Goal: Task Accomplishment & Management: Use online tool/utility

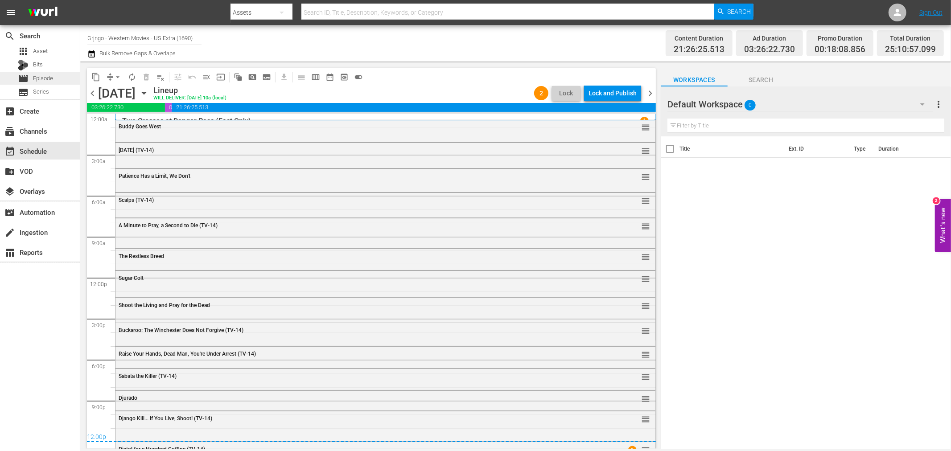
click at [59, 82] on div "movie Episode" at bounding box center [40, 78] width 80 height 12
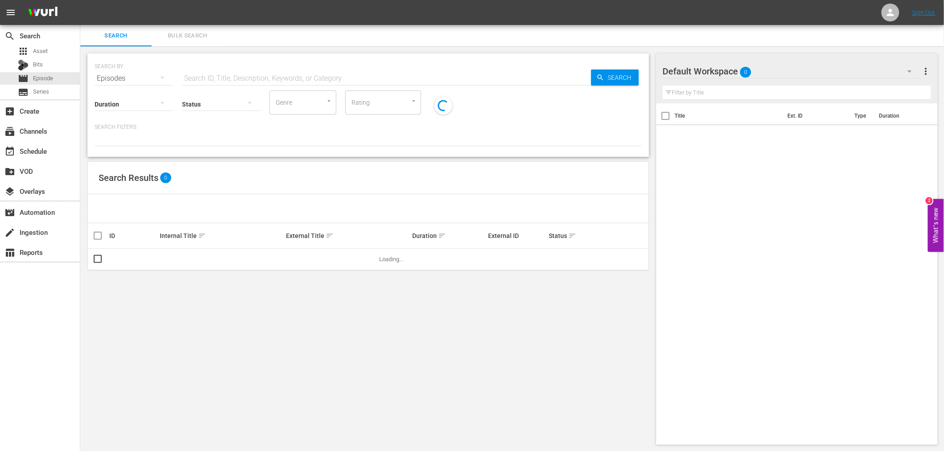
click at [224, 76] on input "text" at bounding box center [386, 78] width 409 height 21
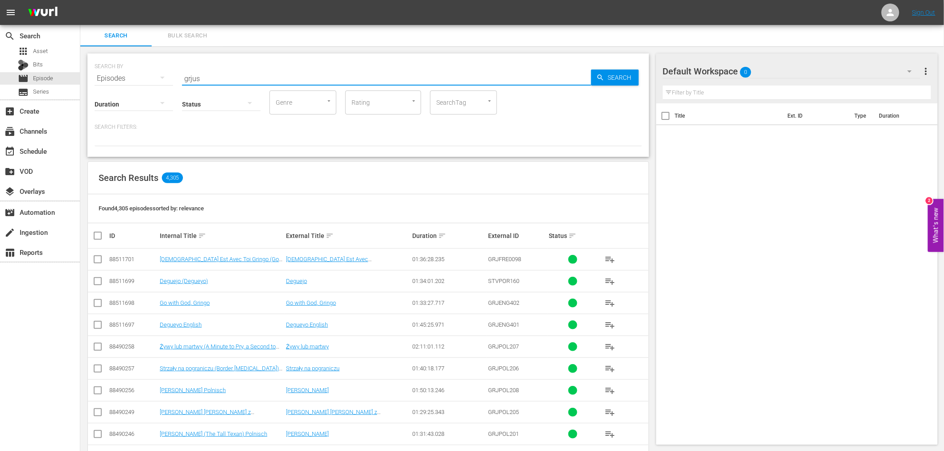
type input "grjus"
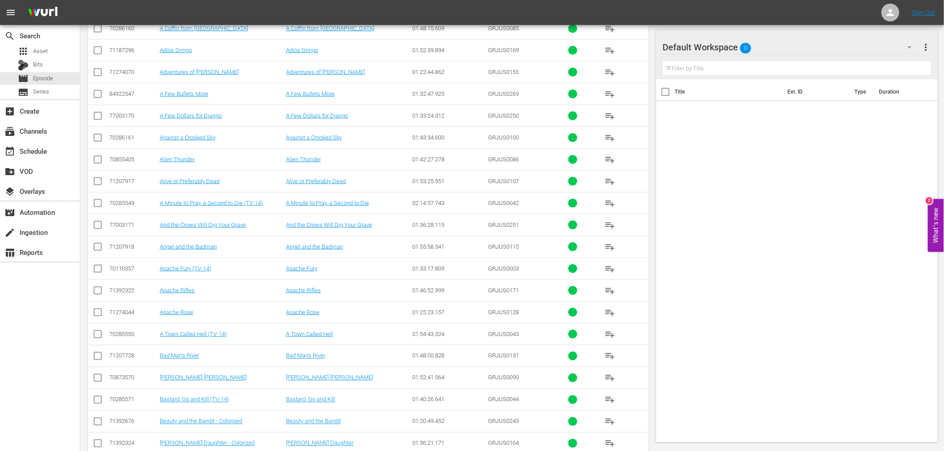
scroll to position [372, 0]
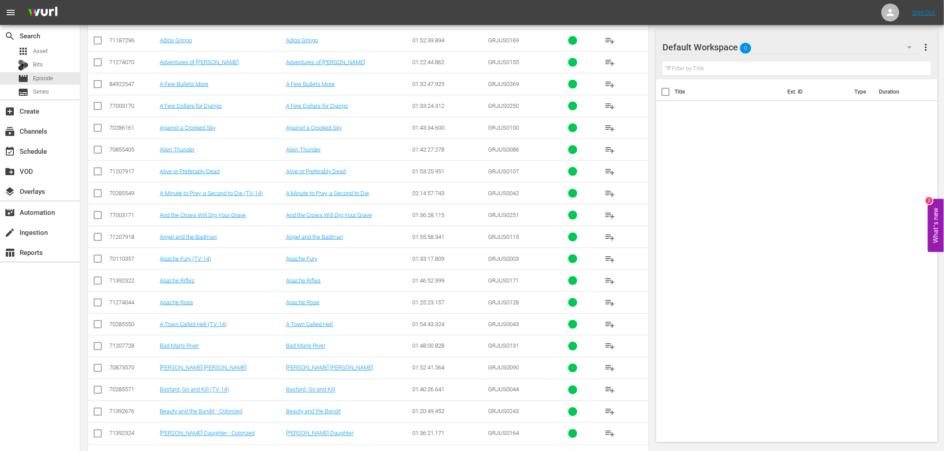
drag, startPoint x: 248, startPoint y: 323, endPoint x: 0, endPoint y: 351, distance: 249.1
click at [0, 351] on div "search Search apps Asset Bits movie Episode subtitles Series add_box Create sub…" at bounding box center [40, 250] width 80 height 451
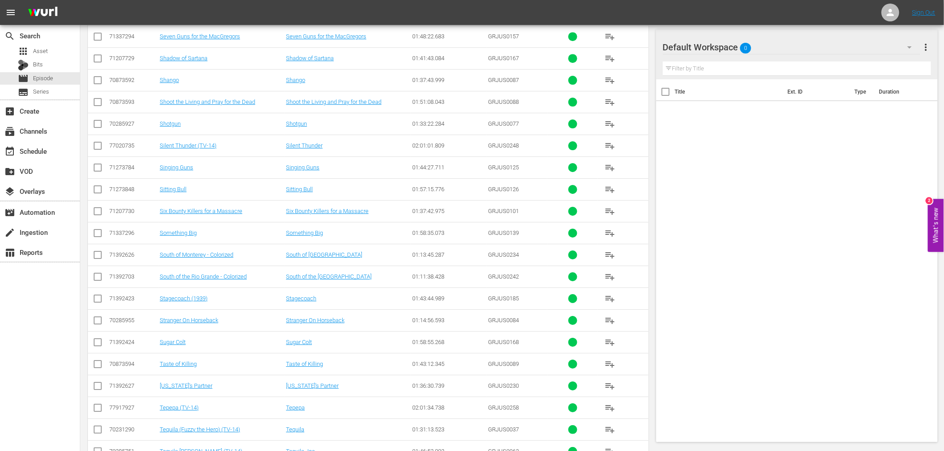
scroll to position [4042, 0]
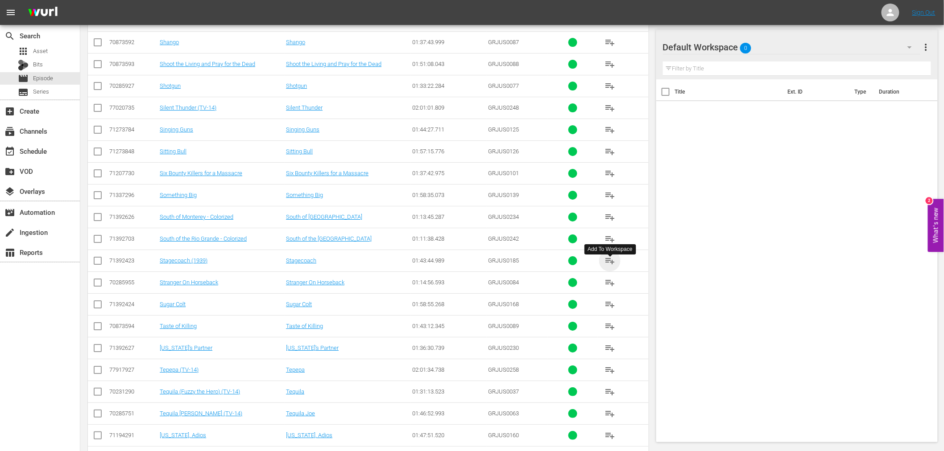
click at [610, 266] on span "playlist_add" at bounding box center [609, 261] width 11 height 11
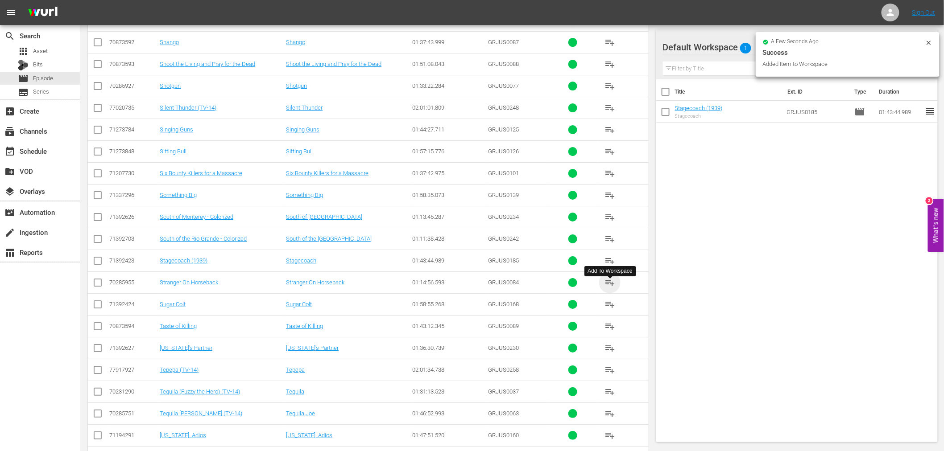
click at [608, 288] on span "playlist_add" at bounding box center [609, 282] width 11 height 11
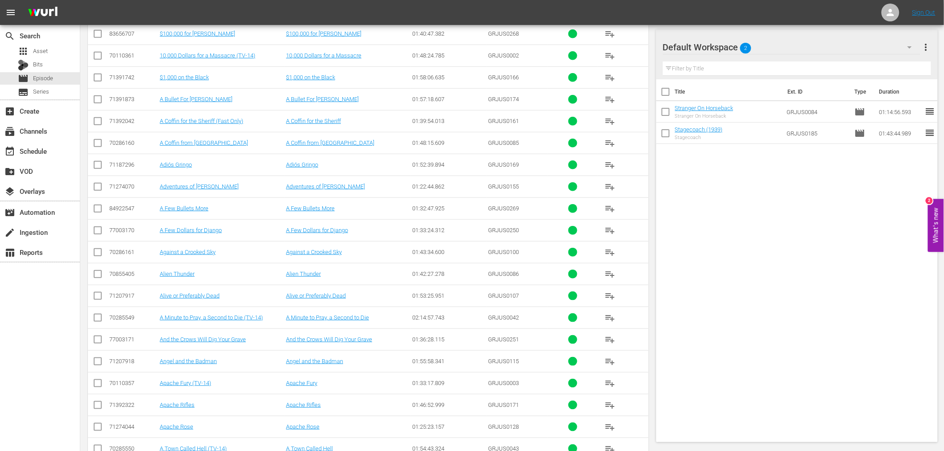
scroll to position [198, 0]
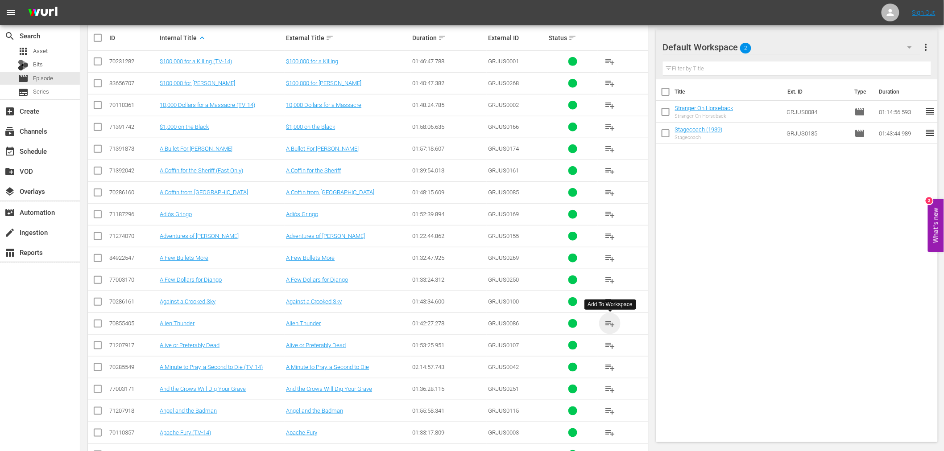
click at [611, 322] on span "playlist_add" at bounding box center [609, 323] width 11 height 11
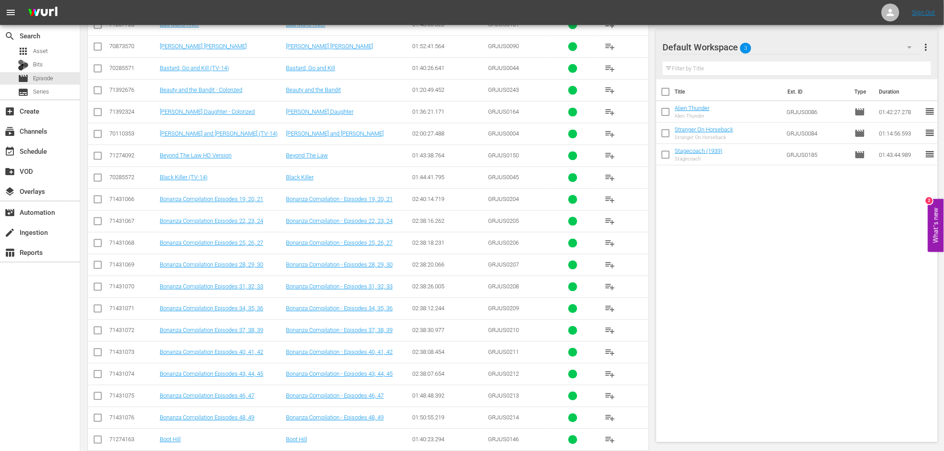
scroll to position [842, 0]
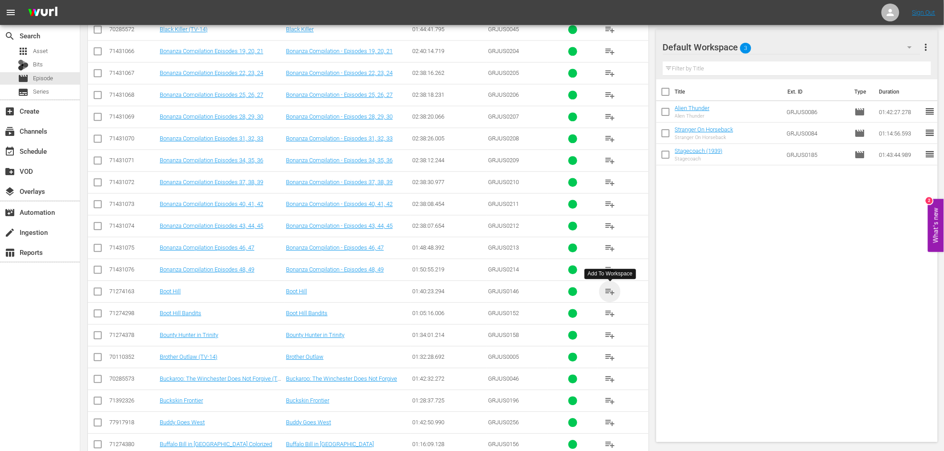
click at [608, 292] on span "playlist_add" at bounding box center [609, 291] width 11 height 11
click at [606, 313] on span "playlist_add" at bounding box center [609, 313] width 11 height 11
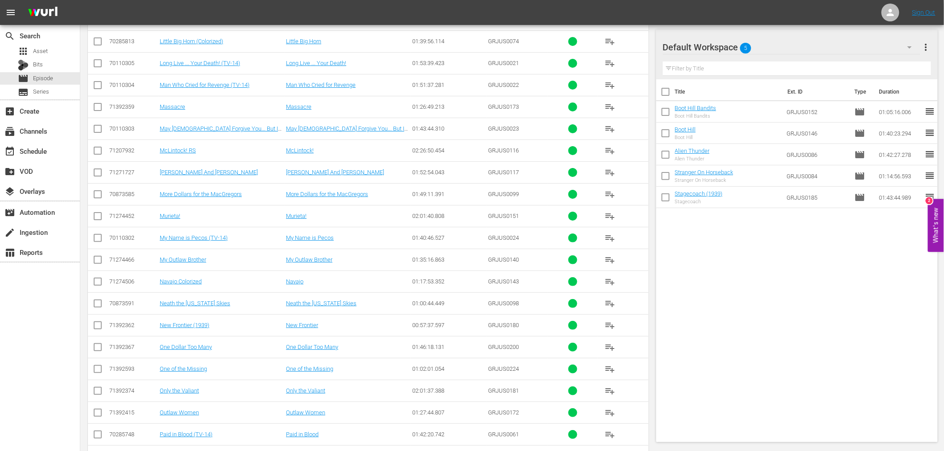
scroll to position [2825, 0]
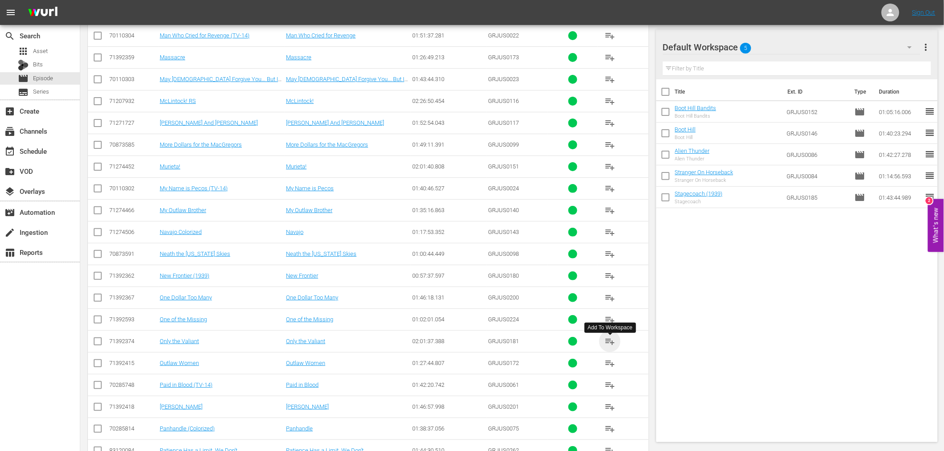
click at [607, 342] on span "playlist_add" at bounding box center [609, 341] width 11 height 11
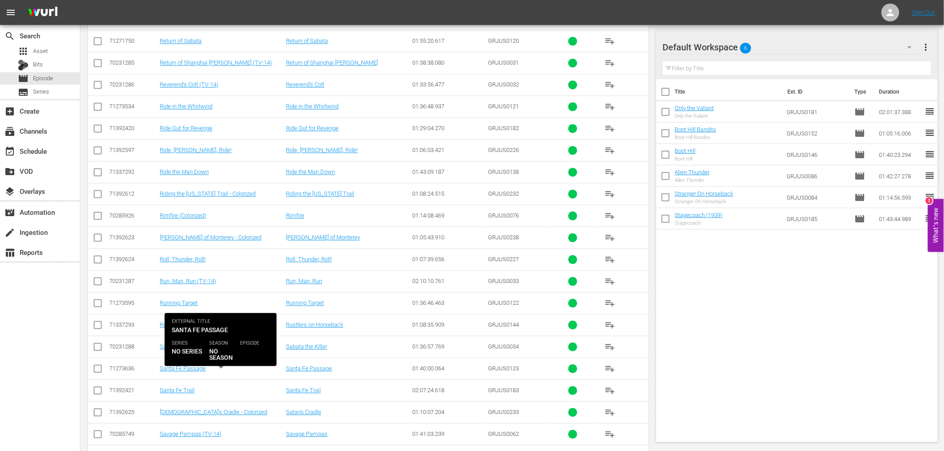
scroll to position [3568, 0]
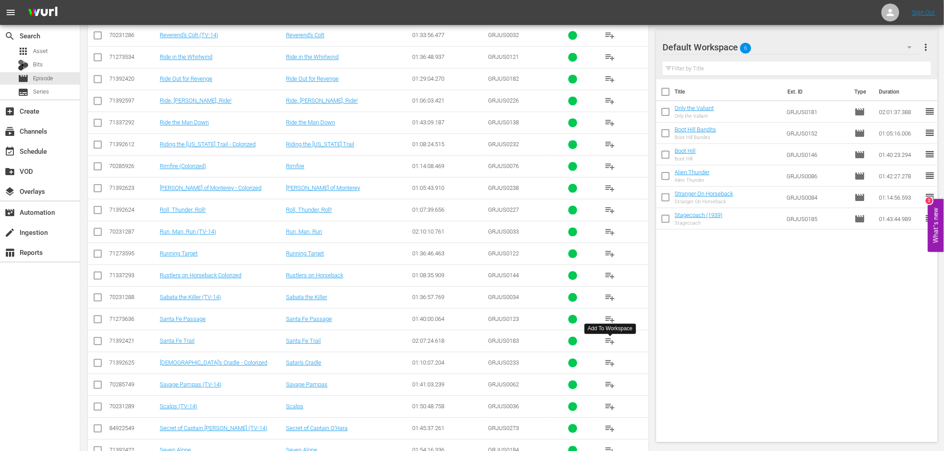
click at [607, 343] on span "playlist_add" at bounding box center [609, 341] width 11 height 11
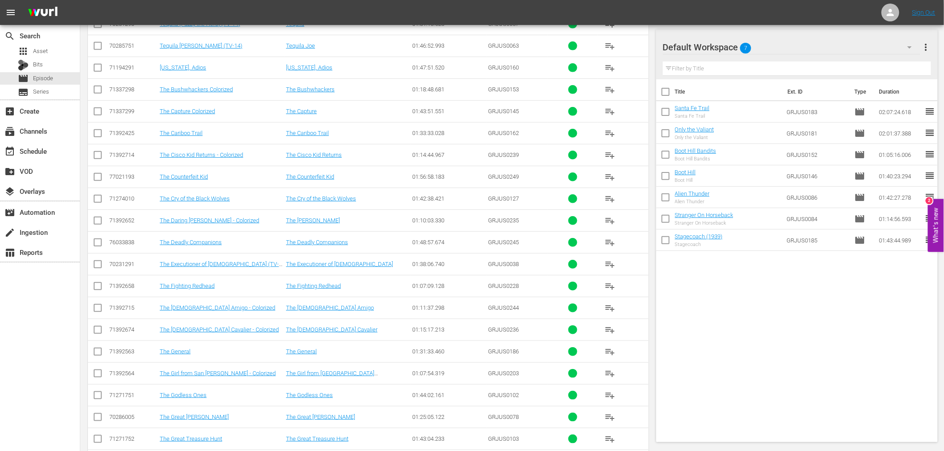
scroll to position [4361, 0]
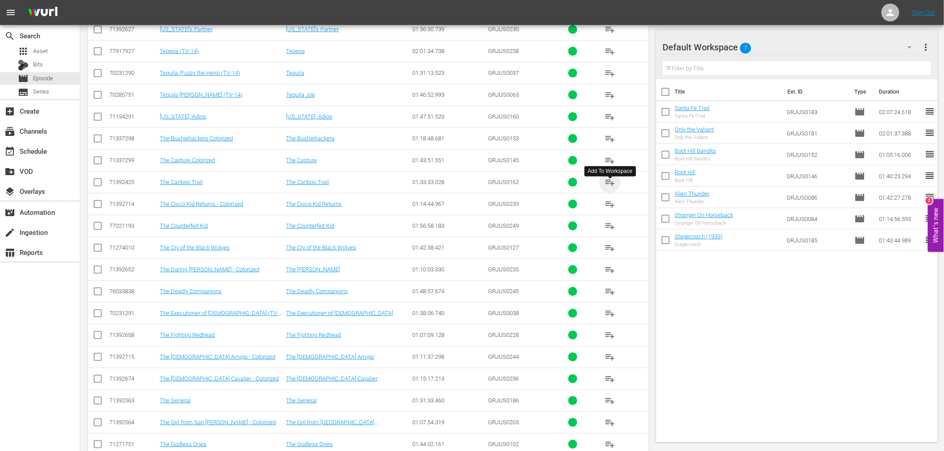
click at [607, 186] on span "playlist_add" at bounding box center [609, 182] width 11 height 11
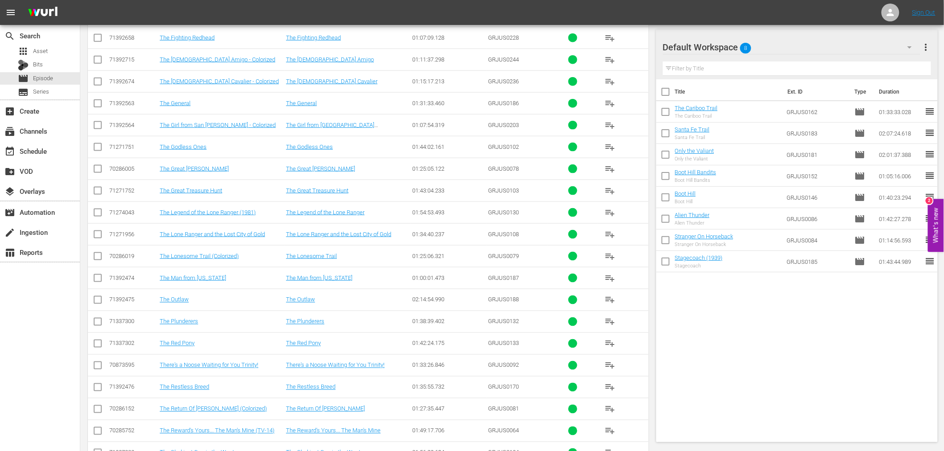
scroll to position [4708, 0]
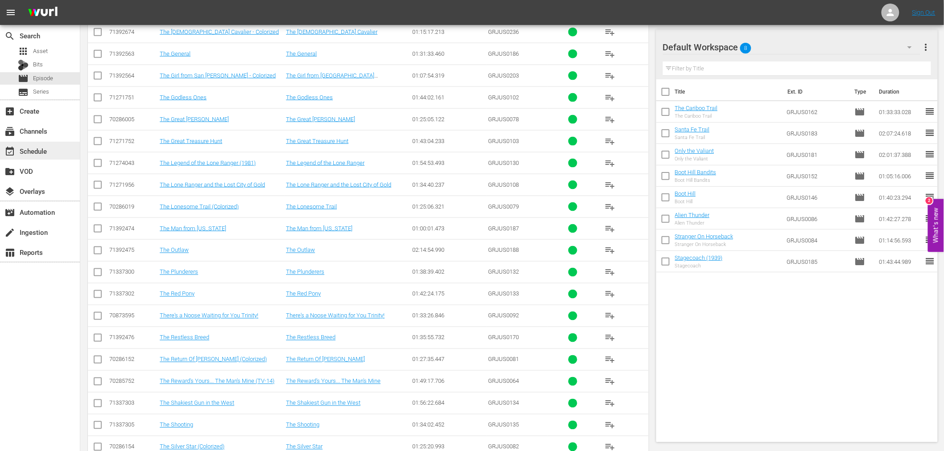
click at [45, 147] on div "event_available Schedule" at bounding box center [25, 150] width 50 height 8
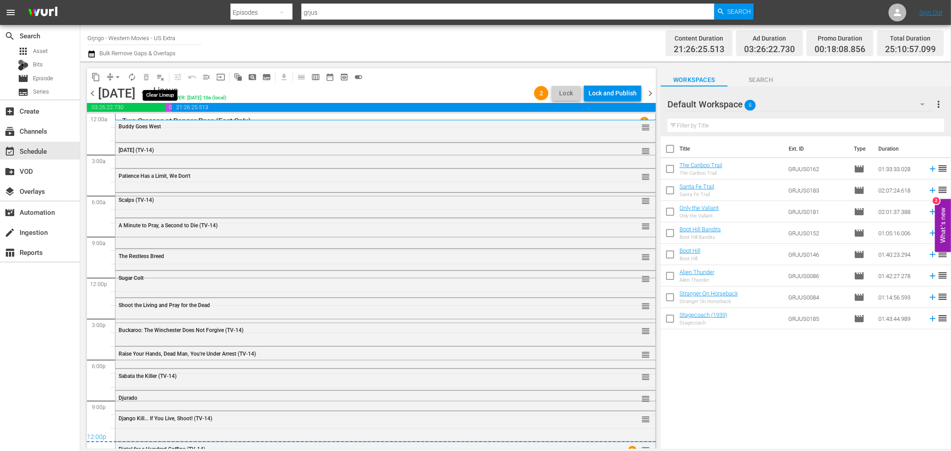
click at [160, 74] on span "playlist_remove_outlined" at bounding box center [160, 77] width 9 height 9
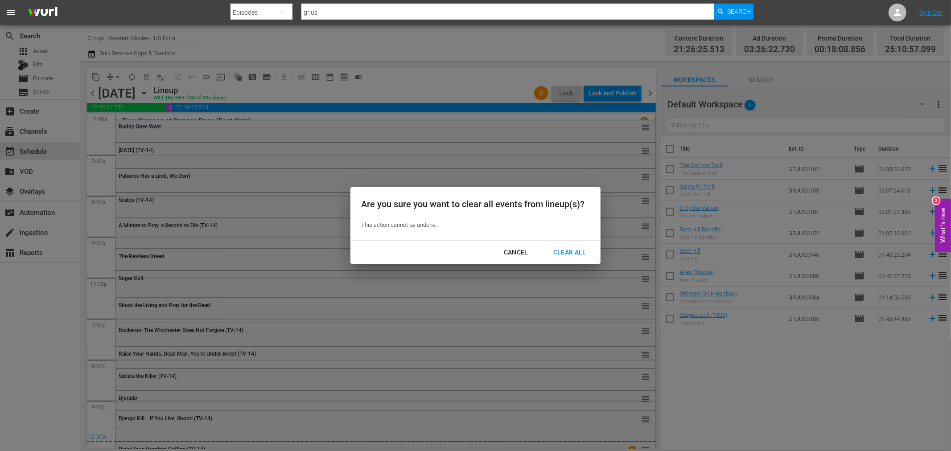
click at [331, 91] on div "Are you sure you want to clear all events from lineup(s)? This action cannot be…" at bounding box center [475, 225] width 951 height 451
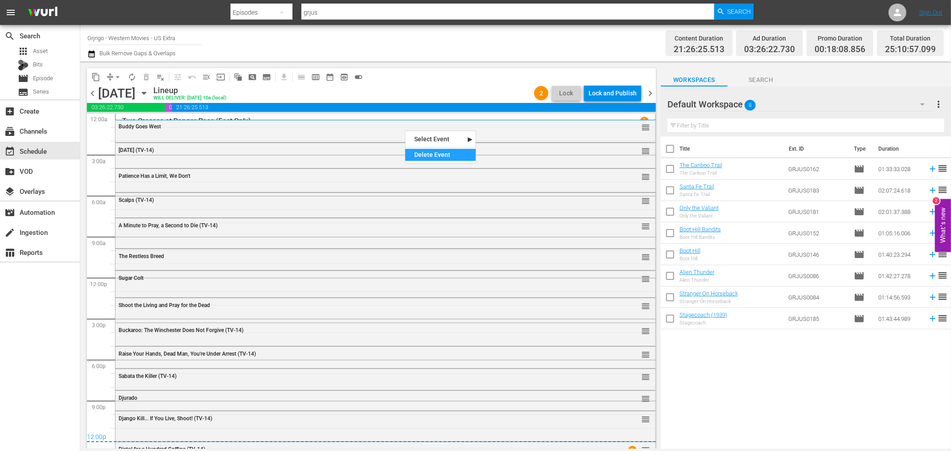
click at [438, 158] on div "Delete Event" at bounding box center [440, 155] width 70 height 12
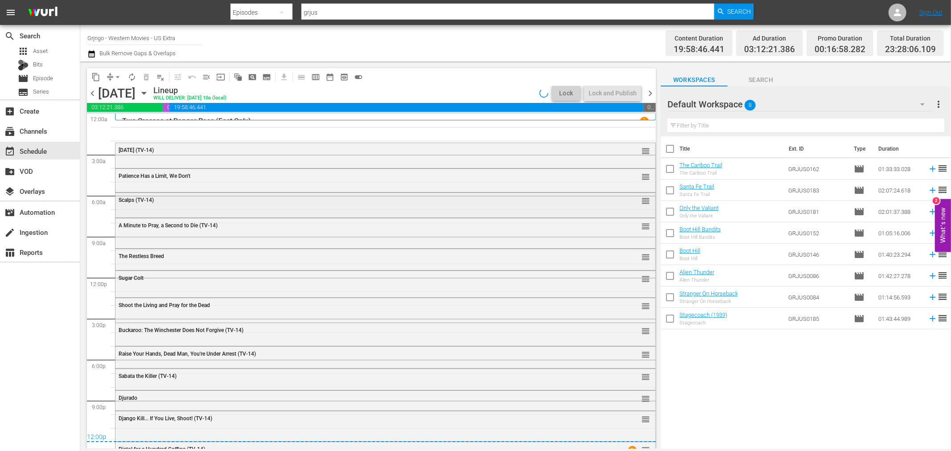
scroll to position [15, 0]
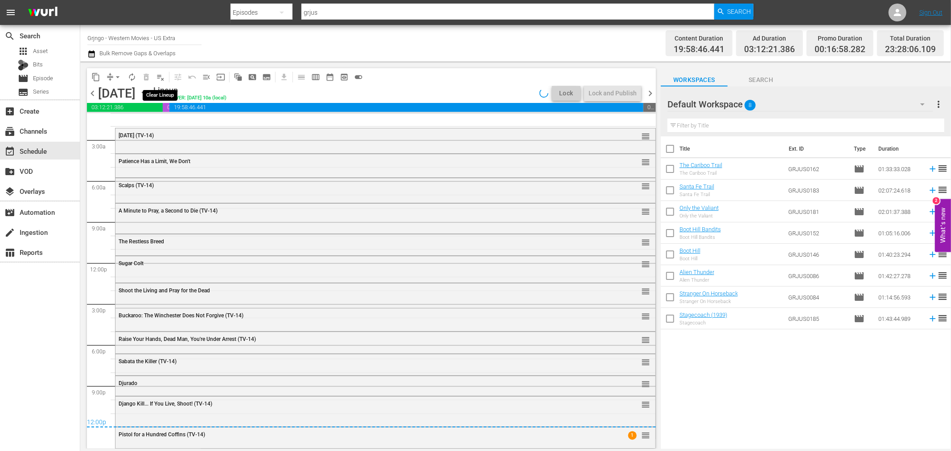
click at [157, 73] on span "playlist_remove_outlined" at bounding box center [160, 77] width 9 height 9
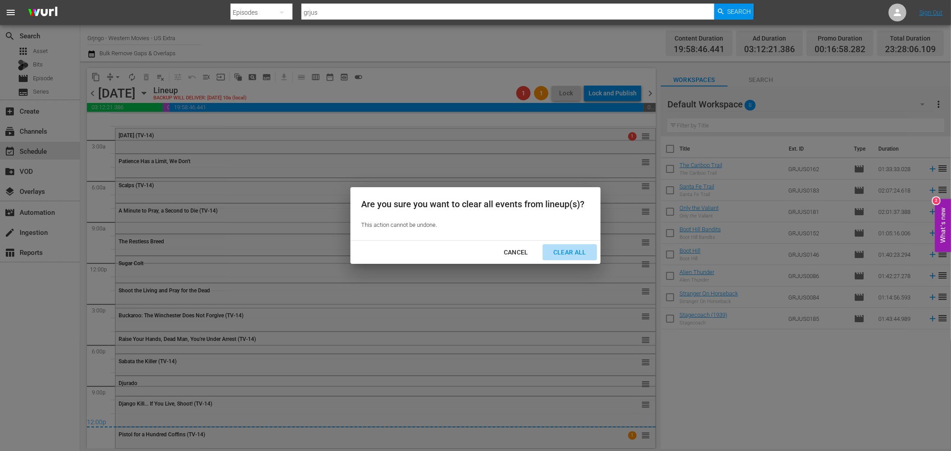
click at [578, 252] on div "Clear All" at bounding box center [569, 252] width 47 height 11
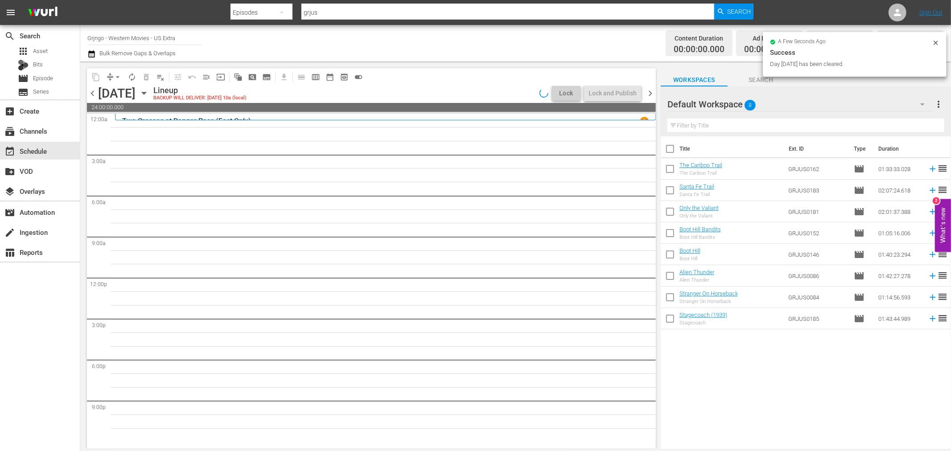
scroll to position [0, 0]
click at [920, 104] on icon "button" at bounding box center [922, 104] width 11 height 11
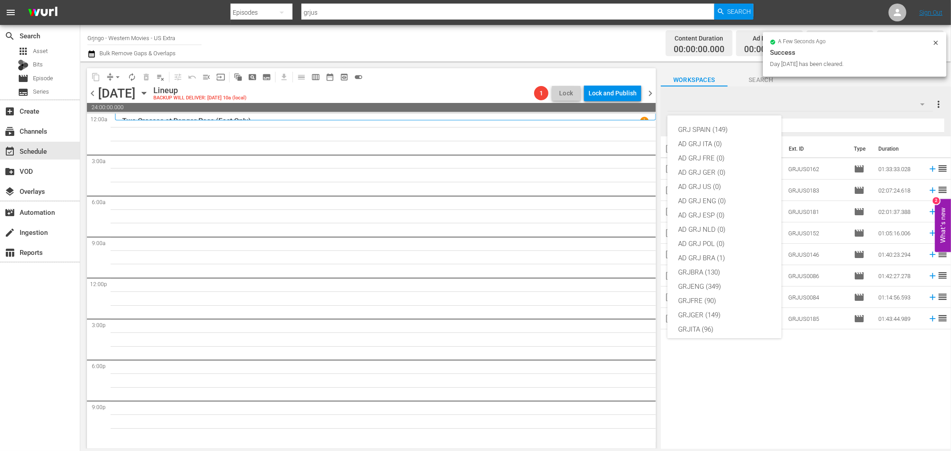
scroll to position [77, 0]
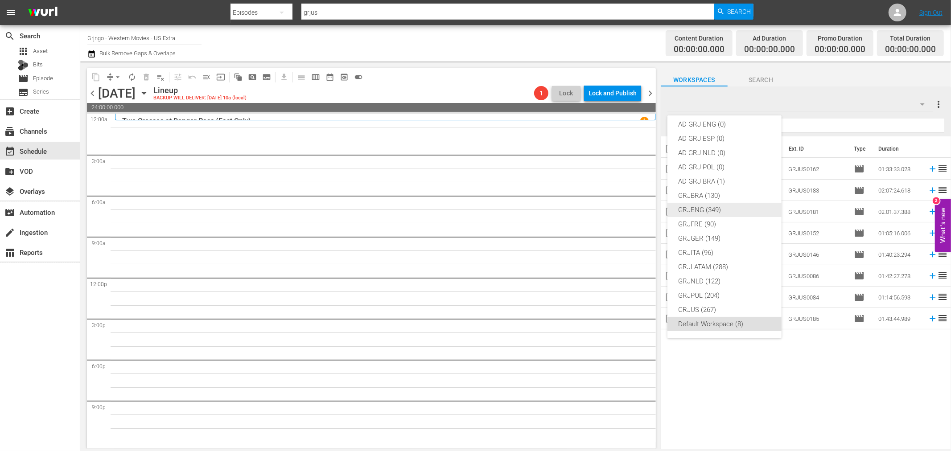
click at [717, 208] on div "GRJENG (349)" at bounding box center [724, 210] width 93 height 14
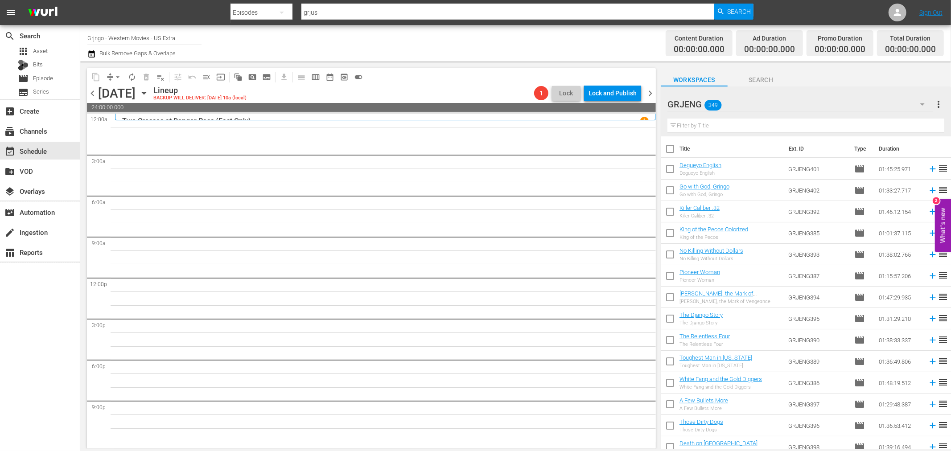
click at [917, 103] on icon "button" at bounding box center [922, 104] width 11 height 11
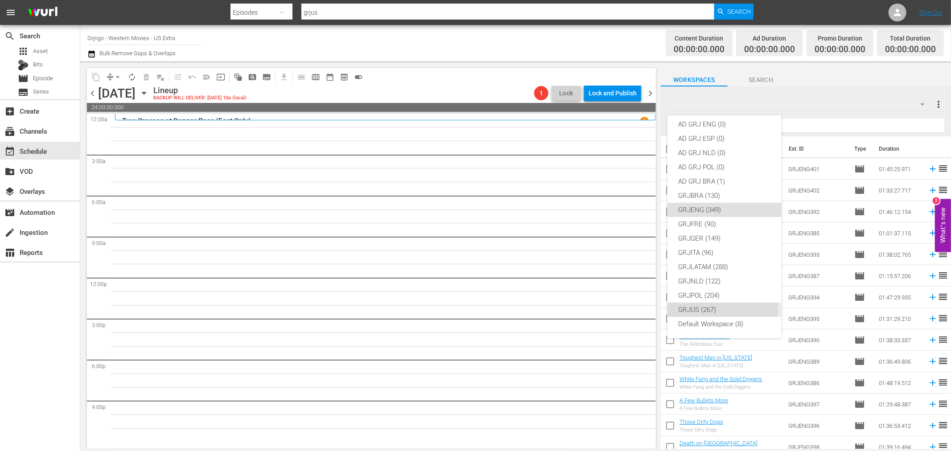
click at [723, 305] on div "GRJUS (267)" at bounding box center [724, 310] width 93 height 14
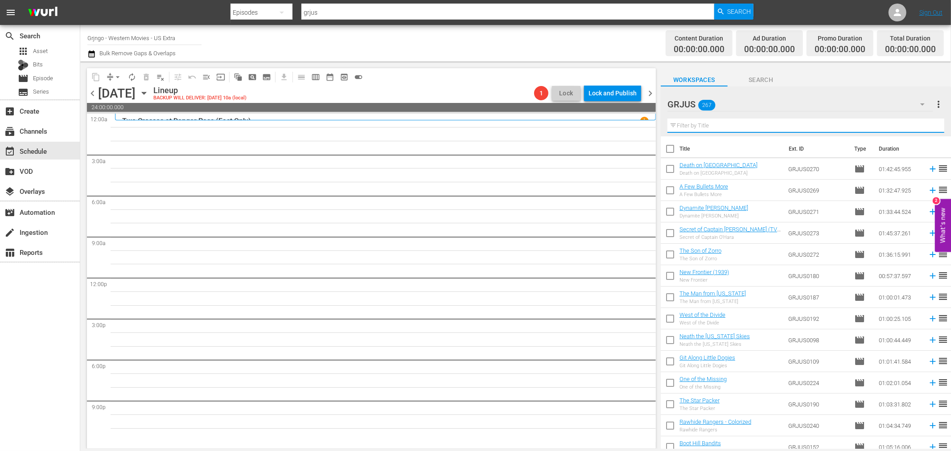
click at [694, 126] on input "text" at bounding box center [806, 126] width 277 height 14
paste input "[DATE]"
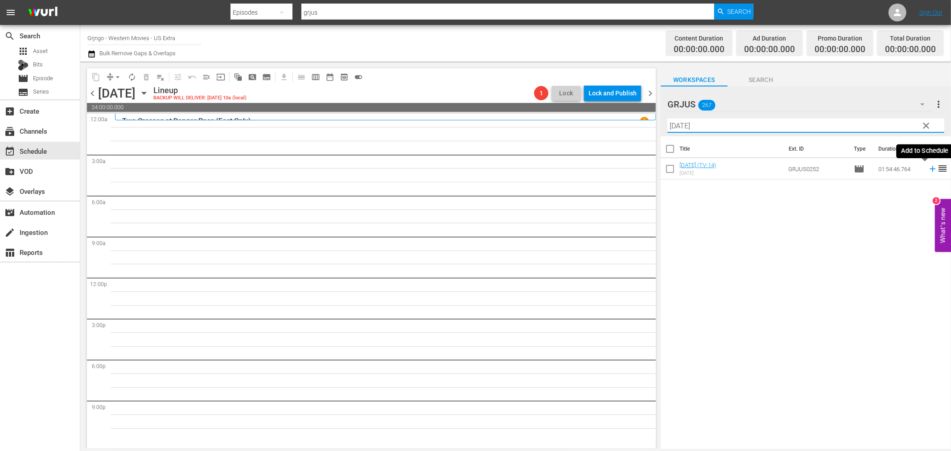
type input "[DATE]"
click at [928, 168] on icon at bounding box center [933, 169] width 10 height 10
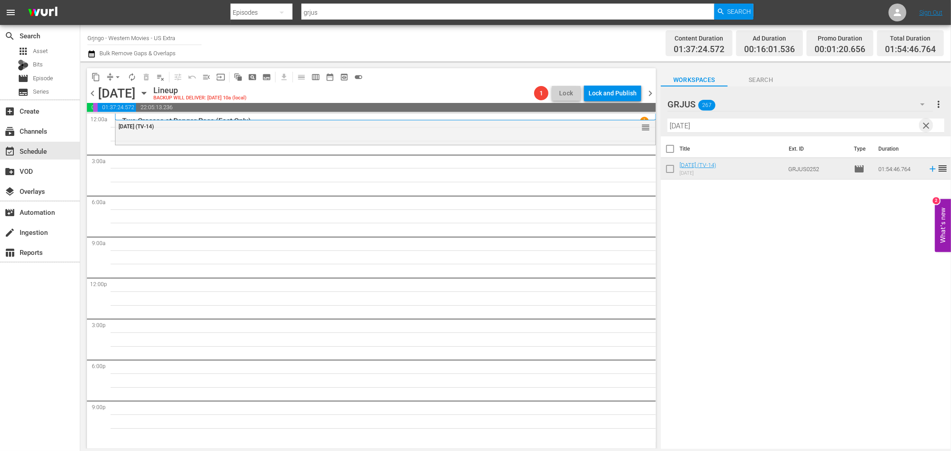
click at [926, 126] on span "clear" at bounding box center [926, 125] width 11 height 11
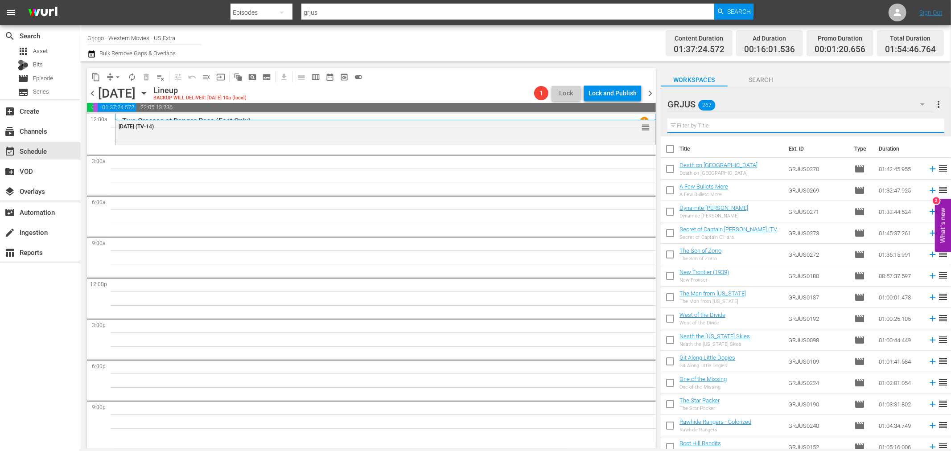
paste input "Patience Has a Limit, We Don't"
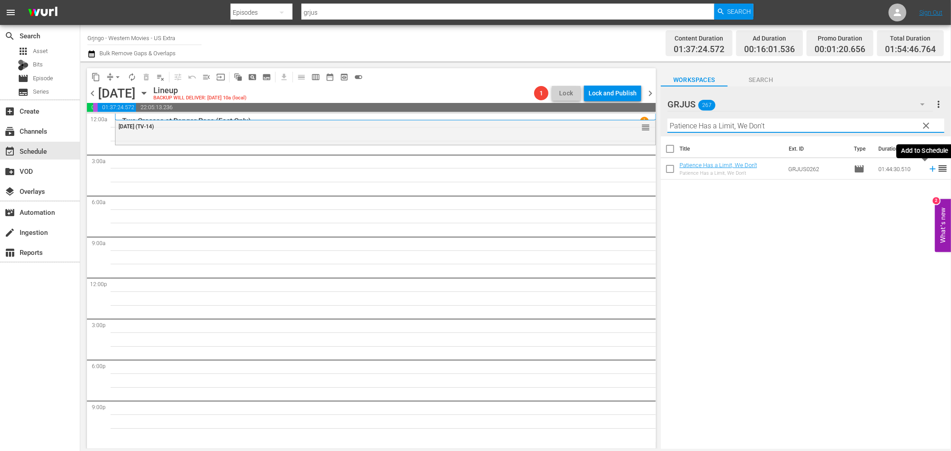
type input "Patience Has a Limit, We Don't"
click at [930, 170] on icon at bounding box center [933, 169] width 6 height 6
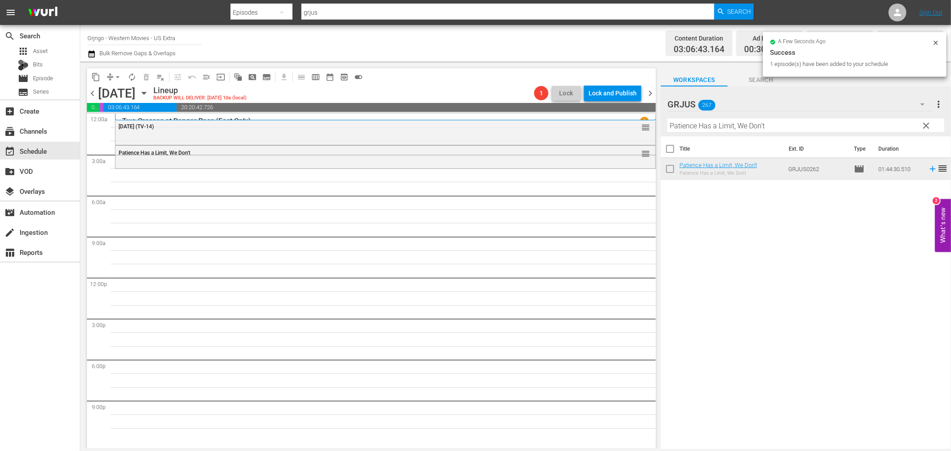
drag, startPoint x: 926, startPoint y: 126, endPoint x: 694, endPoint y: 131, distance: 231.5
click at [926, 126] on span "clear" at bounding box center [926, 125] width 11 height 11
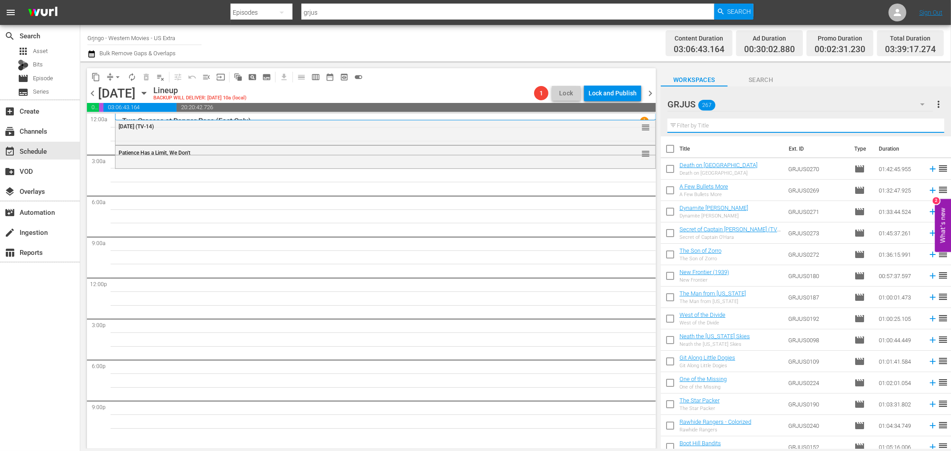
paste input "Scalps"
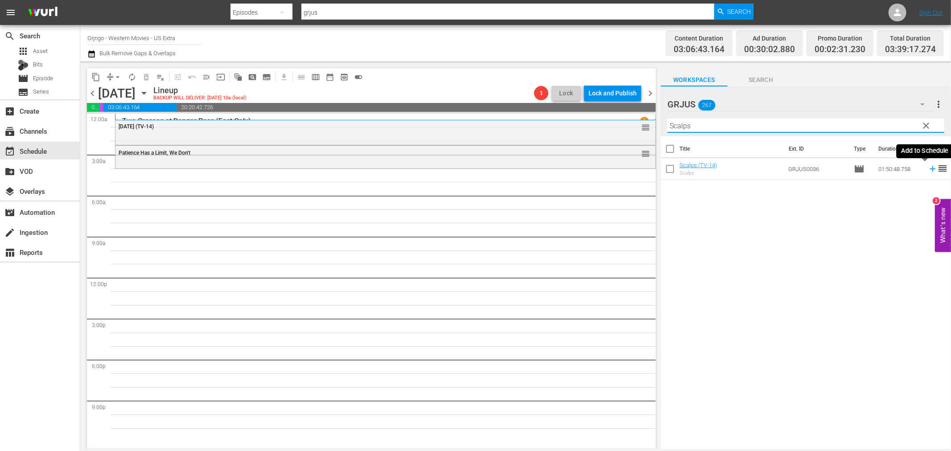
type input "Scalps"
click at [928, 170] on icon at bounding box center [933, 169] width 10 height 10
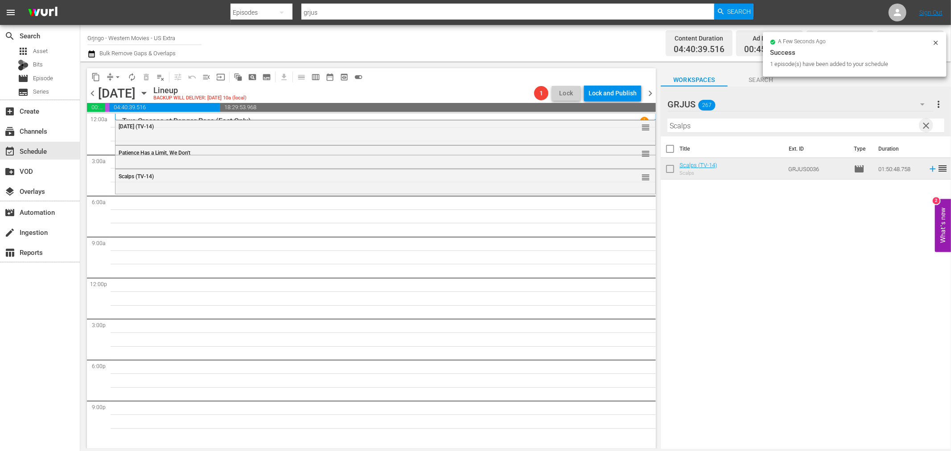
click at [926, 120] on span "clear" at bounding box center [926, 125] width 11 height 11
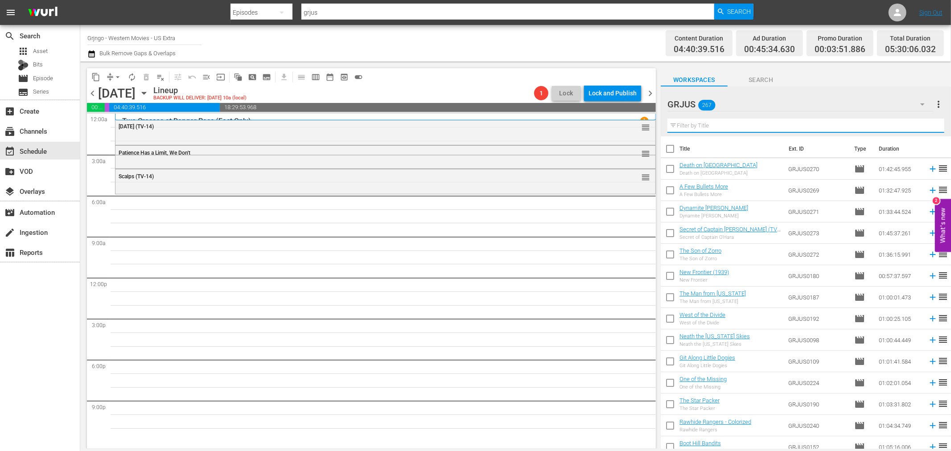
paste input "A Minute to Pray, a Second to Die"
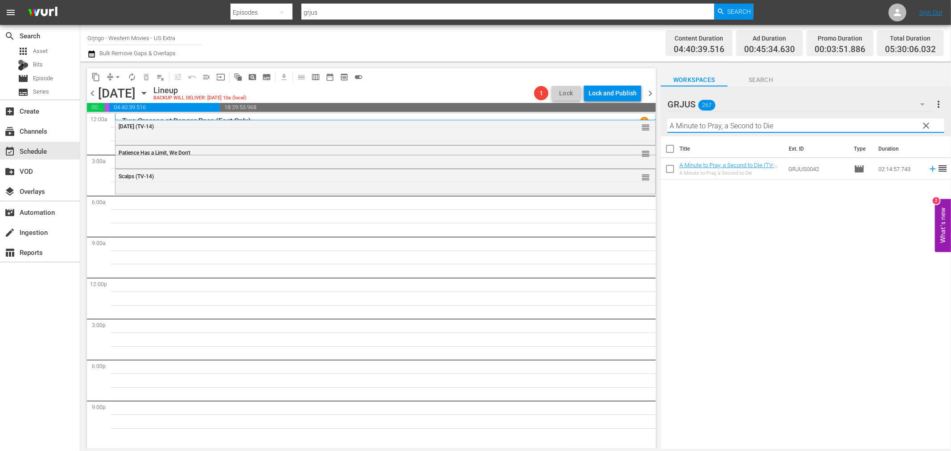
type input "A Minute to Pray, a Second to Die"
click at [928, 168] on icon at bounding box center [933, 169] width 10 height 10
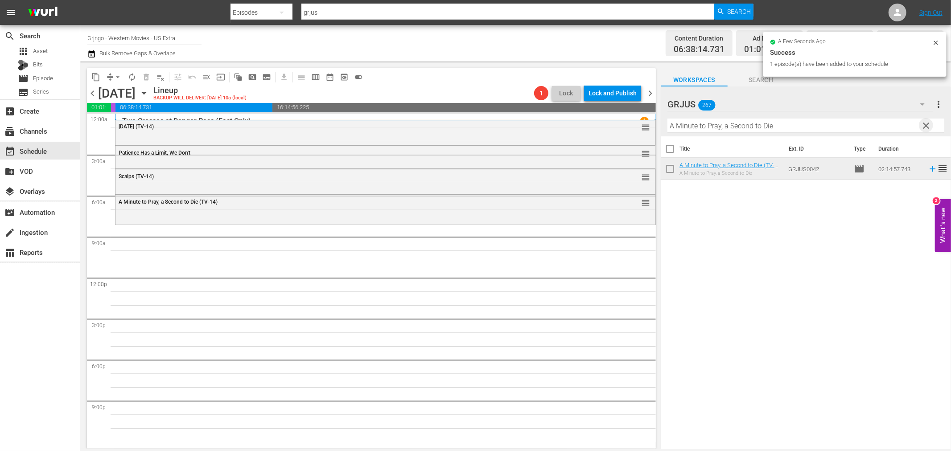
click at [925, 123] on span "clear" at bounding box center [926, 125] width 11 height 11
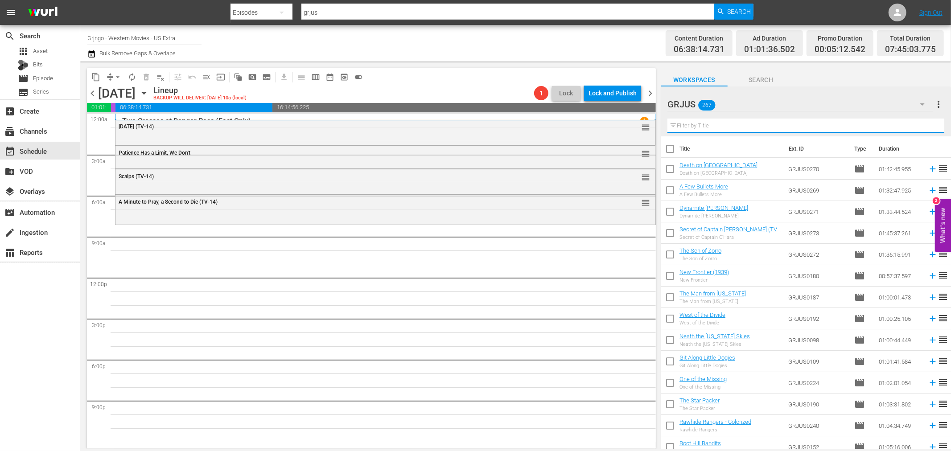
paste input "The Restless Breed"
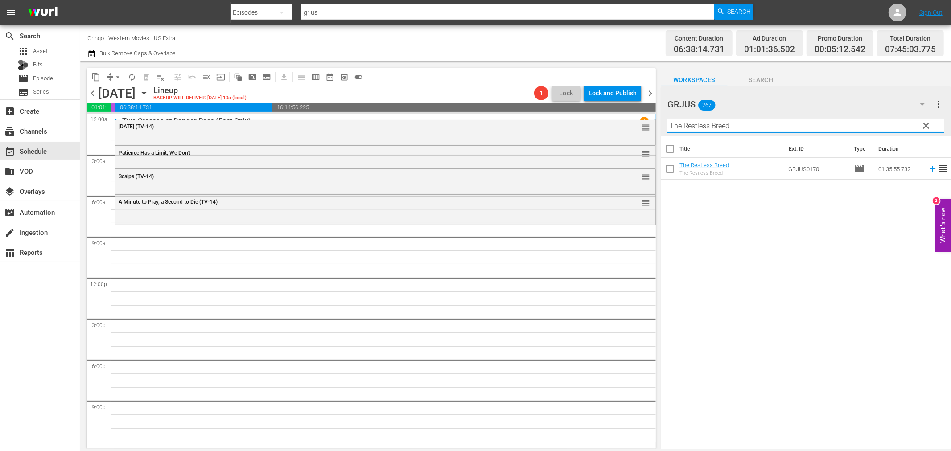
type input "The Restless Breed"
click at [928, 171] on icon at bounding box center [933, 169] width 10 height 10
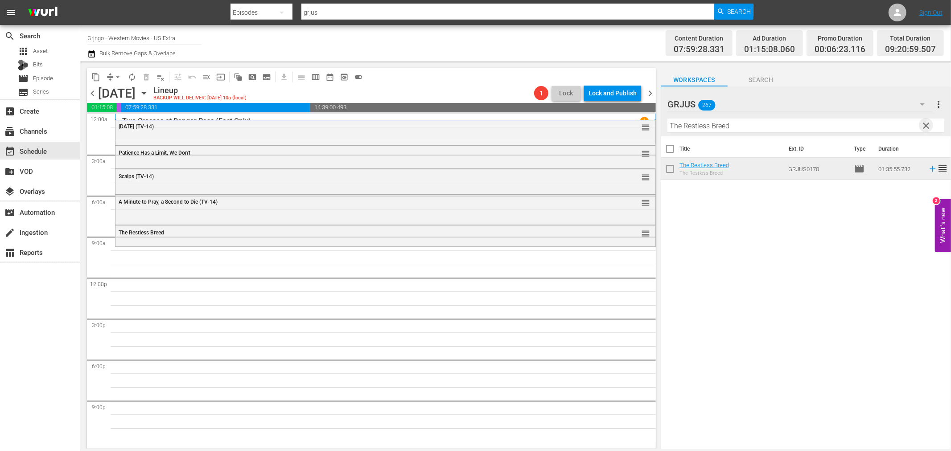
click at [925, 122] on span "clear" at bounding box center [926, 125] width 11 height 11
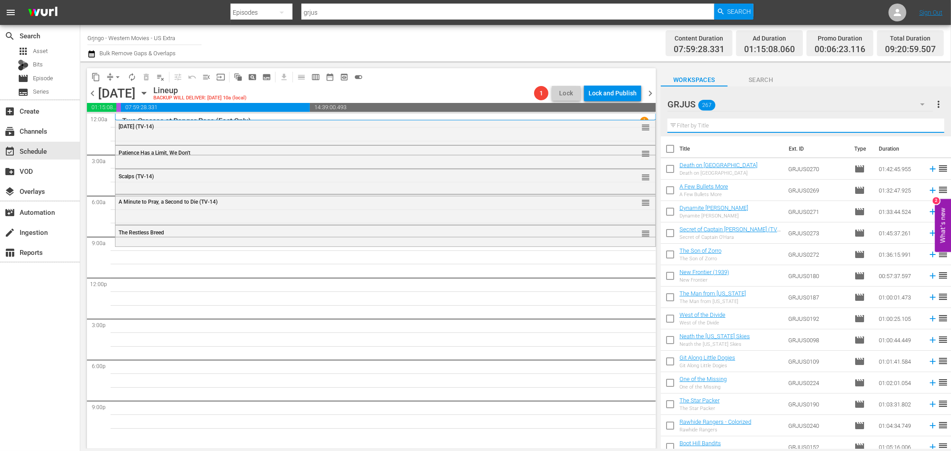
paste input "Shoot the Living and Pray for the Dead"
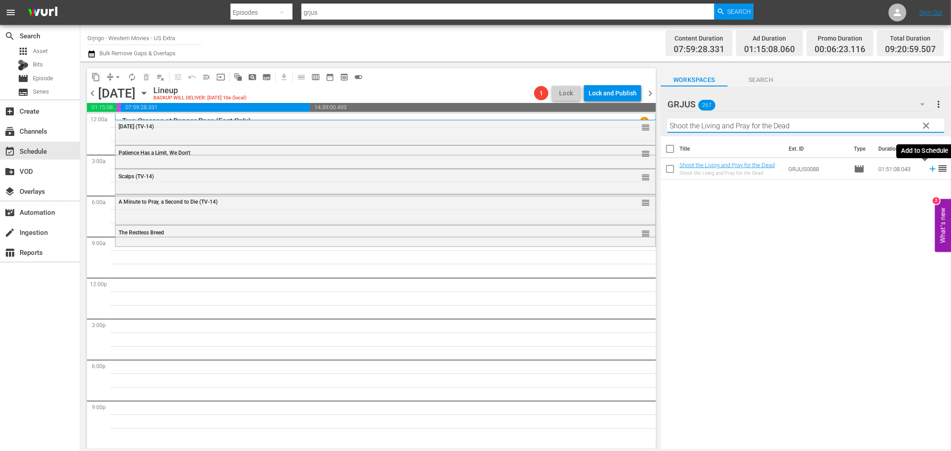
type input "Shoot the Living and Pray for the Dead"
click at [928, 168] on icon at bounding box center [933, 169] width 10 height 10
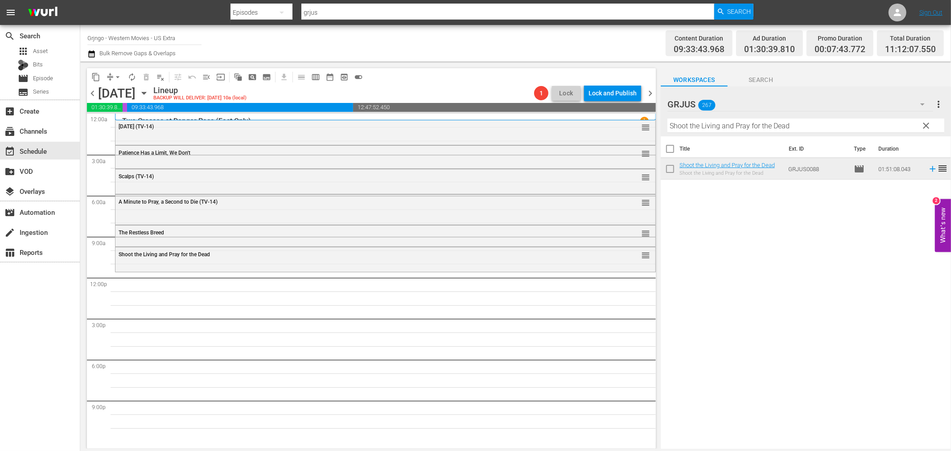
drag, startPoint x: 929, startPoint y: 120, endPoint x: 708, endPoint y: 134, distance: 221.2
click at [929, 120] on span "clear" at bounding box center [926, 125] width 11 height 11
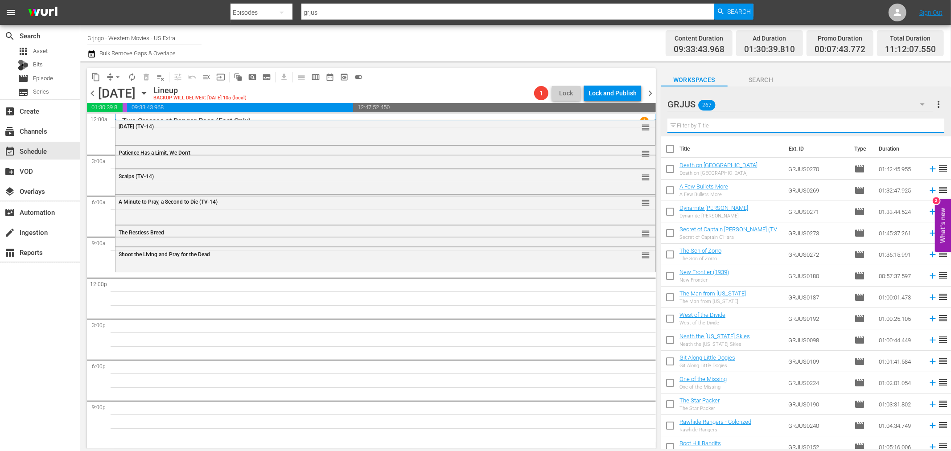
paste input "Buckaroo"
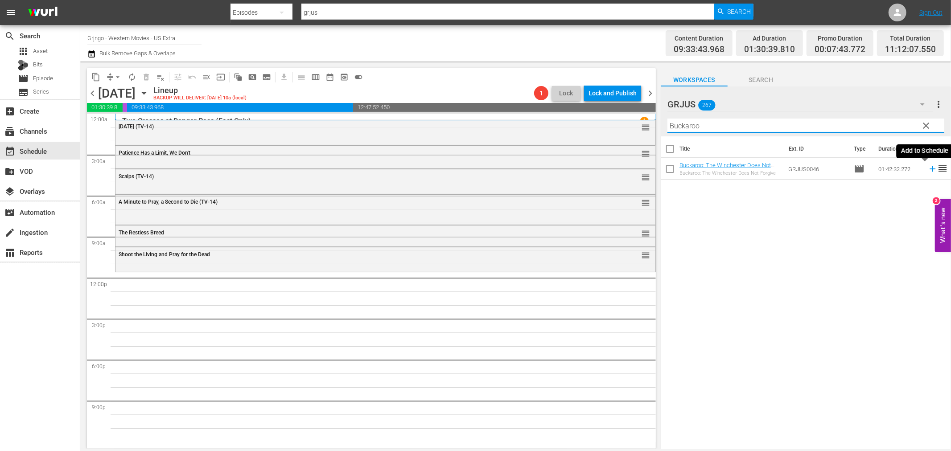
type input "Buckaroo"
click at [928, 168] on icon at bounding box center [933, 169] width 10 height 10
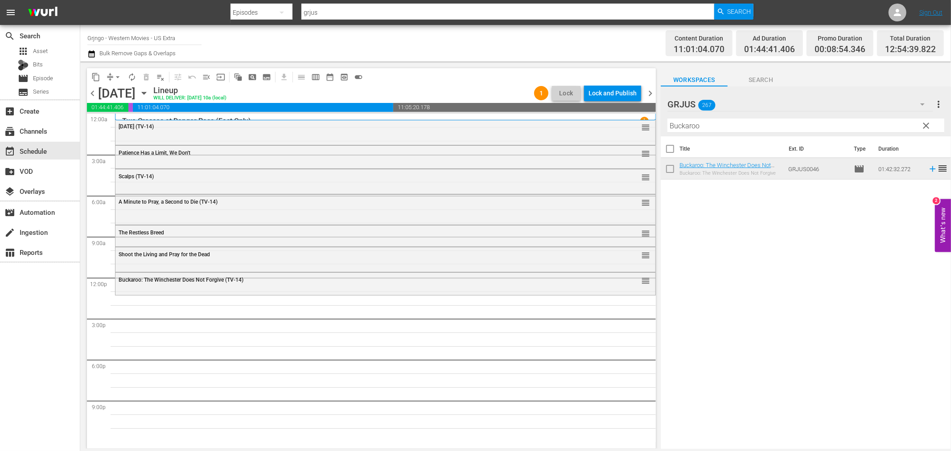
click at [927, 123] on span "clear" at bounding box center [926, 125] width 11 height 11
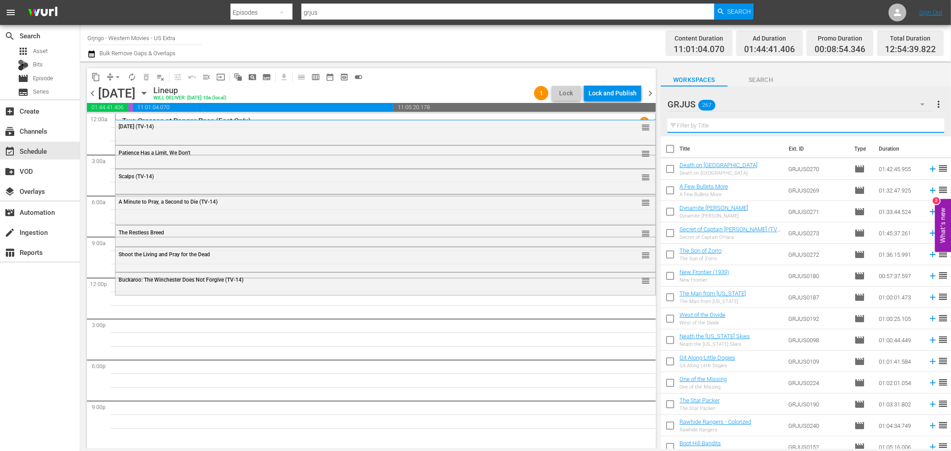
paste input "Troublemakers"
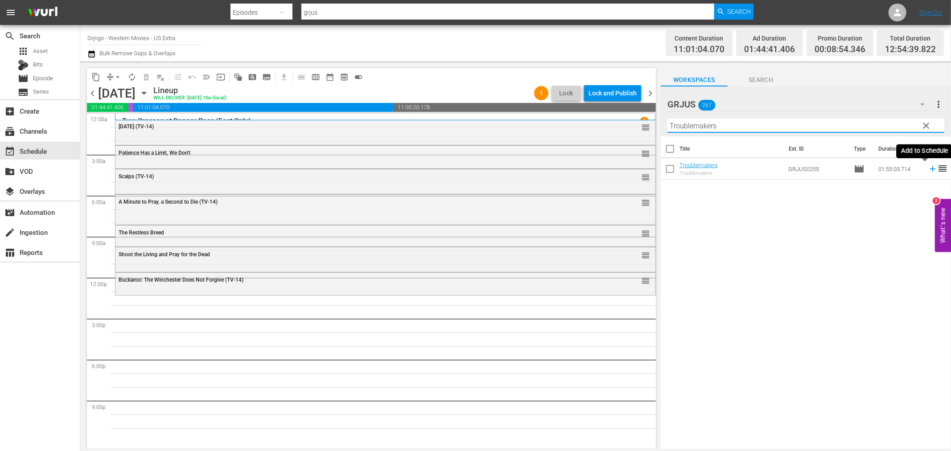
type input "Troublemakers"
click at [930, 169] on icon at bounding box center [933, 169] width 6 height 6
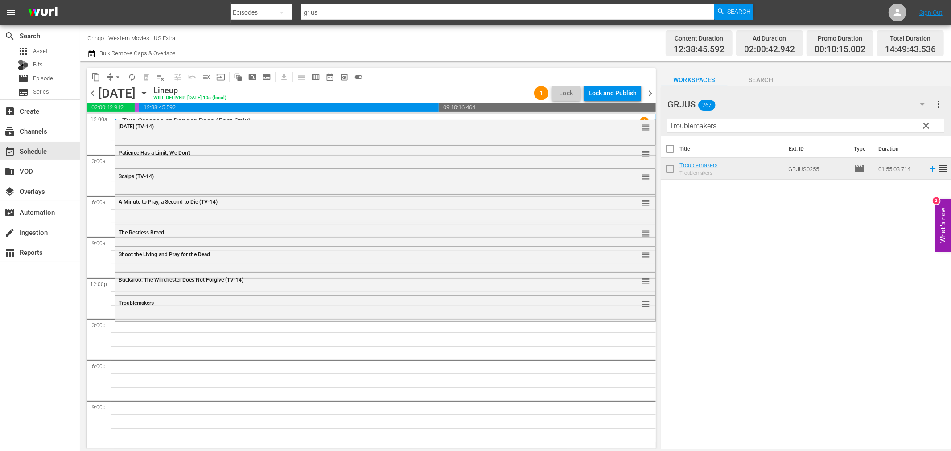
click at [923, 126] on span "clear" at bounding box center [926, 125] width 11 height 11
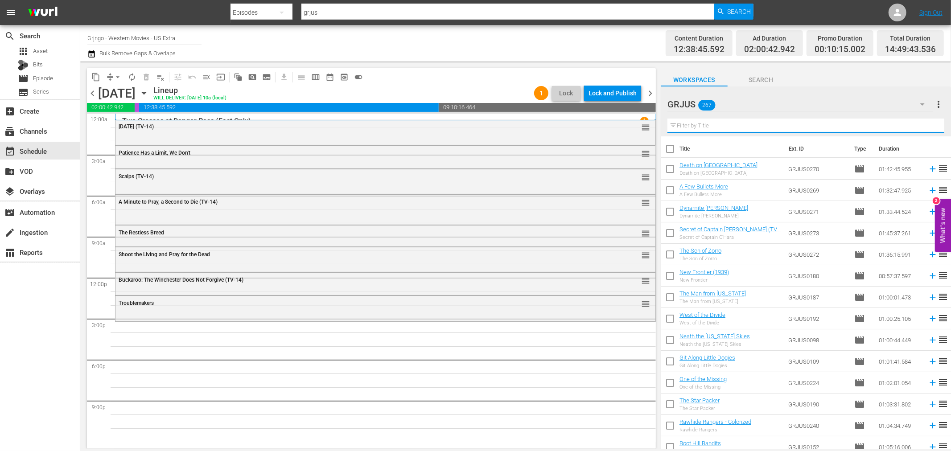
paste input "Bad Man's River"
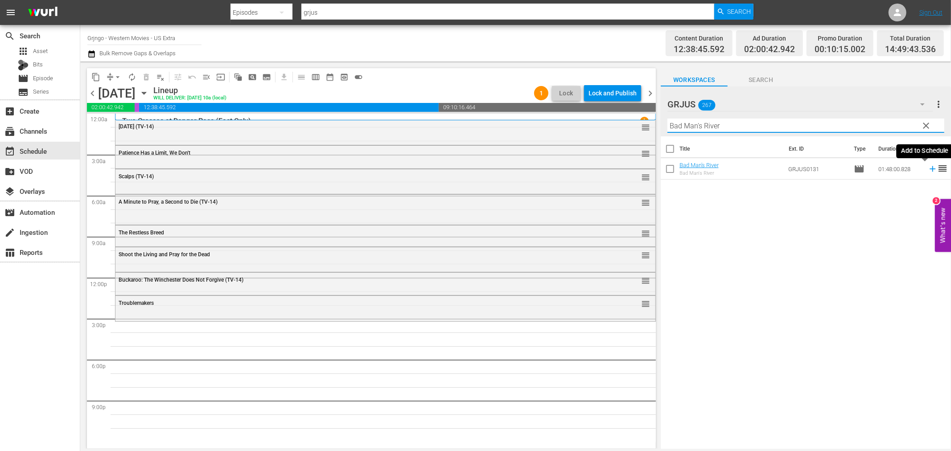
type input "Bad Man's River"
click at [930, 168] on icon at bounding box center [933, 169] width 6 height 6
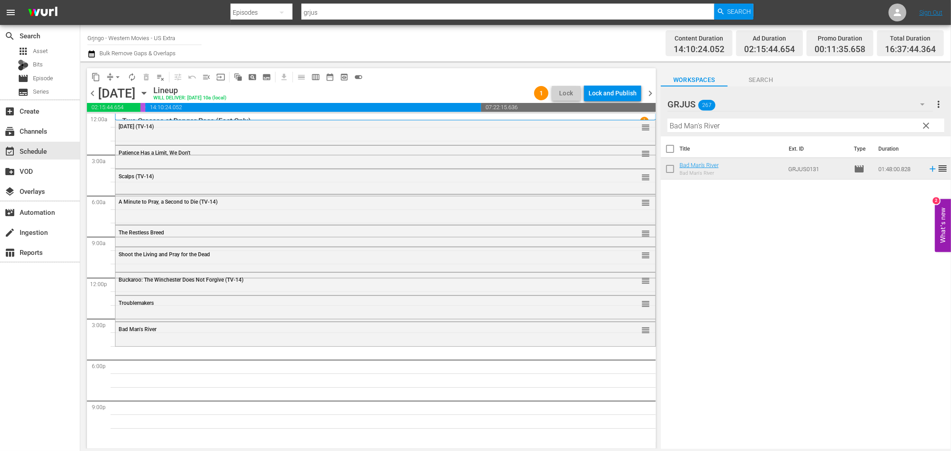
click at [927, 123] on span "clear" at bounding box center [926, 125] width 11 height 11
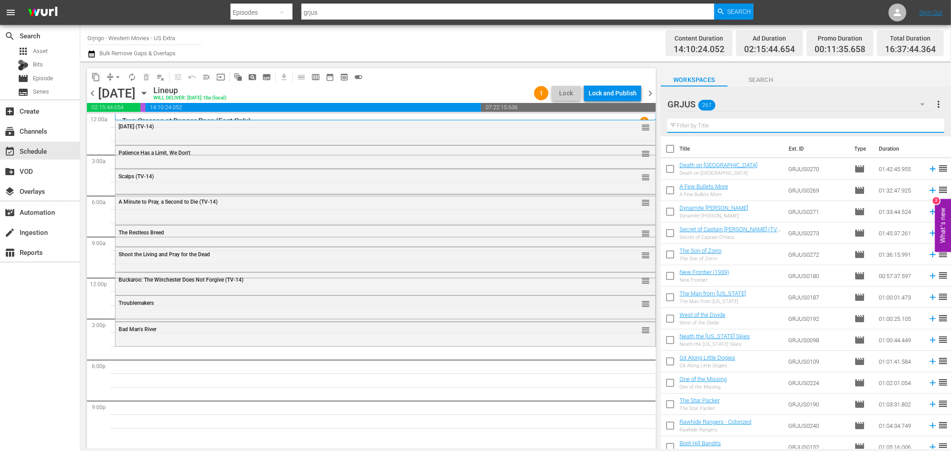
paste input "Sabata the Killer"
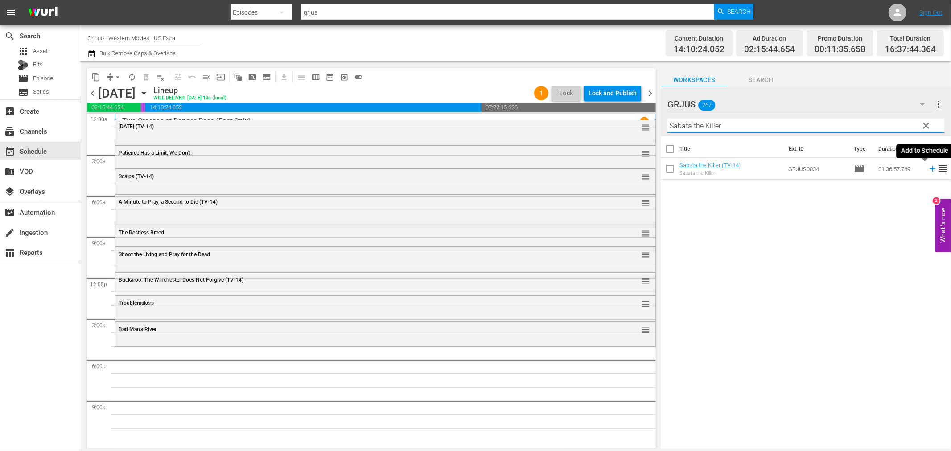
type input "Sabata the Killer"
click at [930, 169] on icon at bounding box center [933, 169] width 6 height 6
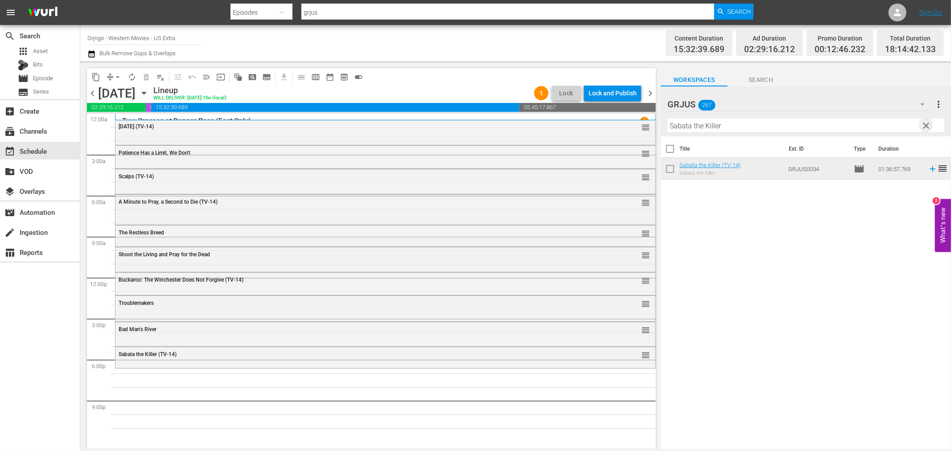
click at [927, 122] on span "clear" at bounding box center [926, 125] width 11 height 11
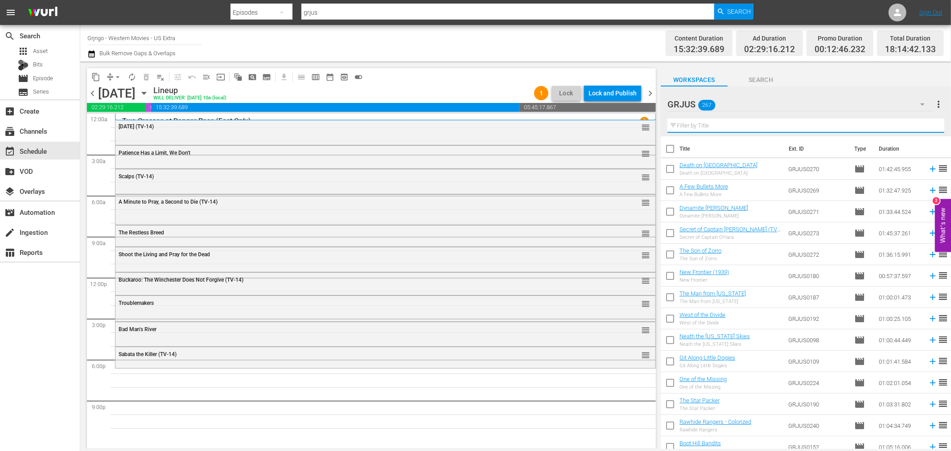
paste input "[US_STATE], Adios"
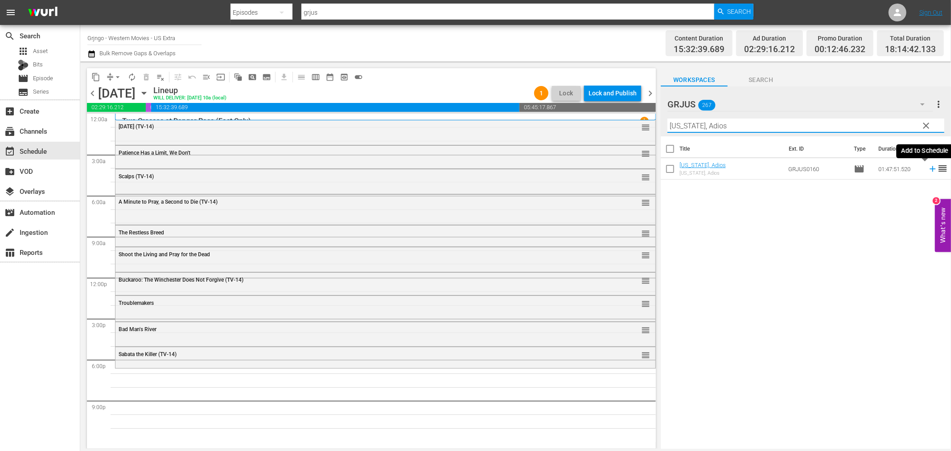
type input "[US_STATE], Adios"
click at [928, 171] on icon at bounding box center [933, 169] width 10 height 10
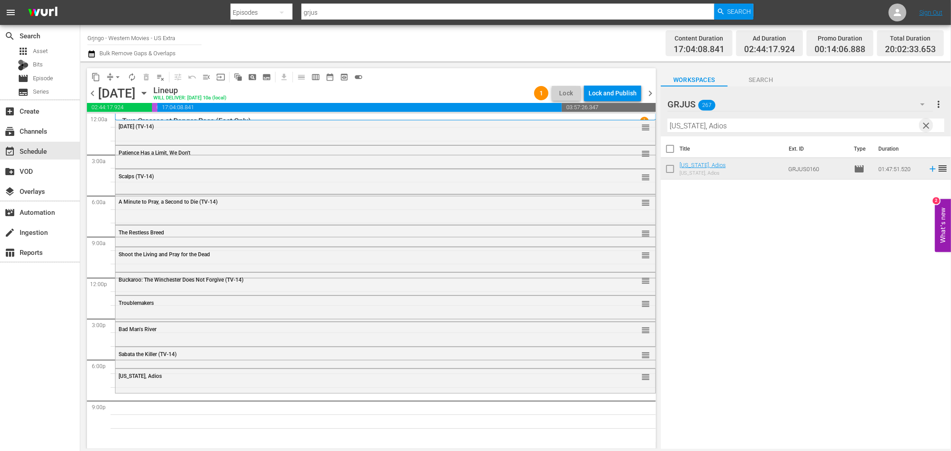
click at [925, 125] on span "clear" at bounding box center [926, 125] width 11 height 11
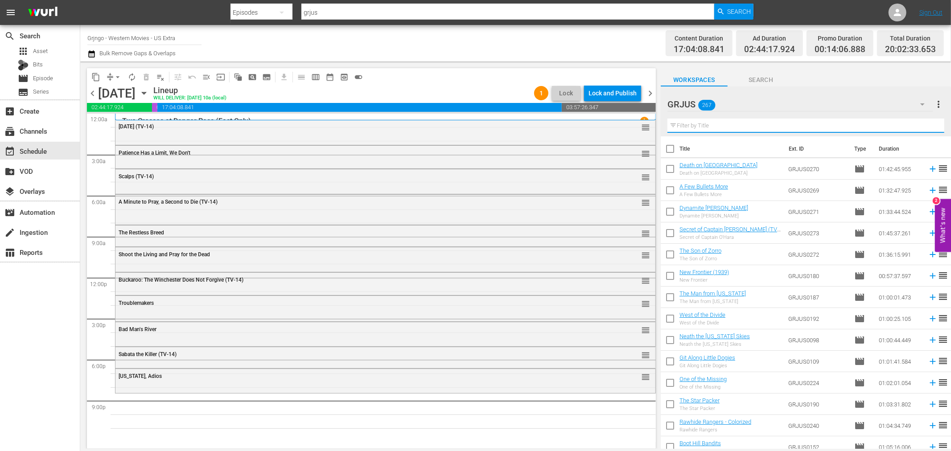
paste input "Gunfighters Die Harder"
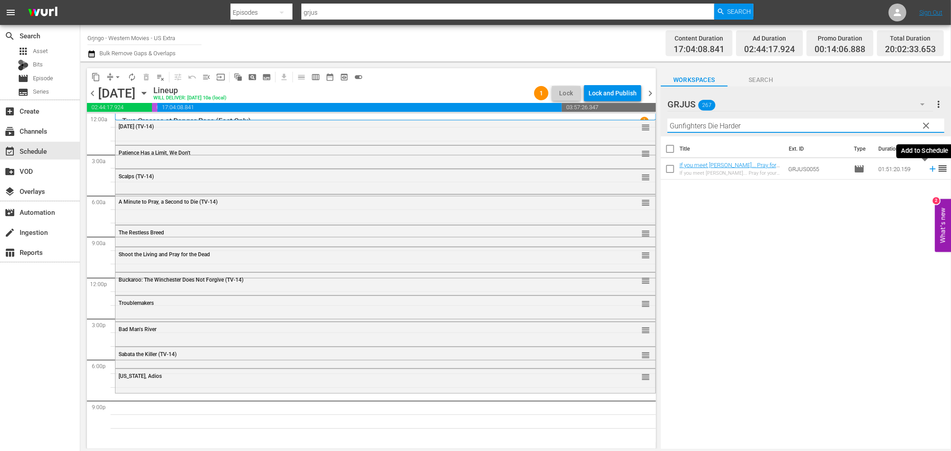
type input "Gunfighters Die Harder"
click at [928, 168] on icon at bounding box center [933, 169] width 10 height 10
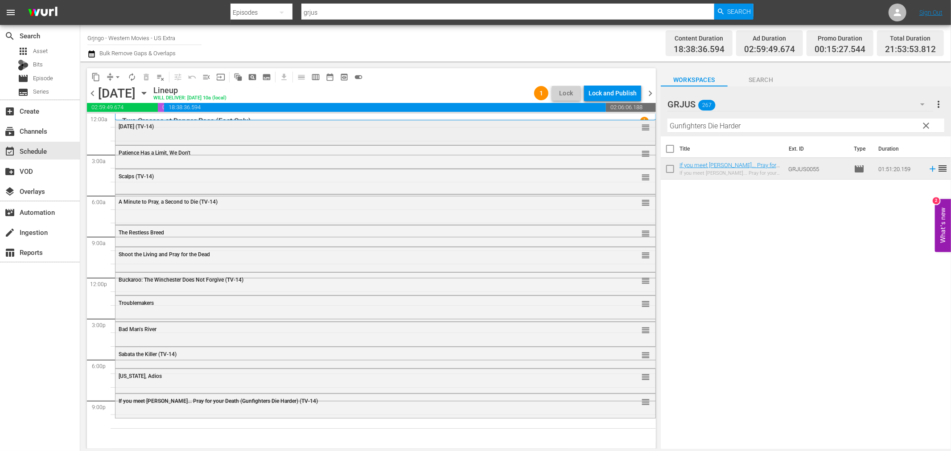
drag, startPoint x: 925, startPoint y: 124, endPoint x: 638, endPoint y: 125, distance: 286.3
click at [925, 124] on span "clear" at bounding box center [926, 125] width 11 height 11
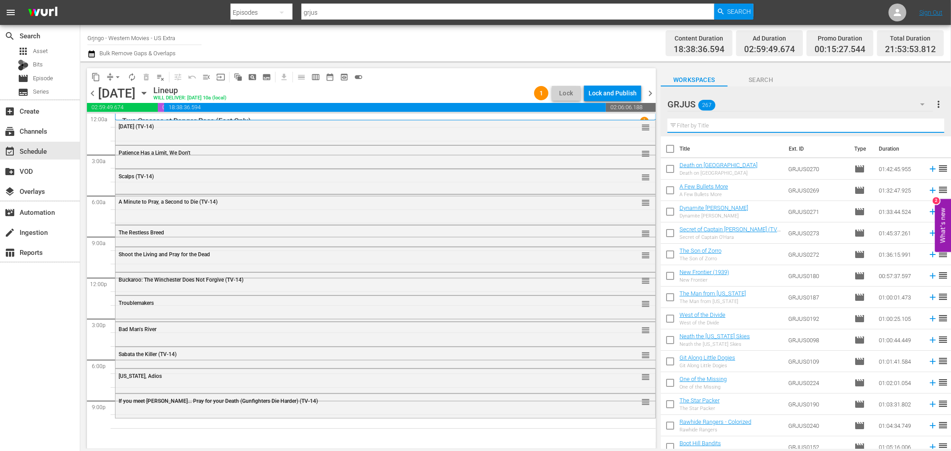
paste input "Django Kill... If You Live, Shoot!"
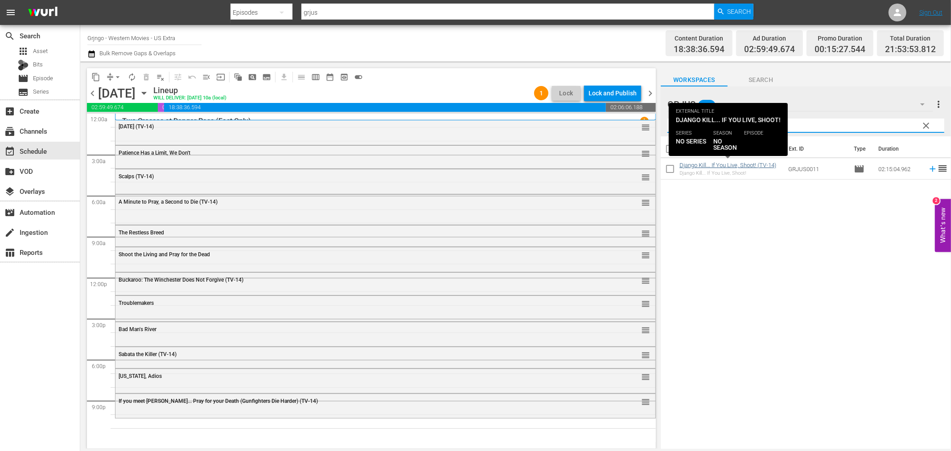
type input "Django Kill... If You Live, Shoot!"
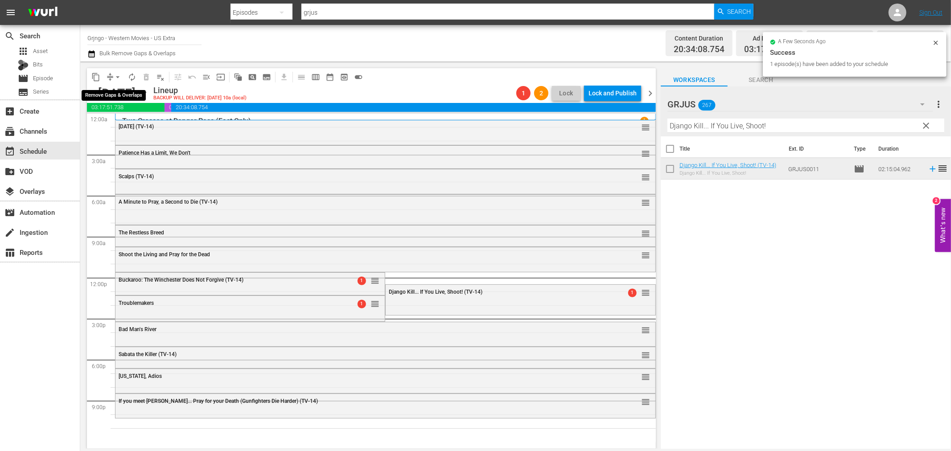
click at [118, 76] on span "arrow_drop_down" at bounding box center [117, 77] width 9 height 9
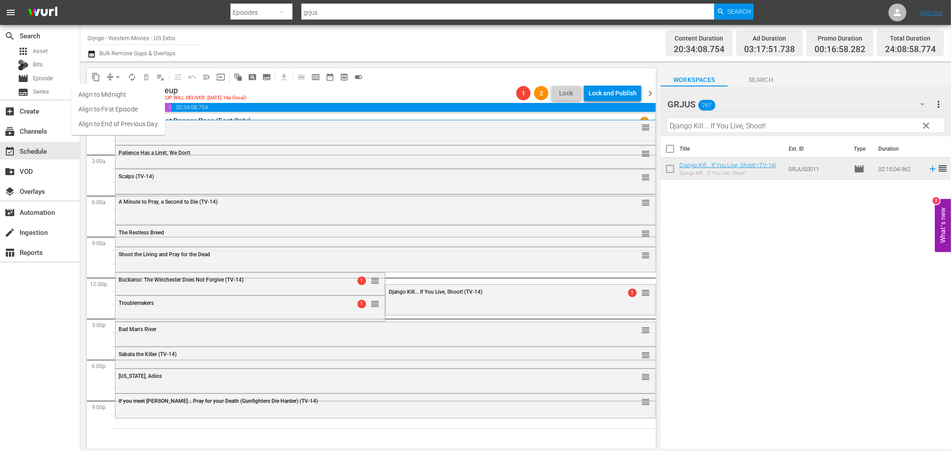
click at [136, 123] on li "Align to End of Previous Day" at bounding box center [118, 124] width 94 height 15
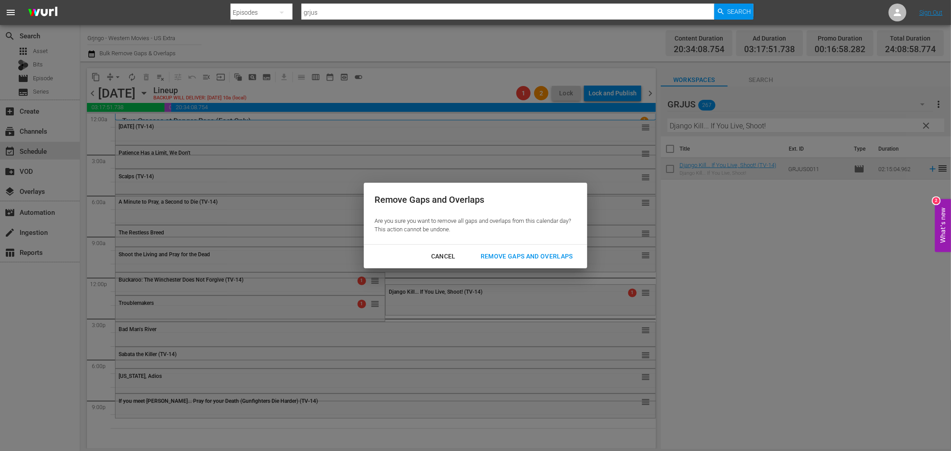
click at [540, 253] on div "Remove Gaps and Overlaps" at bounding box center [527, 256] width 107 height 11
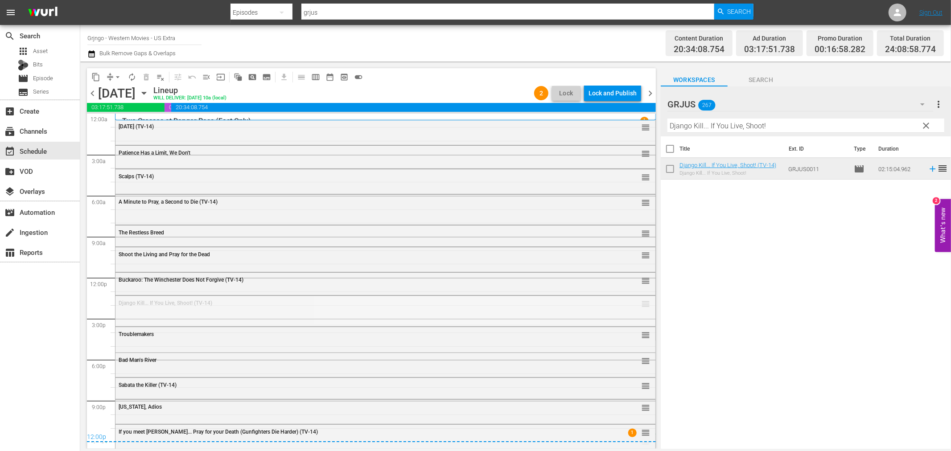
drag, startPoint x: 639, startPoint y: 301, endPoint x: 610, endPoint y: 435, distance: 136.5
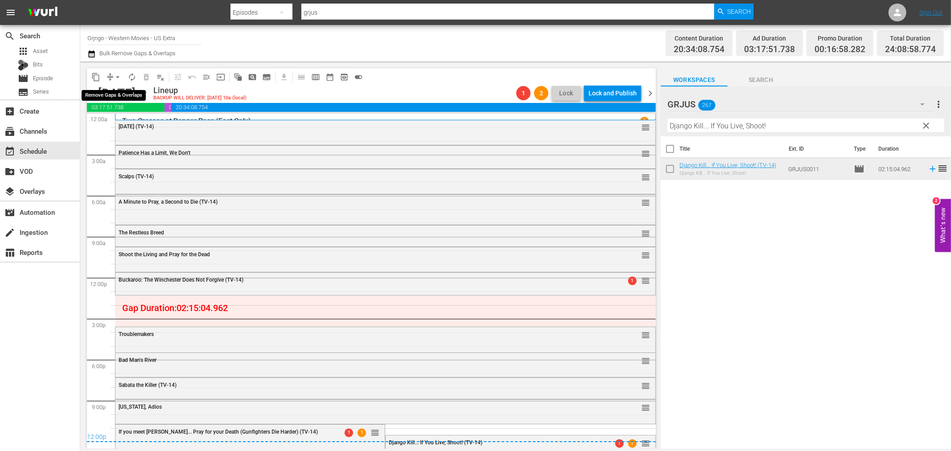
click at [115, 76] on span "arrow_drop_down" at bounding box center [117, 77] width 9 height 9
click at [136, 124] on li "Align to End of Previous Day" at bounding box center [118, 124] width 94 height 15
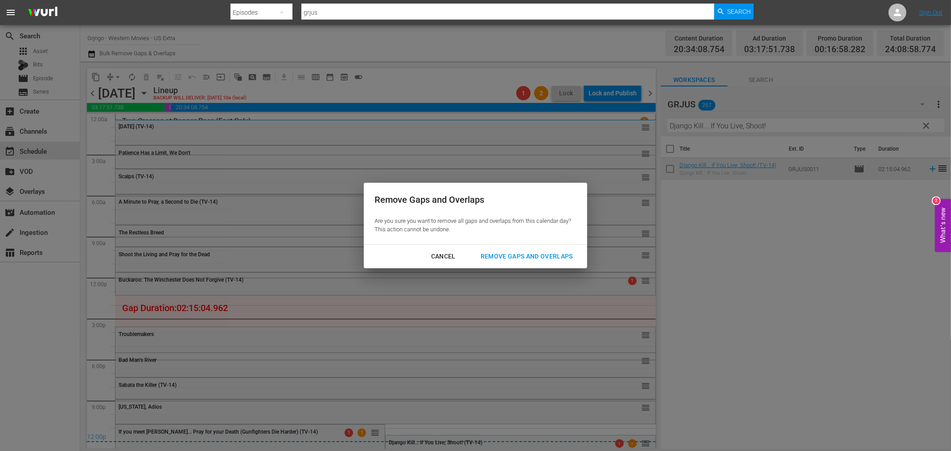
click at [541, 259] on div "Remove Gaps and Overlaps" at bounding box center [527, 256] width 107 height 11
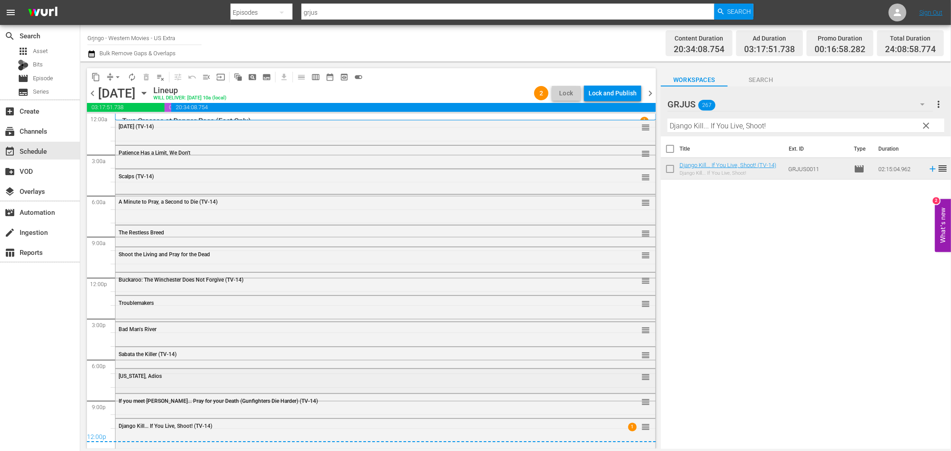
click at [160, 376] on div "[US_STATE], Adios" at bounding box center [361, 376] width 485 height 6
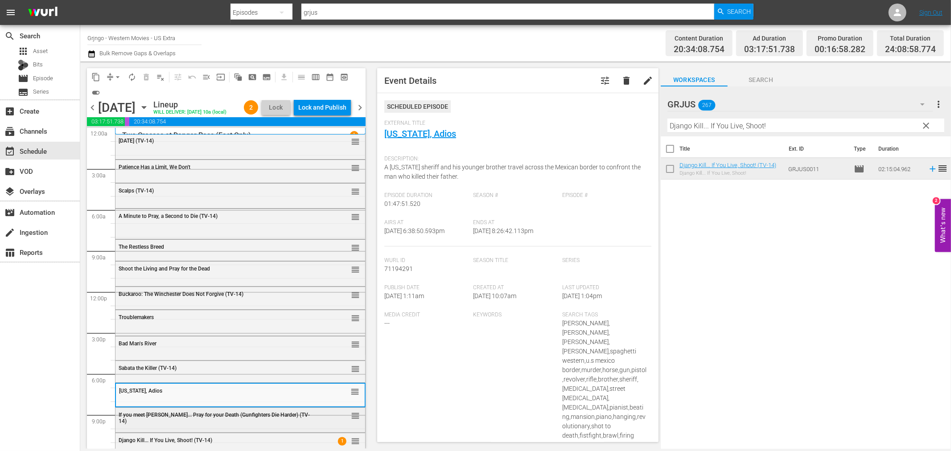
click at [153, 419] on div "If you meet [PERSON_NAME]... Pray for your Death (Gunfighters Die Harder) (TV-1…" at bounding box center [241, 418] width 250 height 20
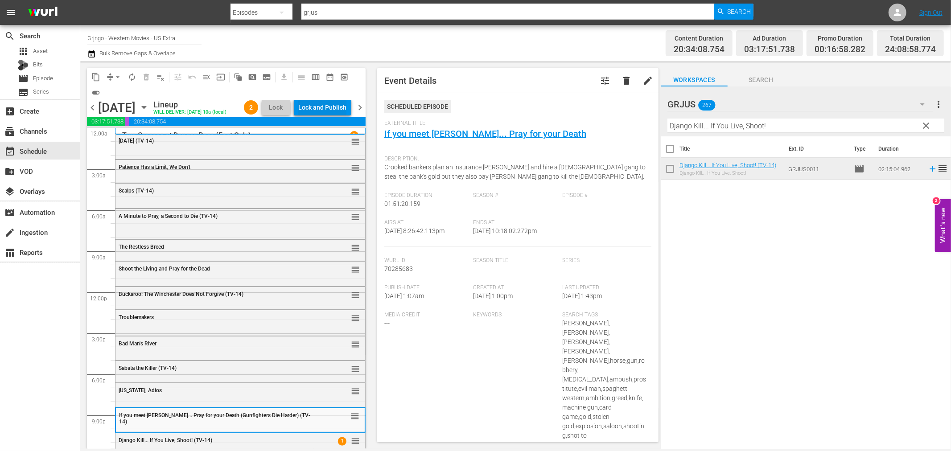
click at [306, 109] on div "Lock and Publish" at bounding box center [322, 107] width 48 height 16
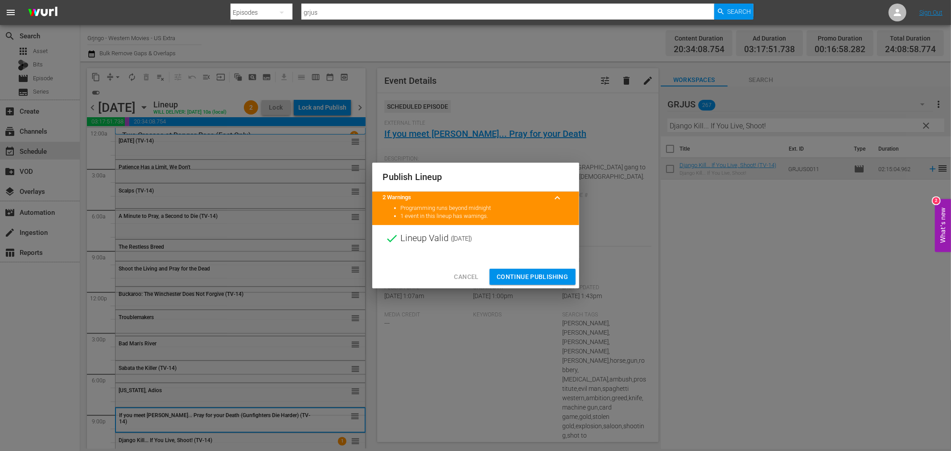
drag, startPoint x: 545, startPoint y: 271, endPoint x: 539, endPoint y: 259, distance: 13.2
click at [546, 273] on button "Continue Publishing" at bounding box center [533, 277] width 86 height 17
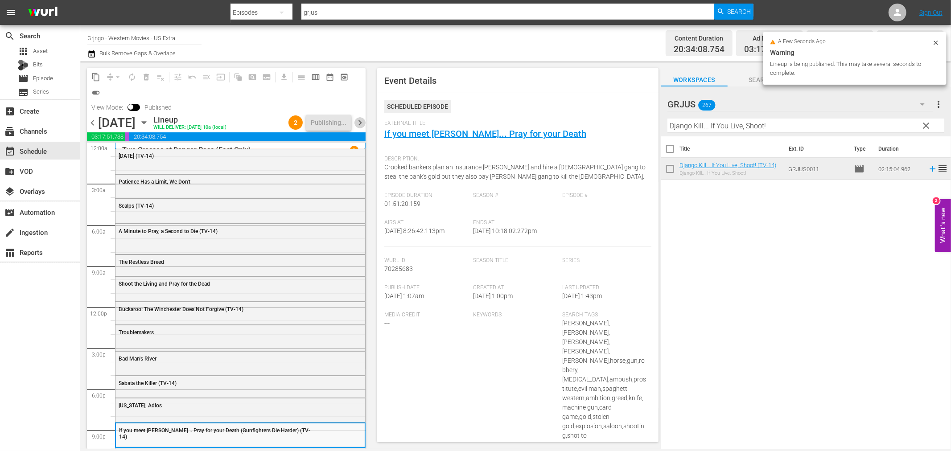
click at [362, 121] on span "chevron_right" at bounding box center [360, 122] width 11 height 11
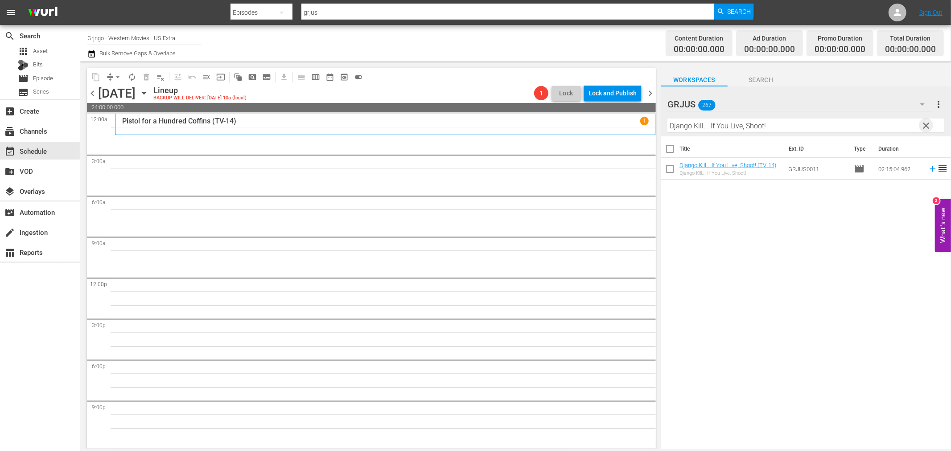
click at [927, 122] on span "clear" at bounding box center [926, 125] width 11 height 11
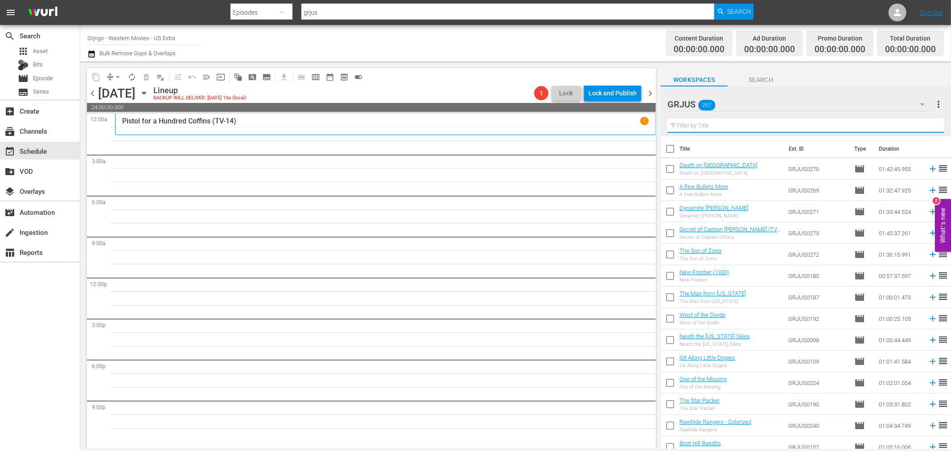
paste input "Django Challenges Sartana"
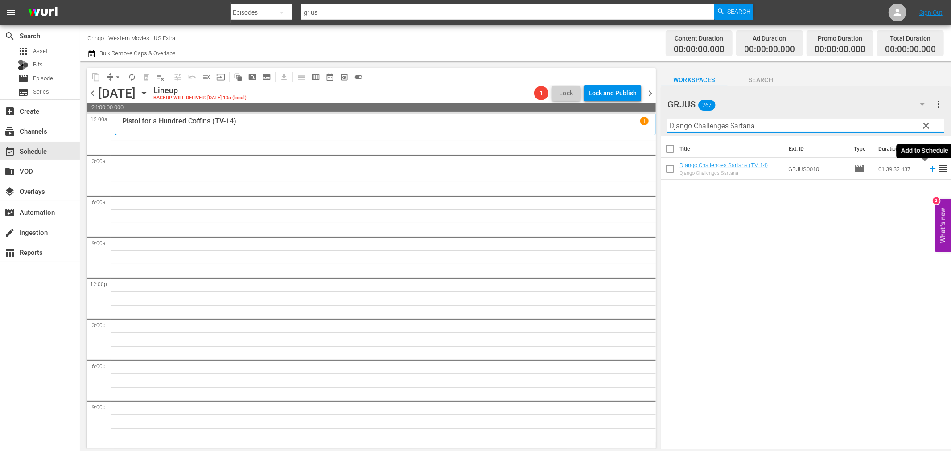
type input "Django Challenges Sartana"
click at [928, 167] on icon at bounding box center [933, 169] width 10 height 10
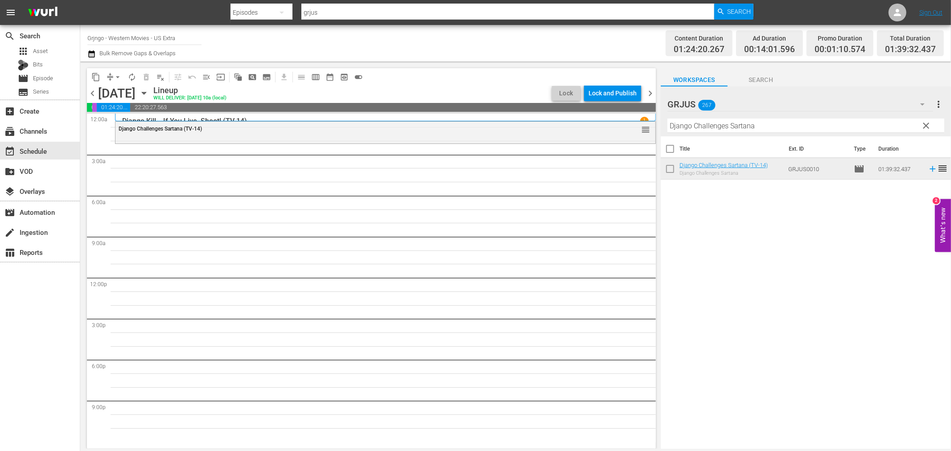
click at [925, 122] on span "clear" at bounding box center [926, 125] width 11 height 11
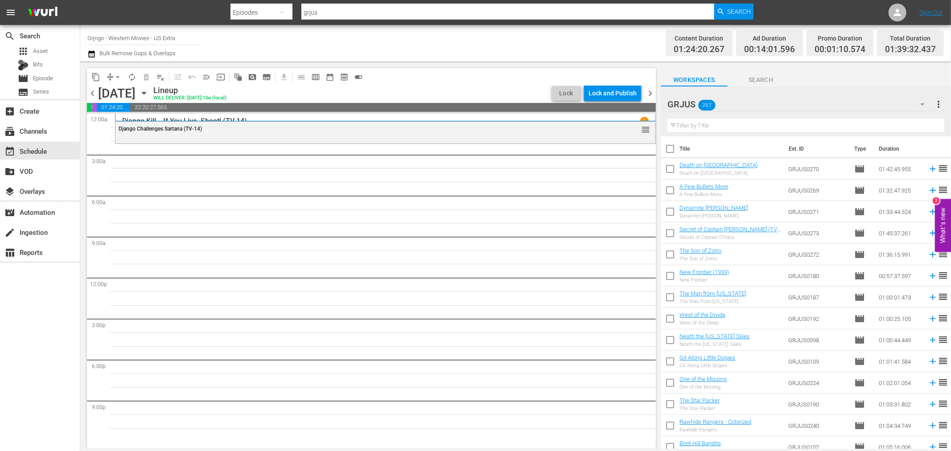
click at [736, 127] on input "text" at bounding box center [806, 126] width 277 height 14
paste input "Requiescant"
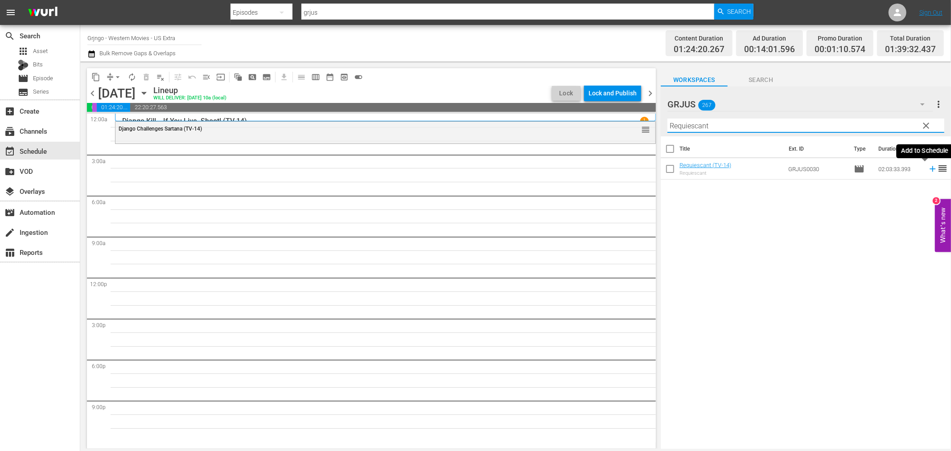
type input "Requiescant"
click at [928, 171] on icon at bounding box center [933, 169] width 10 height 10
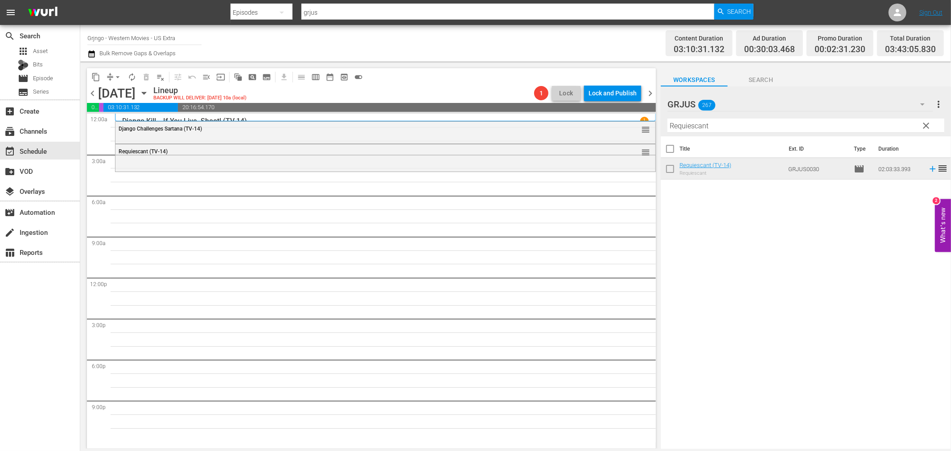
drag, startPoint x: 925, startPoint y: 120, endPoint x: 740, endPoint y: 125, distance: 184.3
click at [925, 120] on button "clear" at bounding box center [926, 125] width 14 height 14
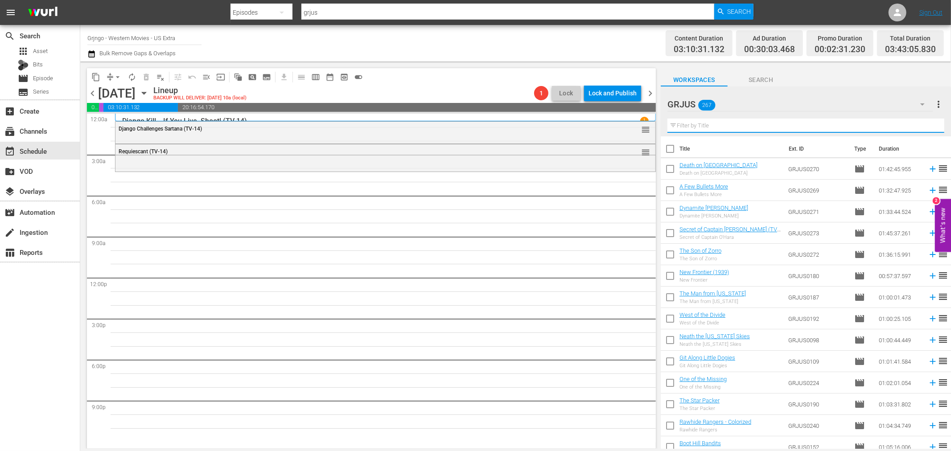
paste input "The Great Treasure [PERSON_NAME]"
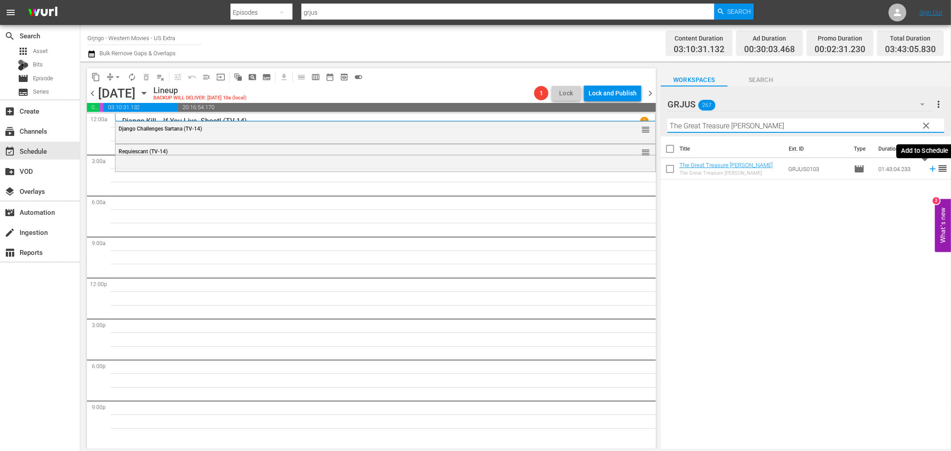
type input "The Great Treasure [PERSON_NAME]"
click at [930, 169] on icon at bounding box center [933, 169] width 6 height 6
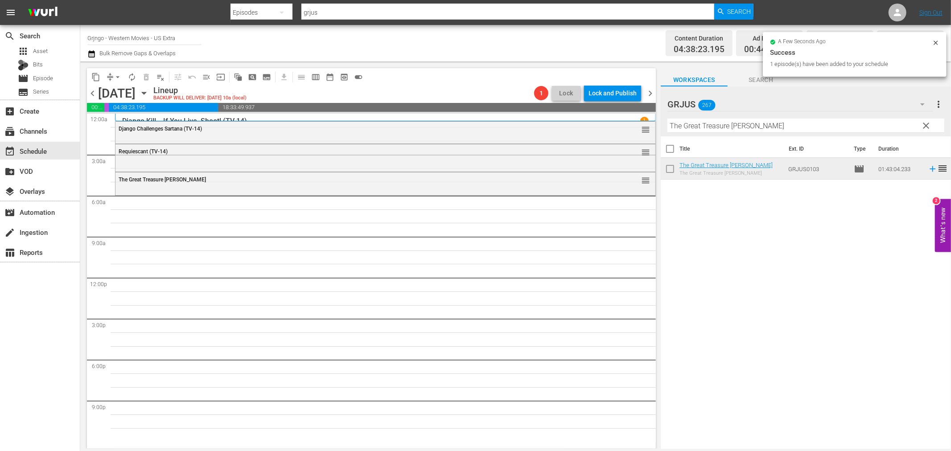
drag, startPoint x: 928, startPoint y: 124, endPoint x: 713, endPoint y: 122, distance: 215.0
click at [928, 124] on span "clear" at bounding box center [926, 125] width 11 height 11
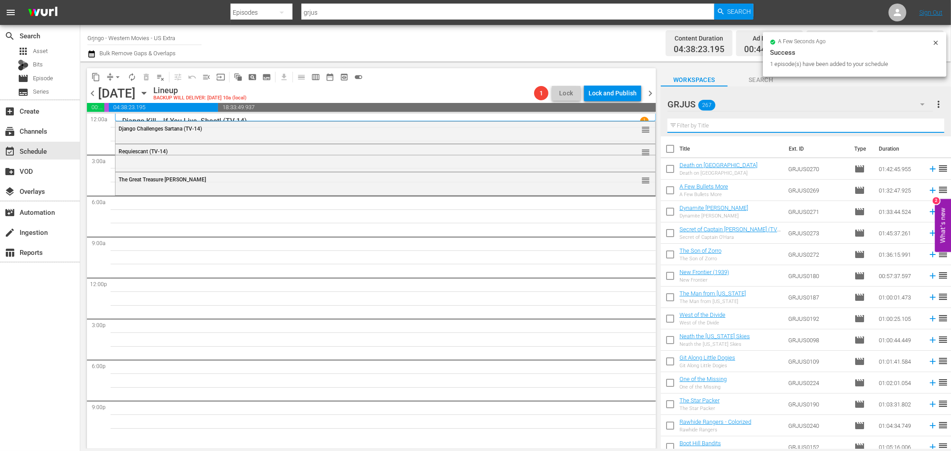
click at [703, 124] on input "text" at bounding box center [806, 126] width 277 height 14
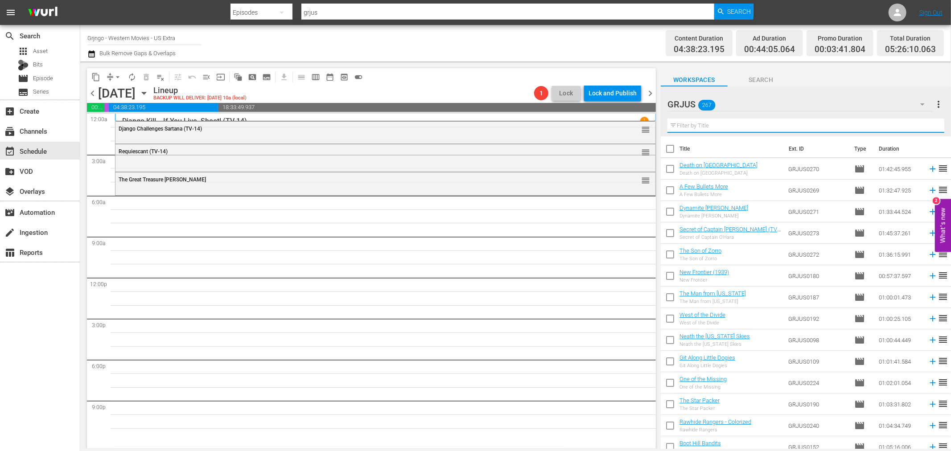
paste input "Heads or Tails"
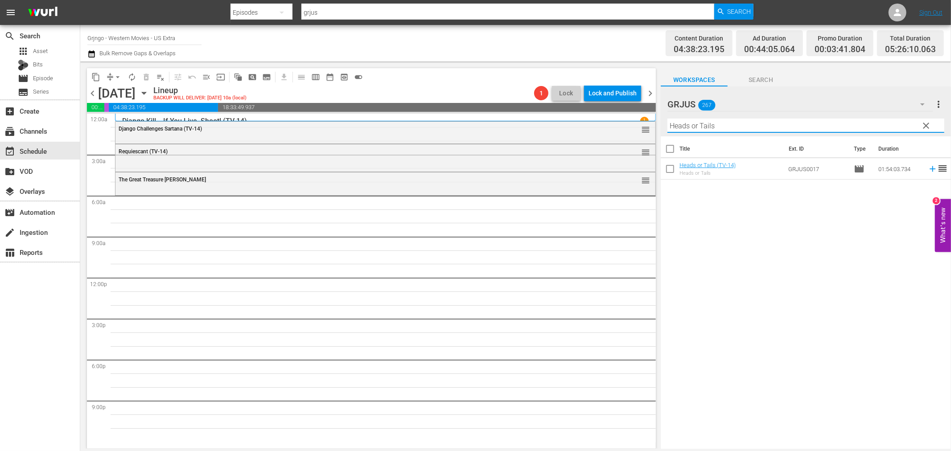
type input "Heads or Tails"
click at [928, 171] on icon at bounding box center [933, 169] width 10 height 10
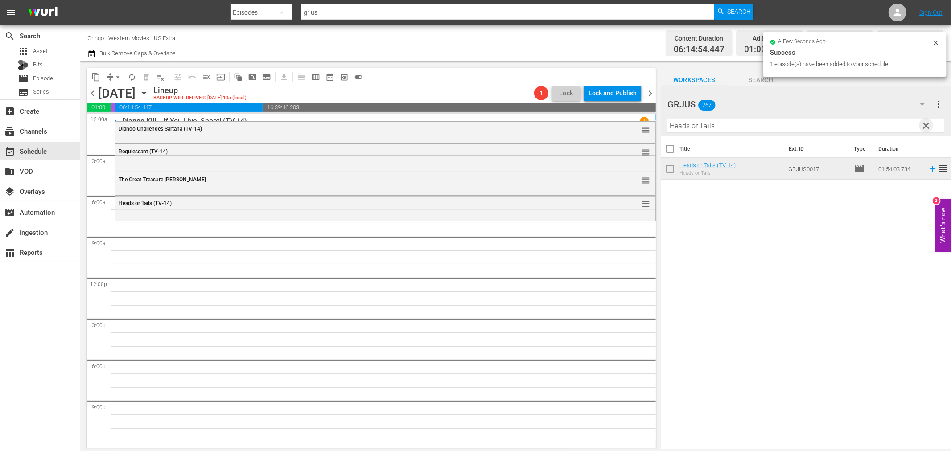
click at [925, 123] on span "clear" at bounding box center [926, 125] width 11 height 11
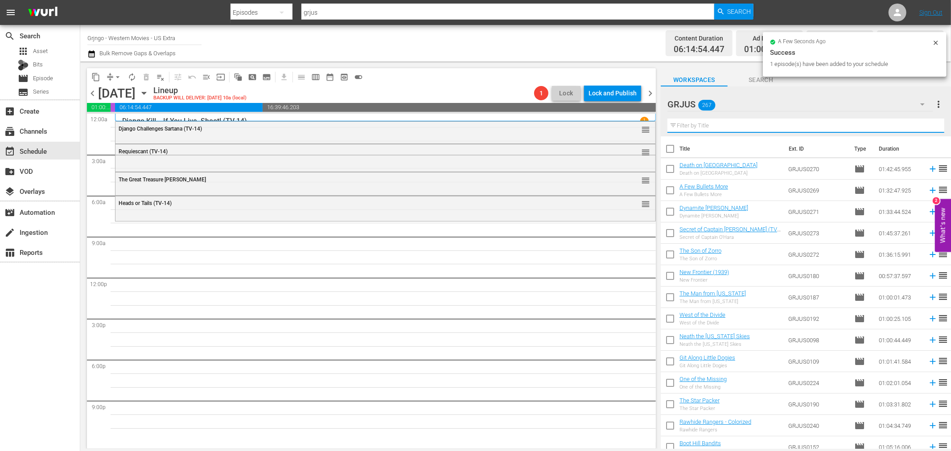
click at [714, 121] on input "text" at bounding box center [806, 126] width 277 height 14
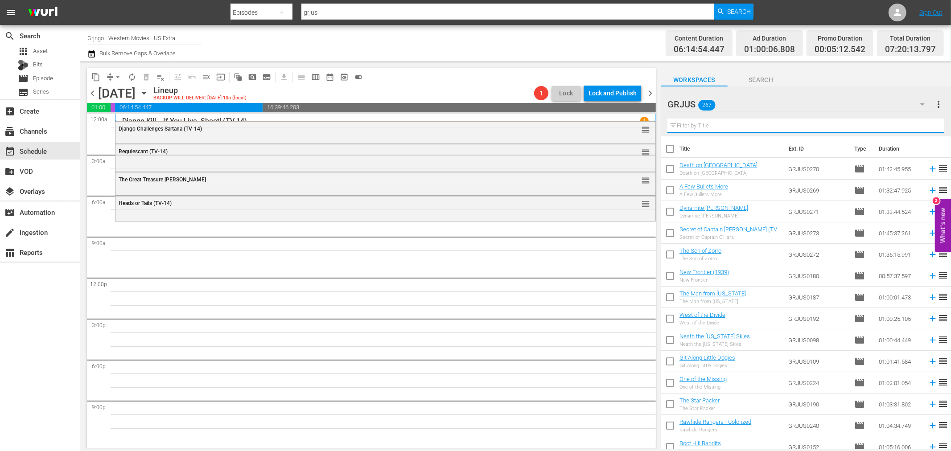
paste input "You're Jinxed, Friend You've Met [GEOGRAPHIC_DATA]"
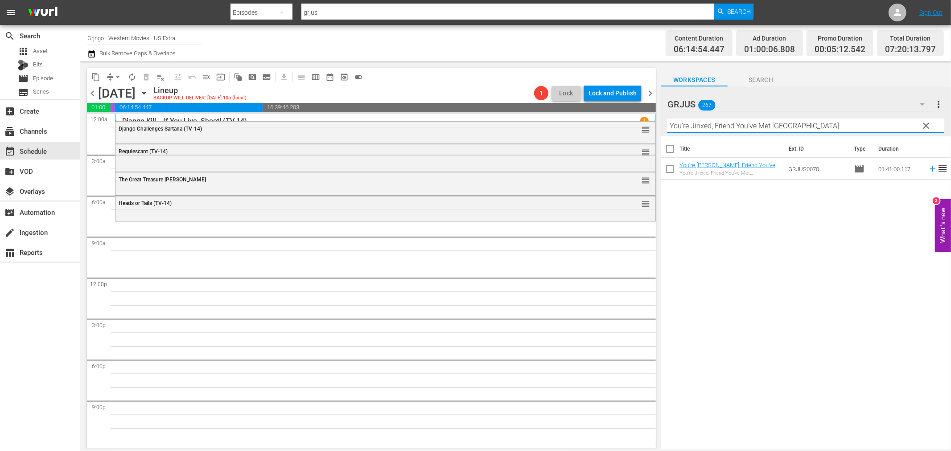
type input "You're Jinxed, Friend You've Met [GEOGRAPHIC_DATA]"
click at [928, 171] on icon at bounding box center [933, 169] width 10 height 10
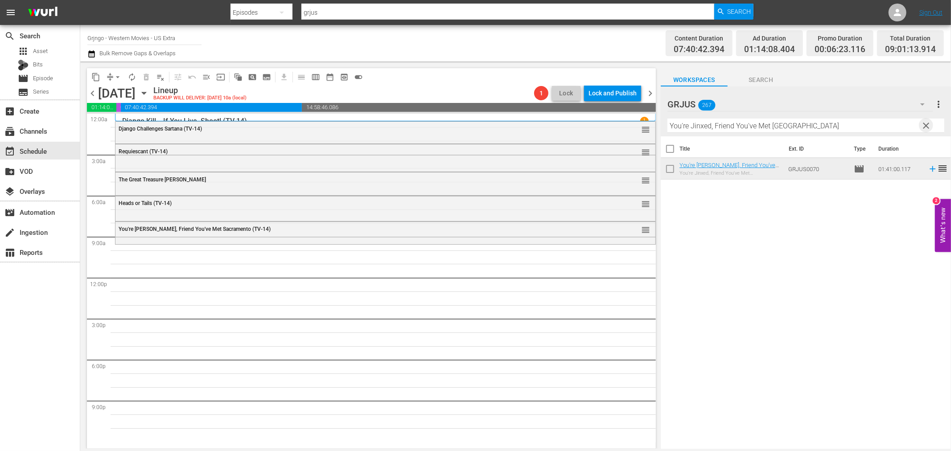
drag, startPoint x: 929, startPoint y: 122, endPoint x: 703, endPoint y: 135, distance: 226.5
click at [929, 120] on button "clear" at bounding box center [926, 125] width 14 height 14
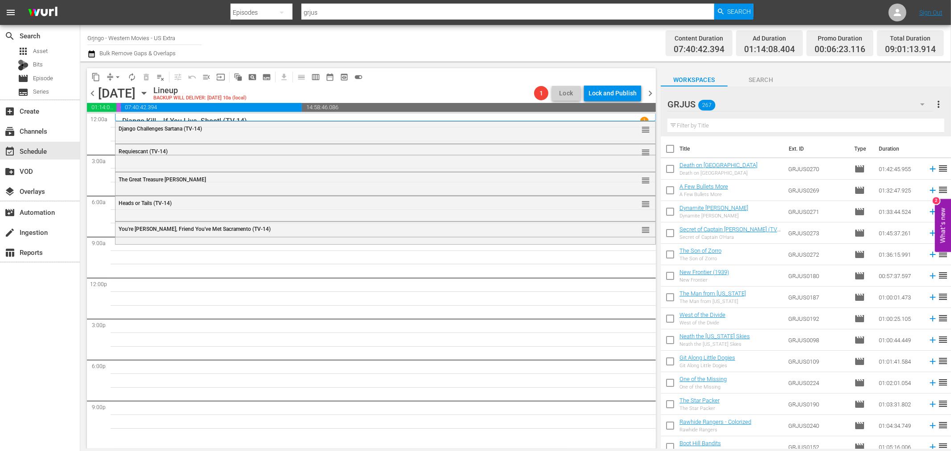
click at [702, 126] on input "text" at bounding box center [806, 126] width 277 height 14
paste input "Kill [PERSON_NAME]!"
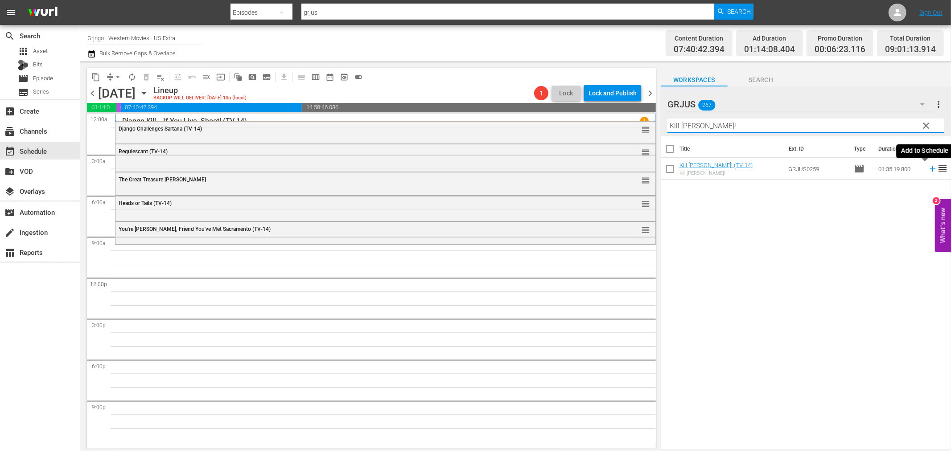
type input "Kill [PERSON_NAME]!"
click at [928, 166] on icon at bounding box center [933, 169] width 10 height 10
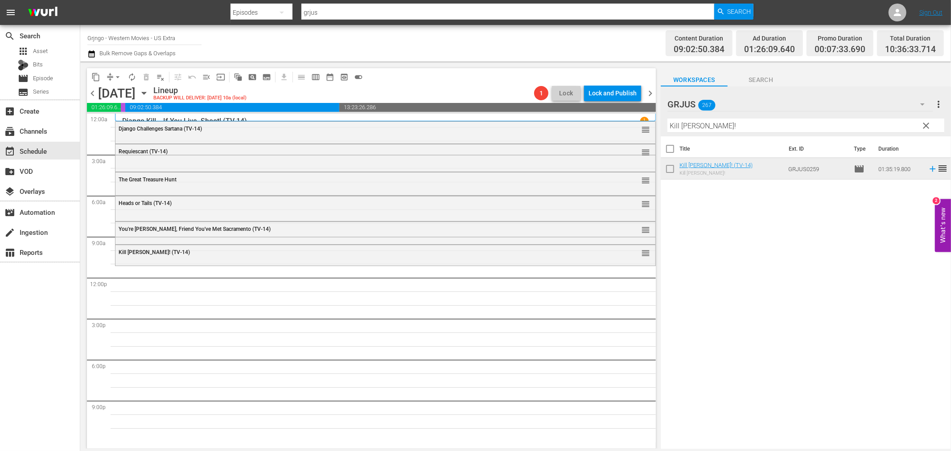
drag, startPoint x: 928, startPoint y: 120, endPoint x: 739, endPoint y: 145, distance: 190.7
click at [928, 120] on span "clear" at bounding box center [926, 125] width 11 height 11
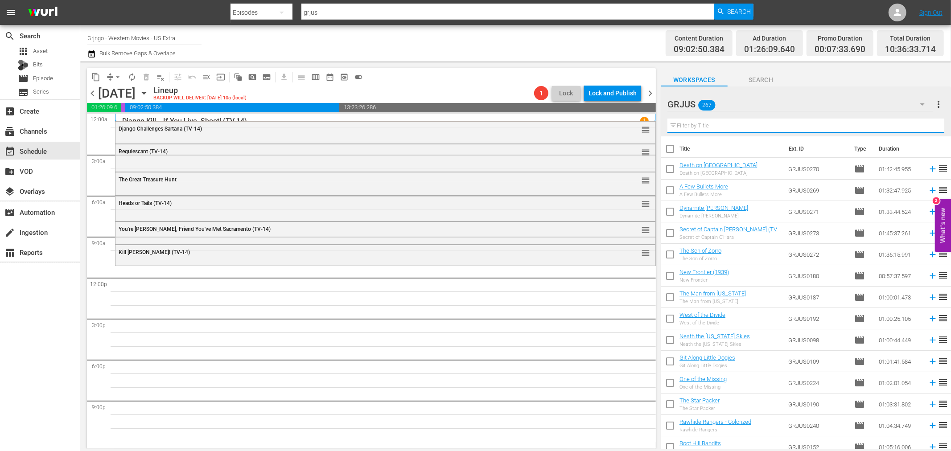
paste input "Raise Your Hands, Dead Man"
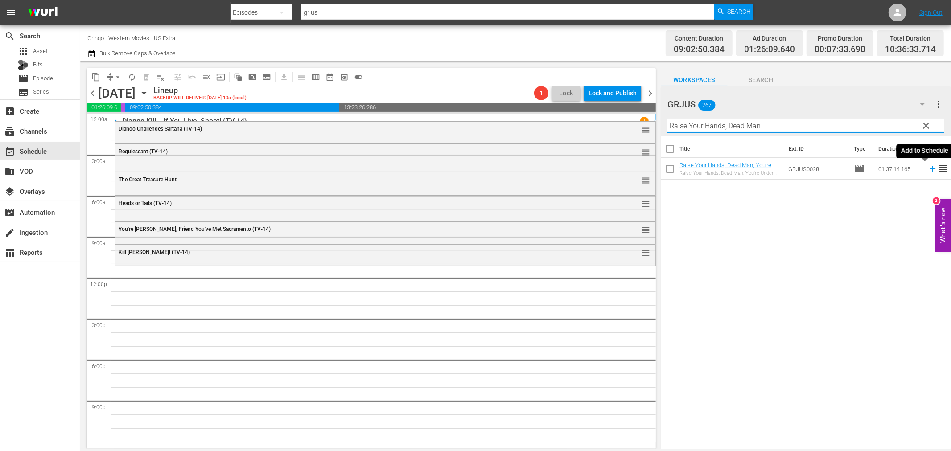
type input "Raise Your Hands, Dead Man"
click at [928, 168] on icon at bounding box center [933, 169] width 10 height 10
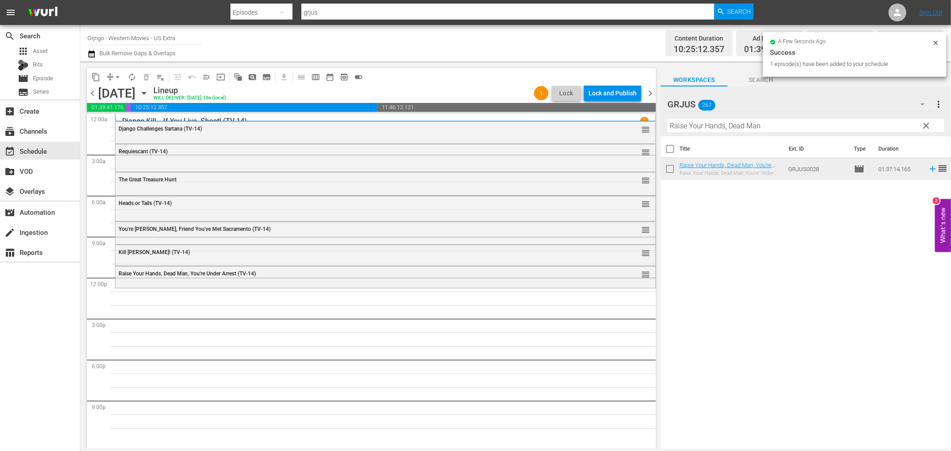
drag, startPoint x: 928, startPoint y: 126, endPoint x: 739, endPoint y: 132, distance: 189.2
click at [928, 126] on span "clear" at bounding box center [926, 125] width 11 height 11
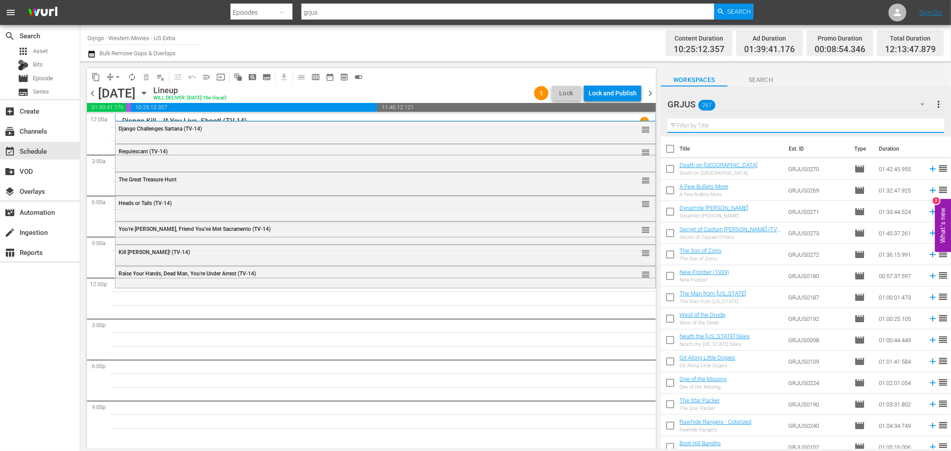
paste input "Western Kid"
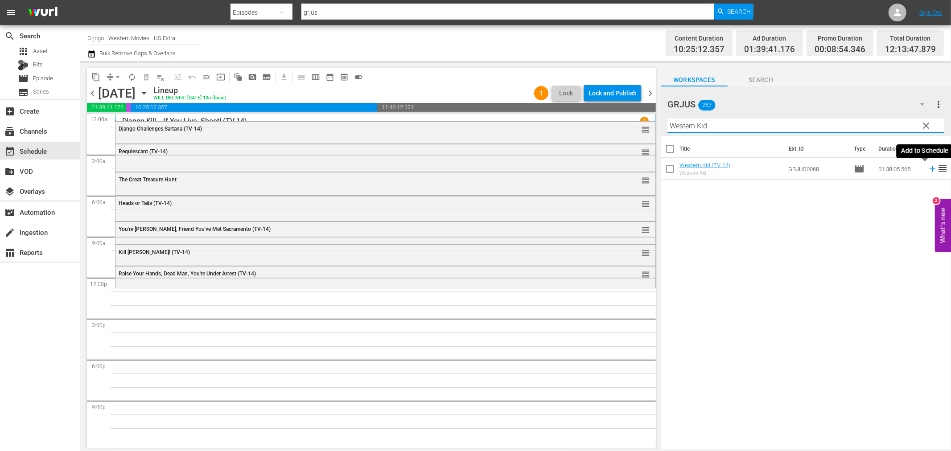
type input "Western Kid"
click at [928, 168] on icon at bounding box center [933, 169] width 10 height 10
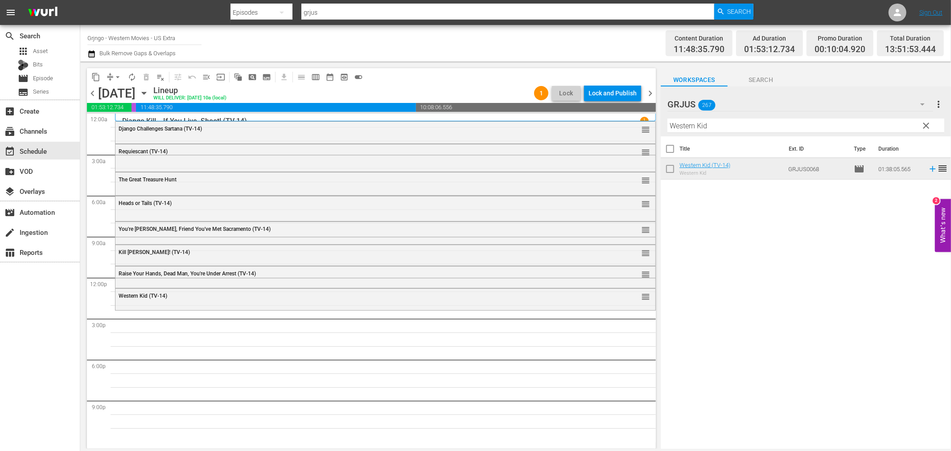
click at [927, 123] on span "clear" at bounding box center [926, 125] width 11 height 11
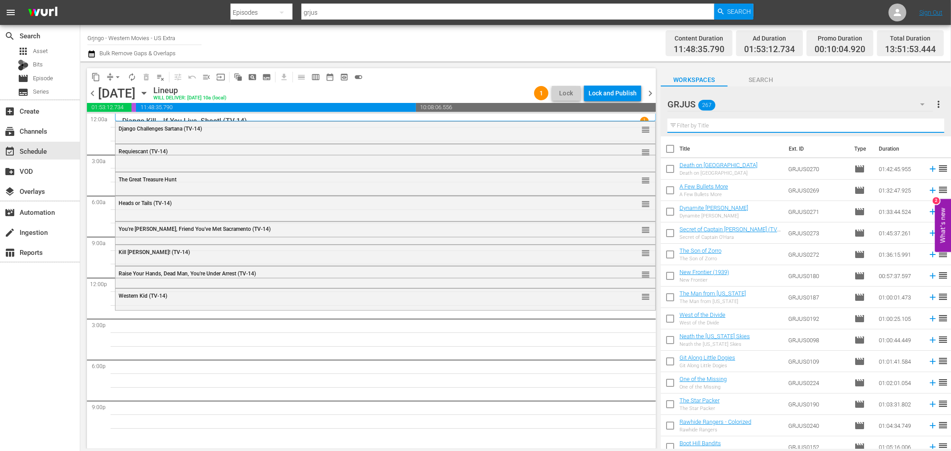
paste input "Djurado"
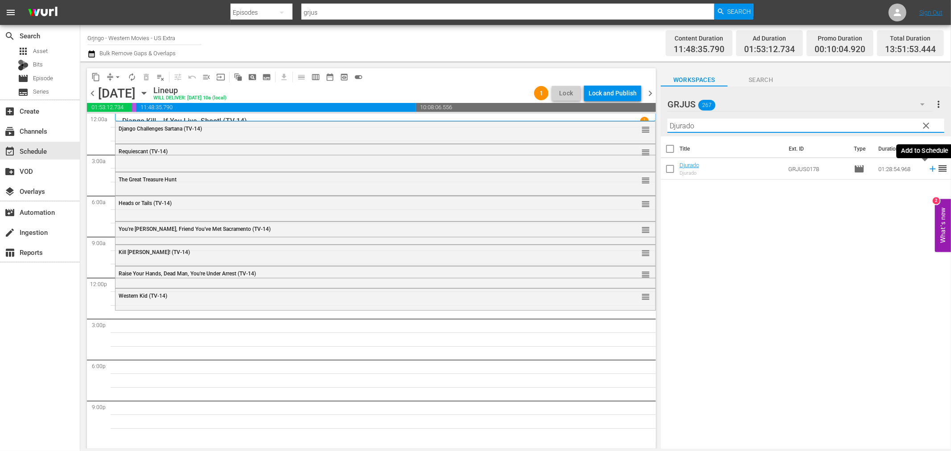
type input "Djurado"
click at [928, 168] on icon at bounding box center [933, 169] width 10 height 10
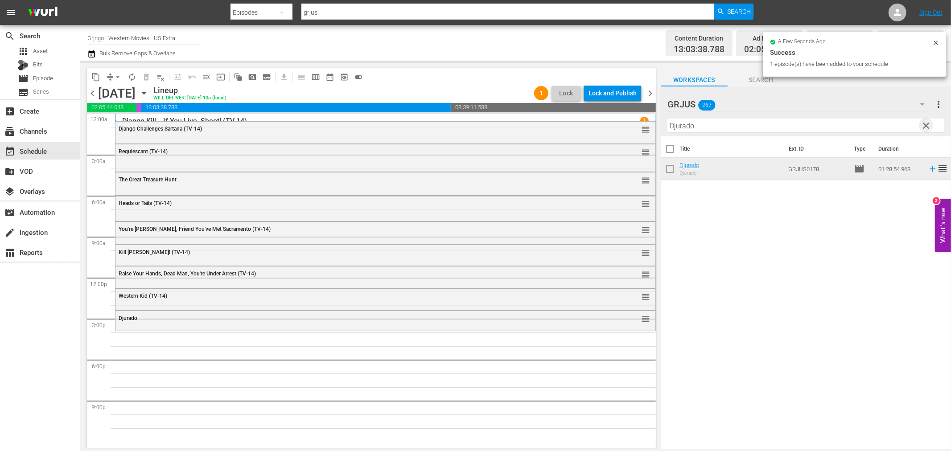
click at [925, 124] on span "clear" at bounding box center [926, 125] width 11 height 11
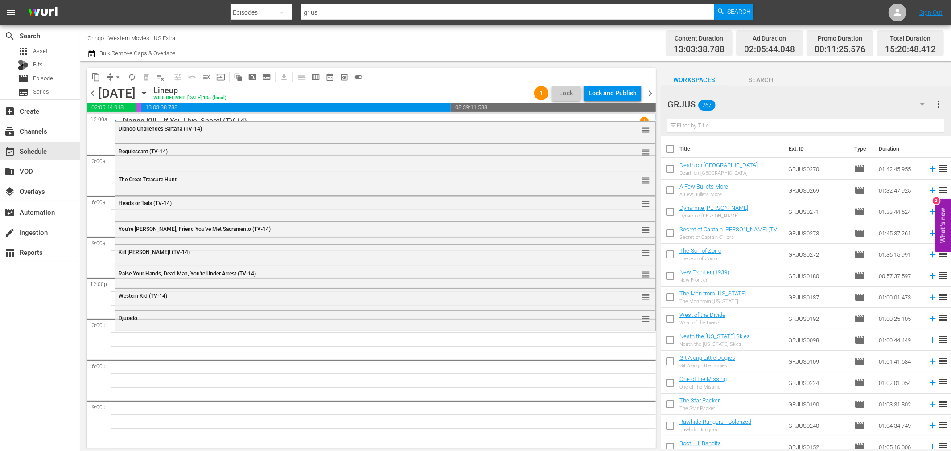
click at [687, 127] on input "text" at bounding box center [806, 126] width 277 height 14
paste input "The Shooting"
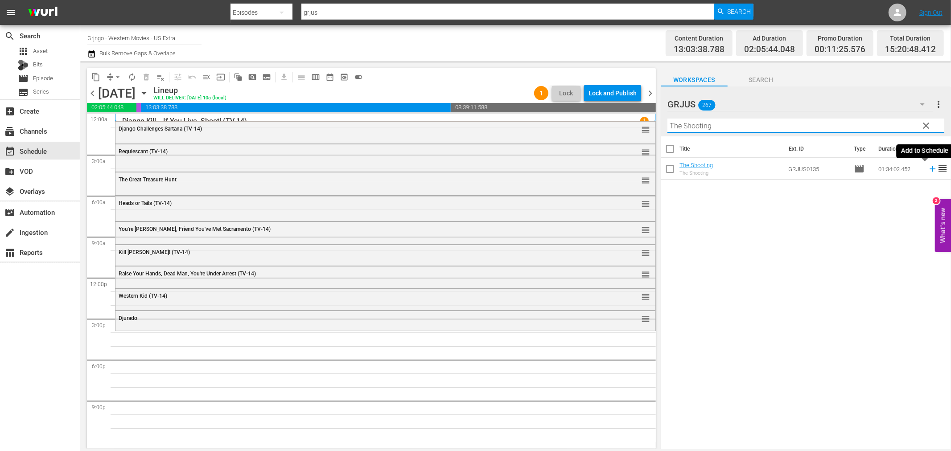
type input "The Shooting"
click at [928, 170] on icon at bounding box center [933, 169] width 10 height 10
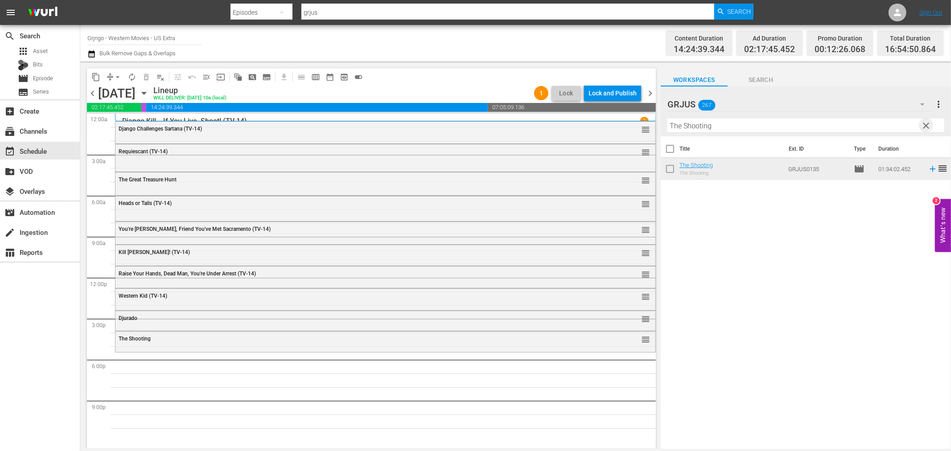
click at [927, 121] on span "clear" at bounding box center [926, 125] width 11 height 11
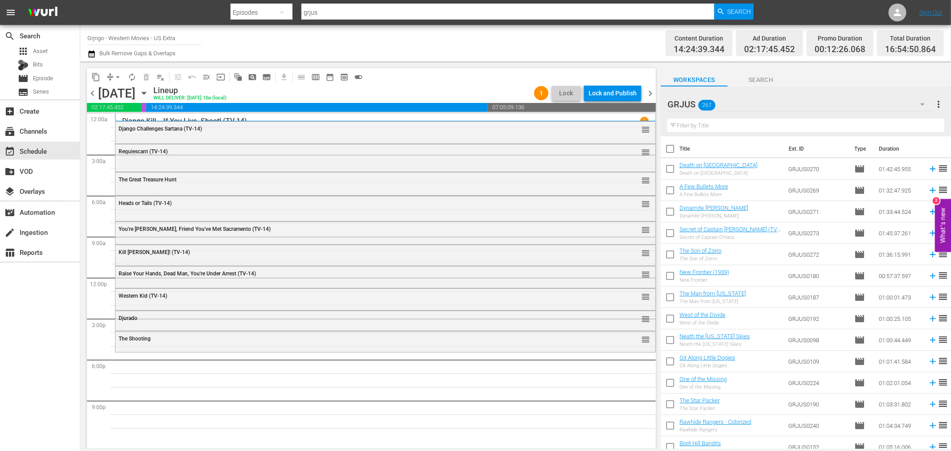
click at [763, 126] on input "text" at bounding box center [806, 126] width 277 height 14
paste input "Stagecoach"
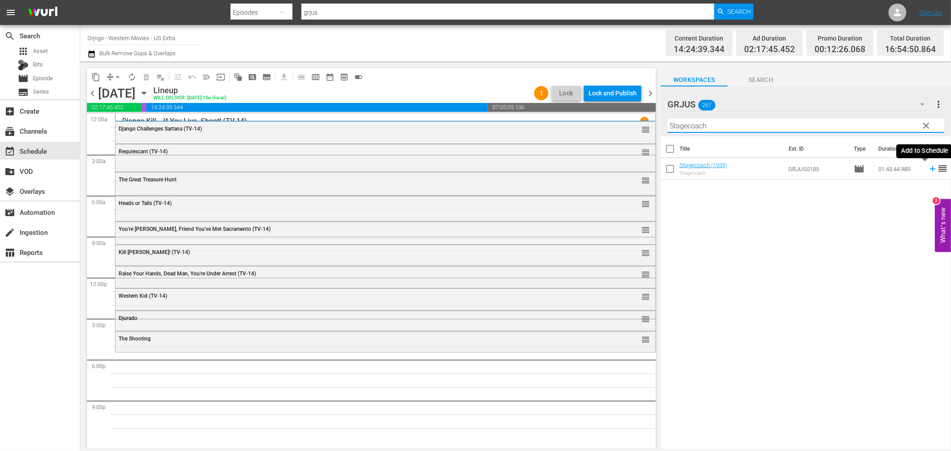
type input "Stagecoach"
click at [928, 170] on icon at bounding box center [933, 169] width 10 height 10
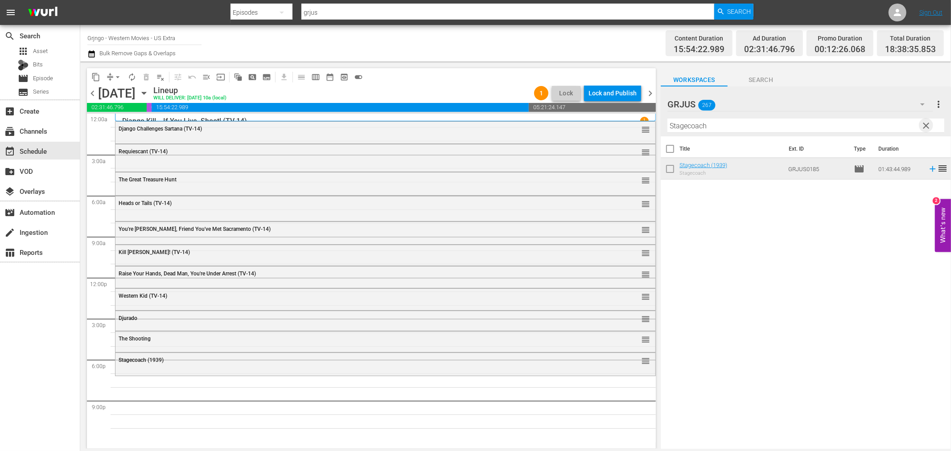
click at [925, 122] on span "clear" at bounding box center [926, 125] width 11 height 11
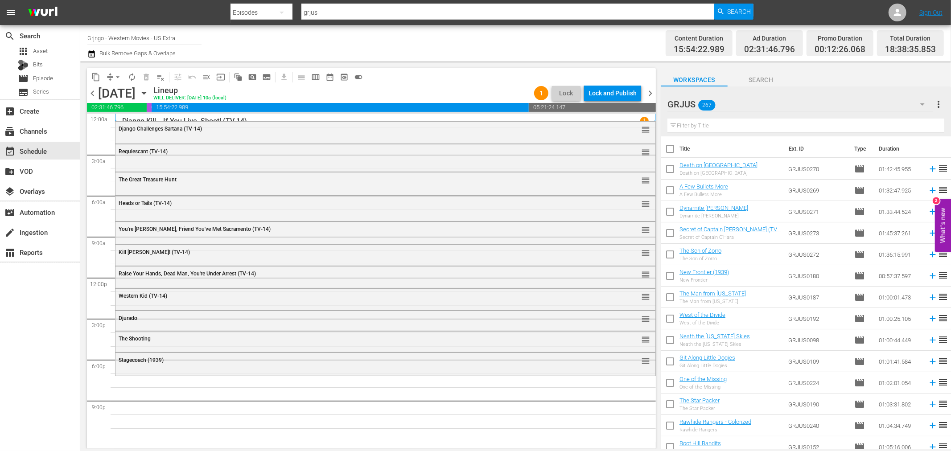
click at [737, 125] on input "text" at bounding box center [806, 126] width 277 height 14
paste input "Stranger On Horseback"
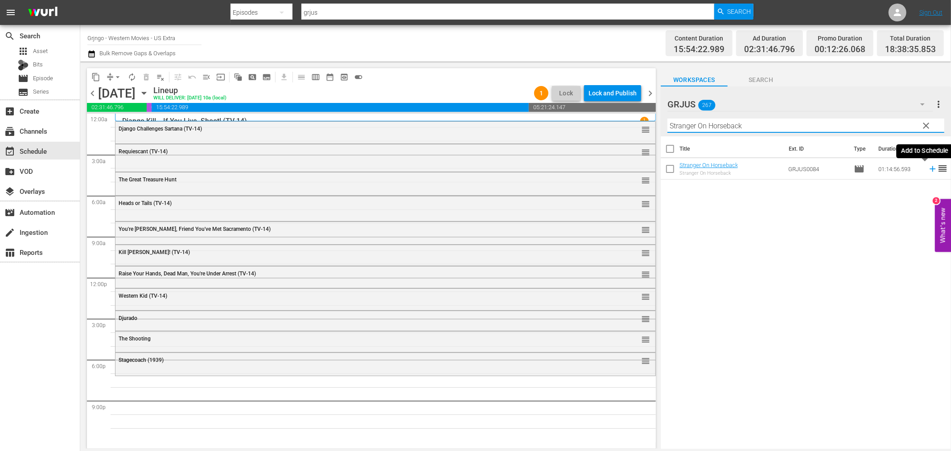
type input "Stranger On Horseback"
click at [930, 169] on icon at bounding box center [933, 169] width 6 height 6
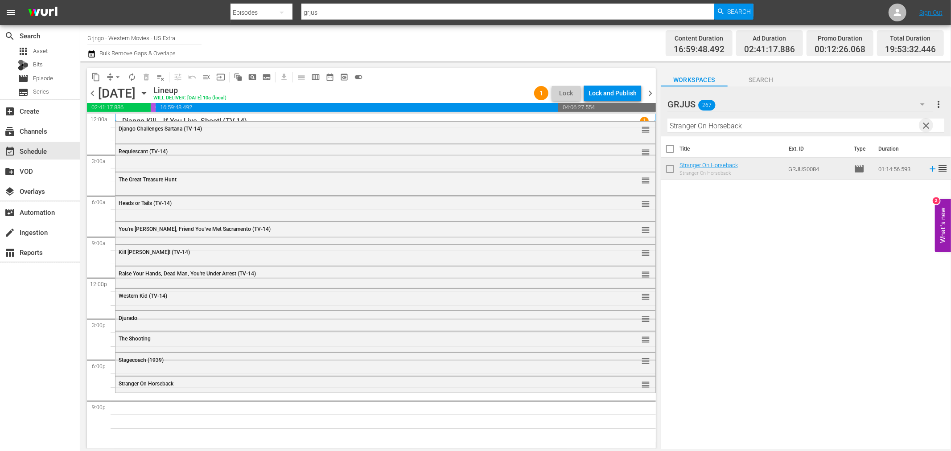
click at [928, 127] on span "clear" at bounding box center [926, 125] width 11 height 11
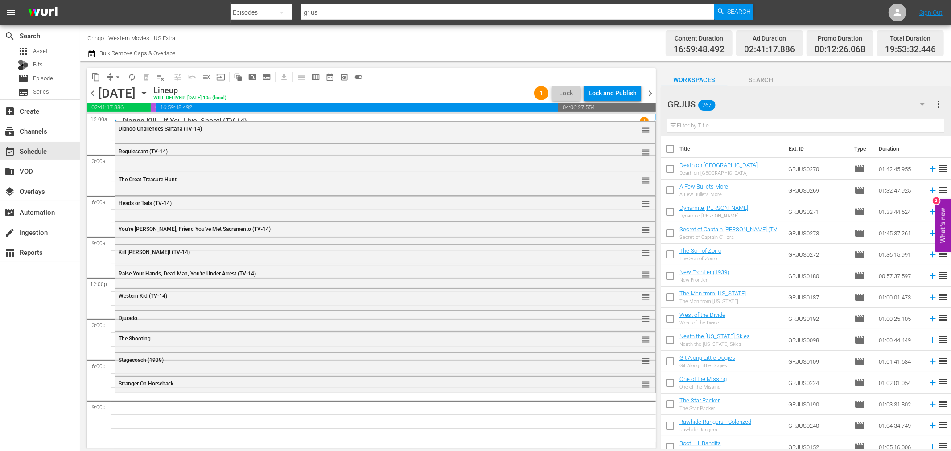
click at [709, 124] on input "text" at bounding box center [806, 126] width 277 height 14
paste input "The Cariboo Trail"
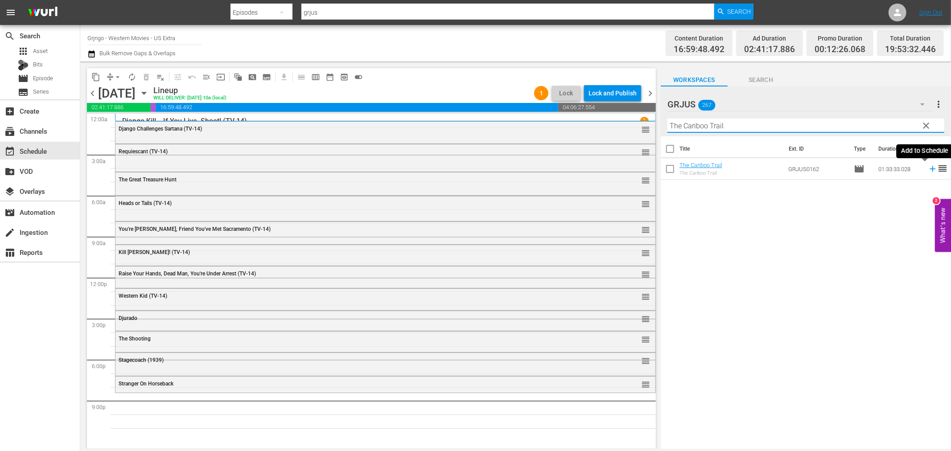
type input "The Cariboo Trail"
click at [928, 170] on icon at bounding box center [933, 169] width 10 height 10
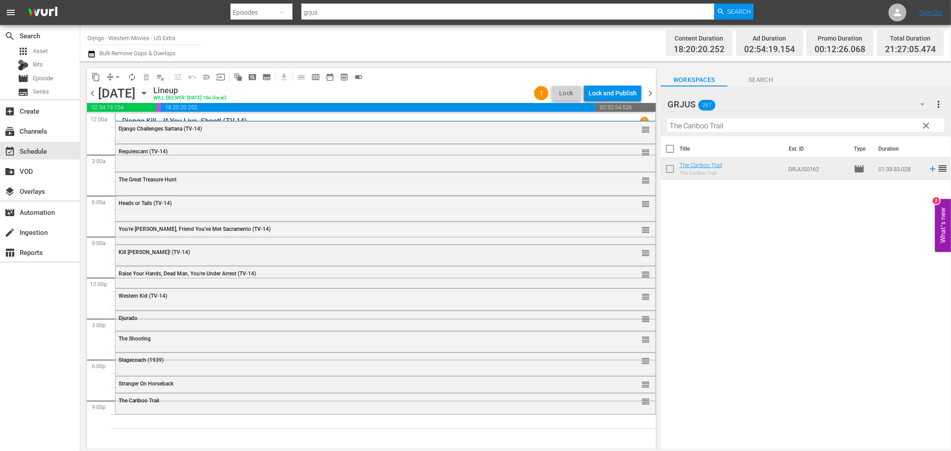
drag, startPoint x: 925, startPoint y: 123, endPoint x: 703, endPoint y: 126, distance: 221.7
click at [925, 123] on span "clear" at bounding box center [926, 125] width 11 height 11
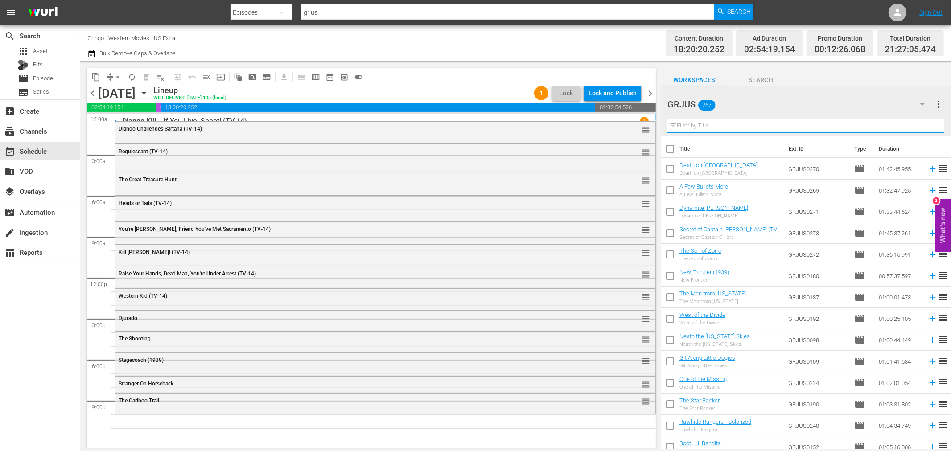
paste input "I'll Die for Vengeance"
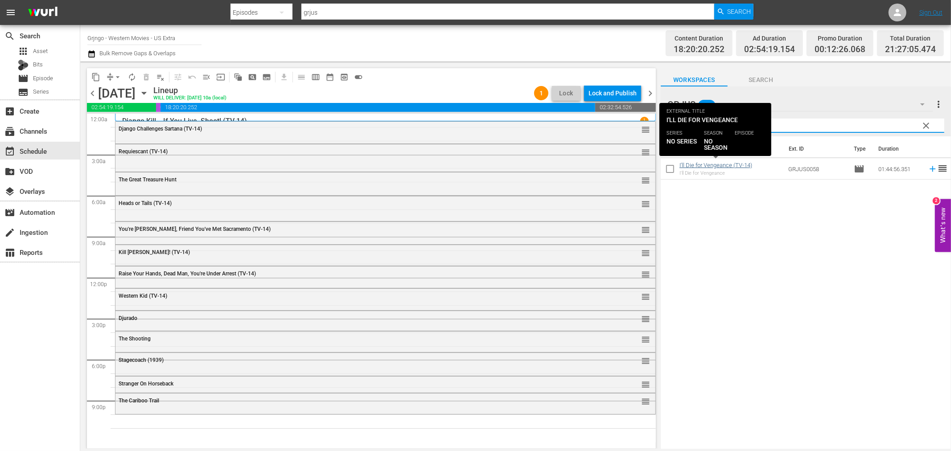
type input "I'll Die for Vengeance"
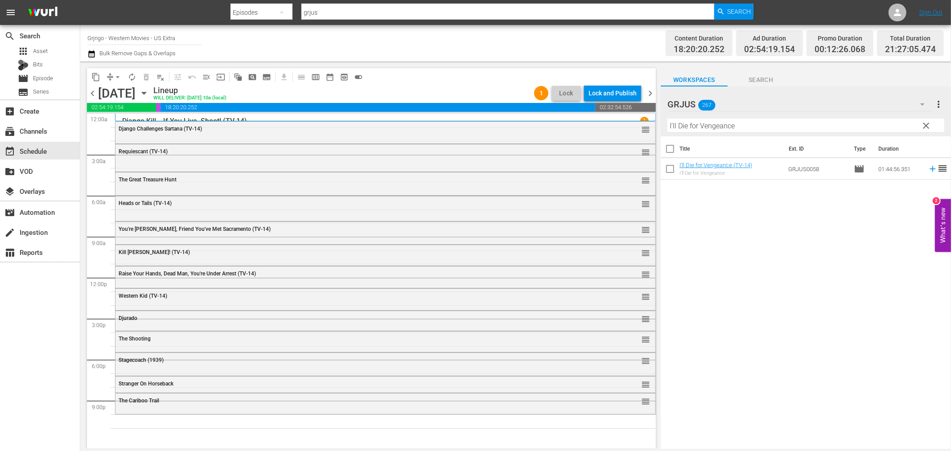
drag, startPoint x: 731, startPoint y: 164, endPoint x: 531, endPoint y: 232, distance: 211.3
click at [531, 232] on div "You're Jinxed, Friend You've Met Sacramento (TV-14) reorder" at bounding box center [386, 229] width 540 height 15
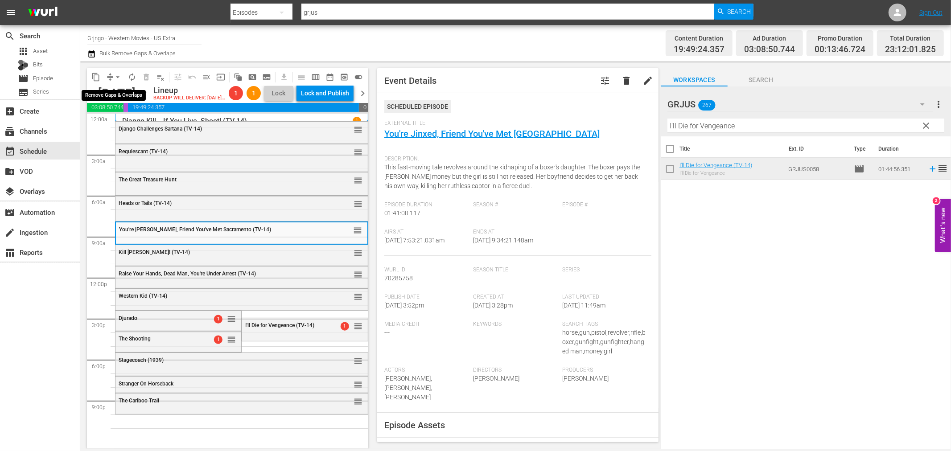
click at [118, 74] on span "arrow_drop_down" at bounding box center [117, 77] width 9 height 9
click at [137, 122] on li "Align to End of Previous Day" at bounding box center [118, 124] width 94 height 15
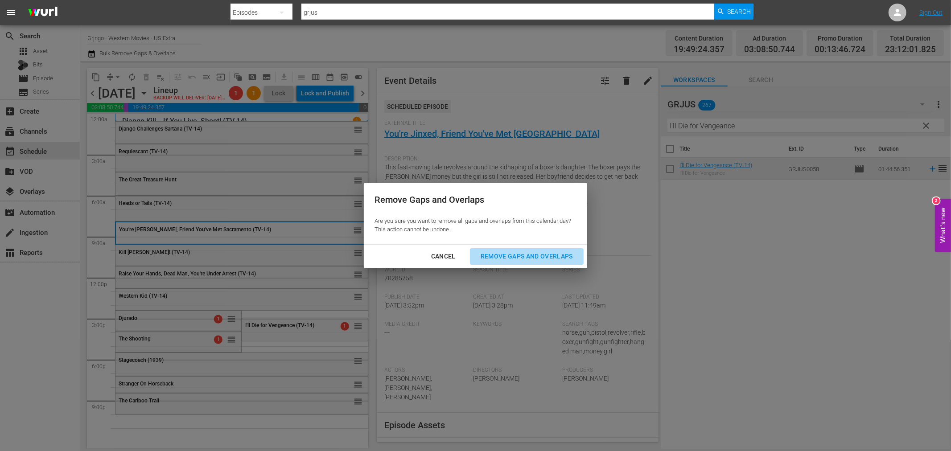
click at [509, 255] on div "Remove Gaps and Overlaps" at bounding box center [527, 256] width 107 height 11
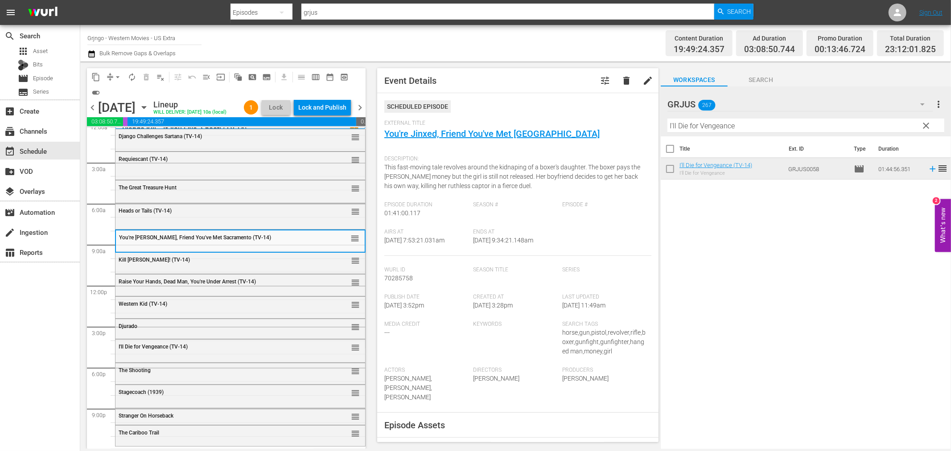
scroll to position [7, 0]
click at [216, 373] on div "The Shooting" at bounding box center [218, 370] width 198 height 6
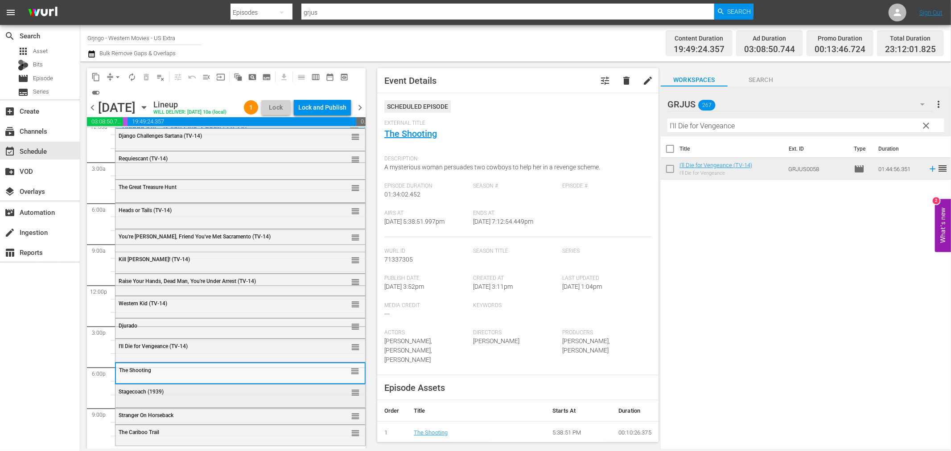
click at [202, 395] on div "Stagecoach (1939) reorder" at bounding box center [241, 392] width 250 height 15
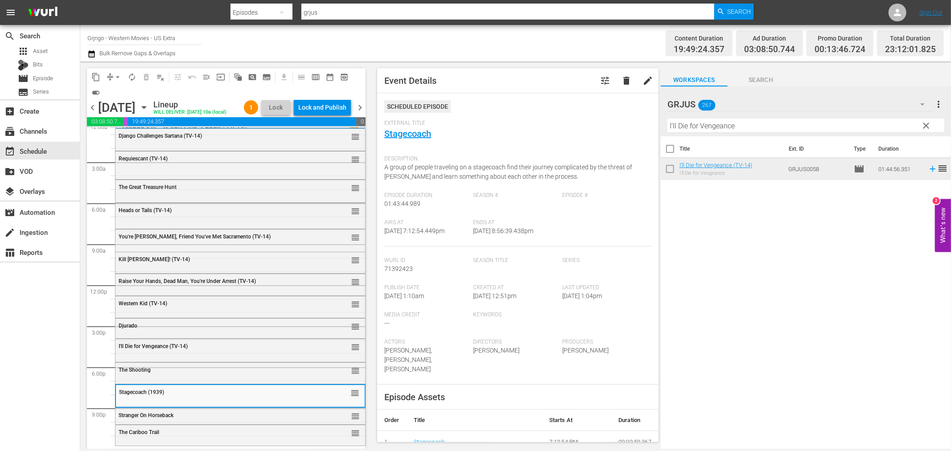
click at [189, 418] on div "Stranger On Horseback" at bounding box center [218, 416] width 198 height 6
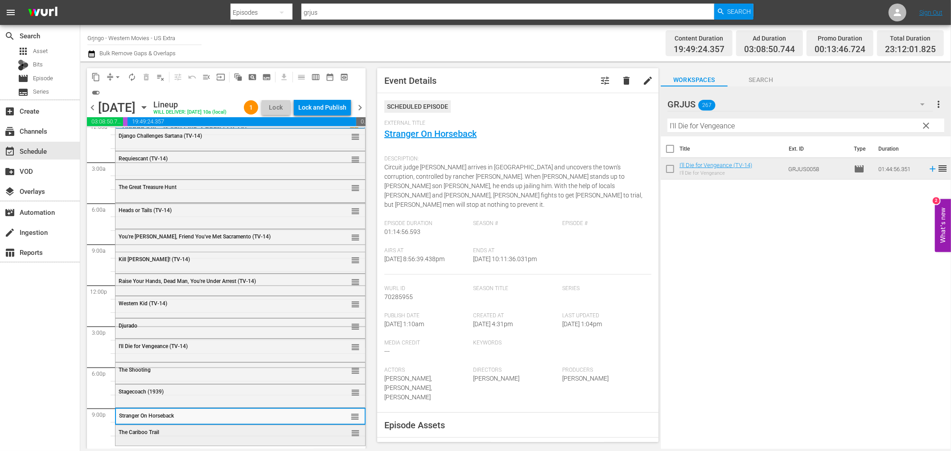
click at [198, 436] on div "The Cariboo Trail reorder" at bounding box center [241, 432] width 250 height 15
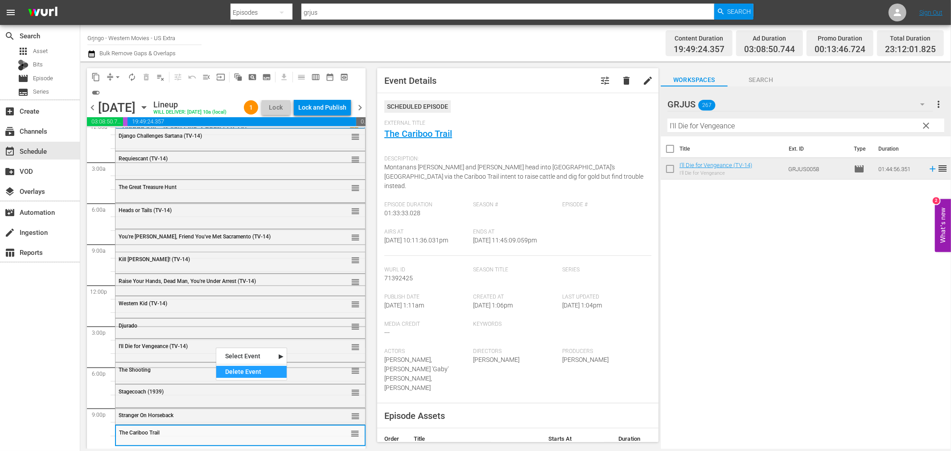
click at [229, 369] on div "Delete Event" at bounding box center [251, 372] width 70 height 12
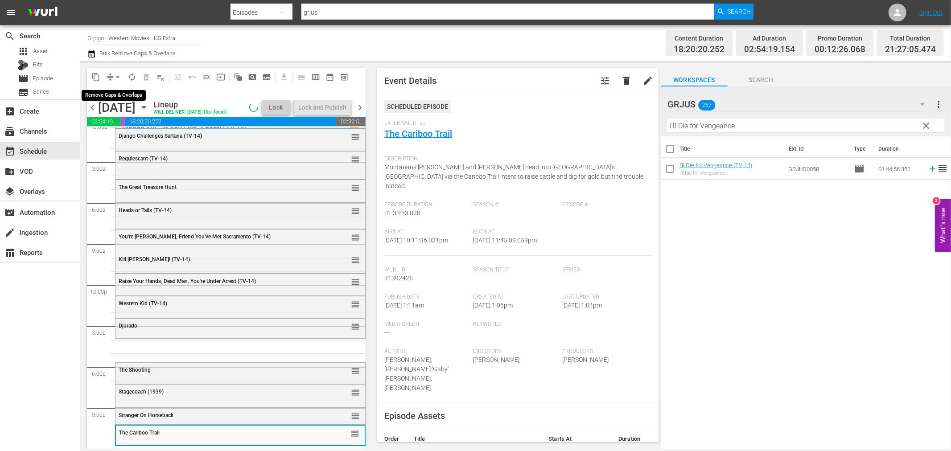
click at [115, 78] on span "arrow_drop_down" at bounding box center [117, 77] width 9 height 9
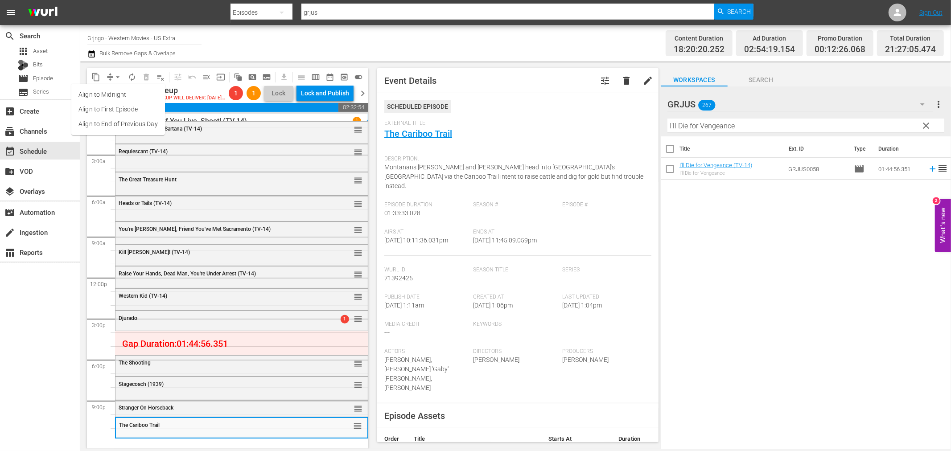
click at [140, 115] on li "Align to First Episode" at bounding box center [118, 109] width 94 height 15
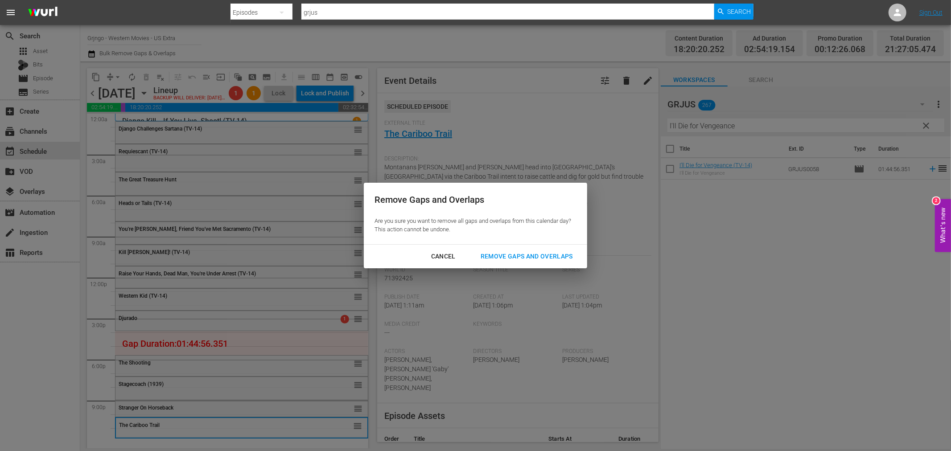
click at [493, 252] on div "Remove Gaps and Overlaps" at bounding box center [527, 256] width 107 height 11
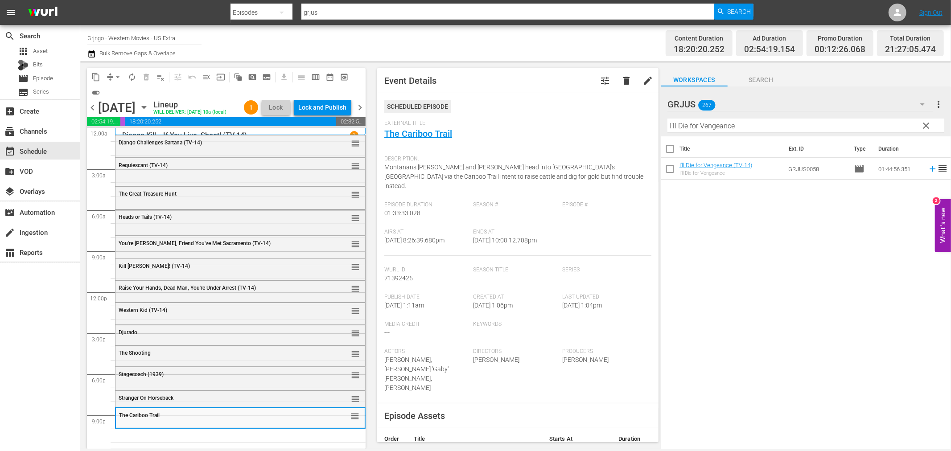
click at [169, 369] on div "Stagecoach (1939) reorder" at bounding box center [241, 375] width 250 height 15
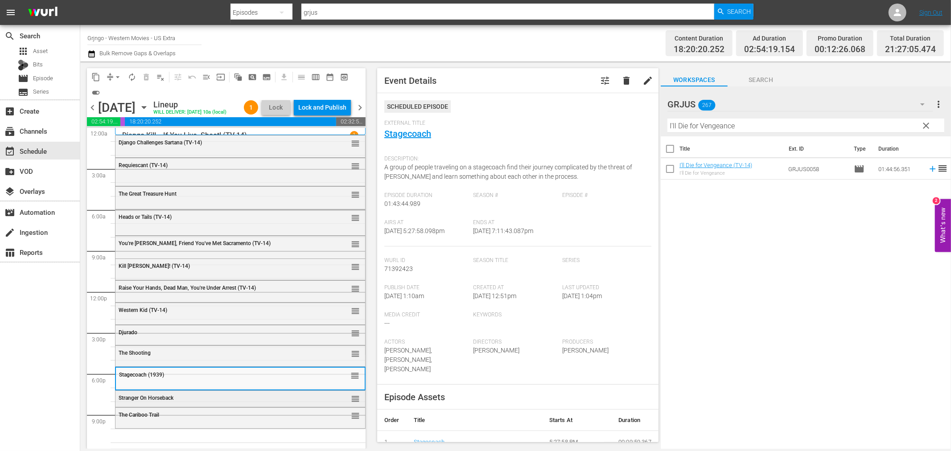
click at [176, 394] on div "Stranger On Horseback" at bounding box center [218, 397] width 198 height 7
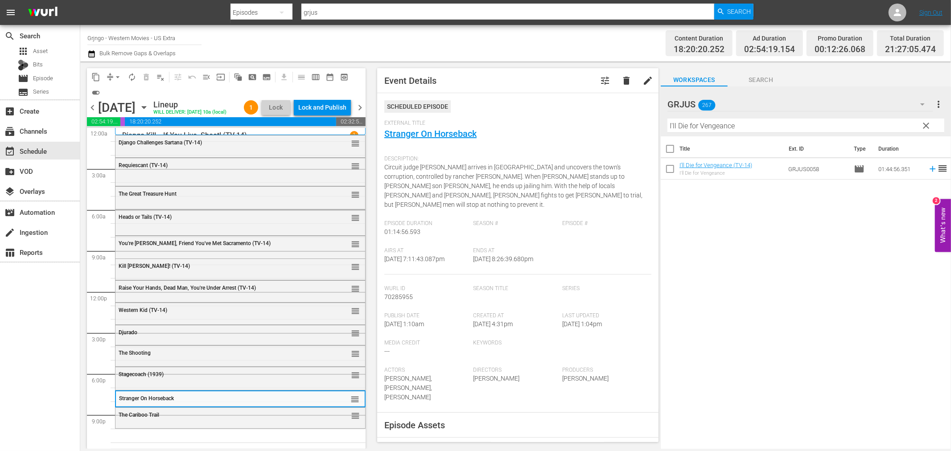
click at [183, 413] on div "The Cariboo Trail" at bounding box center [218, 415] width 198 height 6
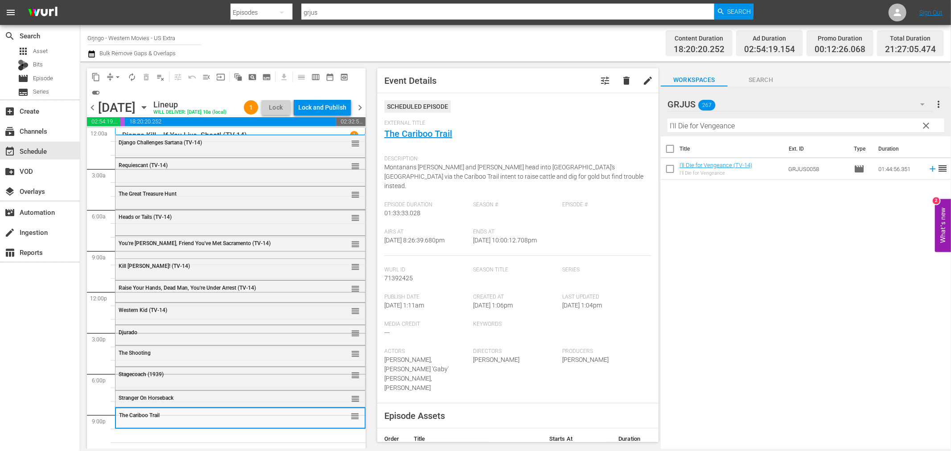
click at [929, 121] on span "clear" at bounding box center [926, 125] width 11 height 11
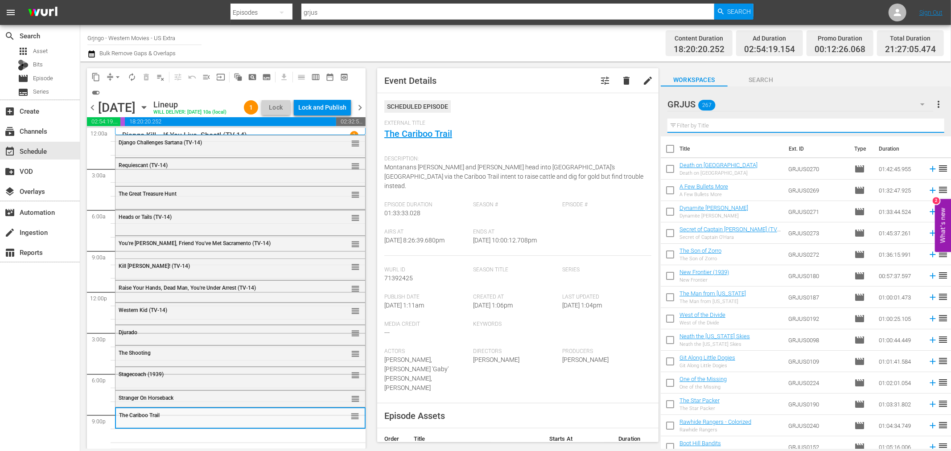
paste input "[PERSON_NAME]"
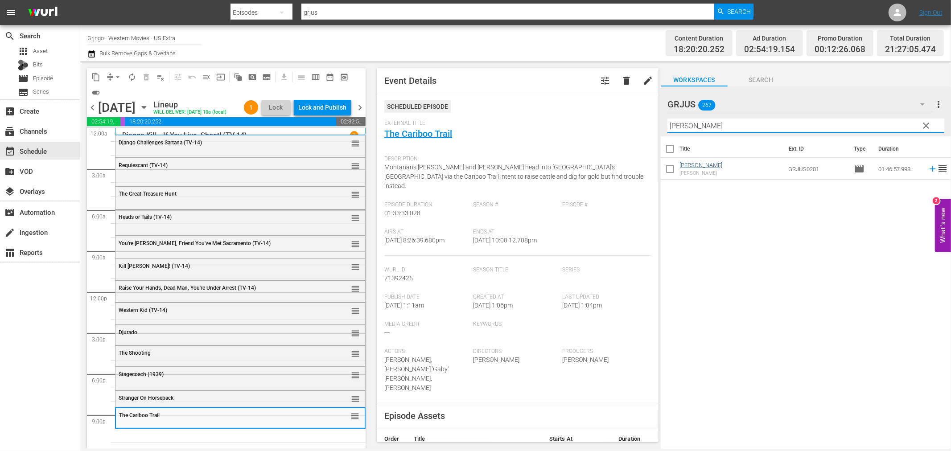
type input "[PERSON_NAME]"
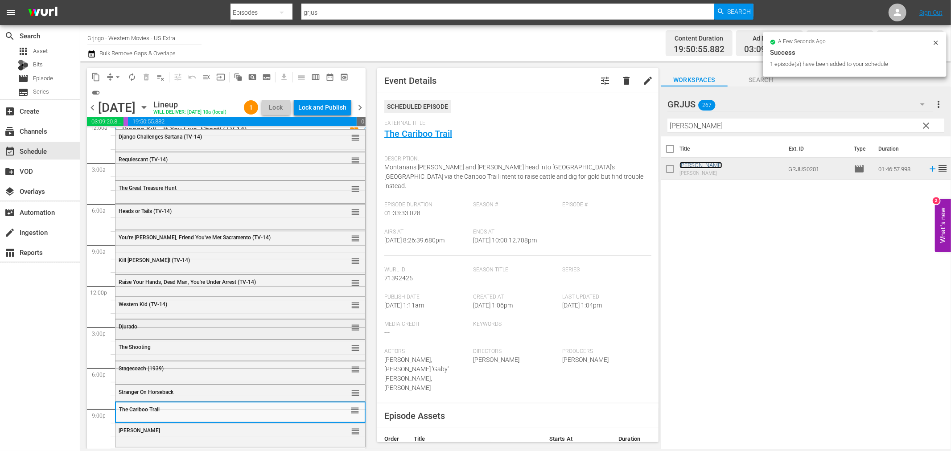
scroll to position [7, 0]
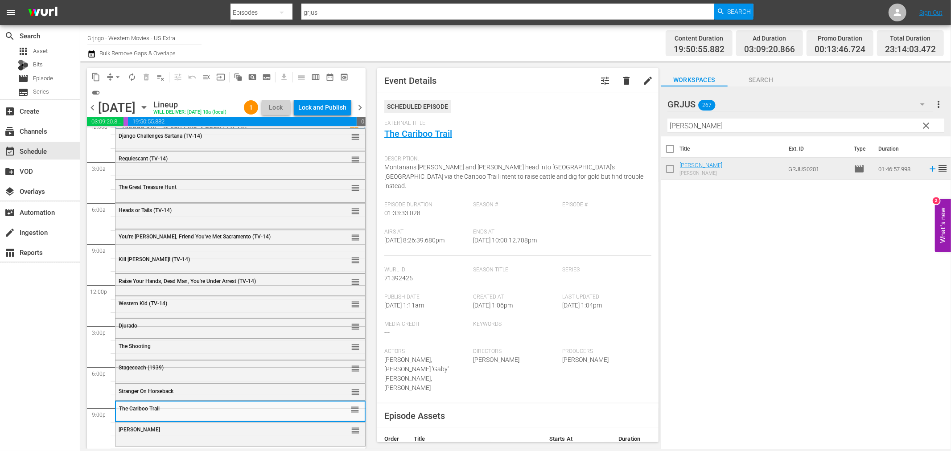
drag, startPoint x: 923, startPoint y: 125, endPoint x: 746, endPoint y: 121, distance: 177.6
click at [923, 125] on span "clear" at bounding box center [926, 125] width 11 height 11
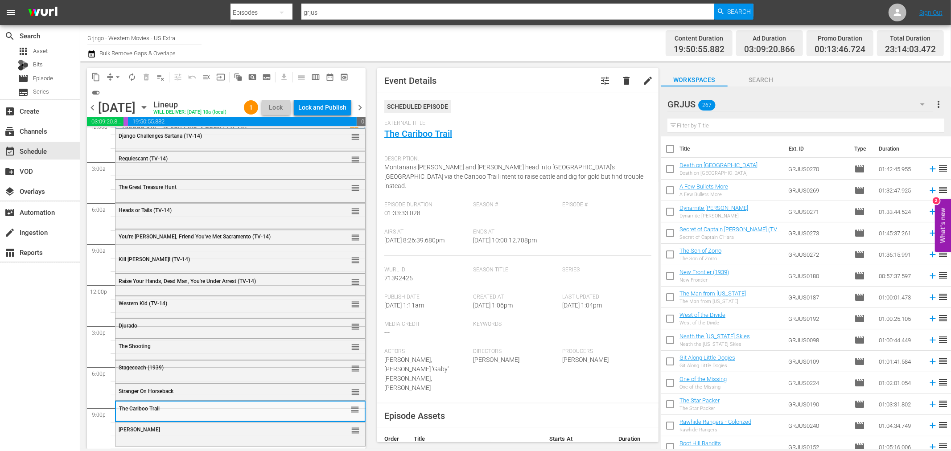
click at [739, 124] on input "text" at bounding box center [806, 126] width 277 height 14
paste input "I'll Die for Vengeance"
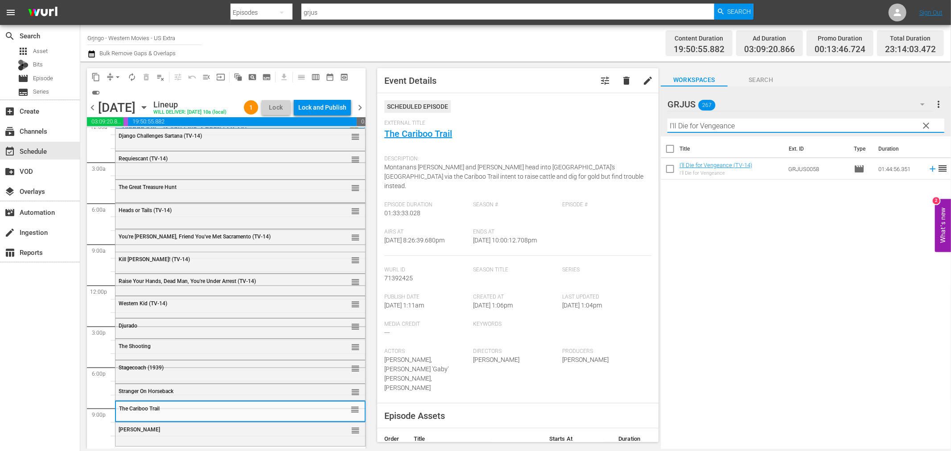
type input "I'll Die for Vengeance"
click at [928, 168] on icon at bounding box center [933, 169] width 10 height 10
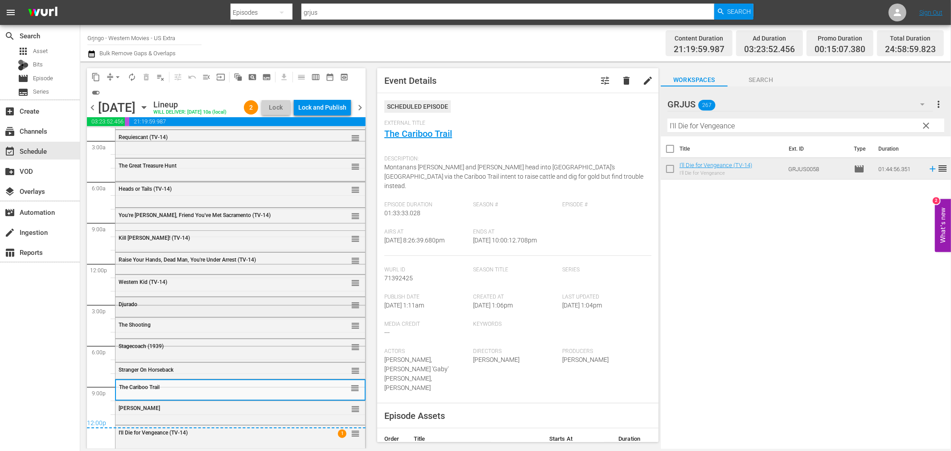
scroll to position [0, 0]
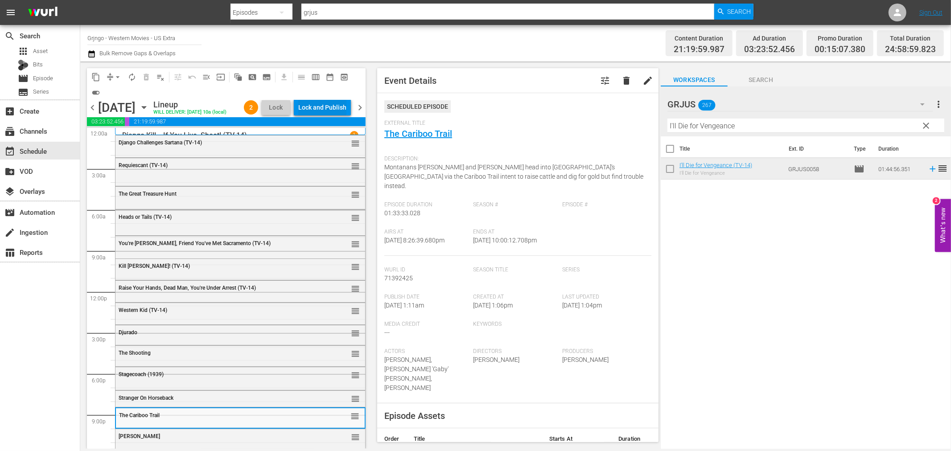
click at [306, 105] on div "Lock and Publish" at bounding box center [322, 107] width 48 height 16
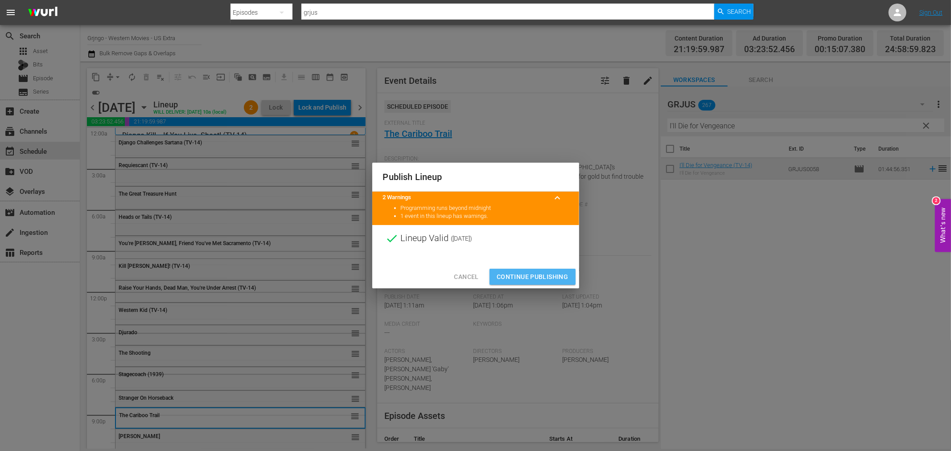
click at [537, 276] on span "Continue Publishing" at bounding box center [533, 277] width 72 height 11
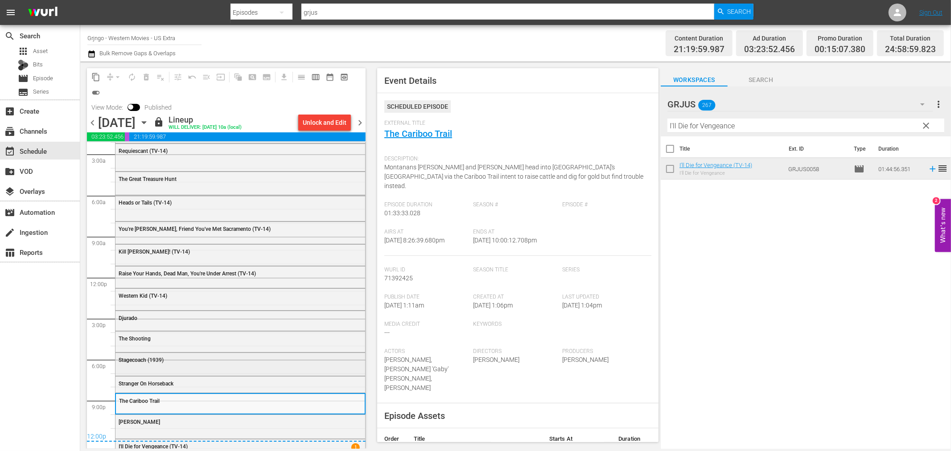
scroll to position [43, 0]
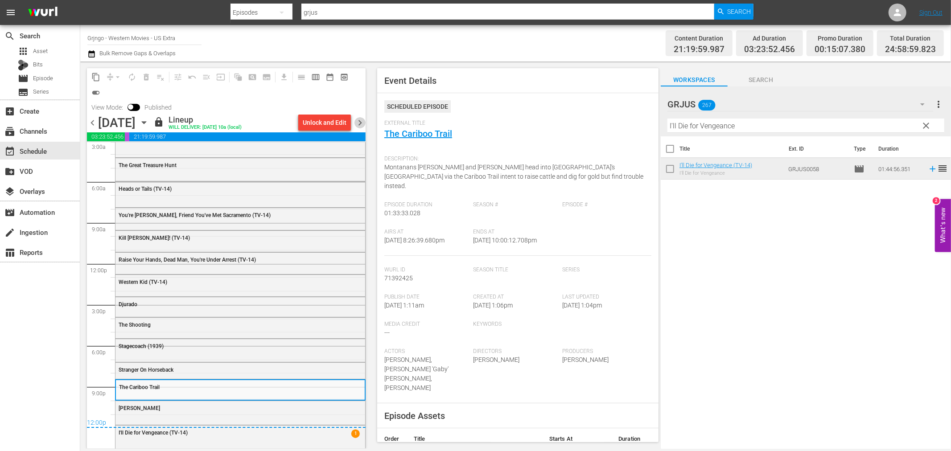
click at [362, 123] on span "chevron_right" at bounding box center [360, 122] width 11 height 11
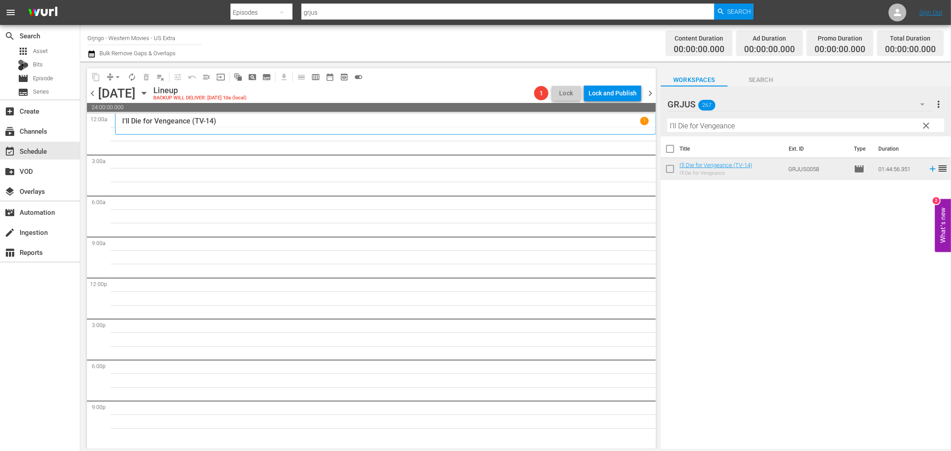
click at [924, 126] on span "clear" at bounding box center [926, 125] width 11 height 11
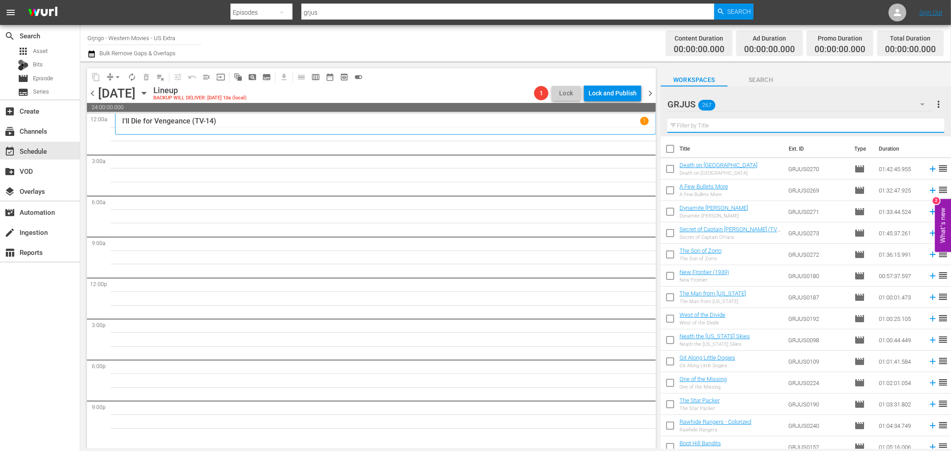
paste input "Kill Django... Kill First"
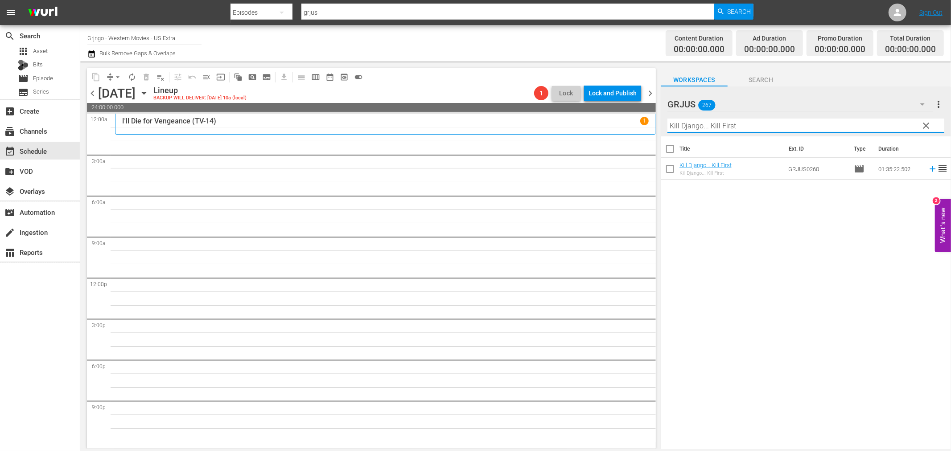
type input "Kill Django... Kill First"
click at [928, 172] on icon at bounding box center [933, 169] width 10 height 10
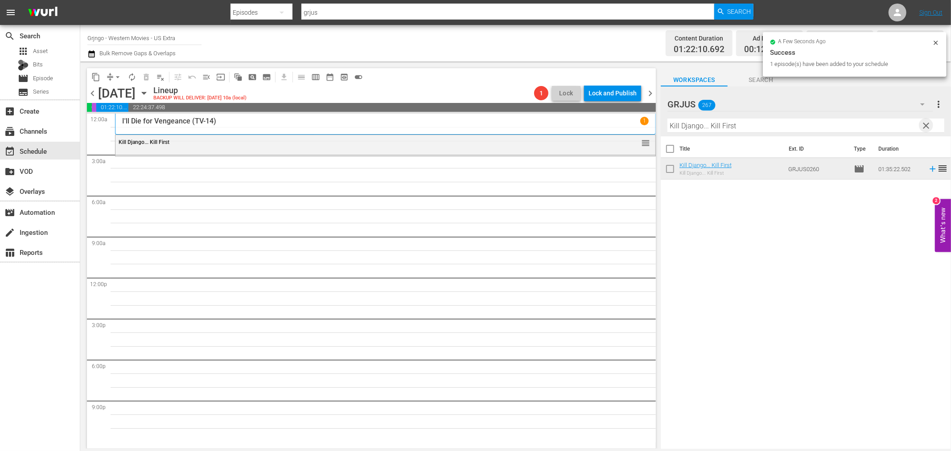
click at [928, 121] on span "clear" at bounding box center [926, 125] width 11 height 11
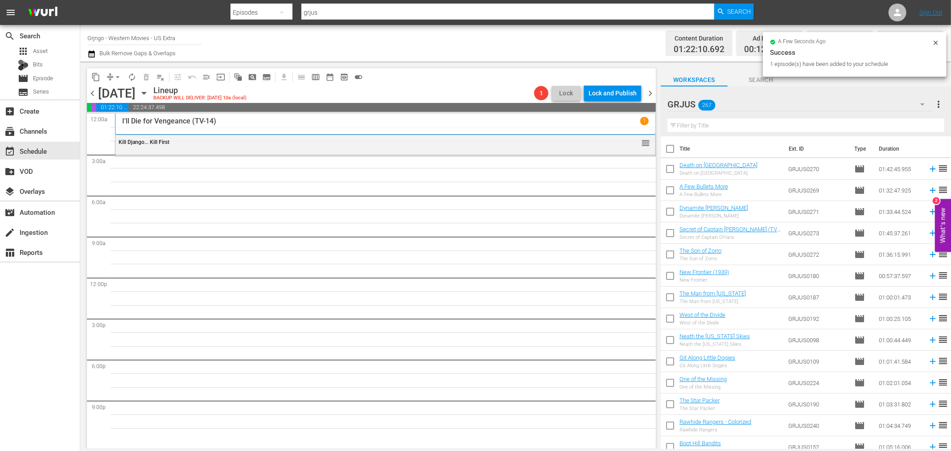
click at [697, 123] on input "text" at bounding box center [806, 126] width 277 height 14
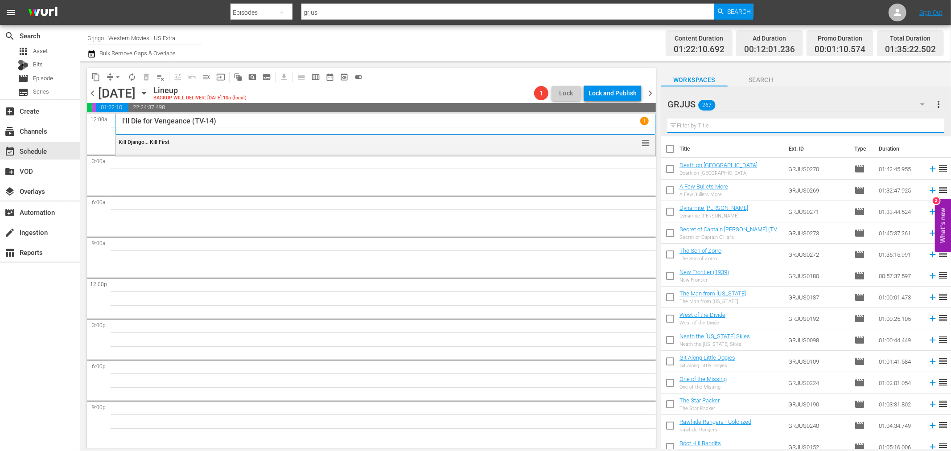
paste input "Brother Outlaw"
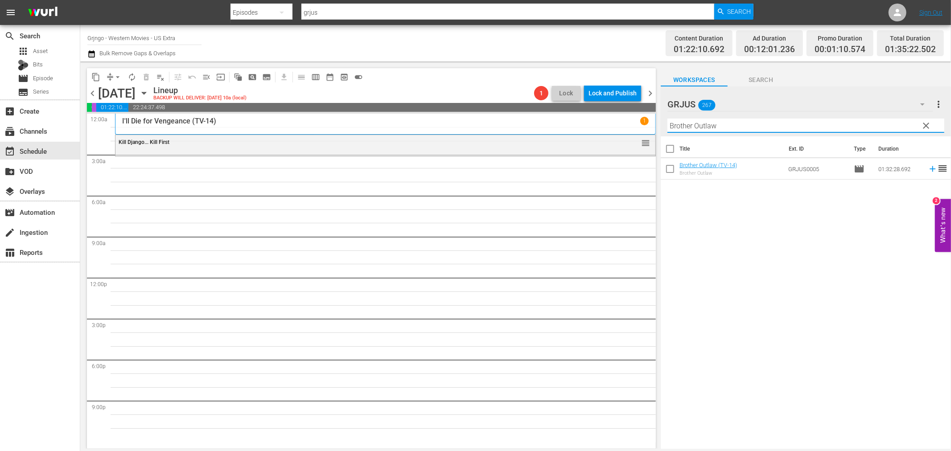
type input "Brother Outlaw"
click at [928, 170] on icon at bounding box center [933, 169] width 10 height 10
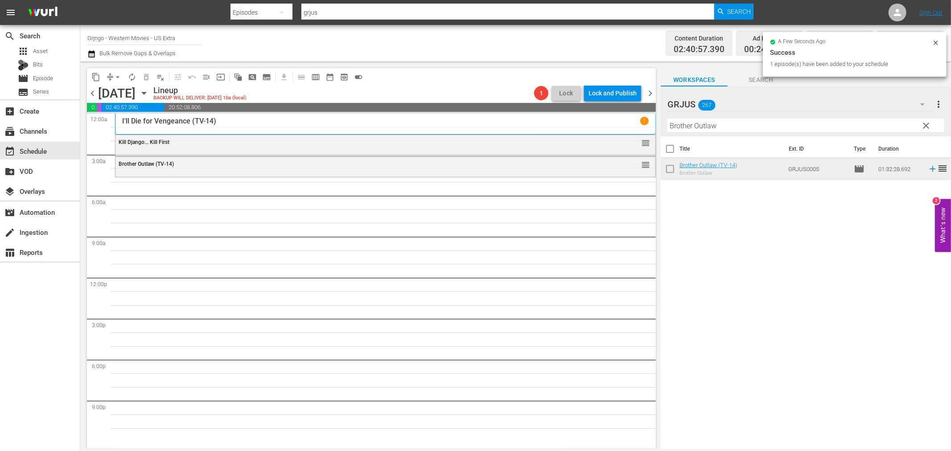
drag, startPoint x: 927, startPoint y: 125, endPoint x: 679, endPoint y: 123, distance: 248.0
click at [927, 125] on span "clear" at bounding box center [926, 125] width 11 height 11
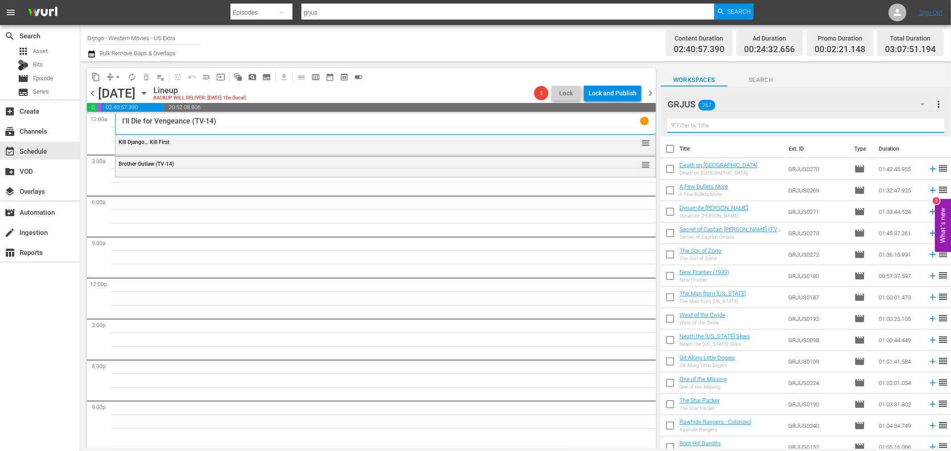
paste input "Damned Pistols of [GEOGRAPHIC_DATA]"
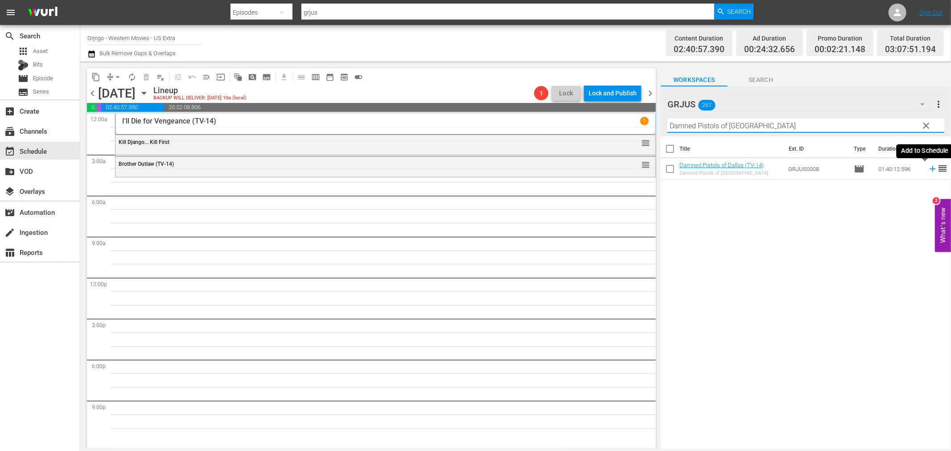
type input "Damned Pistols of [GEOGRAPHIC_DATA]"
click at [928, 170] on icon at bounding box center [933, 169] width 10 height 10
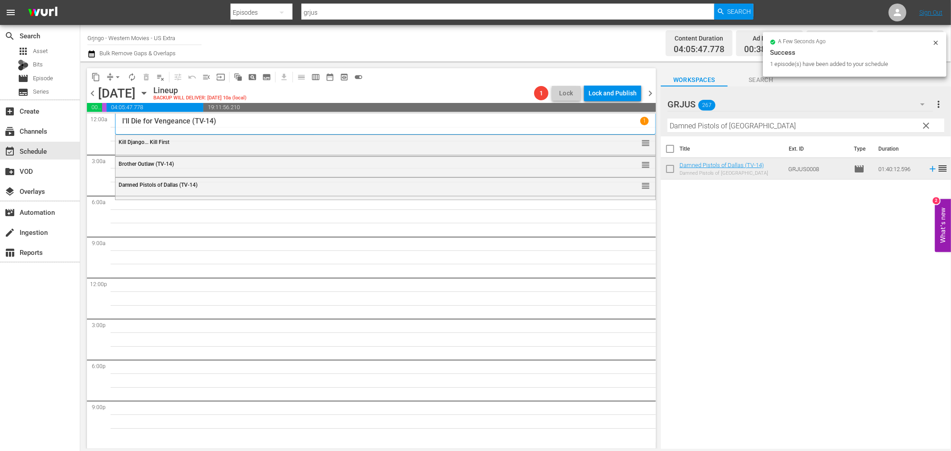
drag, startPoint x: 929, startPoint y: 123, endPoint x: 682, endPoint y: 132, distance: 246.8
click at [930, 124] on span "clear" at bounding box center [926, 125] width 11 height 11
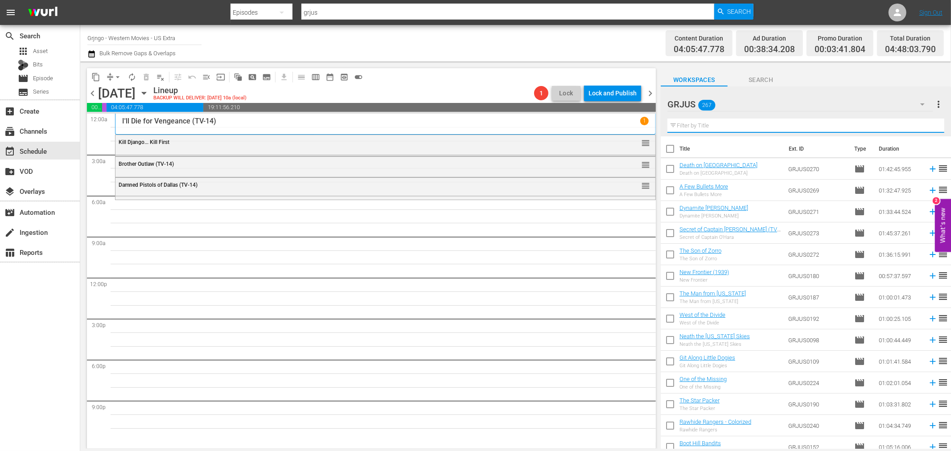
paste input "Murieta!"
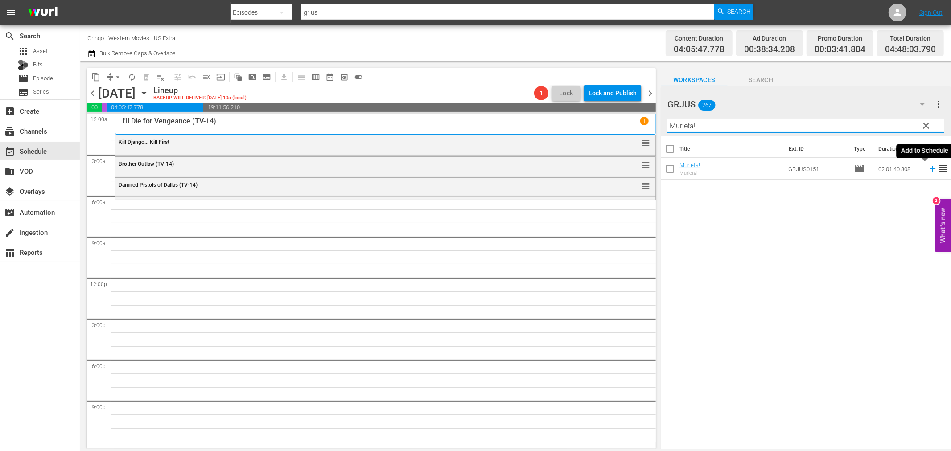
type input "Murieta!"
click at [928, 170] on icon at bounding box center [933, 169] width 10 height 10
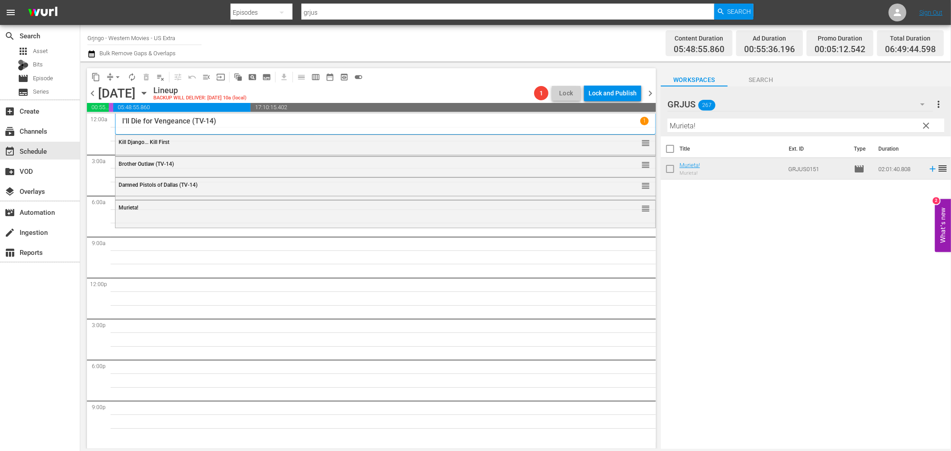
drag, startPoint x: 924, startPoint y: 123, endPoint x: 626, endPoint y: 128, distance: 297.5
click at [924, 123] on span "clear" at bounding box center [926, 125] width 11 height 11
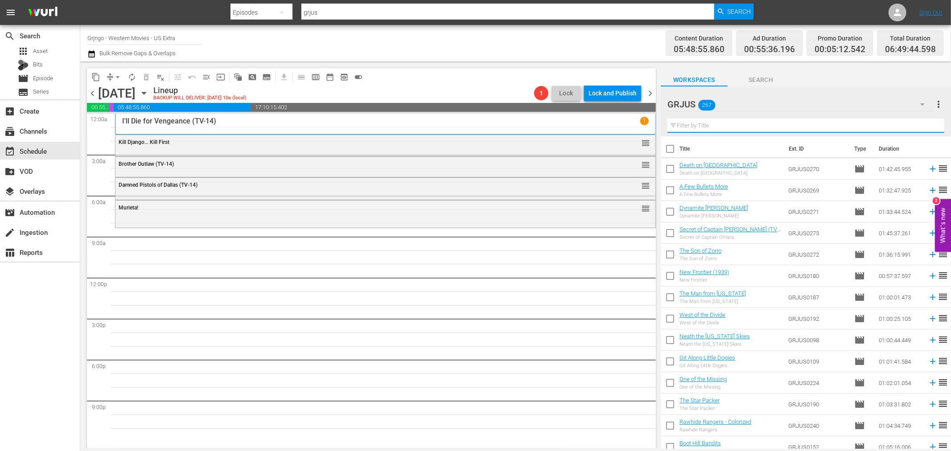
paste input "Tepepa"
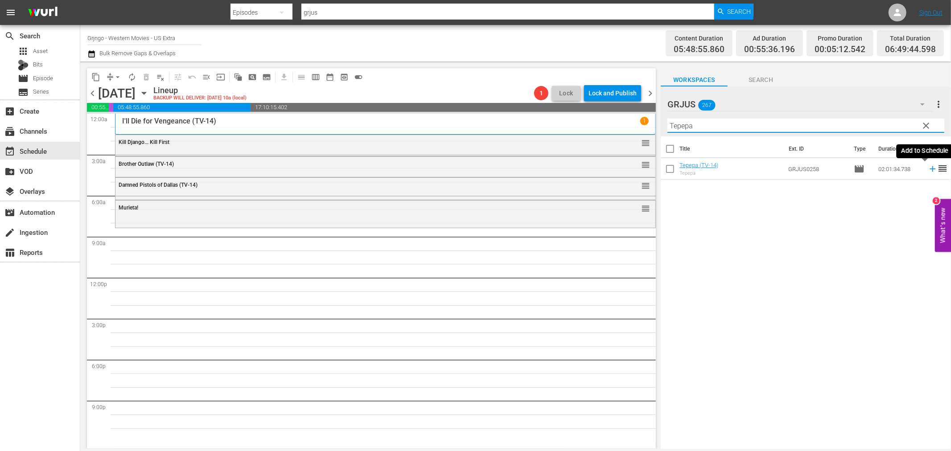
type input "Tepepa"
click at [930, 169] on icon at bounding box center [933, 169] width 6 height 6
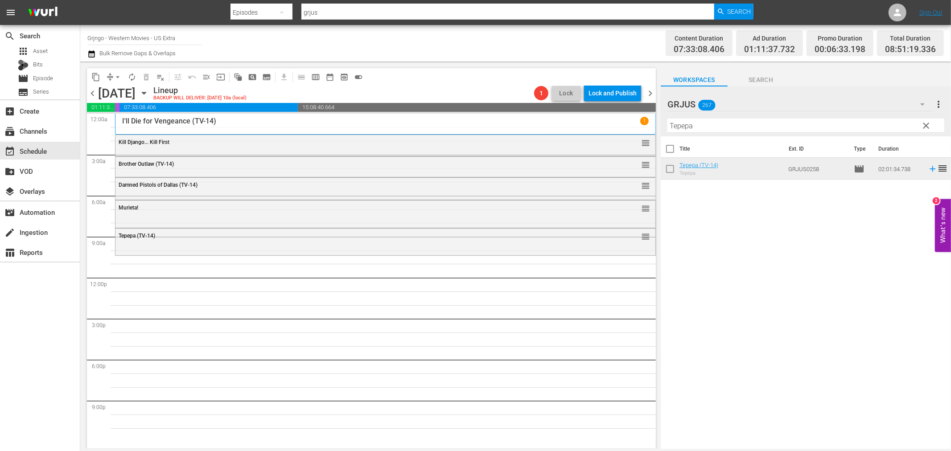
drag, startPoint x: 929, startPoint y: 125, endPoint x: 703, endPoint y: 147, distance: 226.8
click at [929, 125] on span "clear" at bounding box center [926, 125] width 11 height 11
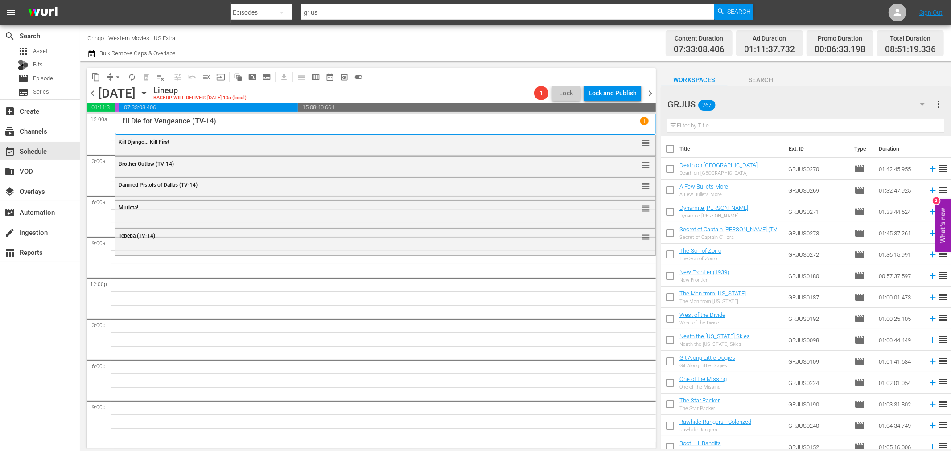
click at [687, 117] on div "Filter by Title" at bounding box center [806, 125] width 277 height 21
click at [687, 123] on input "text" at bounding box center [806, 126] width 277 height 14
paste input "The Executioner of [DEMOGRAPHIC_DATA]"
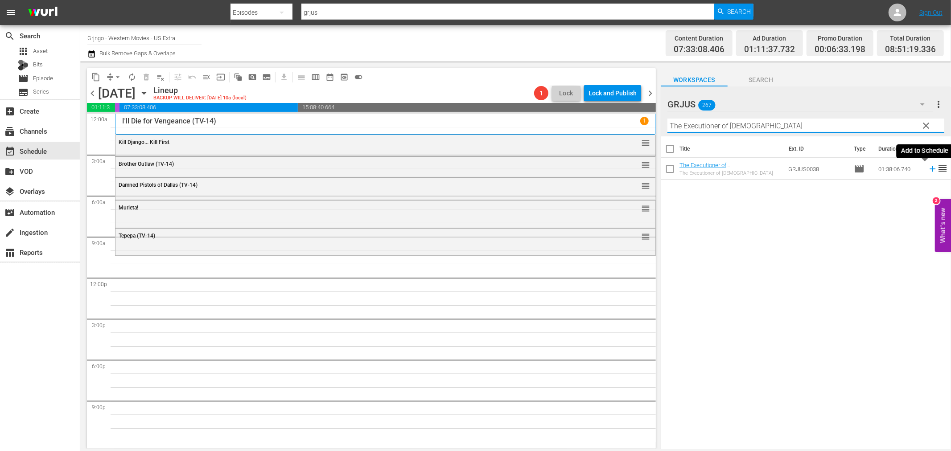
type input "The Executioner of [DEMOGRAPHIC_DATA]"
click at [928, 171] on icon at bounding box center [933, 169] width 10 height 10
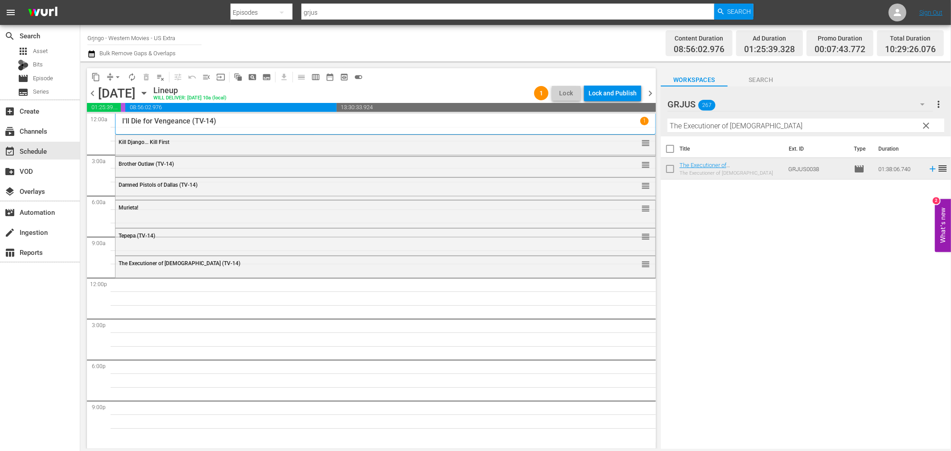
drag, startPoint x: 924, startPoint y: 126, endPoint x: 710, endPoint y: 128, distance: 213.2
click at [922, 125] on span "clear" at bounding box center [926, 125] width 11 height 11
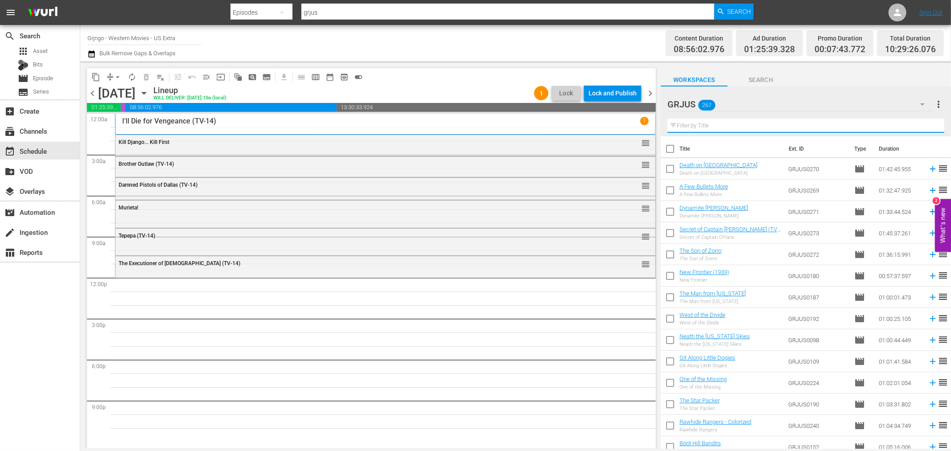
paste input "I Am Sartana, Your Angel of Death"
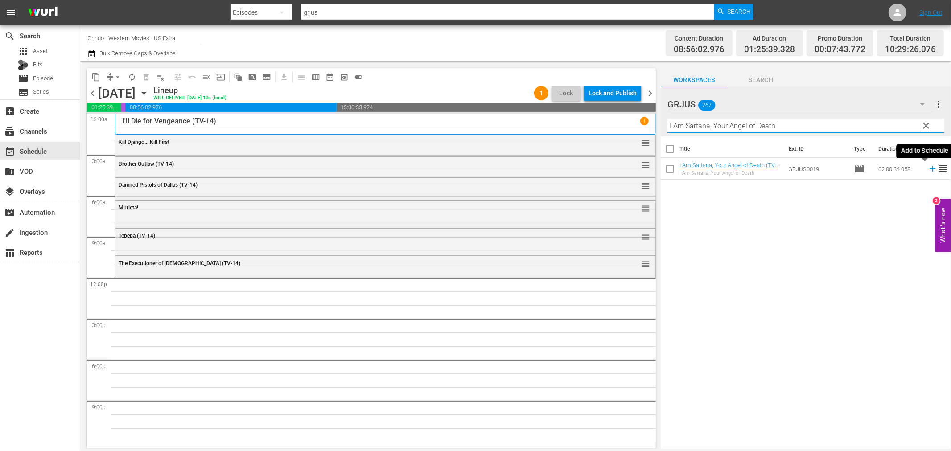
type input "I Am Sartana, Your Angel of Death"
drag, startPoint x: 928, startPoint y: 168, endPoint x: 947, endPoint y: 186, distance: 26.8
click at [928, 169] on icon at bounding box center [933, 169] width 10 height 10
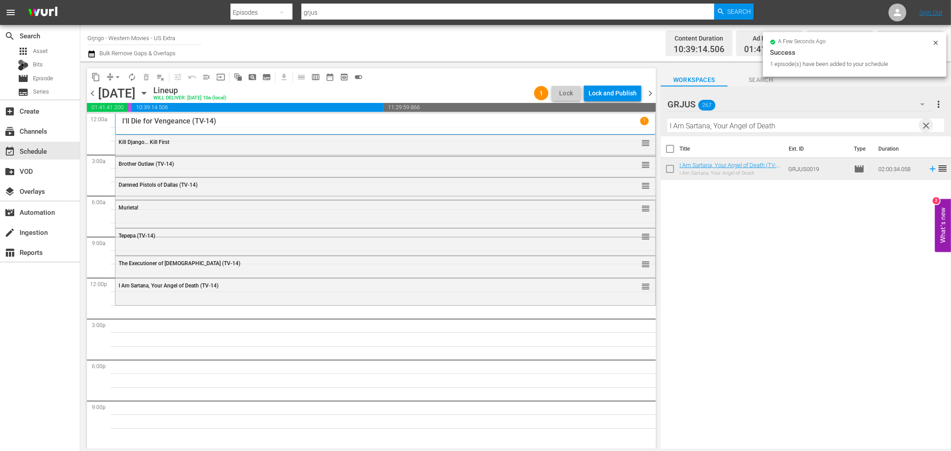
drag, startPoint x: 928, startPoint y: 124, endPoint x: 725, endPoint y: 131, distance: 203.1
click at [928, 124] on span "clear" at bounding box center [926, 125] width 11 height 11
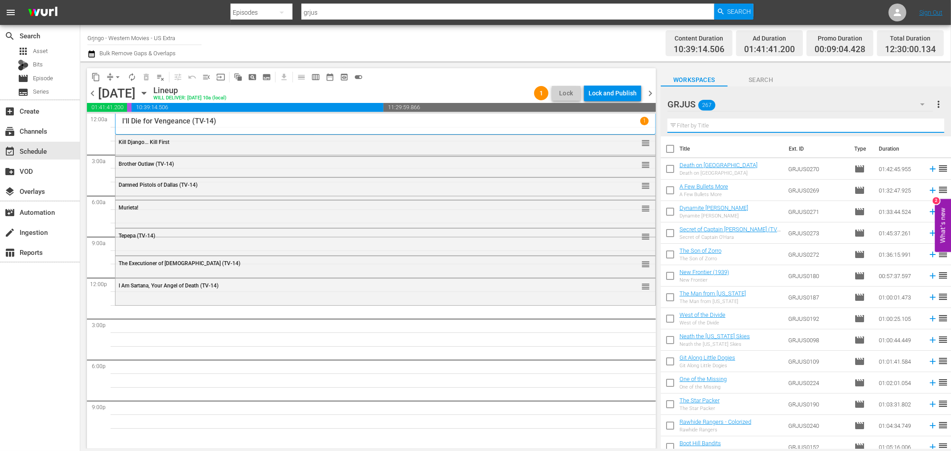
paste input "The Son of Zorro"
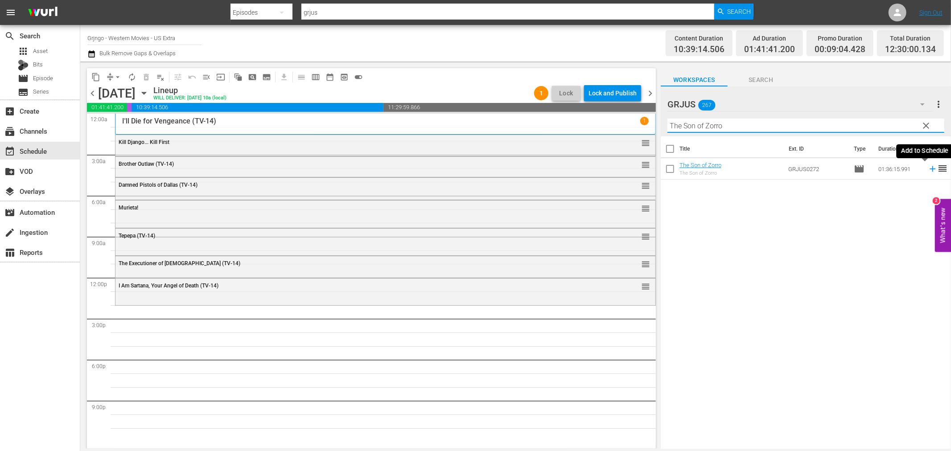
type input "The Son of Zorro"
click at [930, 169] on icon at bounding box center [933, 169] width 6 height 6
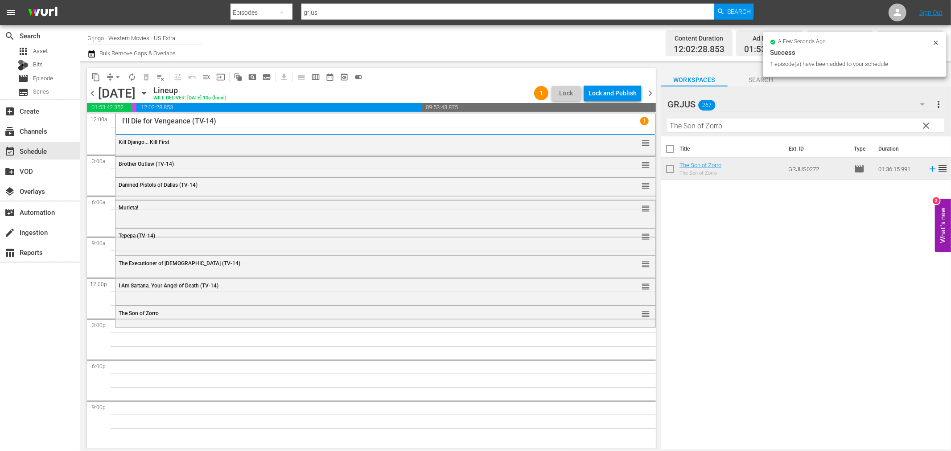
click at [929, 126] on span "clear" at bounding box center [926, 125] width 11 height 11
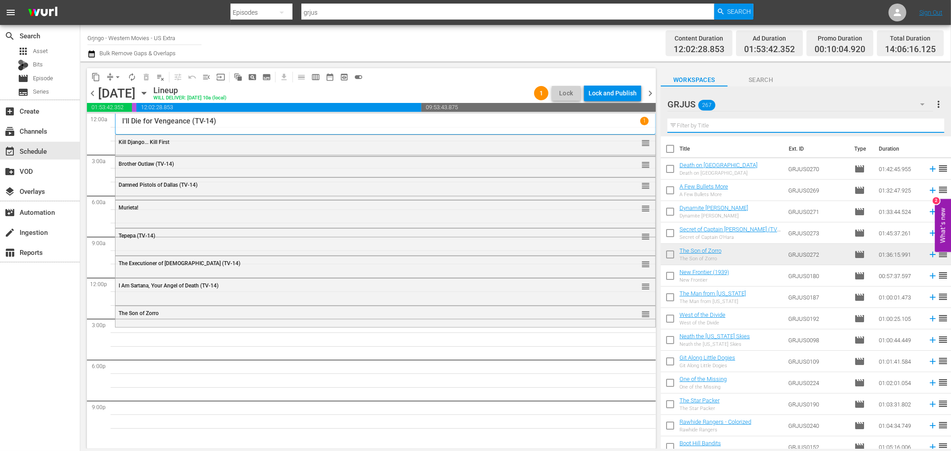
paste input "Sugar Colt"
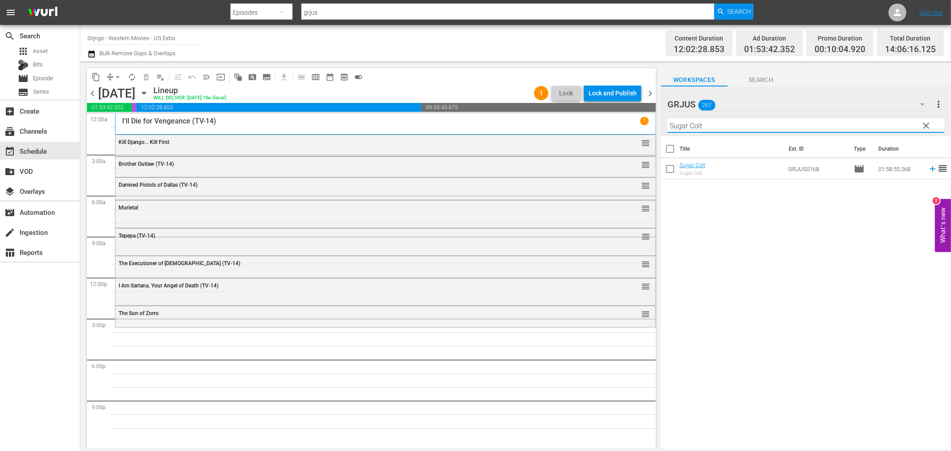
type input "Sugar Colt"
click at [930, 169] on icon at bounding box center [933, 169] width 6 height 6
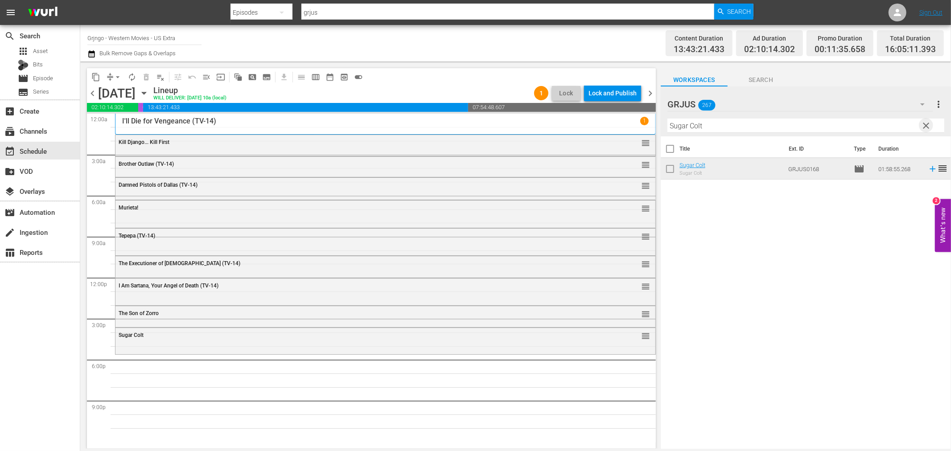
click at [924, 124] on span "clear" at bounding box center [926, 125] width 11 height 11
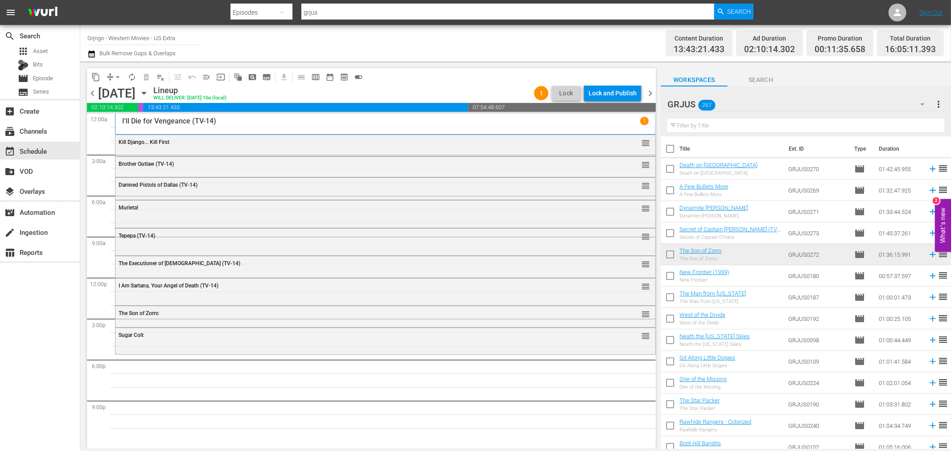
click at [693, 122] on input "text" at bounding box center [806, 126] width 277 height 14
paste input "Day of Anger"
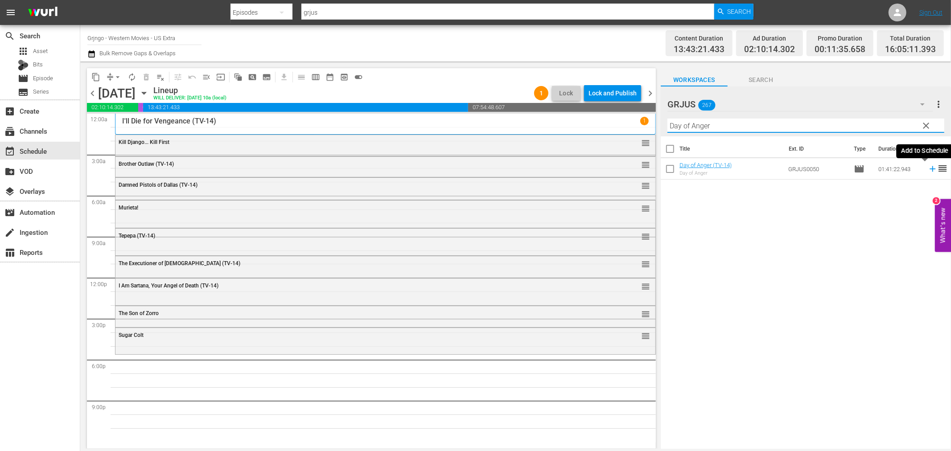
type input "Day of Anger"
click at [928, 171] on icon at bounding box center [933, 169] width 10 height 10
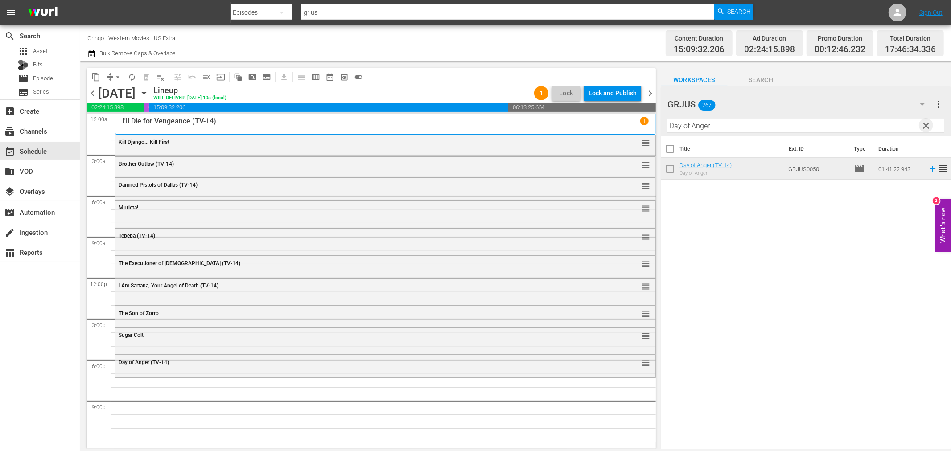
click at [928, 124] on span "clear" at bounding box center [926, 125] width 11 height 11
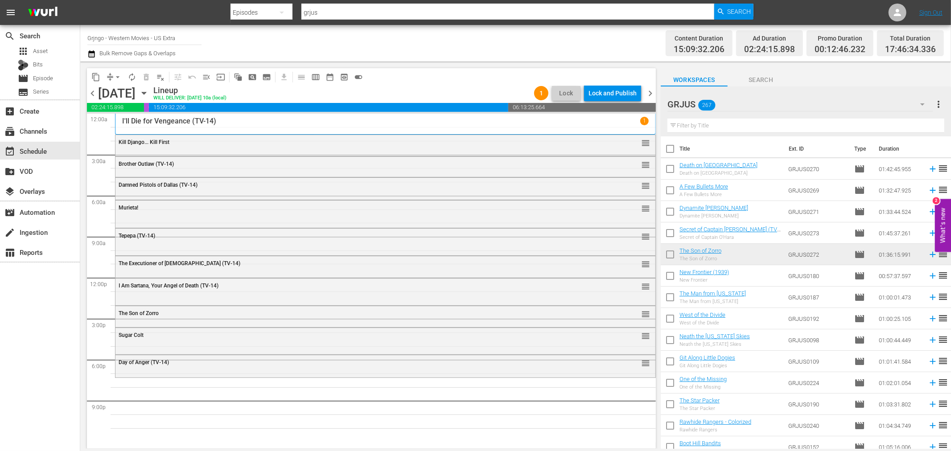
click at [727, 124] on input "text" at bounding box center [806, 126] width 277 height 14
paste input "$1,000 on the Black"
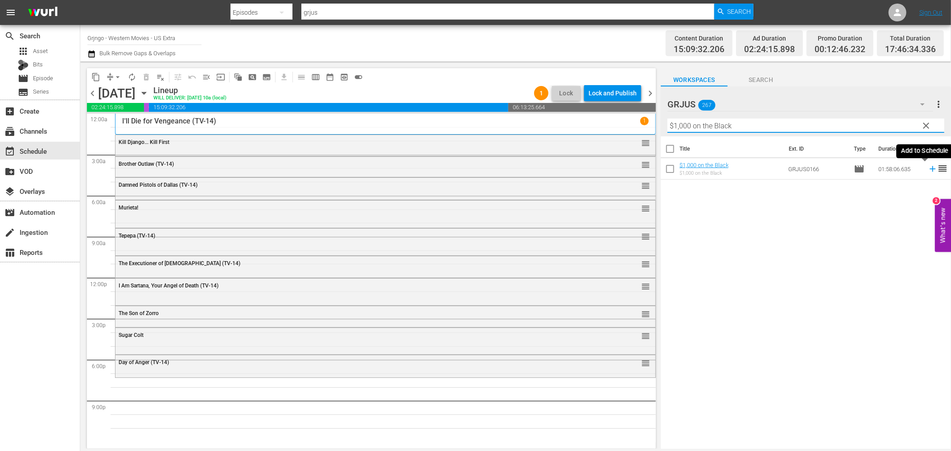
type input "$1,000 on the Black"
click at [928, 168] on icon at bounding box center [933, 169] width 10 height 10
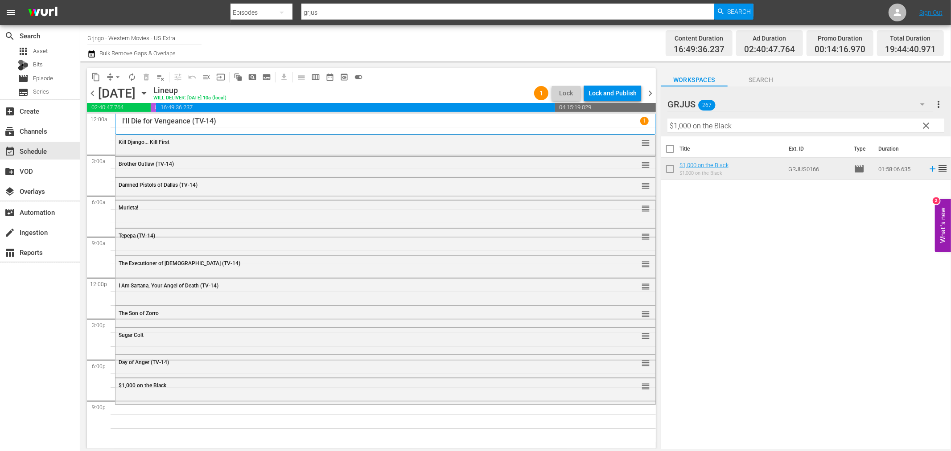
click at [925, 123] on span "clear" at bounding box center [926, 125] width 11 height 11
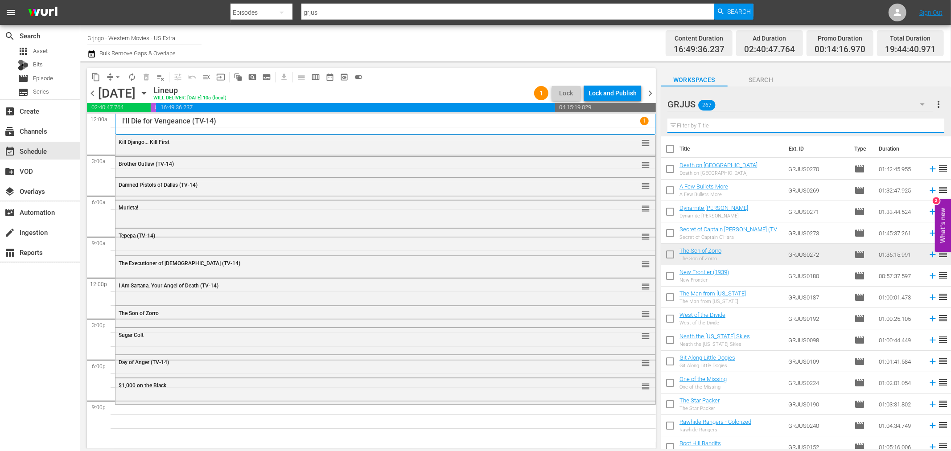
paste input "Long Live ... Your Death!"
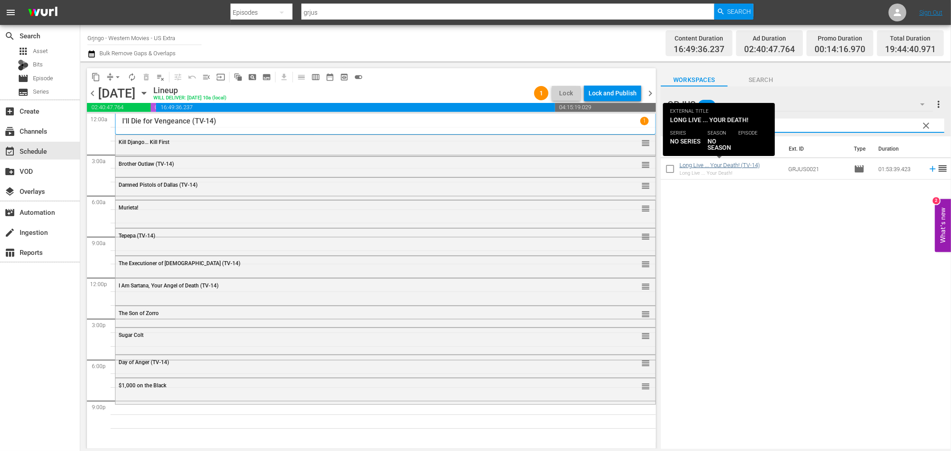
type input "Long Live ... Your Death!"
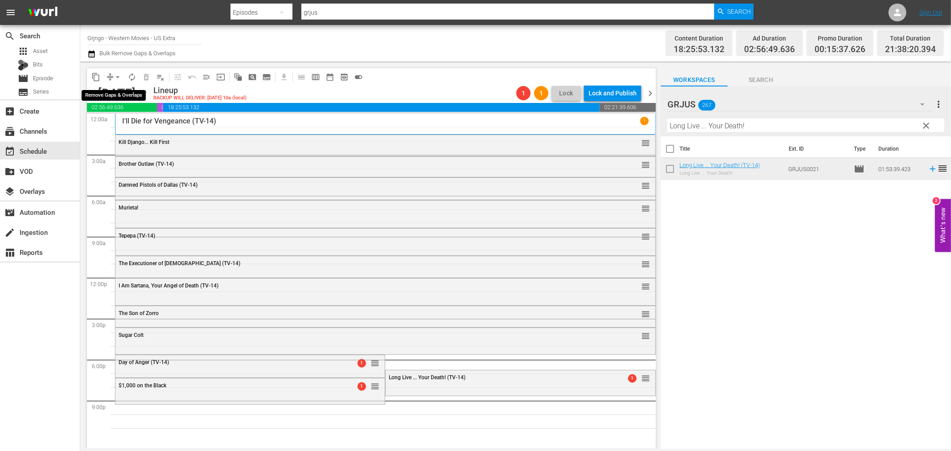
click at [117, 76] on span "arrow_drop_down" at bounding box center [117, 77] width 9 height 9
click at [128, 122] on li "Align to End of Previous Day" at bounding box center [118, 124] width 94 height 15
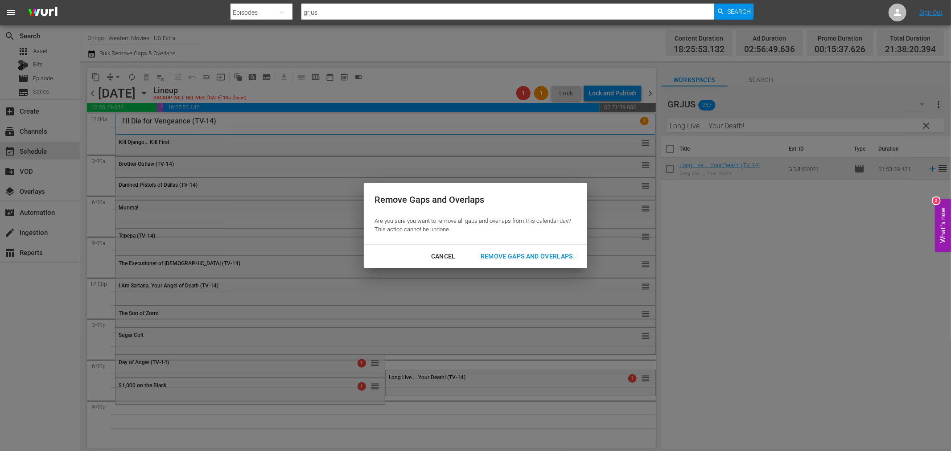
click at [505, 257] on div "Remove Gaps and Overlaps" at bounding box center [527, 256] width 107 height 11
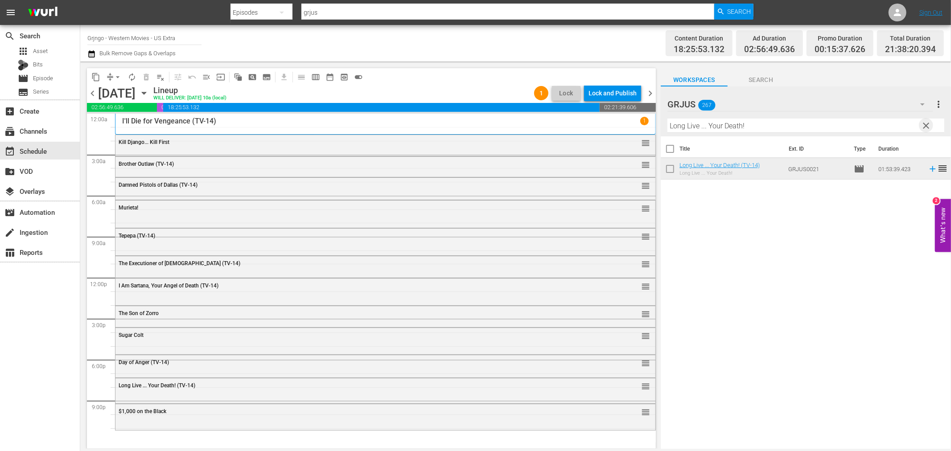
click at [925, 126] on span "clear" at bounding box center [926, 125] width 11 height 11
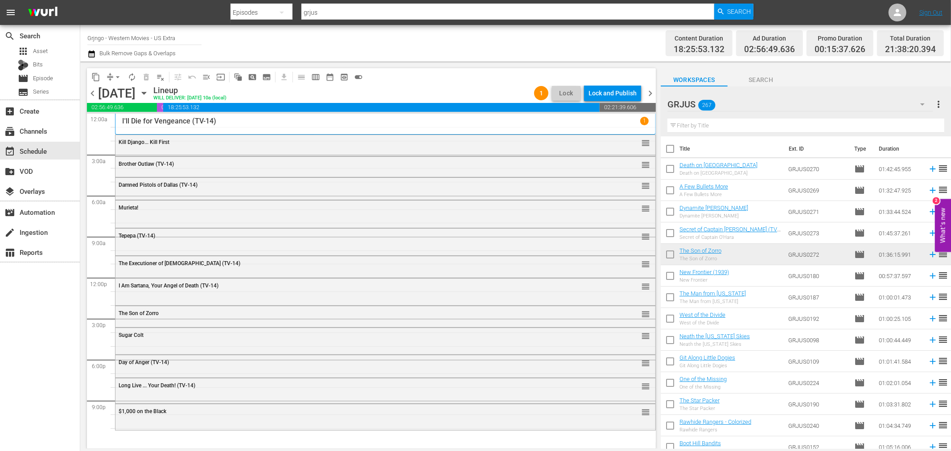
click at [711, 123] on input "text" at bounding box center [806, 126] width 277 height 14
paste input "Twice a Judas"
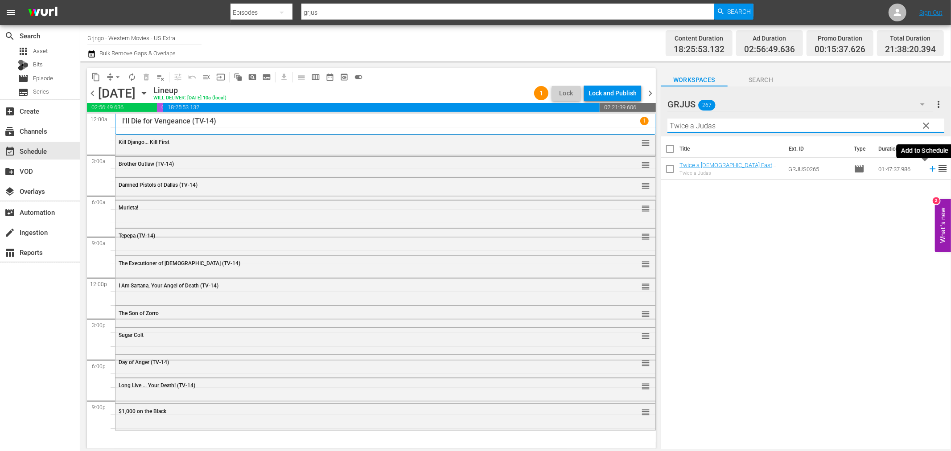
type input "Twice a Judas"
click at [928, 170] on icon at bounding box center [933, 169] width 10 height 10
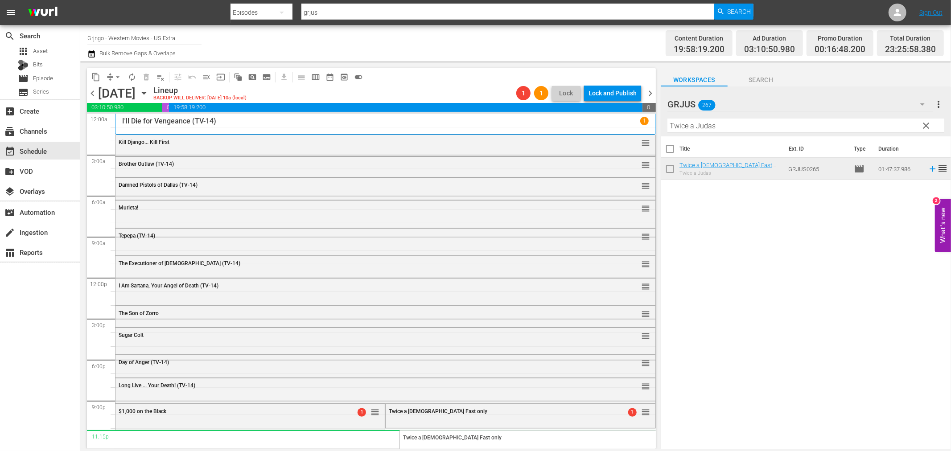
drag, startPoint x: 640, startPoint y: 413, endPoint x: 635, endPoint y: 431, distance: 18.9
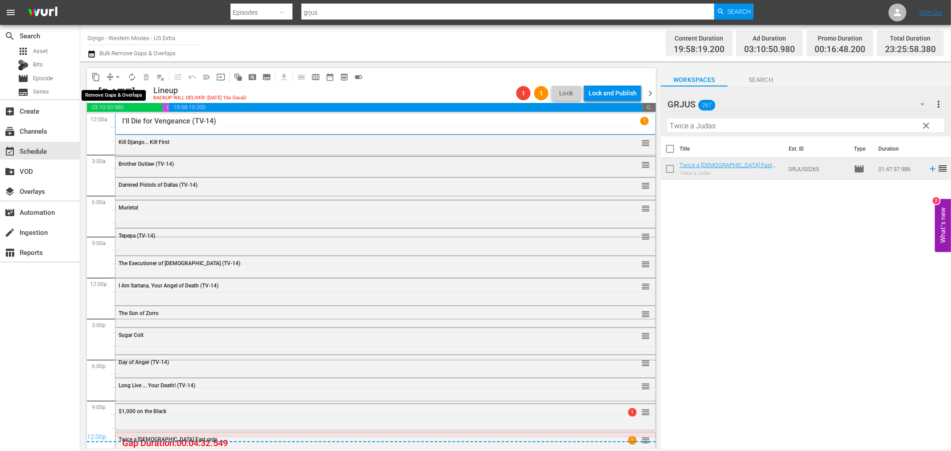
click at [118, 76] on span "arrow_drop_down" at bounding box center [117, 77] width 9 height 9
click at [125, 125] on li "Align to End of Previous Day" at bounding box center [118, 124] width 94 height 15
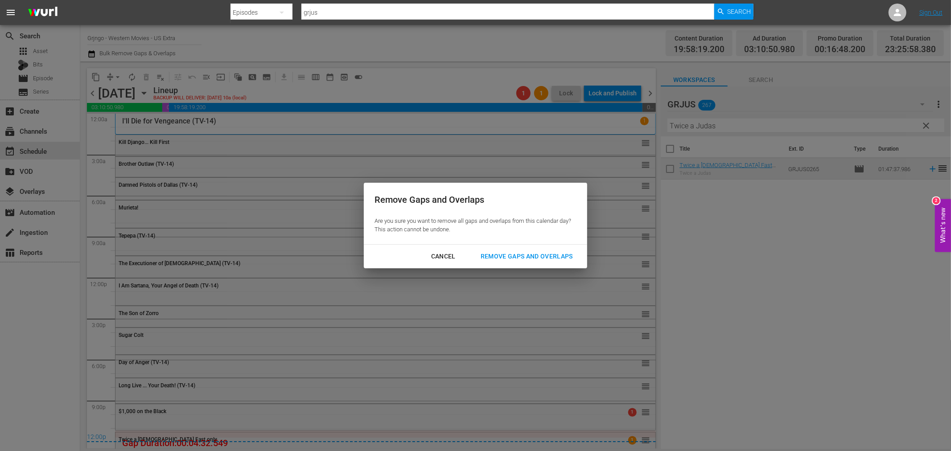
click at [491, 256] on div "Remove Gaps and Overlaps" at bounding box center [527, 256] width 107 height 11
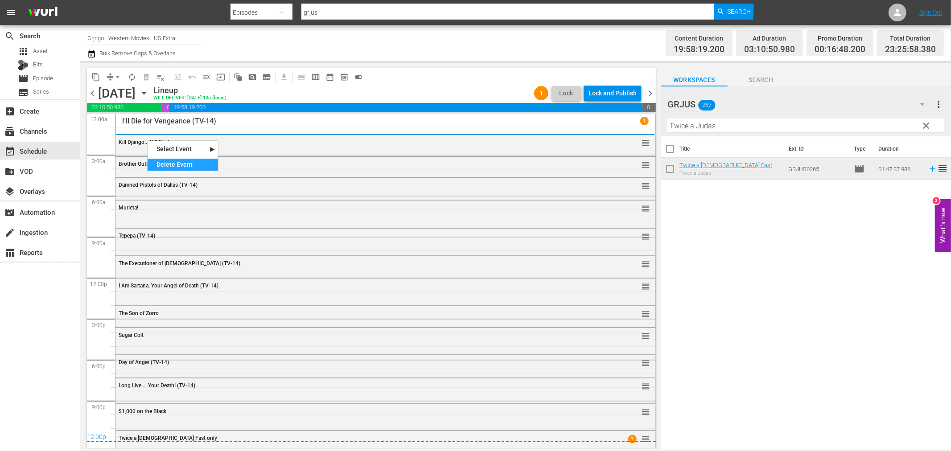
click at [188, 170] on div "Delete Event" at bounding box center [183, 165] width 70 height 12
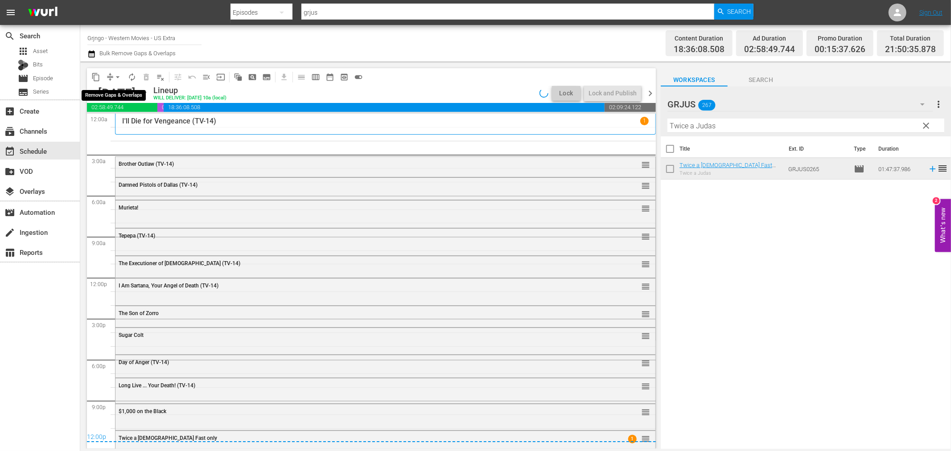
click at [118, 76] on span "arrow_drop_down" at bounding box center [117, 77] width 9 height 9
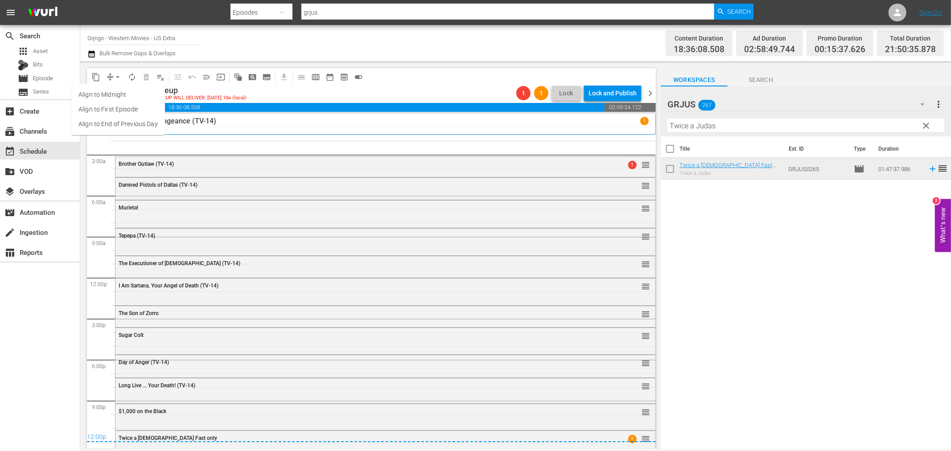
click at [134, 124] on li "Align to End of Previous Day" at bounding box center [118, 124] width 94 height 15
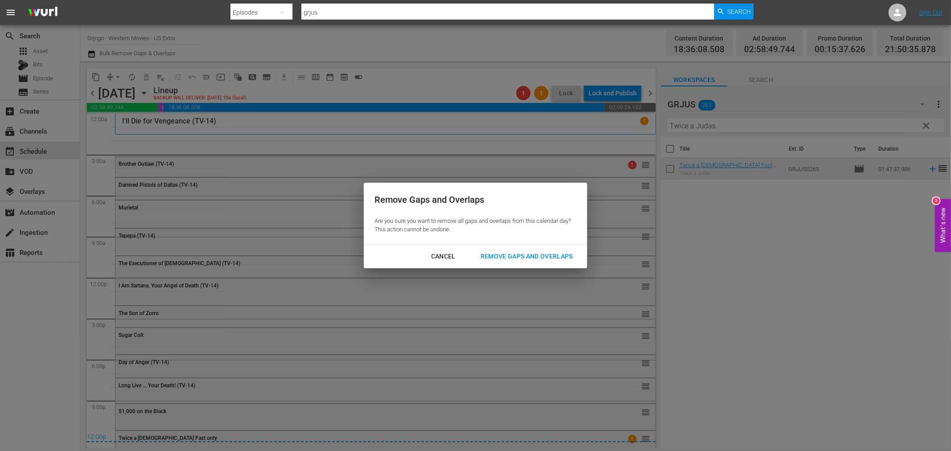
click at [508, 256] on div "Remove Gaps and Overlaps" at bounding box center [527, 256] width 107 height 11
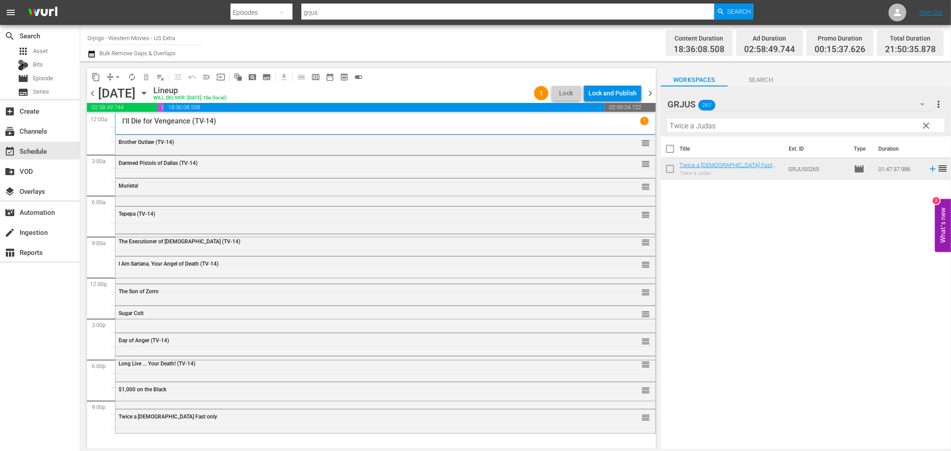
click at [927, 123] on span "clear" at bounding box center [926, 125] width 11 height 11
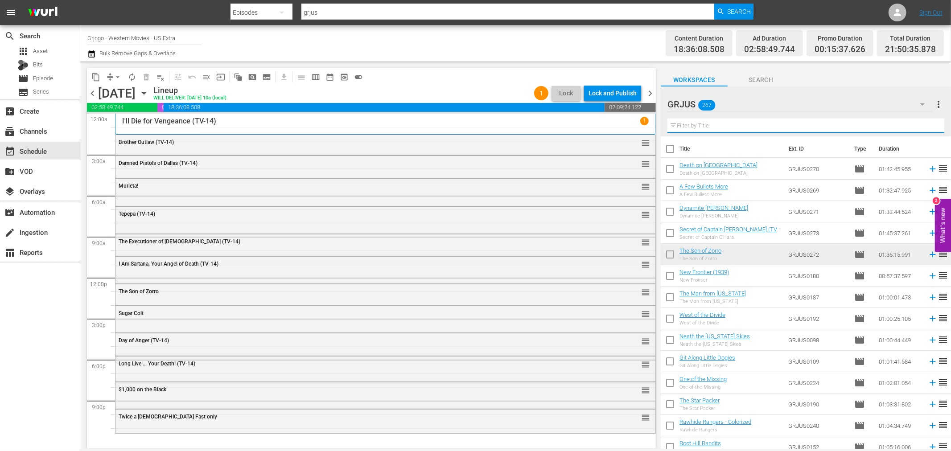
paste input "A Coffin for the Sheriff"
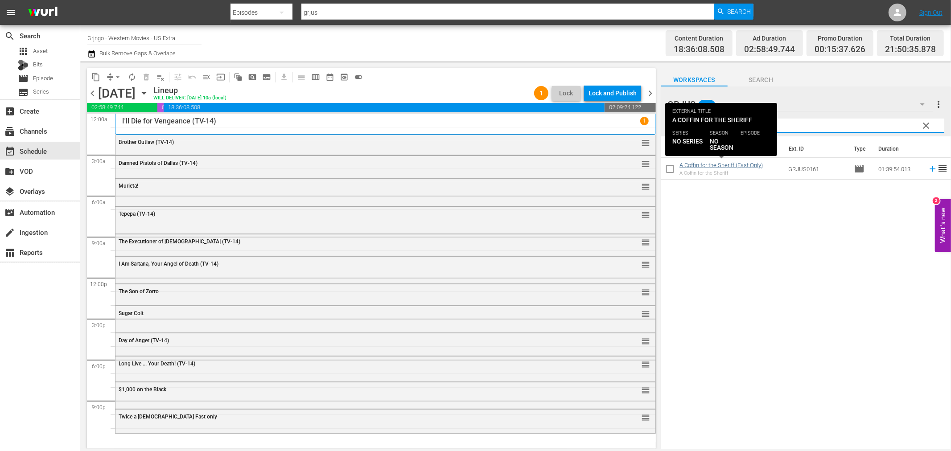
type input "A Coffin for the Sheriff"
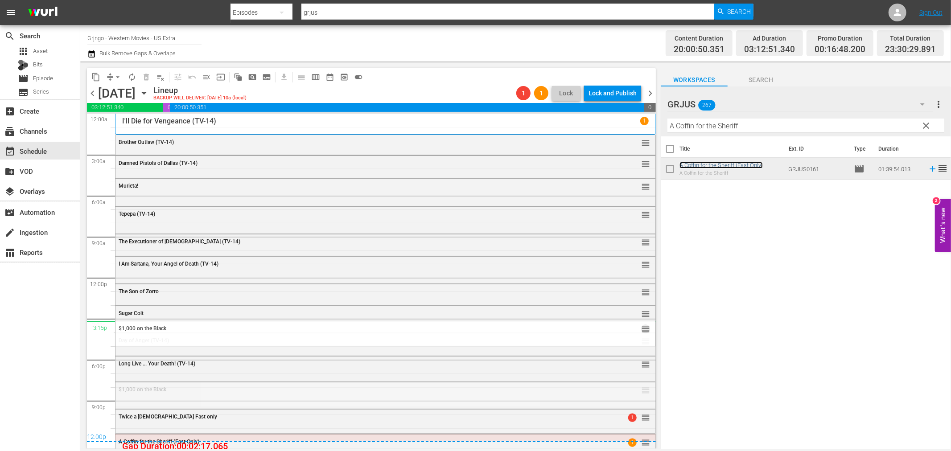
drag, startPoint x: 636, startPoint y: 393, endPoint x: 612, endPoint y: 322, distance: 75.0
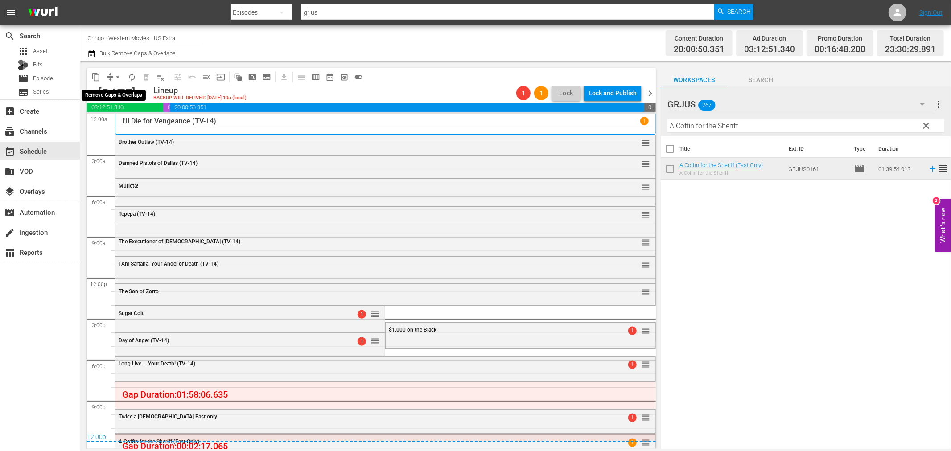
click at [114, 80] on span "arrow_drop_down" at bounding box center [117, 77] width 9 height 9
click at [122, 119] on li "Align to End of Previous Day" at bounding box center [118, 124] width 94 height 15
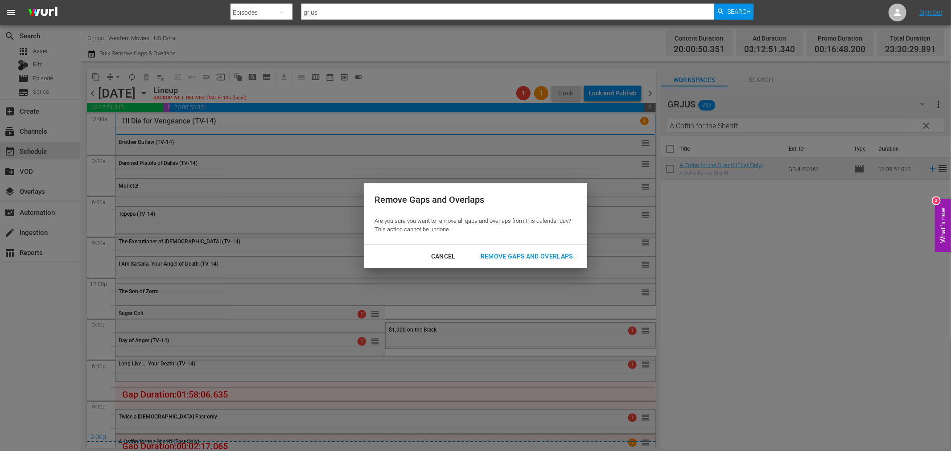
click at [531, 254] on div "Remove Gaps and Overlaps" at bounding box center [527, 256] width 107 height 11
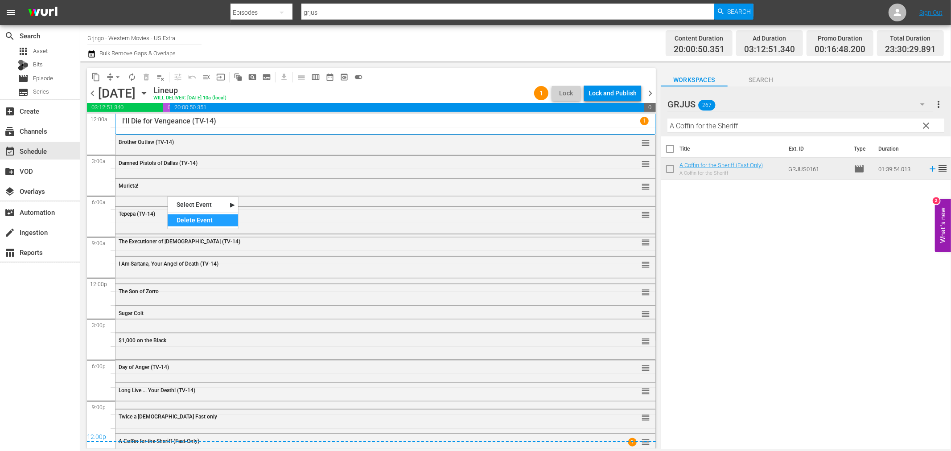
click at [186, 224] on div "Delete Event" at bounding box center [203, 221] width 70 height 12
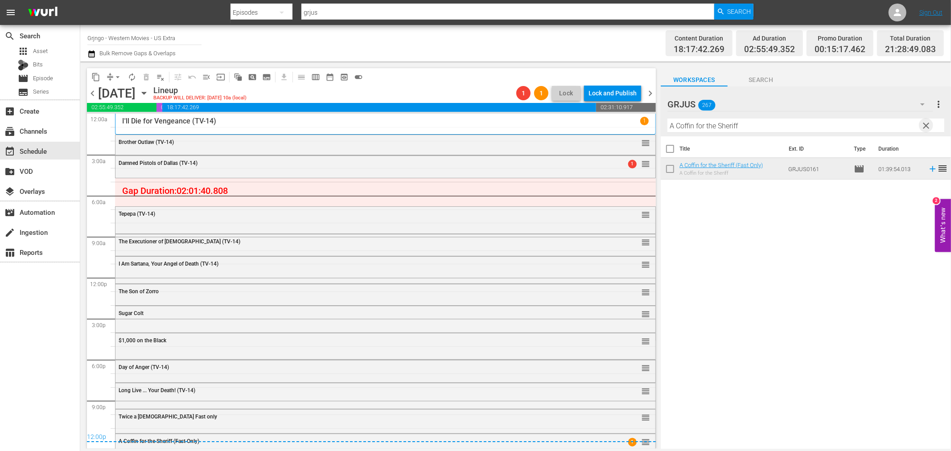
click at [928, 123] on span "clear" at bounding box center [926, 125] width 11 height 11
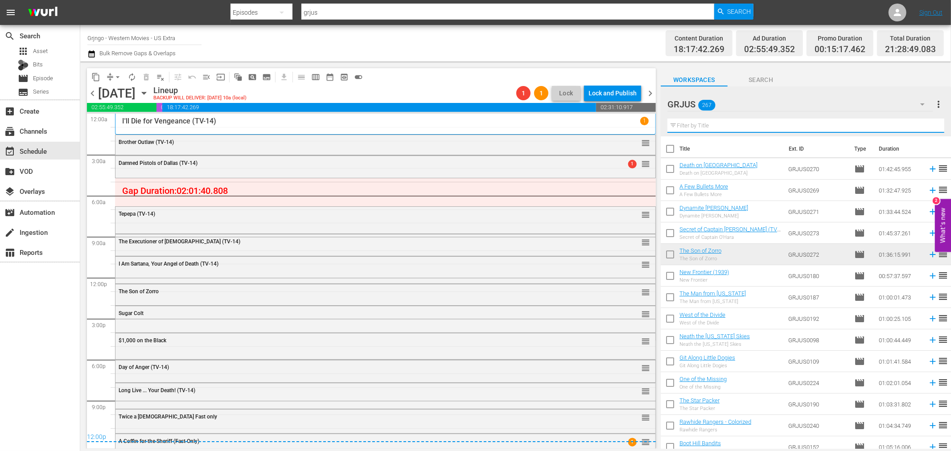
paste input "Kill Django... Kill First"
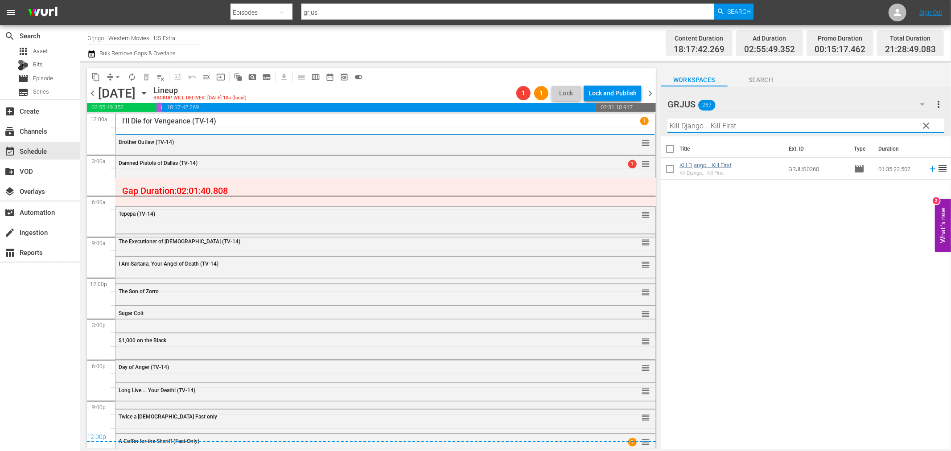
type input "Kill Django... Kill First"
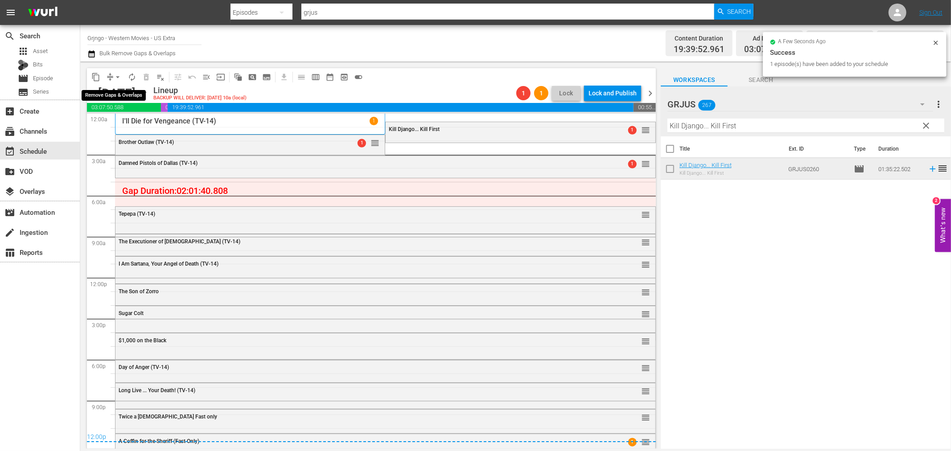
drag, startPoint x: 118, startPoint y: 73, endPoint x: 121, endPoint y: 81, distance: 8.4
click at [118, 75] on span "arrow_drop_down" at bounding box center [117, 77] width 9 height 9
click at [143, 125] on li "Align to End of Previous Day" at bounding box center [118, 124] width 94 height 15
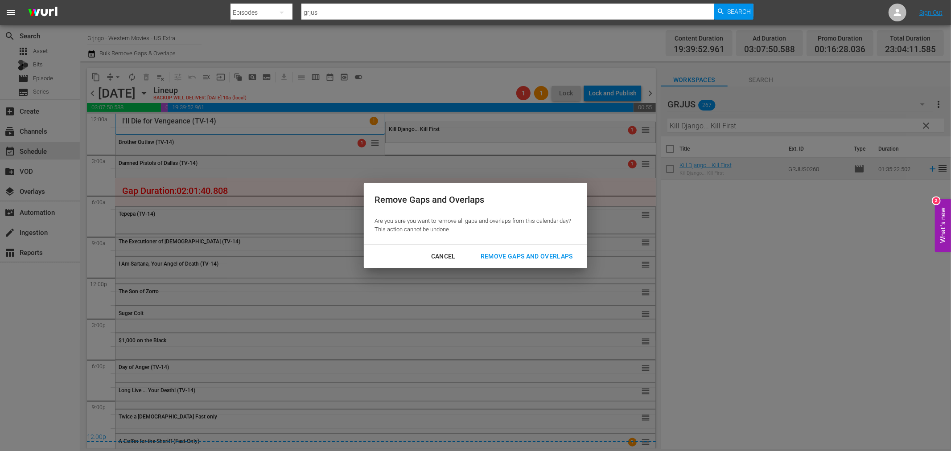
click at [499, 256] on div "Remove Gaps and Overlaps" at bounding box center [527, 256] width 107 height 11
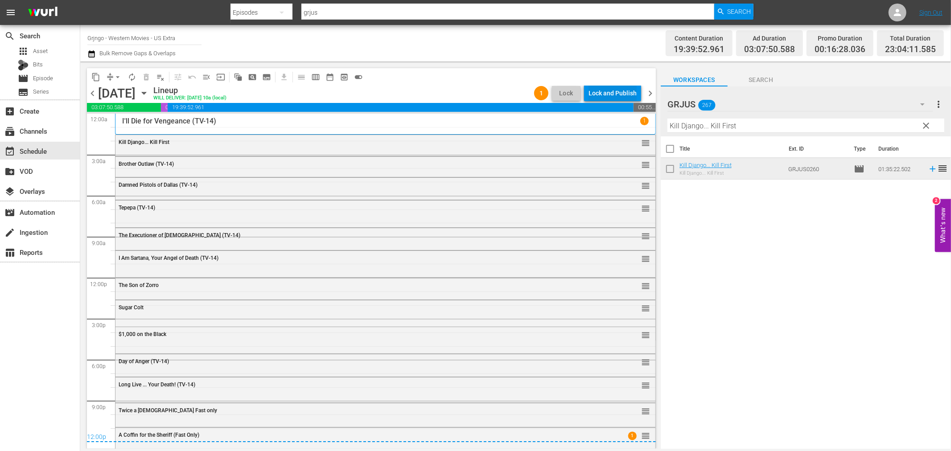
click at [605, 93] on div "Lock and Publish" at bounding box center [613, 93] width 48 height 16
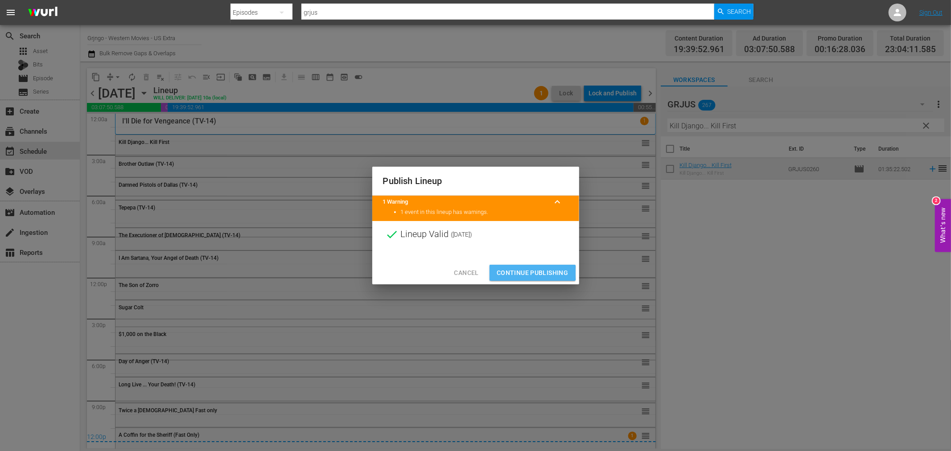
click at [498, 273] on span "Continue Publishing" at bounding box center [533, 273] width 72 height 11
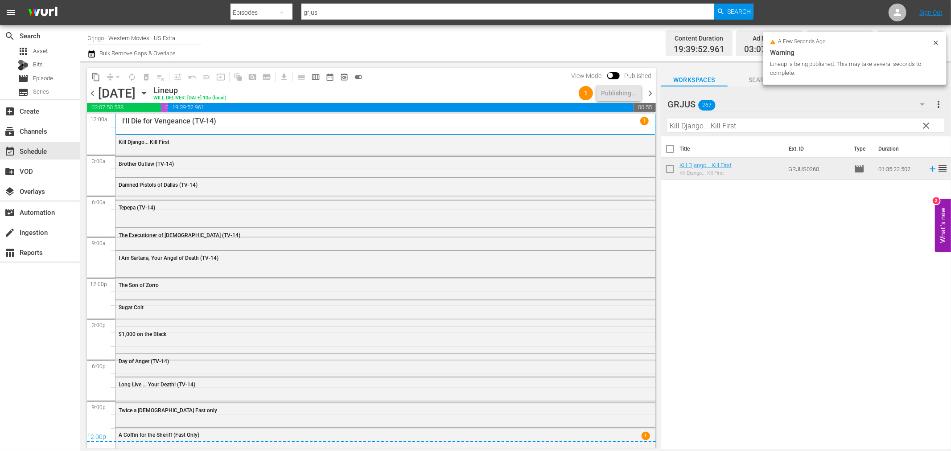
click at [648, 94] on span "chevron_right" at bounding box center [650, 93] width 11 height 11
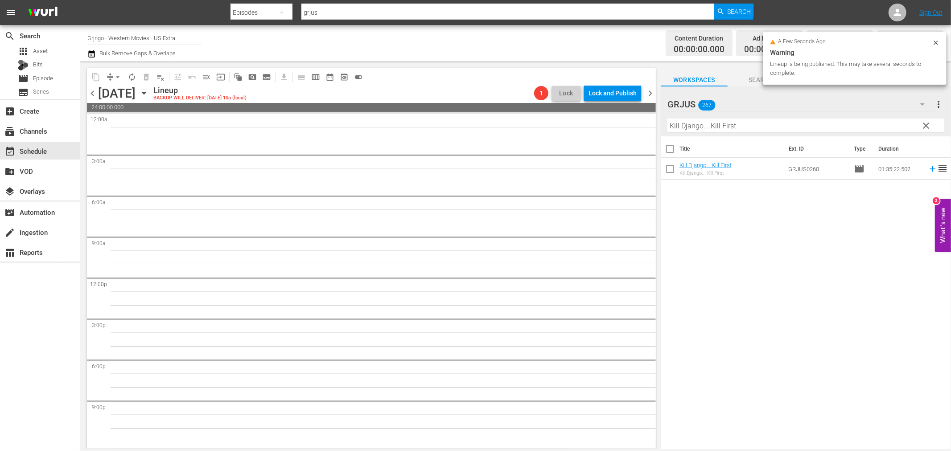
click at [925, 125] on span "clear" at bounding box center [926, 125] width 11 height 11
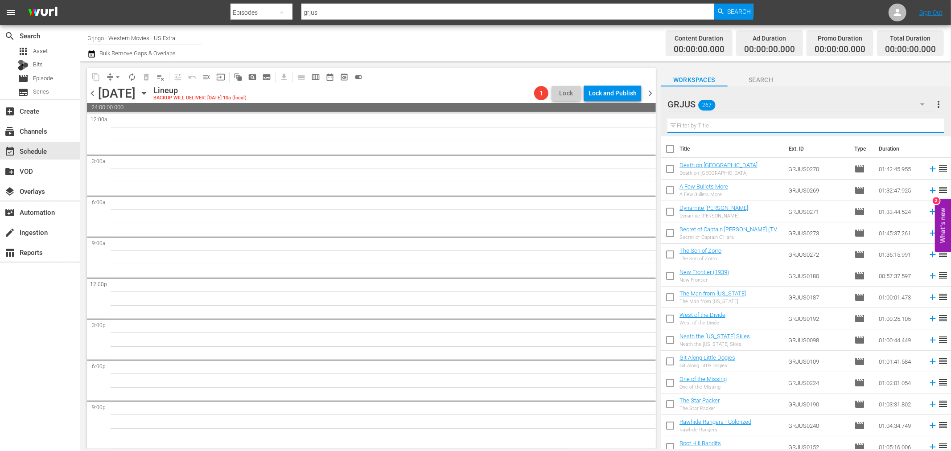
paste input "Cry Blood Apache"
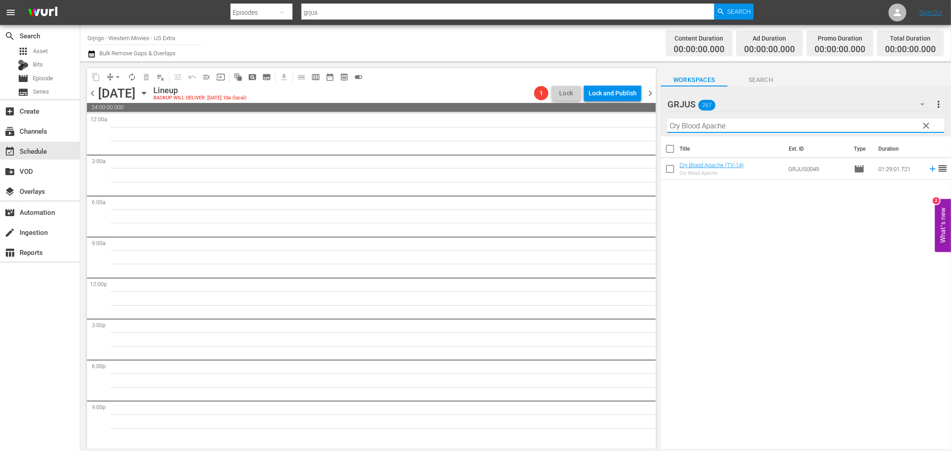
type input "Cry Blood Apache"
click at [930, 167] on icon at bounding box center [933, 169] width 6 height 6
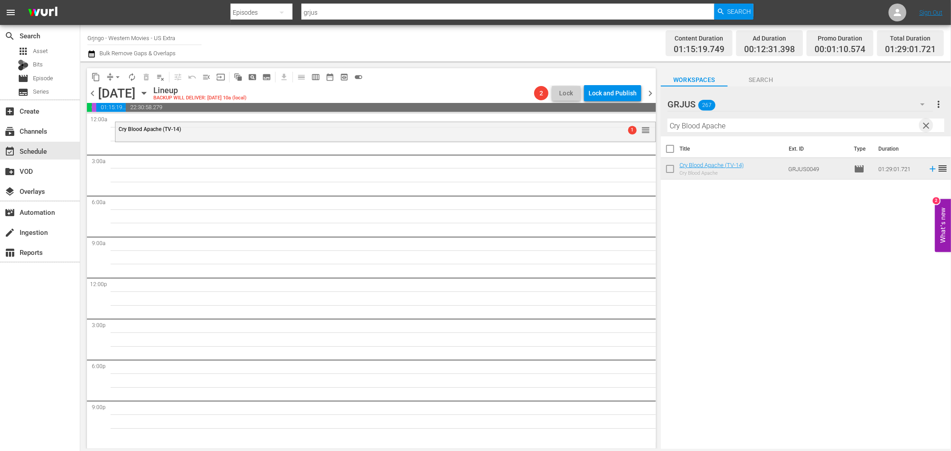
click at [926, 127] on span "clear" at bounding box center [926, 125] width 11 height 11
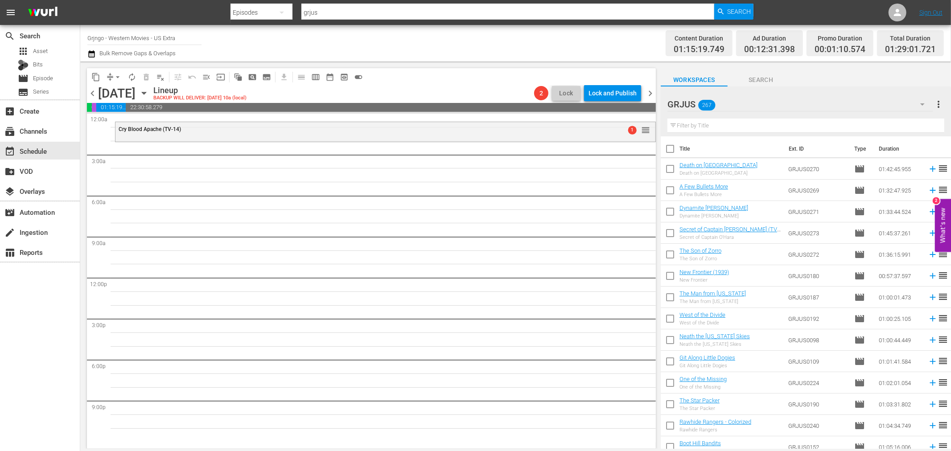
click at [687, 126] on input "text" at bounding box center [806, 126] width 277 height 14
paste input "Heroes of [GEOGRAPHIC_DATA]"
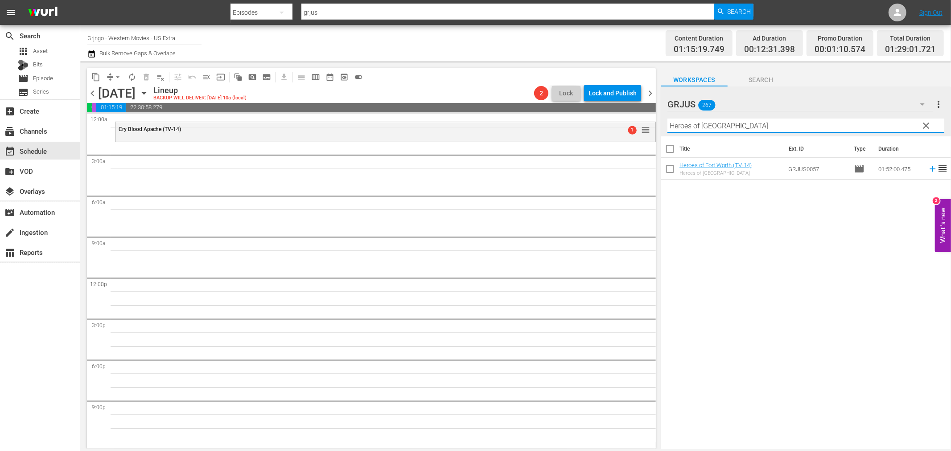
type input "Heroes of [GEOGRAPHIC_DATA]"
click at [928, 168] on icon at bounding box center [933, 169] width 10 height 10
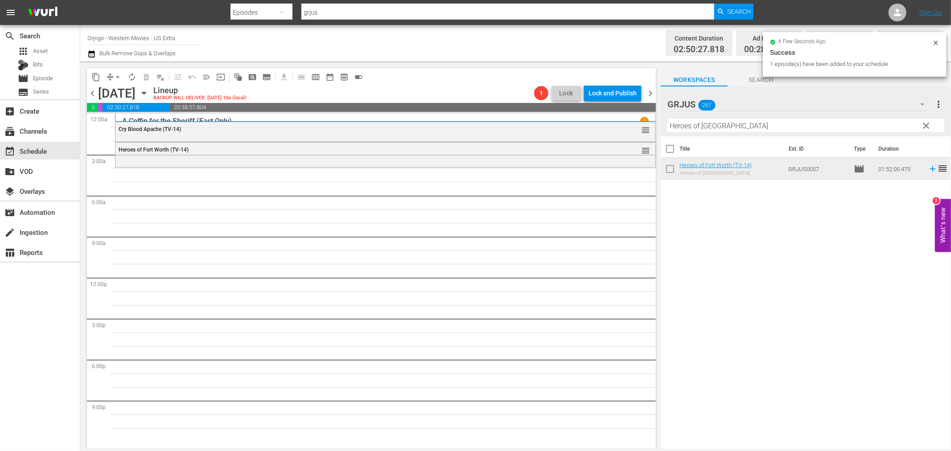
drag, startPoint x: 929, startPoint y: 123, endPoint x: 743, endPoint y: 121, distance: 185.1
click at [929, 123] on span "clear" at bounding box center [926, 125] width 11 height 11
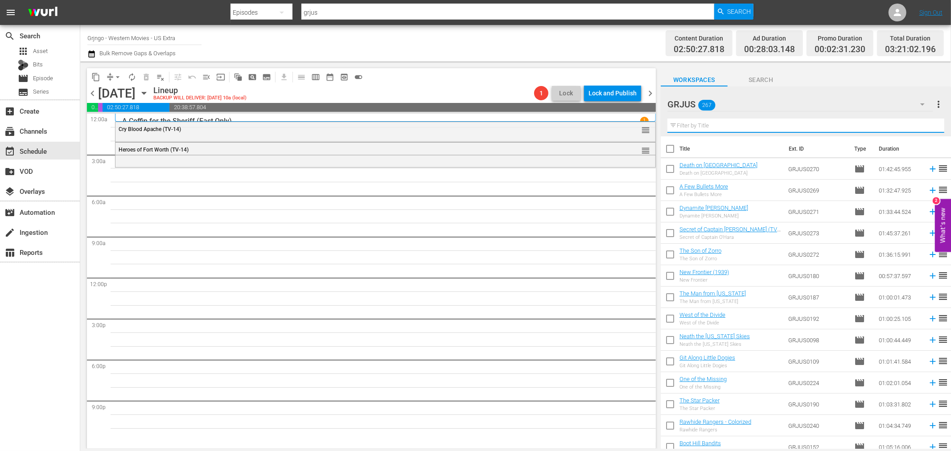
paste input "Murieta!"
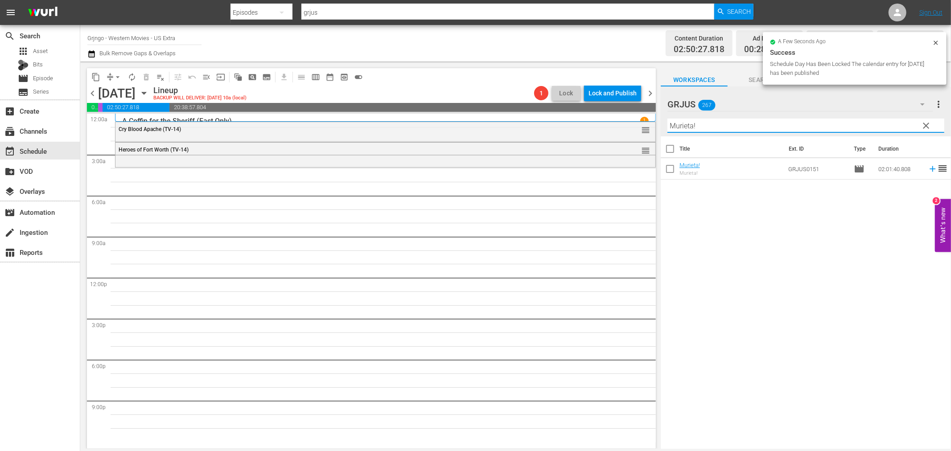
type input "Murieta!"
click at [928, 167] on icon at bounding box center [933, 169] width 10 height 10
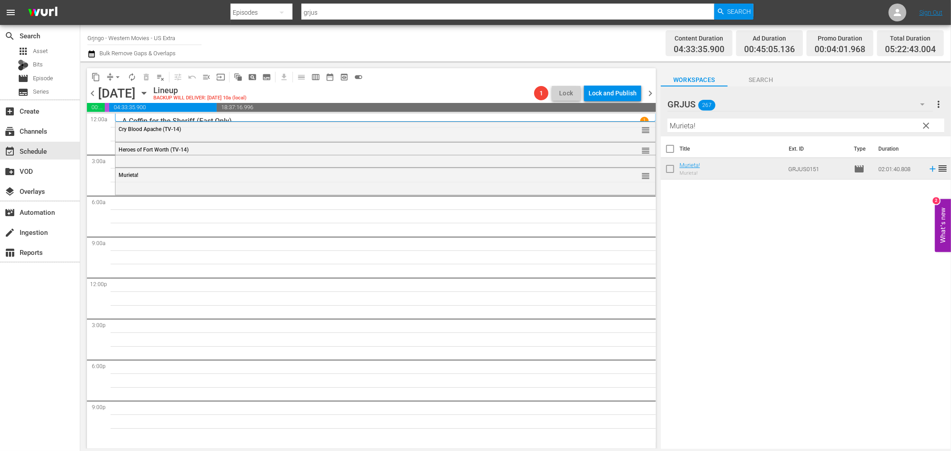
click at [925, 124] on span "clear" at bounding box center [926, 125] width 11 height 11
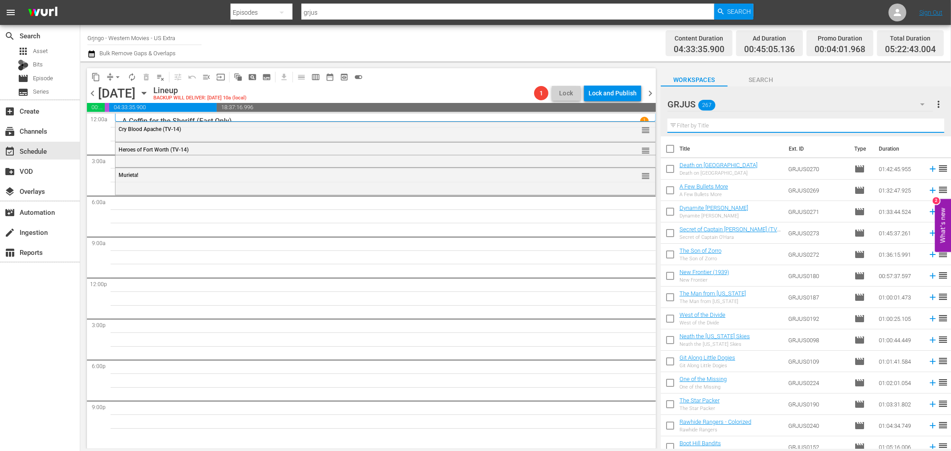
paste input "Yellow Hair and the Fortress of Gold"
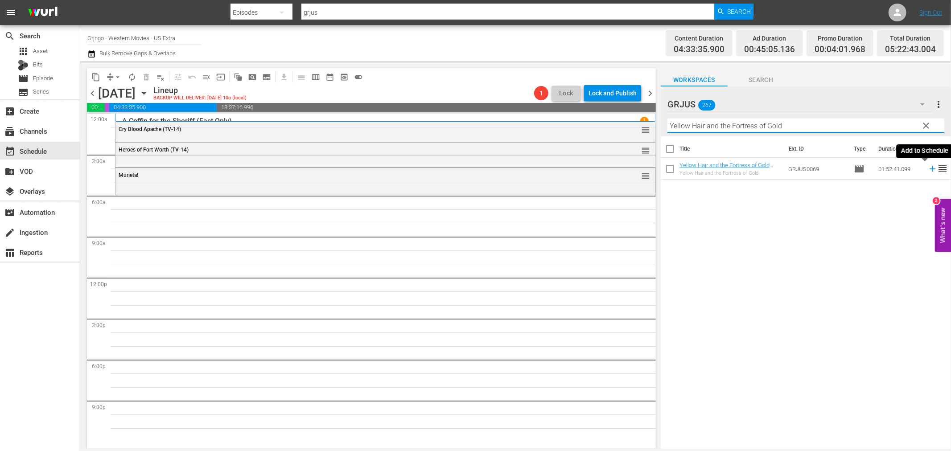
type input "Yellow Hair and the Fortress of Gold"
click at [930, 167] on icon at bounding box center [933, 169] width 6 height 6
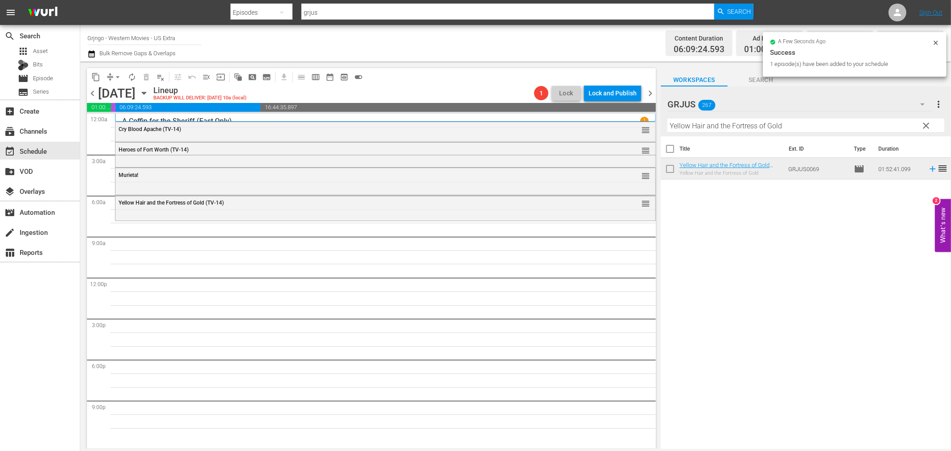
click at [921, 130] on span "clear" at bounding box center [926, 125] width 11 height 11
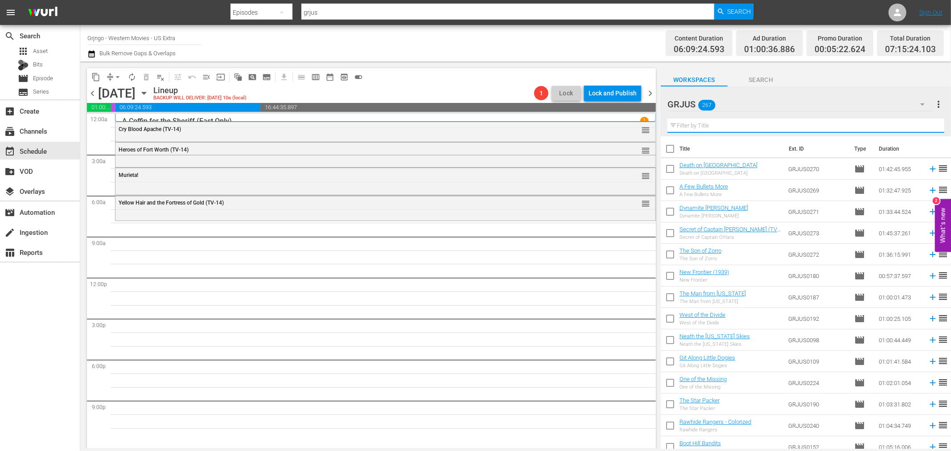
paste input "Cjamango"
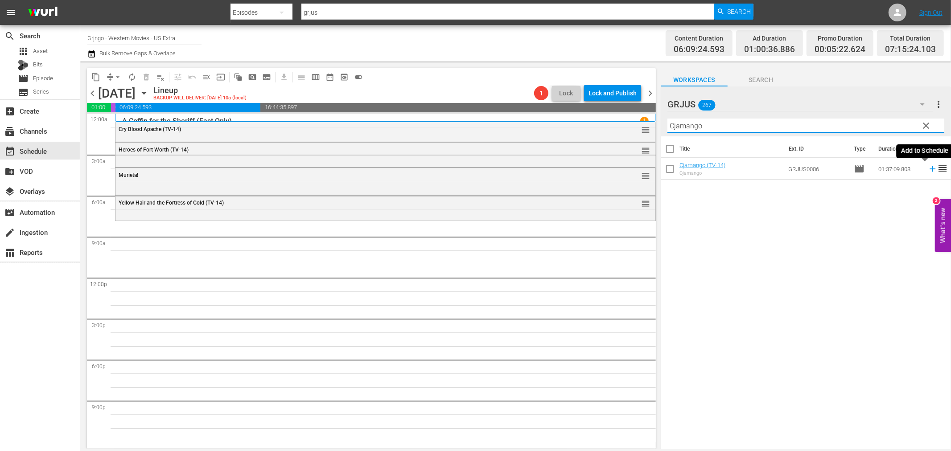
type input "Cjamango"
click at [928, 168] on icon at bounding box center [933, 169] width 10 height 10
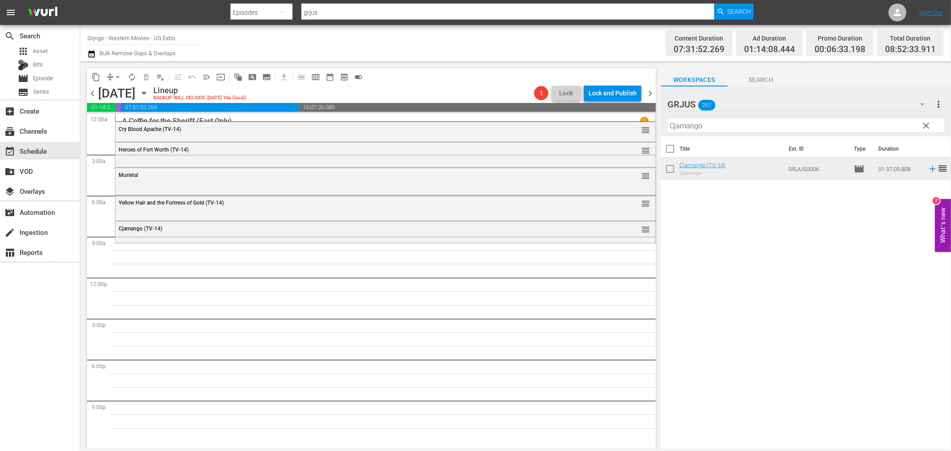
click at [927, 125] on span "clear" at bounding box center [926, 125] width 11 height 11
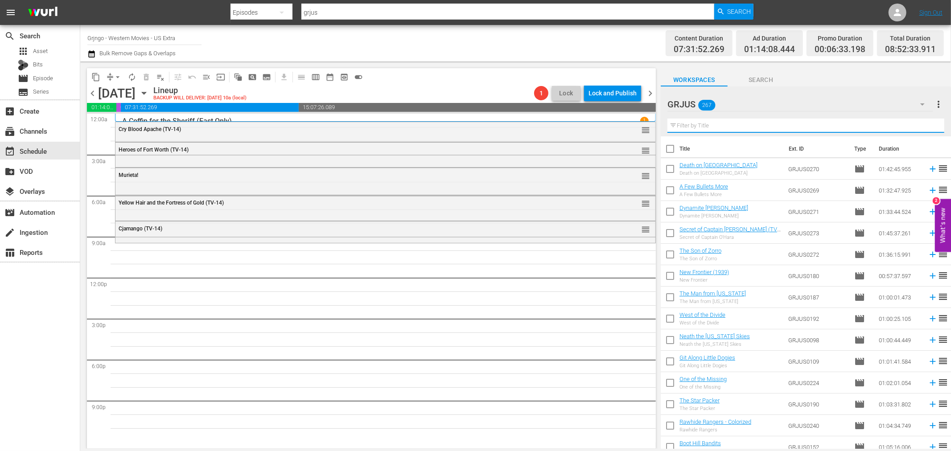
paste input "Trinity and Sartana Are Coming"
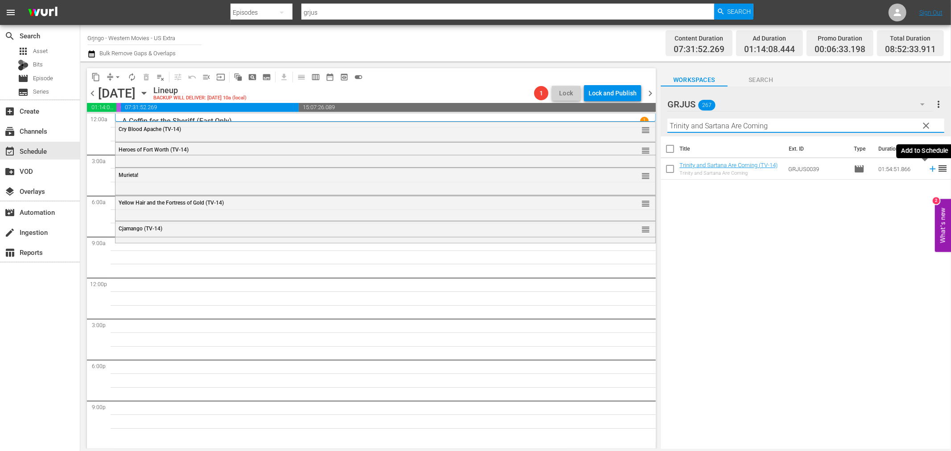
type input "Trinity and Sartana Are Coming"
click at [928, 167] on icon at bounding box center [933, 169] width 10 height 10
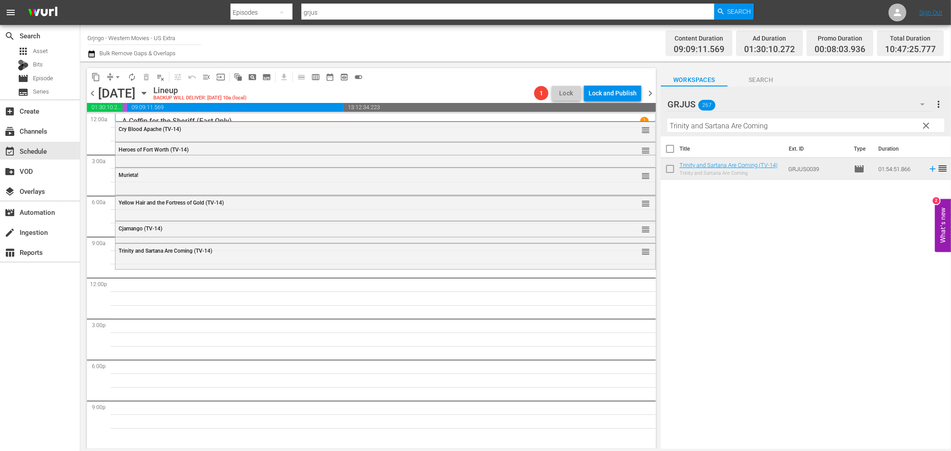
click at [926, 127] on span "clear" at bounding box center [926, 125] width 11 height 11
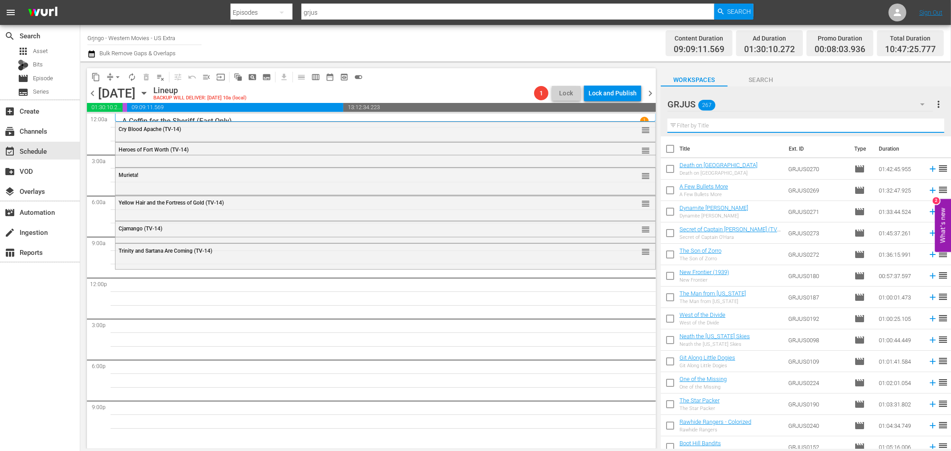
paste input "Gentleman Killer"
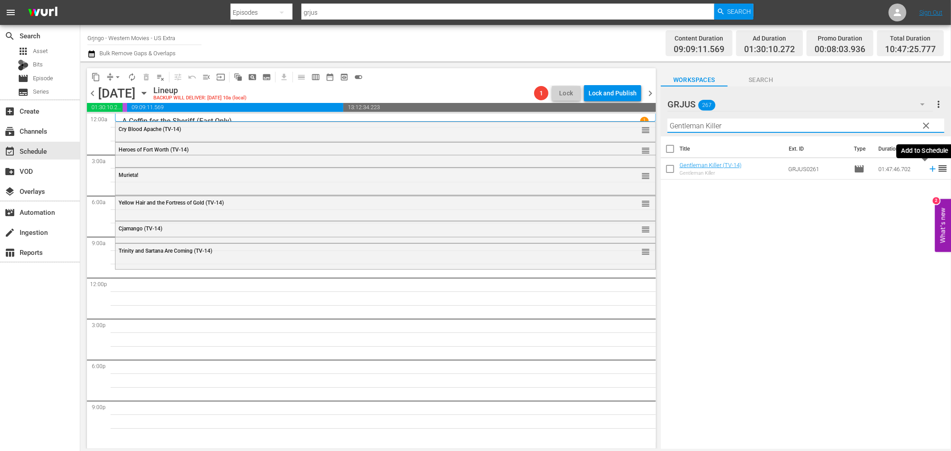
type input "Gentleman Killer"
click at [930, 169] on icon at bounding box center [933, 169] width 6 height 6
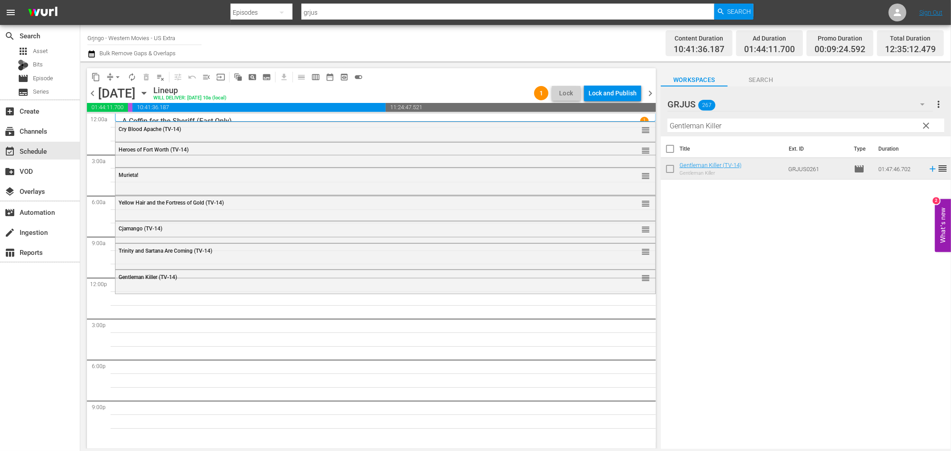
click at [928, 122] on span "clear" at bounding box center [926, 125] width 11 height 11
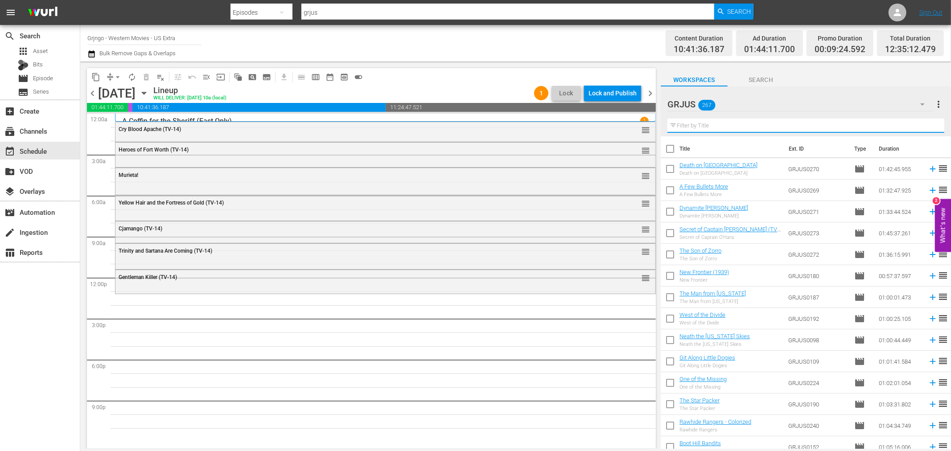
paste input "Pistol for a Hundred Coffins"
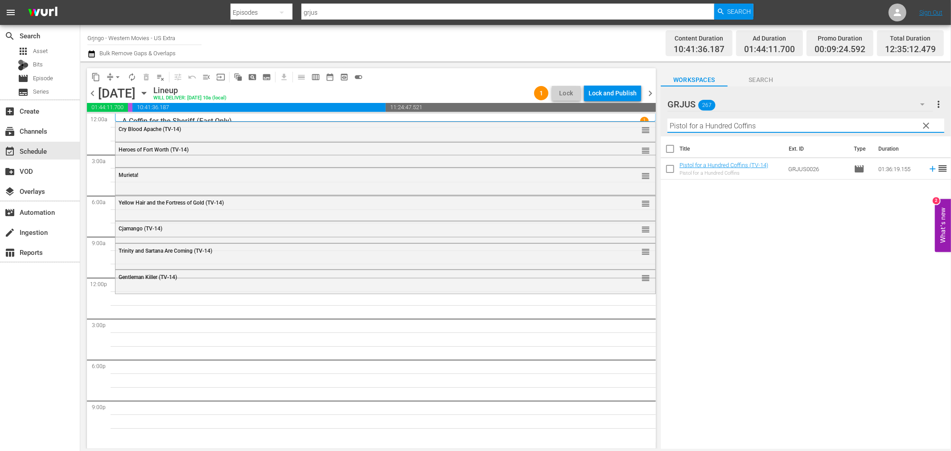
type input "Pistol for a Hundred Coffins"
click at [928, 167] on icon at bounding box center [933, 169] width 10 height 10
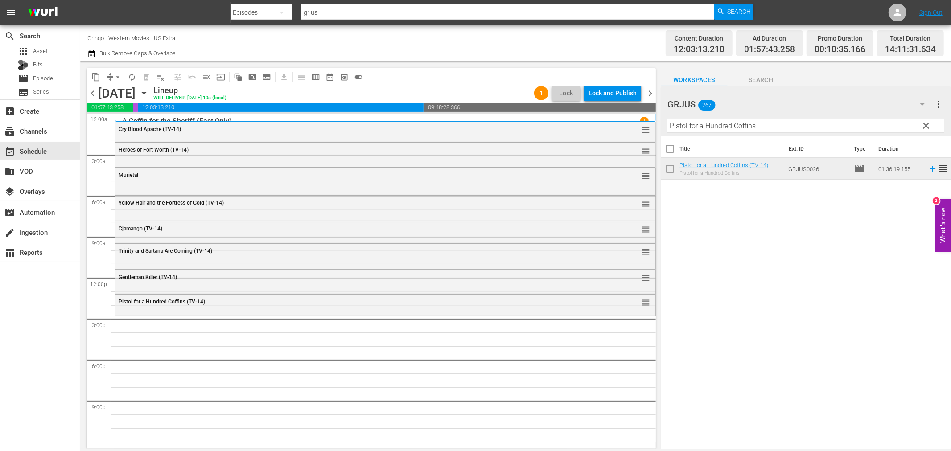
click at [929, 125] on span "clear" at bounding box center [926, 125] width 11 height 11
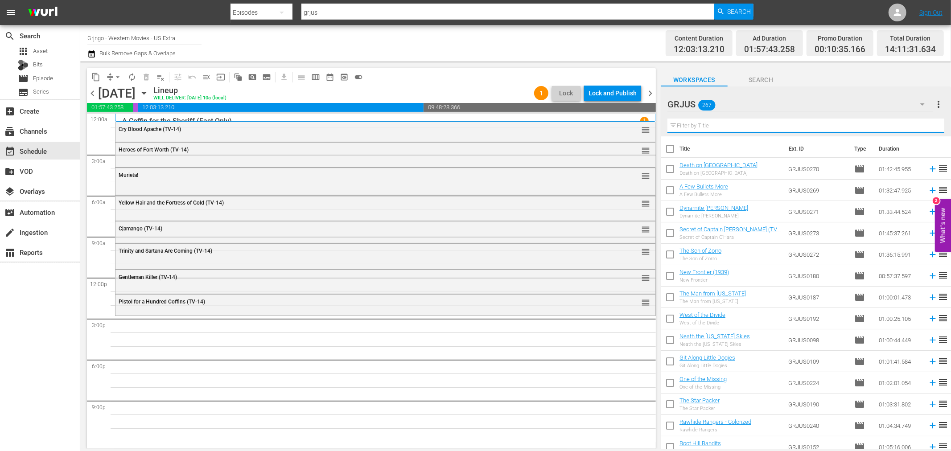
paste input "I Am Sartana, Trade Your Guns for a Coffin"
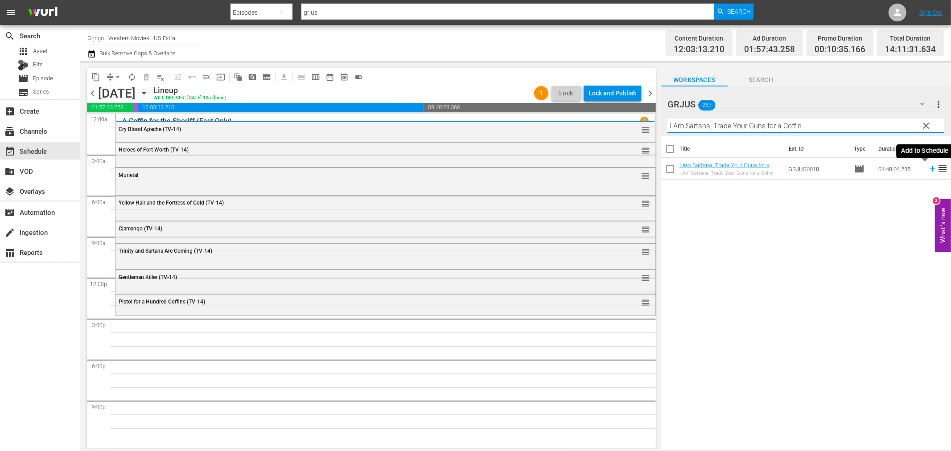
type input "I Am Sartana, Trade Your Guns for a Coffin"
click at [930, 169] on icon at bounding box center [933, 169] width 6 height 6
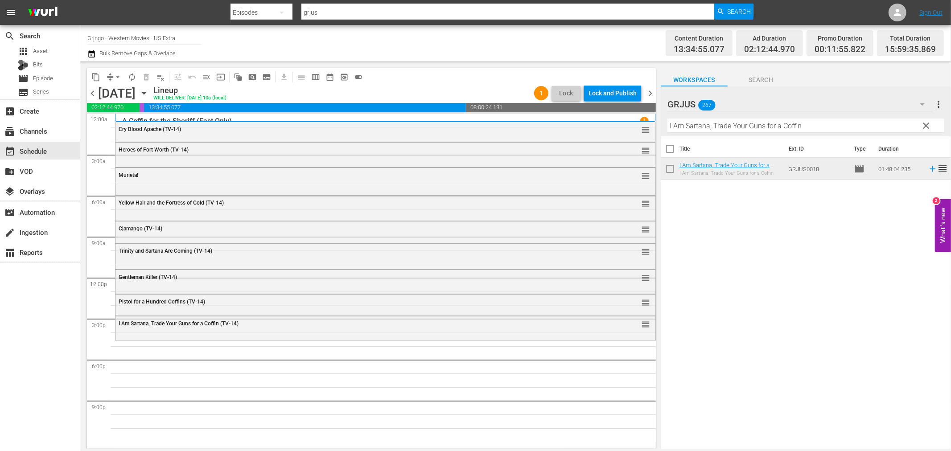
drag, startPoint x: 929, startPoint y: 125, endPoint x: 667, endPoint y: 117, distance: 261.9
click at [929, 125] on span "clear" at bounding box center [926, 125] width 11 height 11
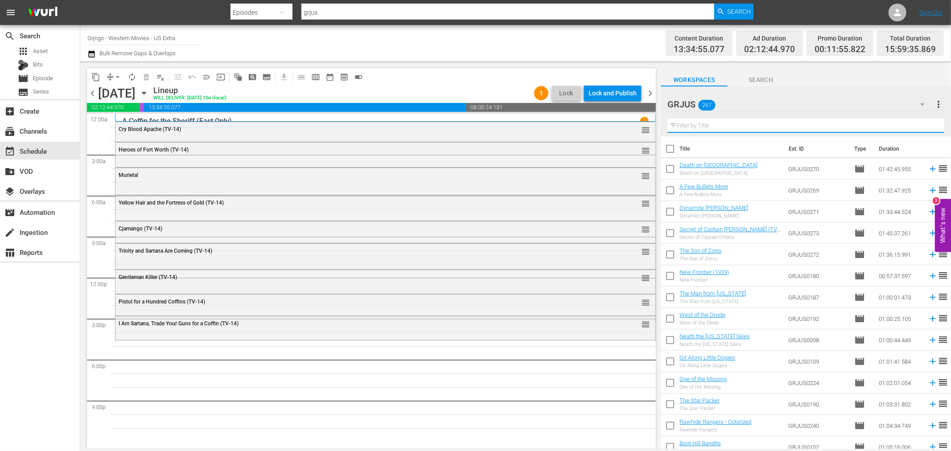
paste input "Buddy Goes West"
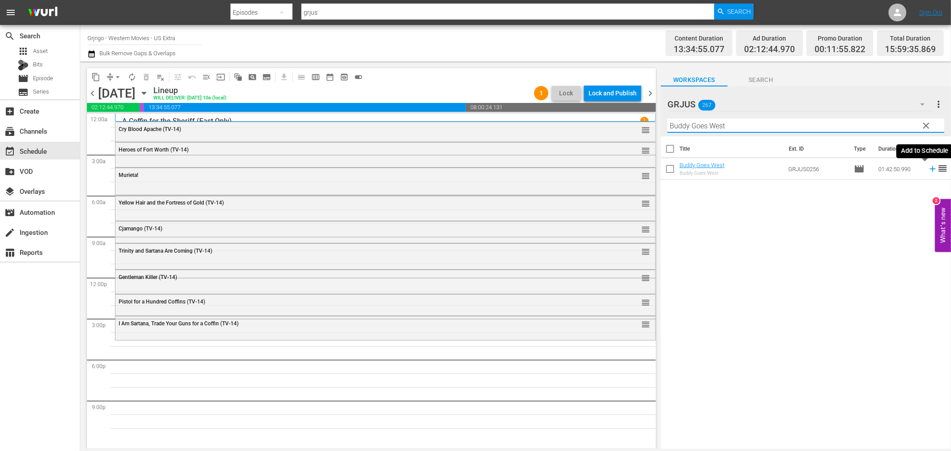
type input "Buddy Goes West"
click at [928, 170] on icon at bounding box center [933, 169] width 10 height 10
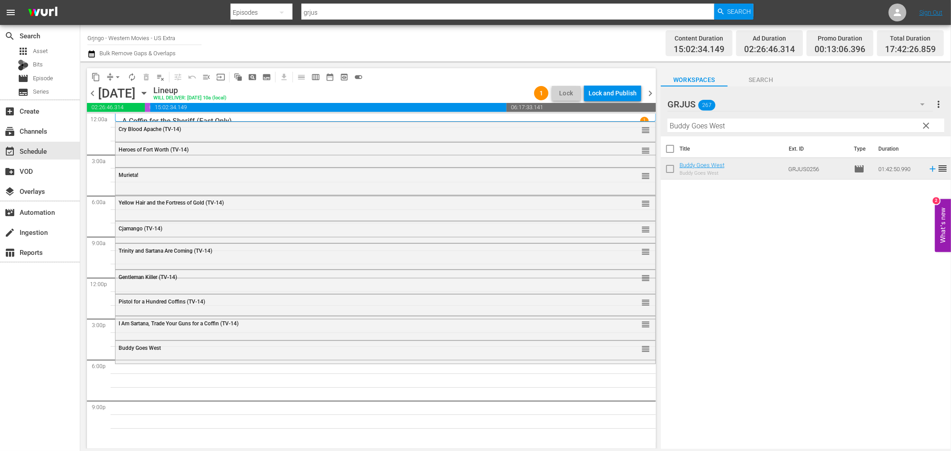
drag, startPoint x: 928, startPoint y: 124, endPoint x: 693, endPoint y: 128, distance: 235.1
click at [928, 124] on span "clear" at bounding box center [926, 125] width 11 height 11
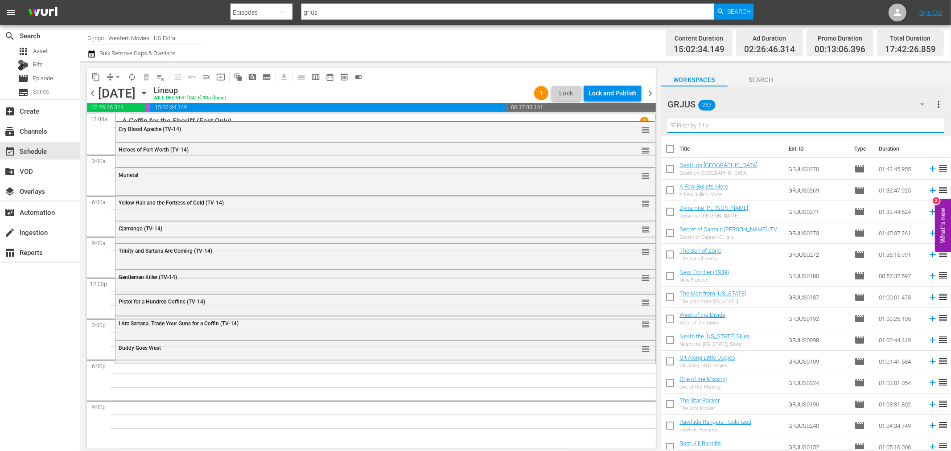
paste input "Killer Goodbye"
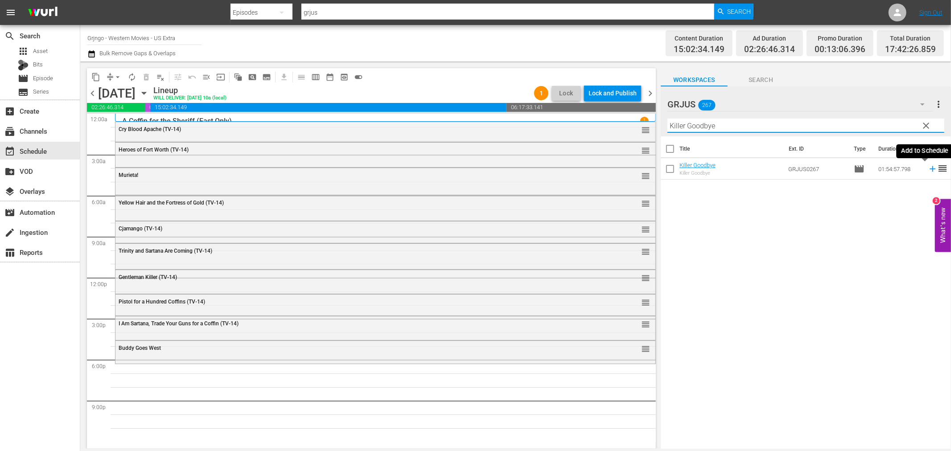
type input "Killer Goodbye"
click at [928, 170] on icon at bounding box center [933, 169] width 10 height 10
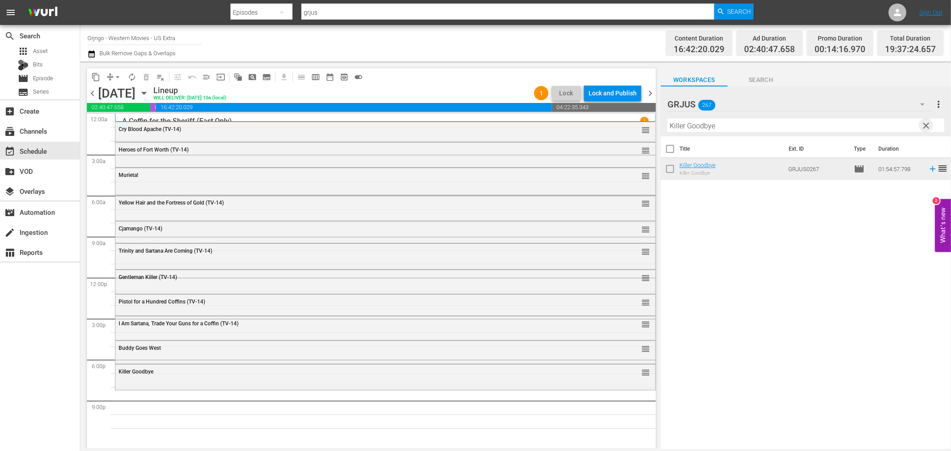
click at [925, 125] on span "clear" at bounding box center [926, 125] width 11 height 11
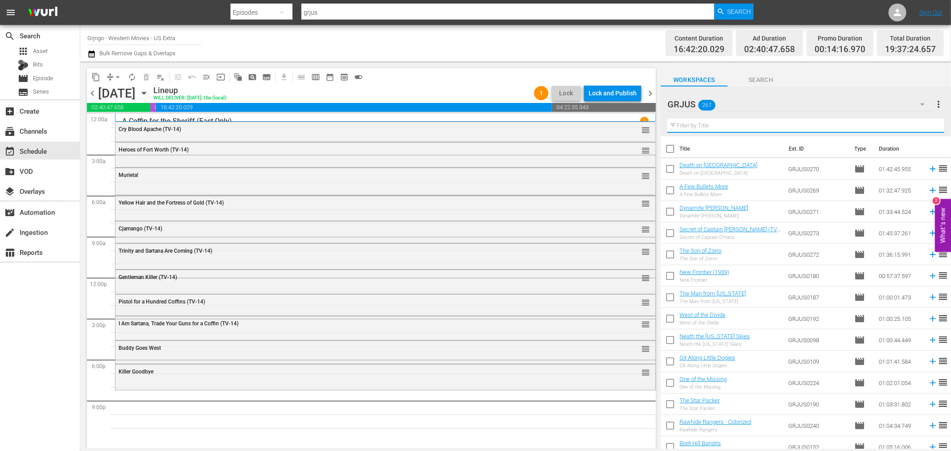
paste input "His Name Was Sam Walbash"
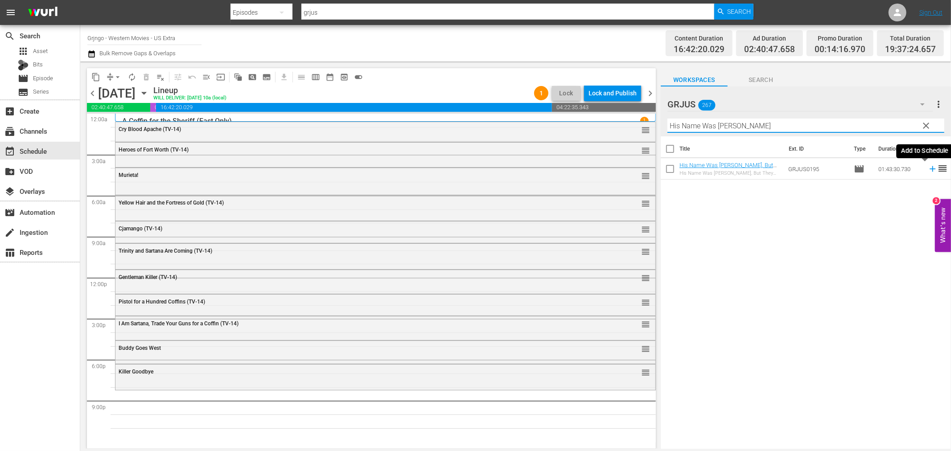
type input "His Name Was Sam Walbash"
click at [928, 170] on icon at bounding box center [933, 169] width 10 height 10
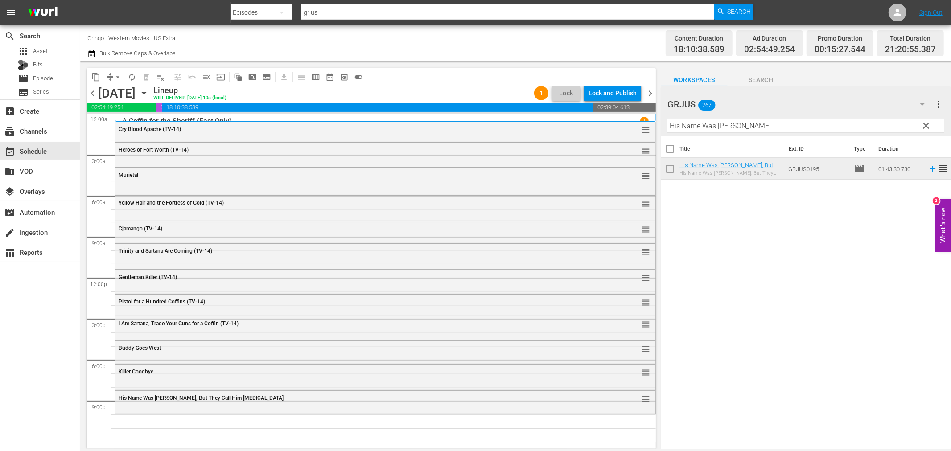
drag, startPoint x: 929, startPoint y: 123, endPoint x: 690, endPoint y: 134, distance: 239.8
click at [929, 123] on span "clear" at bounding box center [926, 125] width 11 height 11
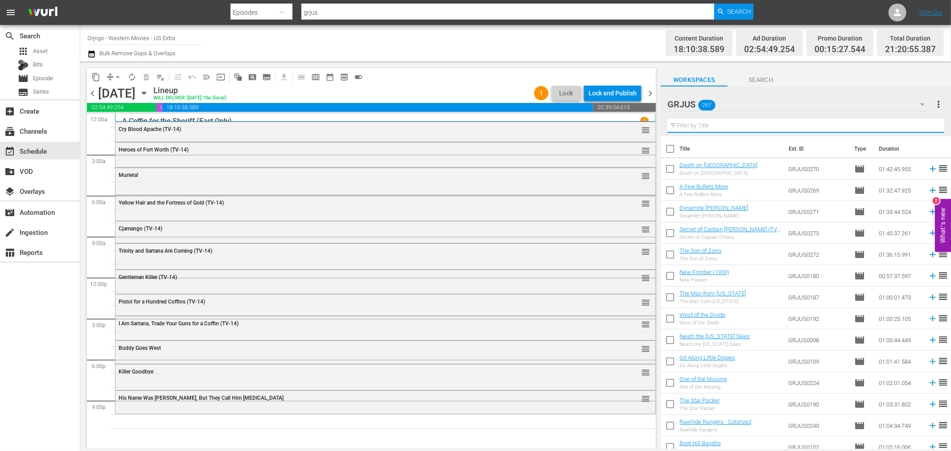
click at [689, 128] on input "text" at bounding box center [806, 126] width 277 height 14
paste input "Death on [GEOGRAPHIC_DATA]"
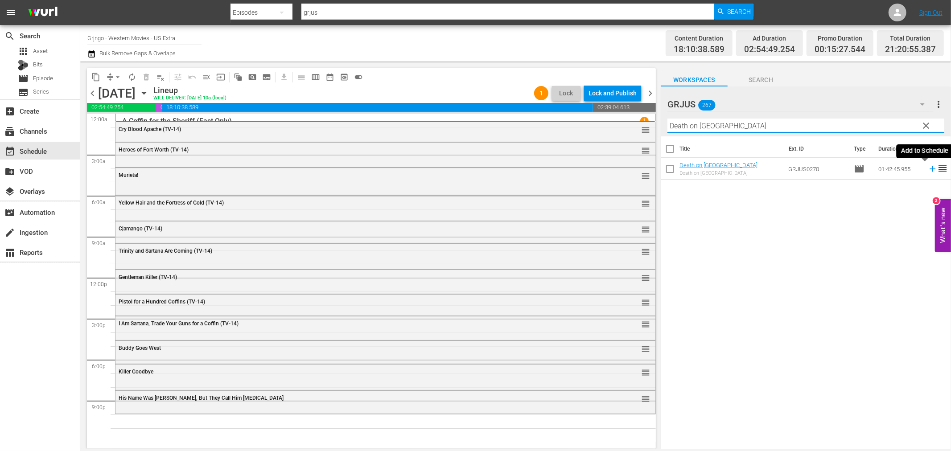
type input "Death on [GEOGRAPHIC_DATA]"
click at [928, 168] on icon at bounding box center [933, 169] width 10 height 10
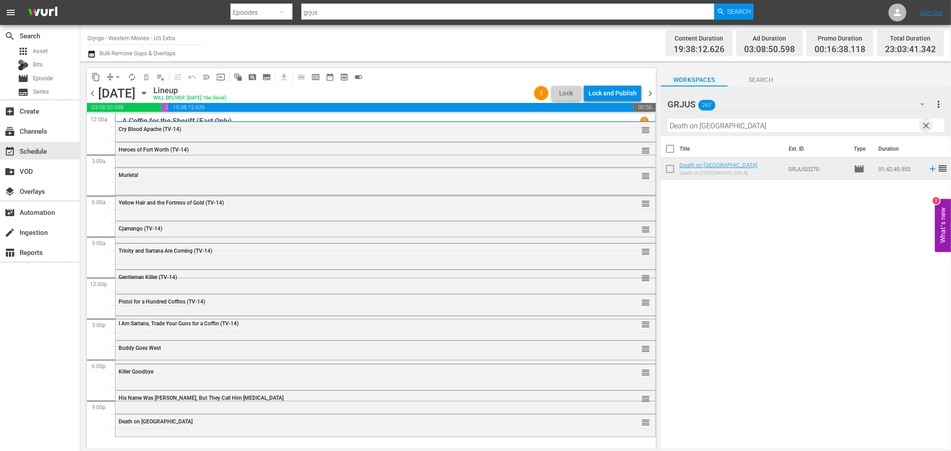
drag, startPoint x: 927, startPoint y: 123, endPoint x: 670, endPoint y: 125, distance: 256.5
click at [928, 123] on span "clear" at bounding box center [926, 125] width 11 height 11
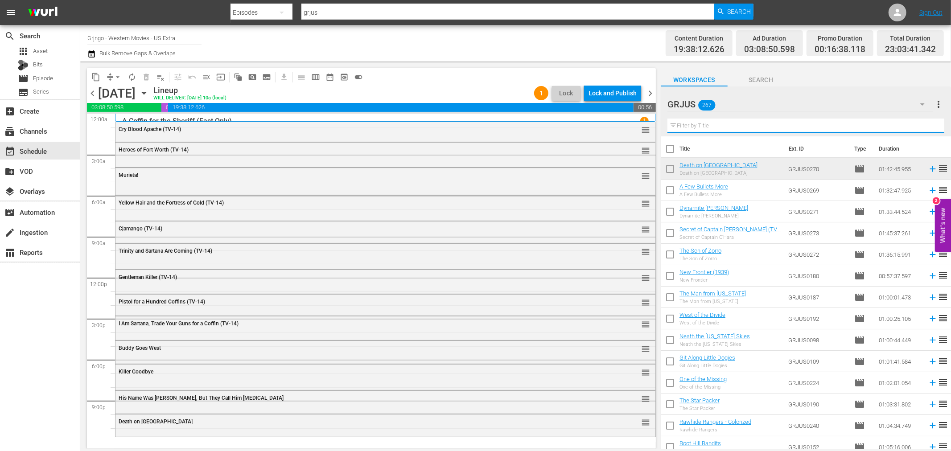
paste input "Taste of Killing"
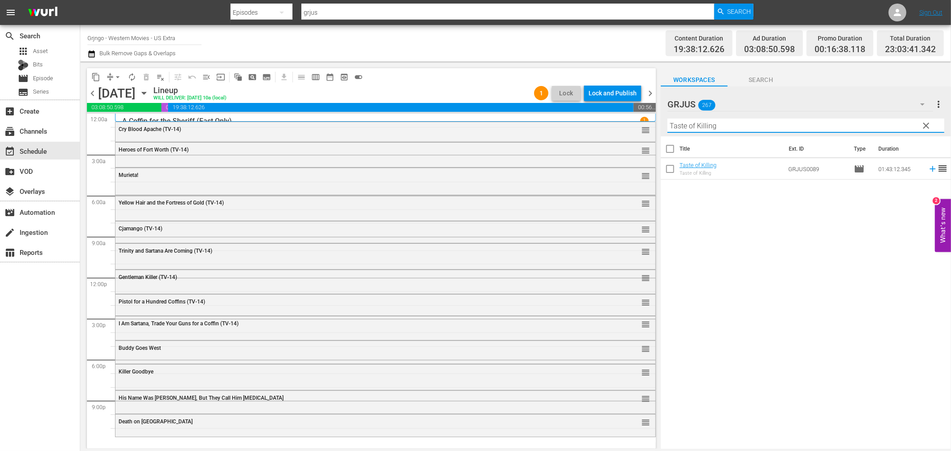
type input "Taste of Killing"
click at [928, 168] on icon at bounding box center [933, 169] width 10 height 10
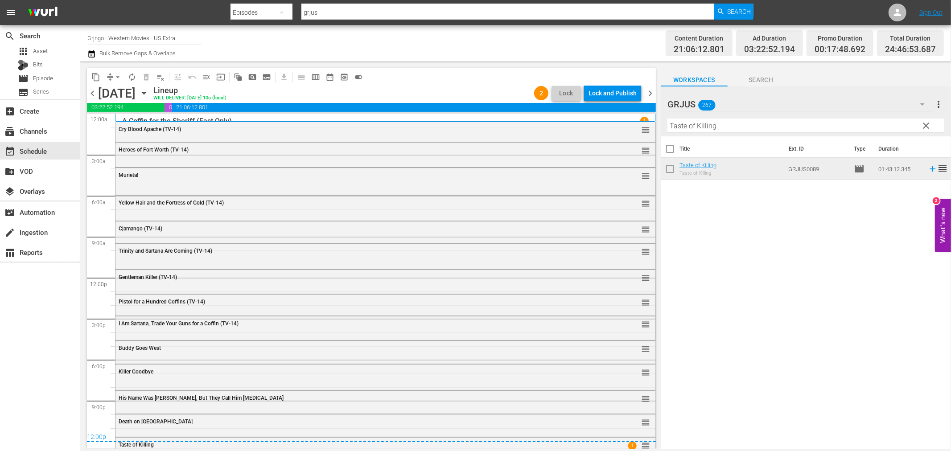
click at [594, 84] on div "content_copy compress arrow_drop_down autorenew_outlined delete_forever_outline…" at bounding box center [371, 76] width 569 height 17
click at [603, 91] on div "Lock and Publish" at bounding box center [613, 93] width 48 height 16
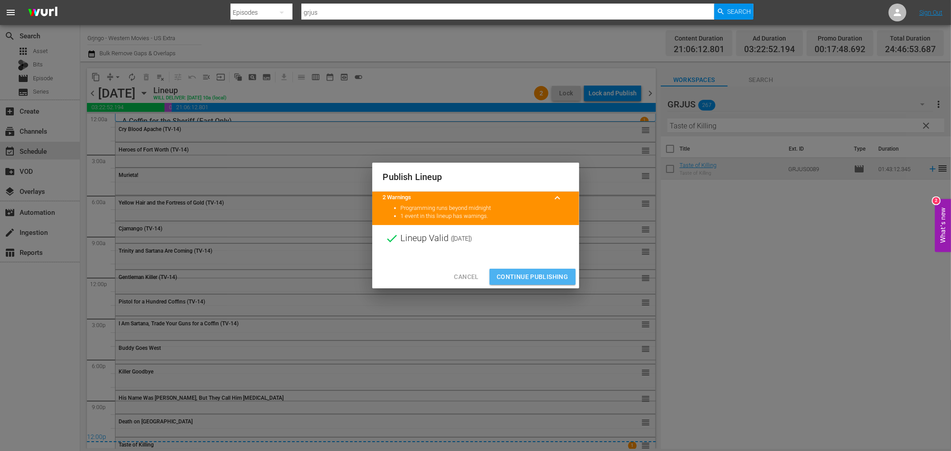
click at [555, 275] on span "Continue Publishing" at bounding box center [533, 277] width 72 height 11
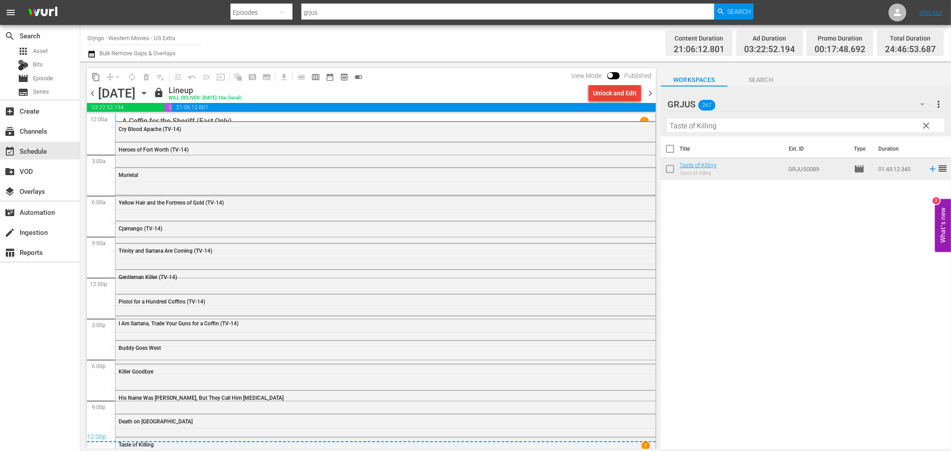
click at [618, 95] on div "Unlock and Edit" at bounding box center [615, 93] width 44 height 16
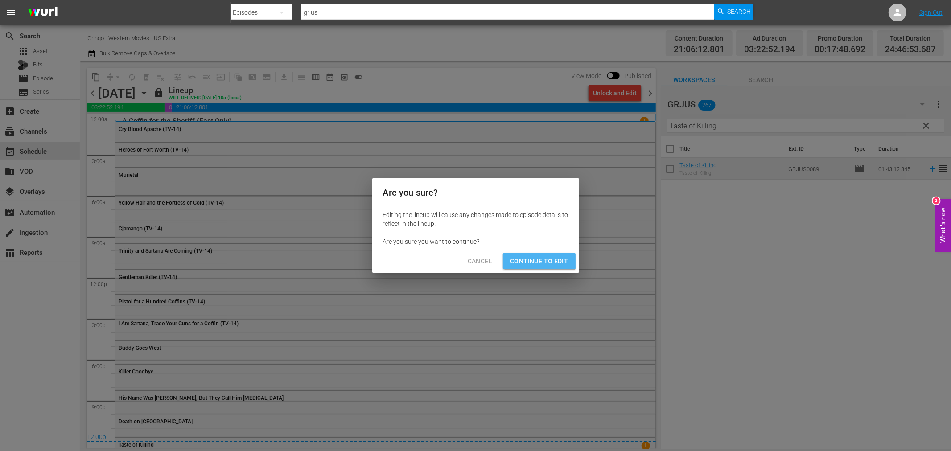
click at [552, 260] on span "Continue to Edit" at bounding box center [539, 261] width 58 height 11
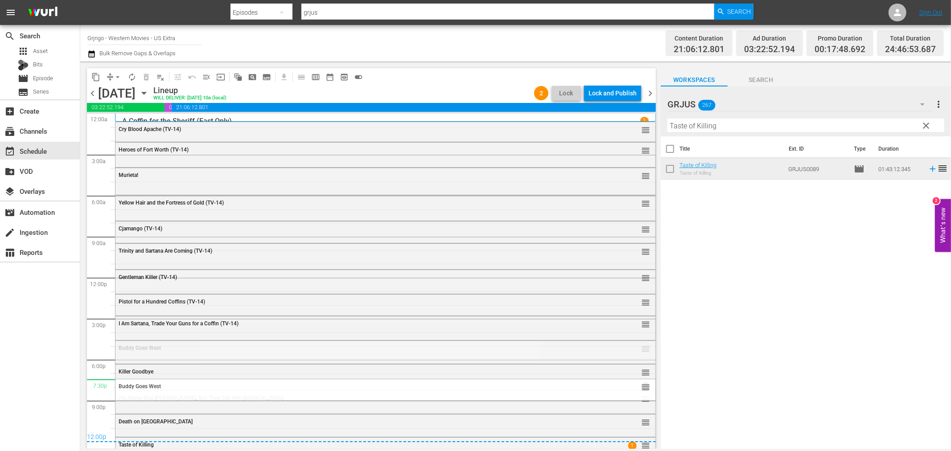
drag, startPoint x: 638, startPoint y: 349, endPoint x: 632, endPoint y: 380, distance: 31.5
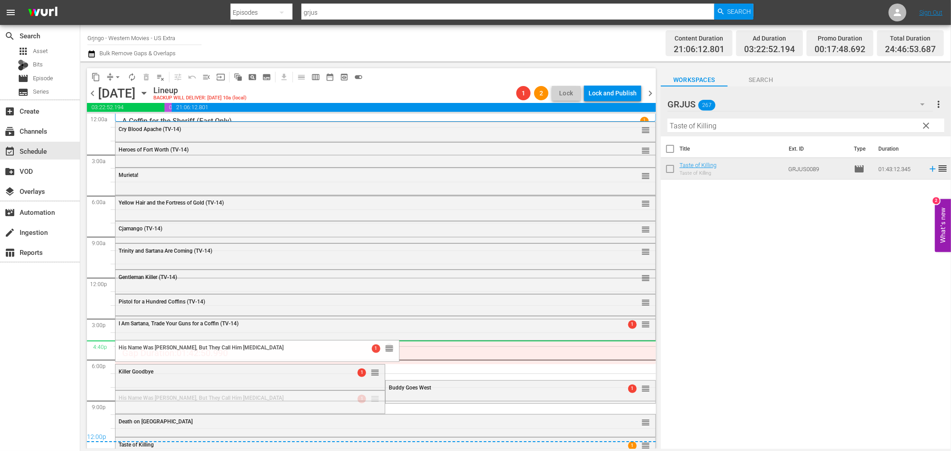
drag, startPoint x: 374, startPoint y: 399, endPoint x: 370, endPoint y: 341, distance: 58.1
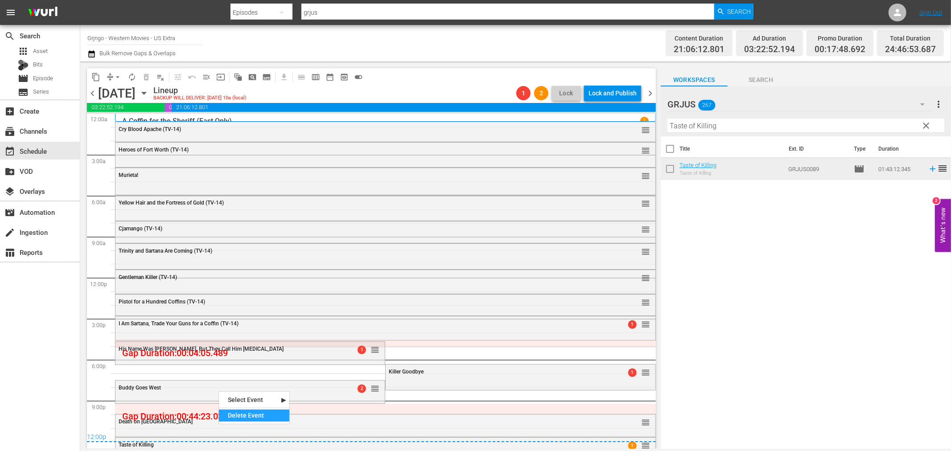
click at [248, 416] on div "Delete Event" at bounding box center [254, 416] width 70 height 12
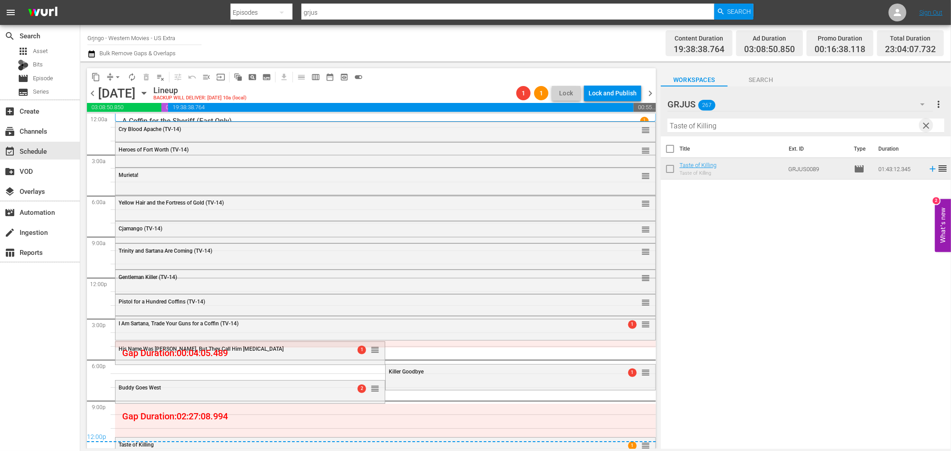
drag, startPoint x: 926, startPoint y: 125, endPoint x: 710, endPoint y: 120, distance: 216.4
click at [923, 124] on span "clear" at bounding box center [926, 125] width 11 height 11
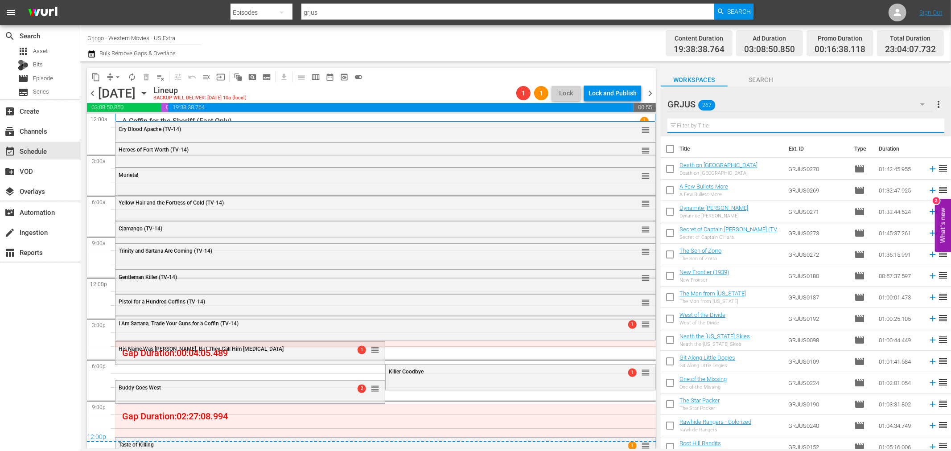
paste input "Crazy Westerners"
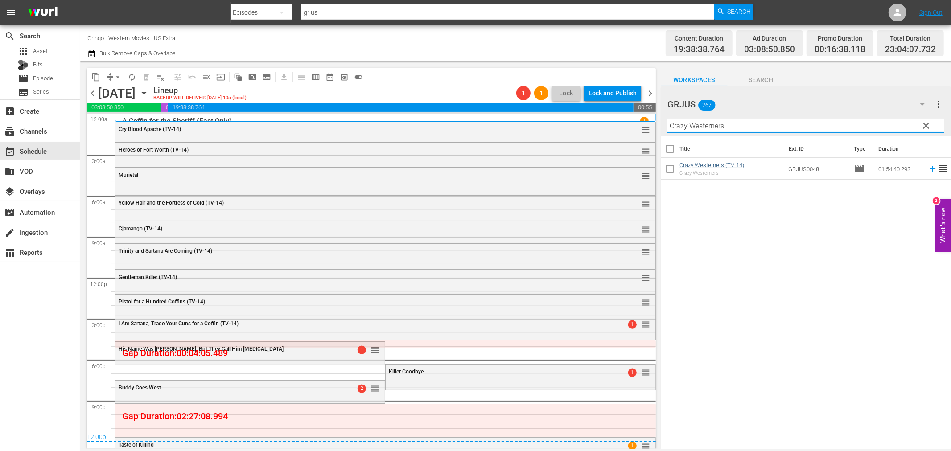
type input "Crazy Westerners"
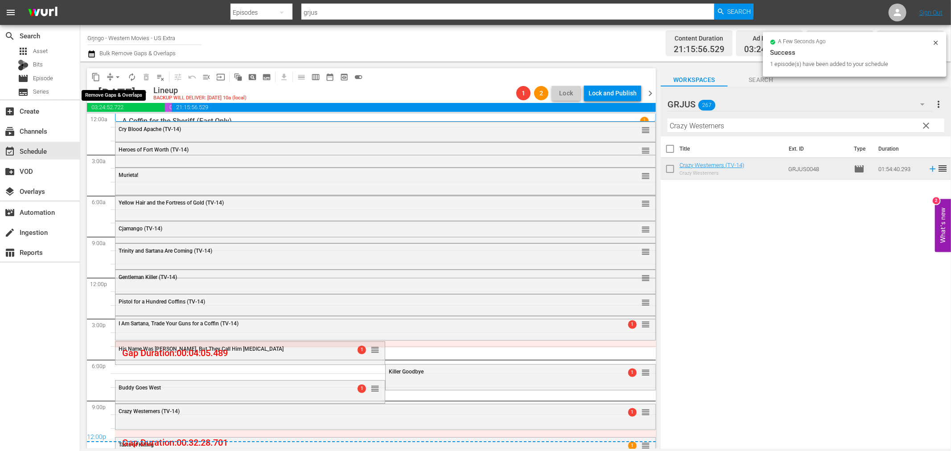
click at [116, 74] on span "arrow_drop_down" at bounding box center [117, 77] width 9 height 9
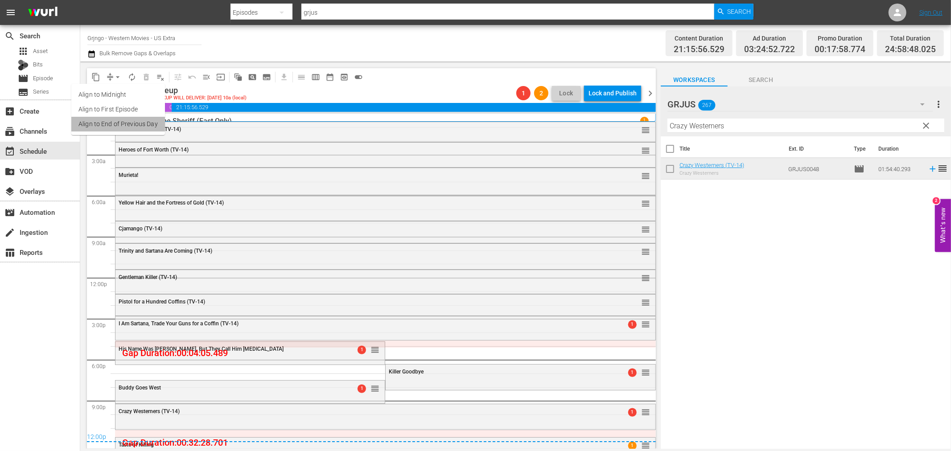
click at [157, 124] on li "Align to End of Previous Day" at bounding box center [118, 124] width 94 height 15
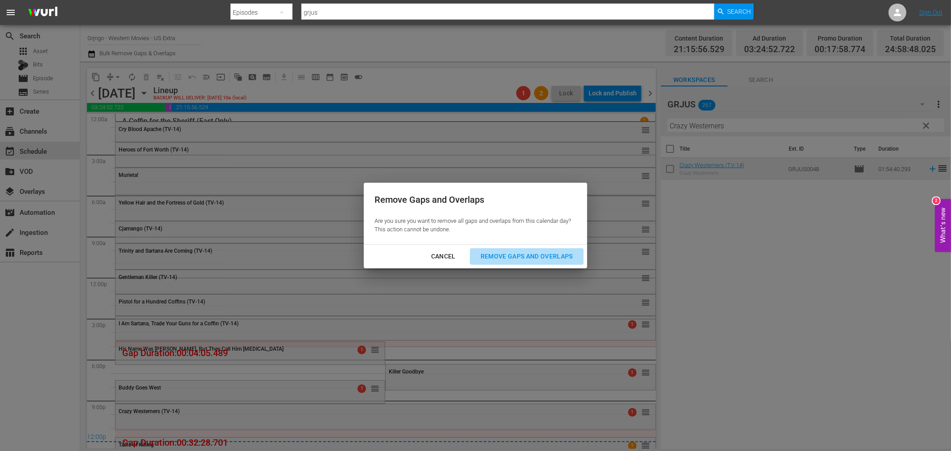
click at [493, 252] on div "Remove Gaps and Overlaps" at bounding box center [527, 256] width 107 height 11
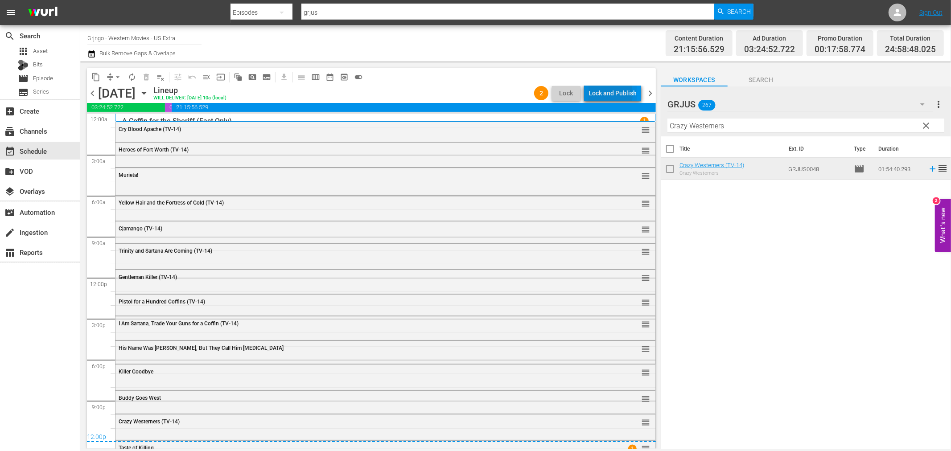
click at [595, 95] on div "Lock and Publish" at bounding box center [613, 93] width 48 height 16
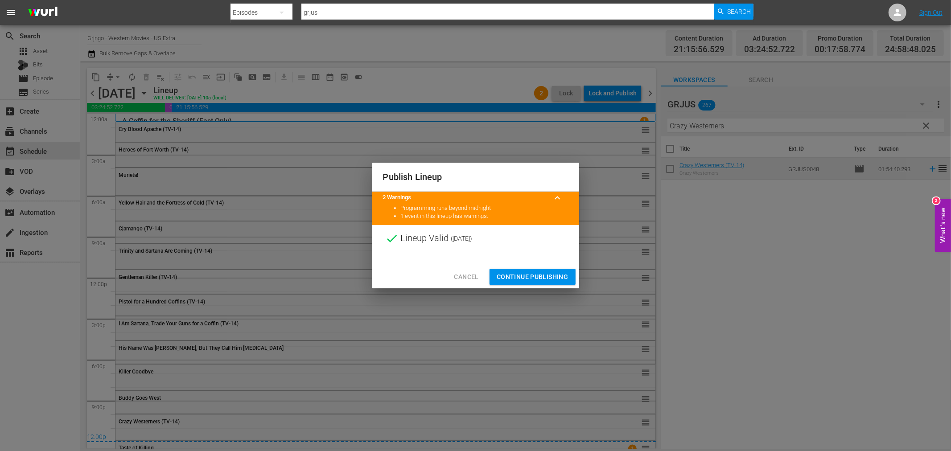
click at [525, 272] on span "Continue Publishing" at bounding box center [533, 277] width 72 height 11
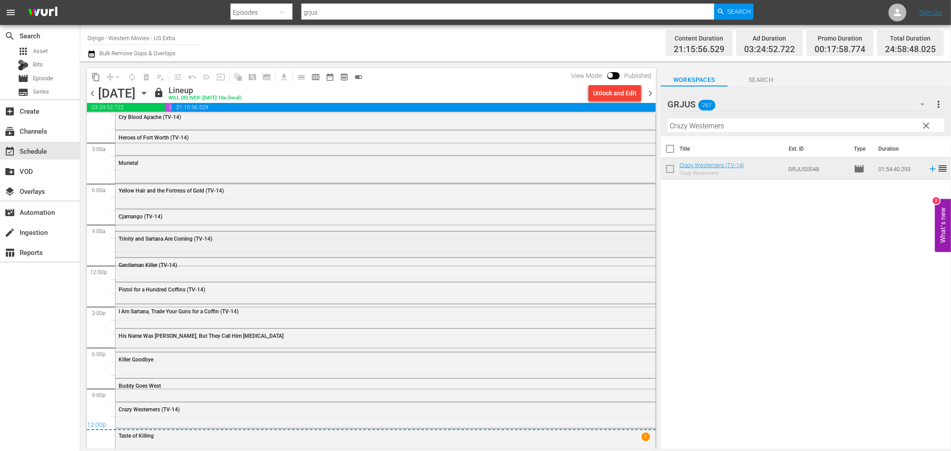
scroll to position [15, 0]
click at [647, 91] on span "chevron_right" at bounding box center [650, 93] width 11 height 11
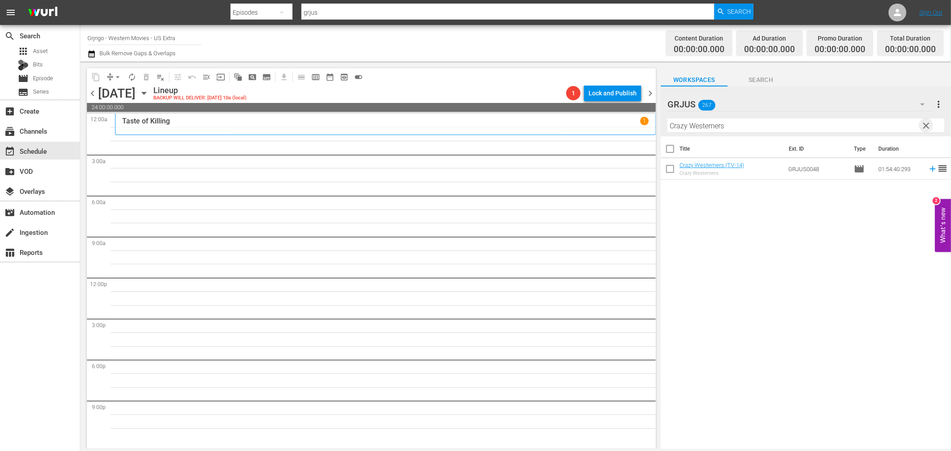
click at [929, 125] on span "clear" at bounding box center [926, 125] width 11 height 11
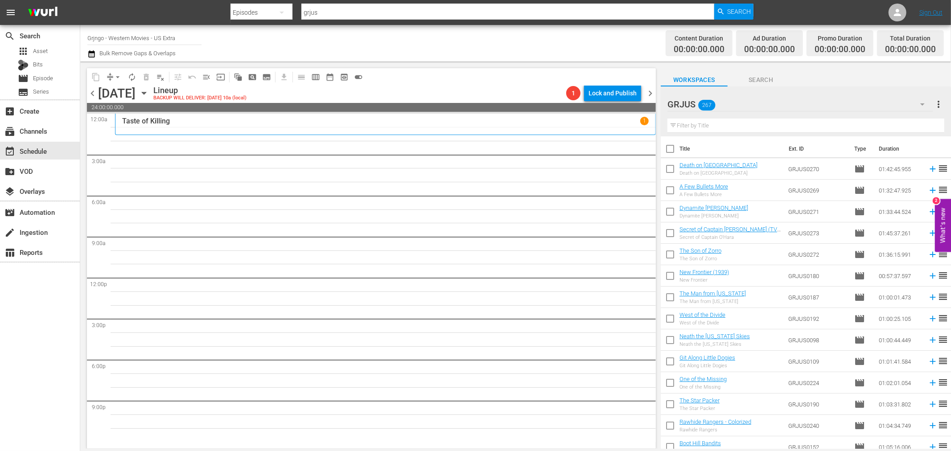
click at [726, 125] on input "text" at bounding box center [806, 126] width 277 height 14
paste input "[PERSON_NAME]: Dead or Alive"
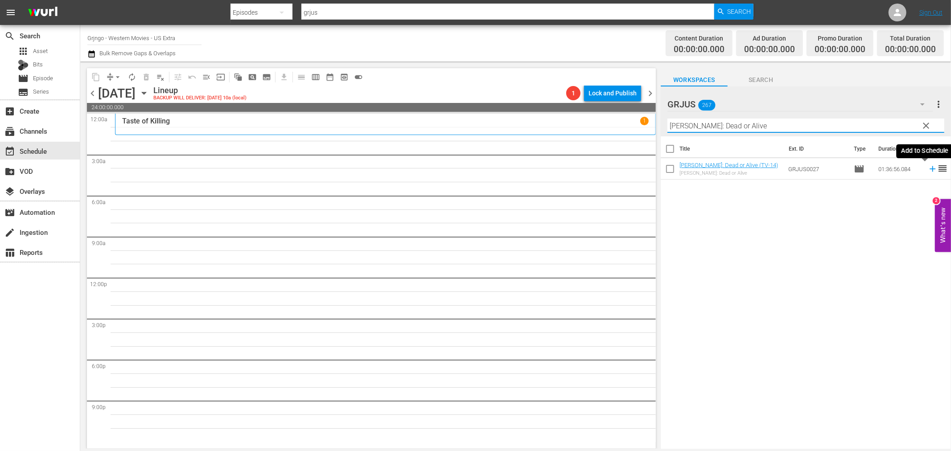
type input "[PERSON_NAME]: Dead or Alive"
click at [928, 172] on icon at bounding box center [933, 169] width 10 height 10
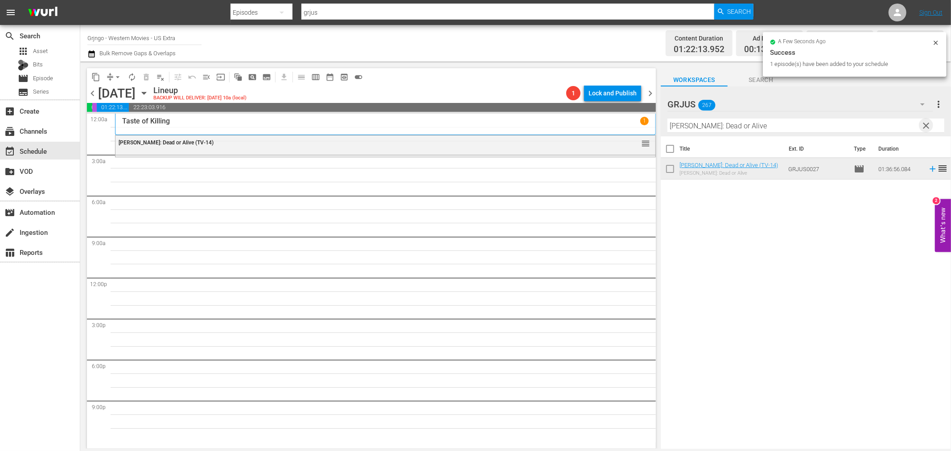
click at [926, 123] on span "clear" at bounding box center [926, 125] width 11 height 11
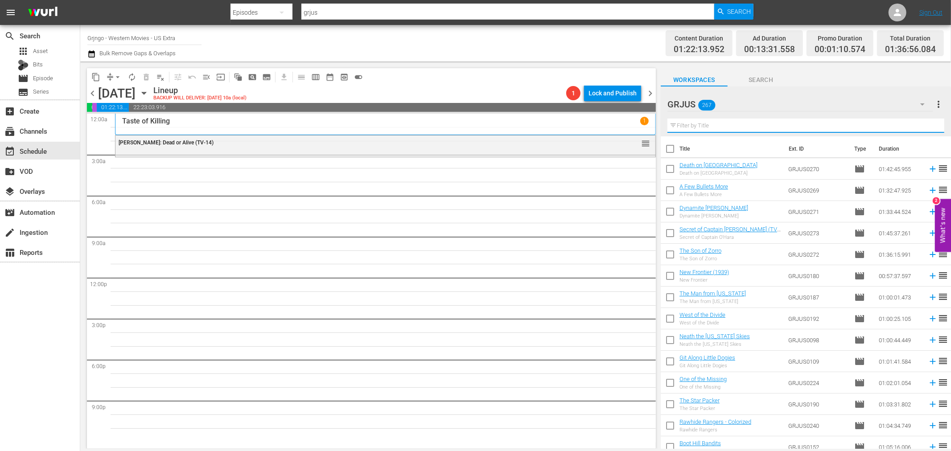
paste input "Rattler Kid"
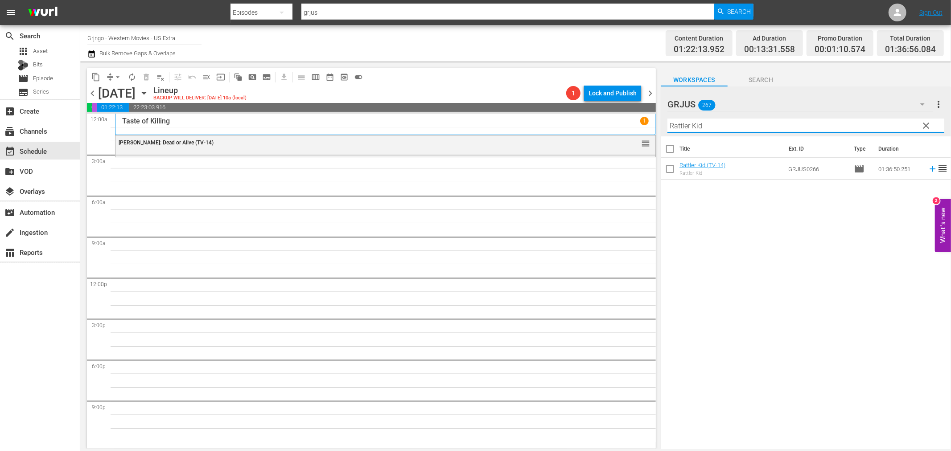
type input "Rattler Kid"
click at [930, 168] on icon at bounding box center [933, 169] width 6 height 6
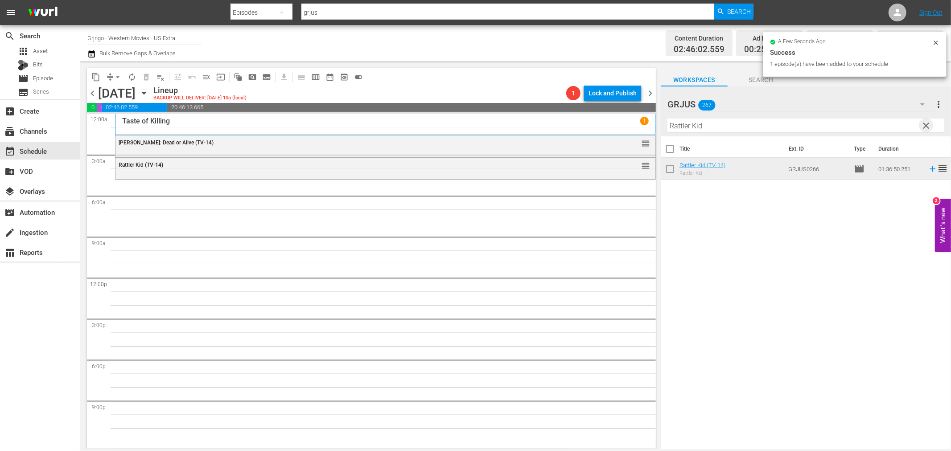
click at [926, 124] on span "clear" at bounding box center [926, 125] width 11 height 11
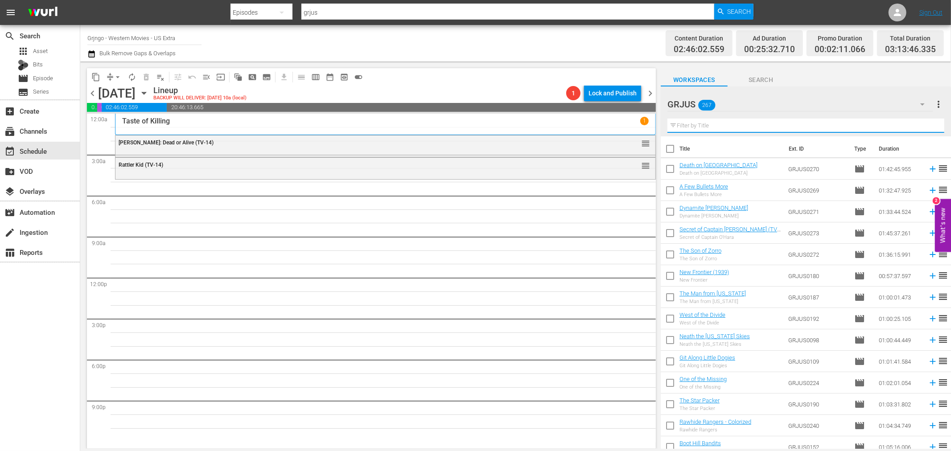
paste input "Seven Guns for the MacGregors"
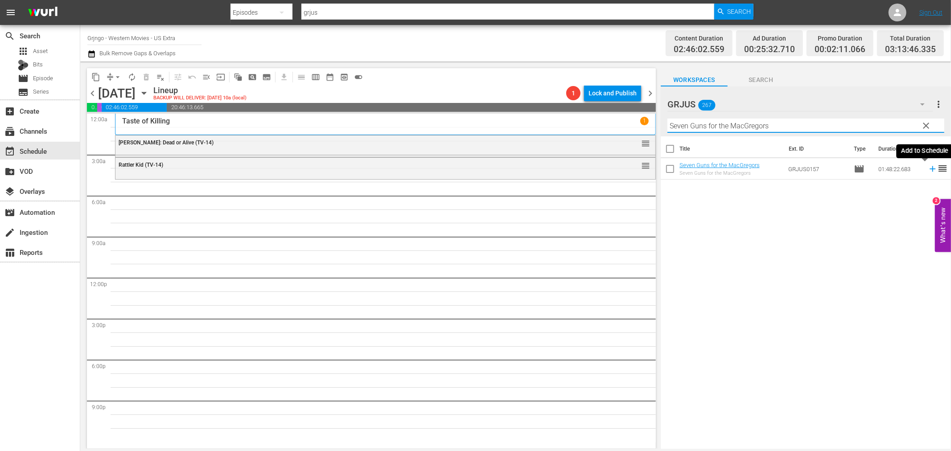
type input "Seven Guns for the MacGregors"
click at [928, 165] on icon at bounding box center [933, 169] width 10 height 10
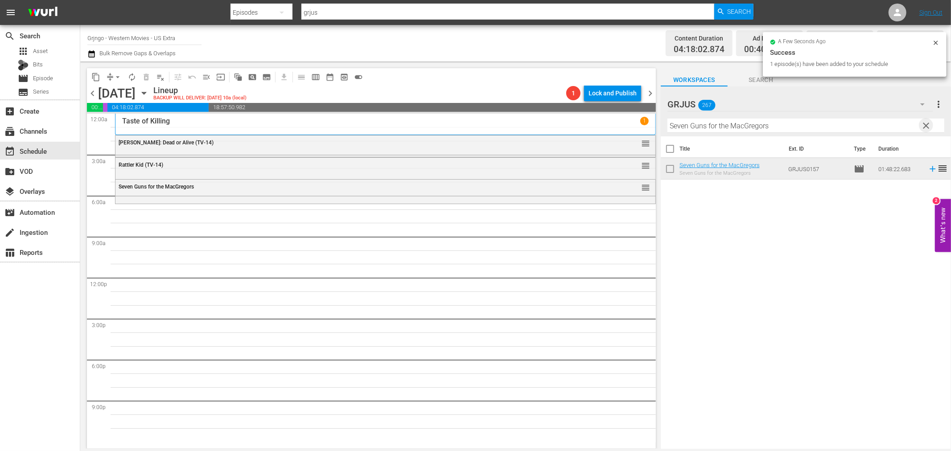
click at [928, 123] on span "clear" at bounding box center [926, 125] width 11 height 11
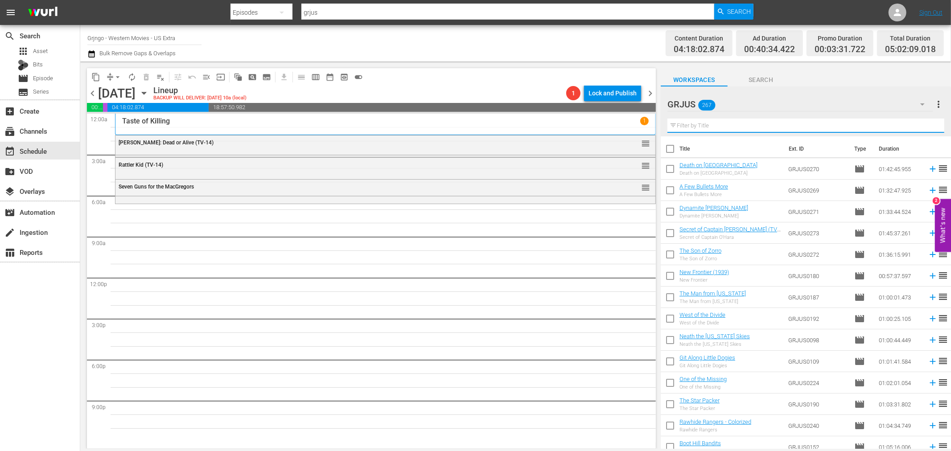
paste input "To Hell and Back"
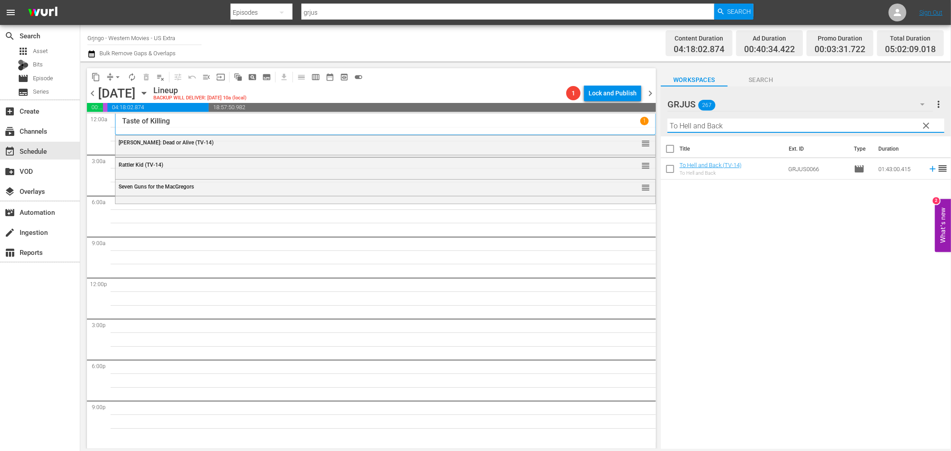
type input "To Hell and Back"
click at [930, 169] on icon at bounding box center [933, 169] width 6 height 6
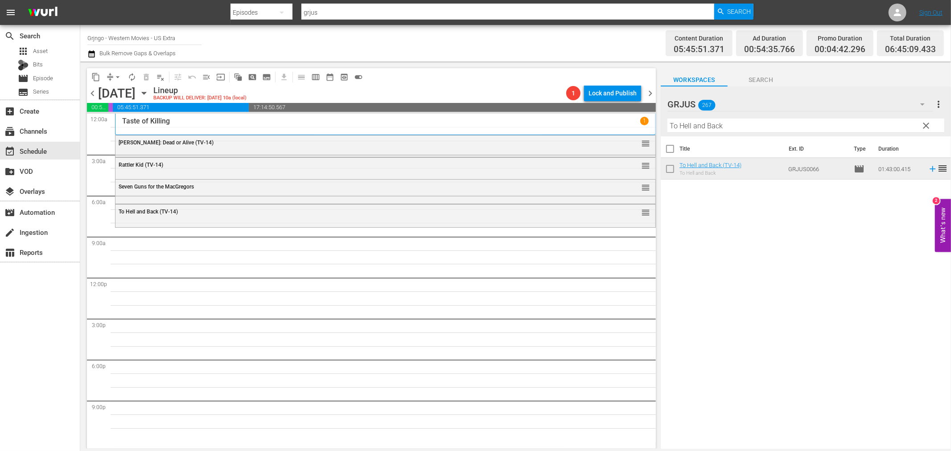
drag, startPoint x: 928, startPoint y: 125, endPoint x: 732, endPoint y: 127, distance: 195.8
click at [928, 125] on span "clear" at bounding box center [926, 125] width 11 height 11
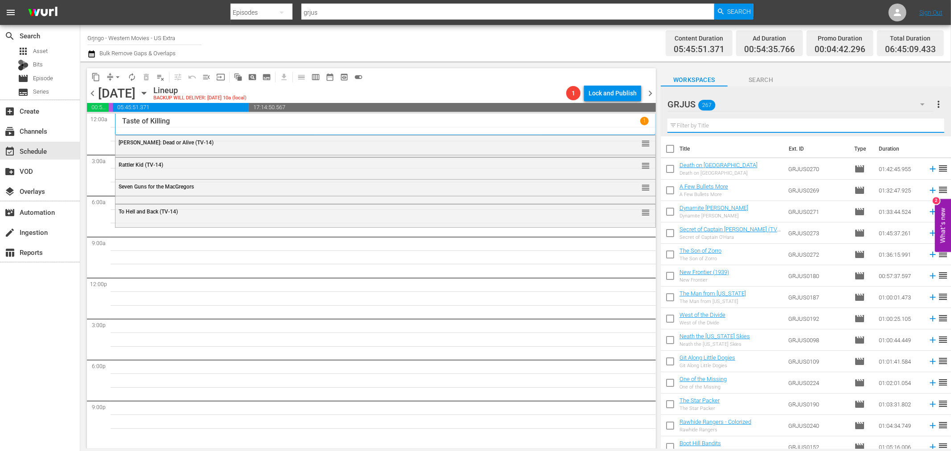
paste input "Bounty Hunter in Trinity"
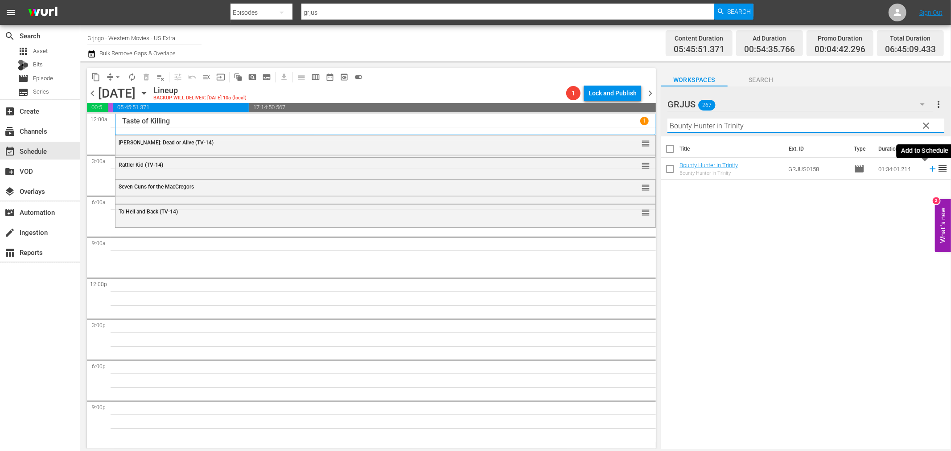
type input "Bounty Hunter in Trinity"
click at [930, 169] on icon at bounding box center [933, 169] width 6 height 6
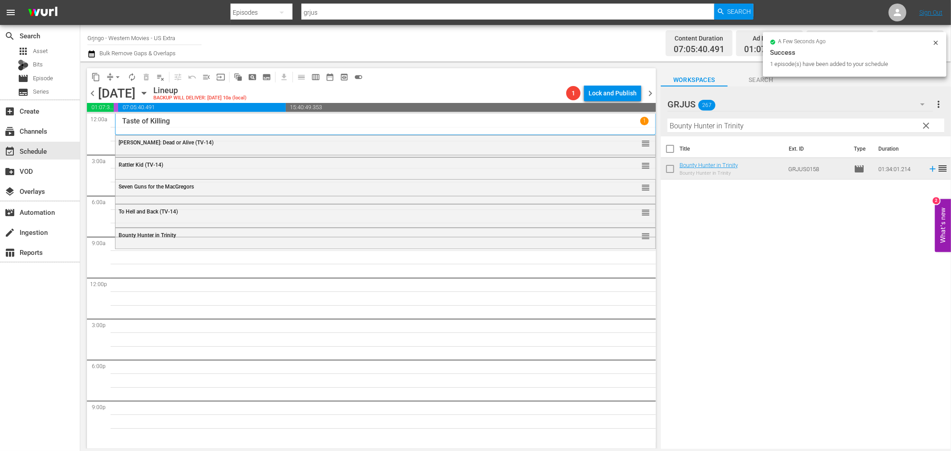
drag, startPoint x: 923, startPoint y: 125, endPoint x: 672, endPoint y: 129, distance: 251.1
click at [924, 125] on span "clear" at bounding box center [926, 125] width 11 height 11
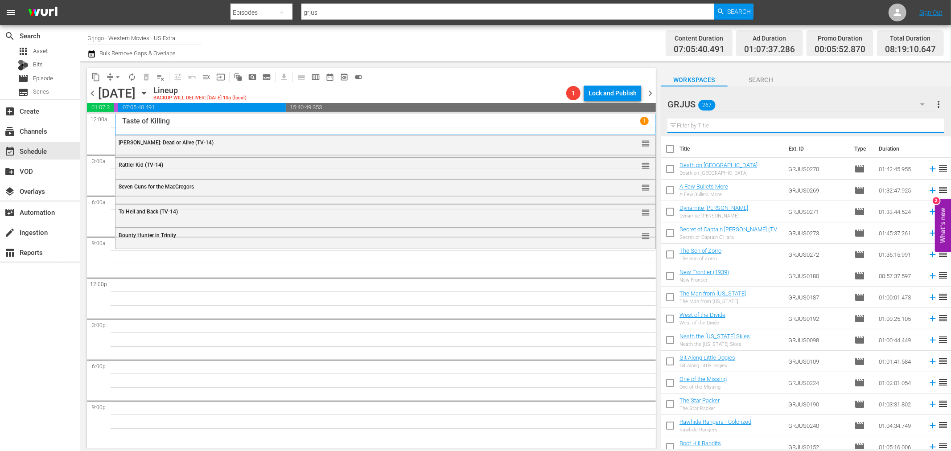
click at [676, 127] on input "text" at bounding box center [806, 126] width 277 height 14
paste input "A Town Called Hell"
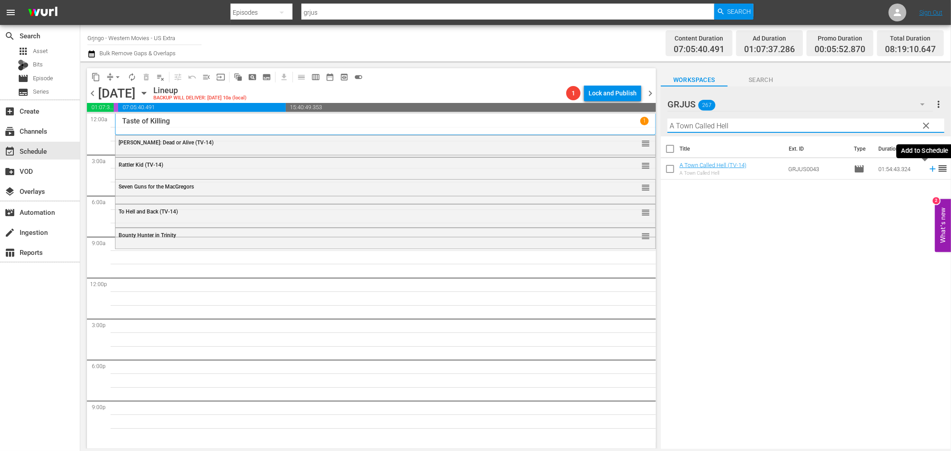
type input "A Town Called Hell"
click at [928, 167] on icon at bounding box center [933, 169] width 10 height 10
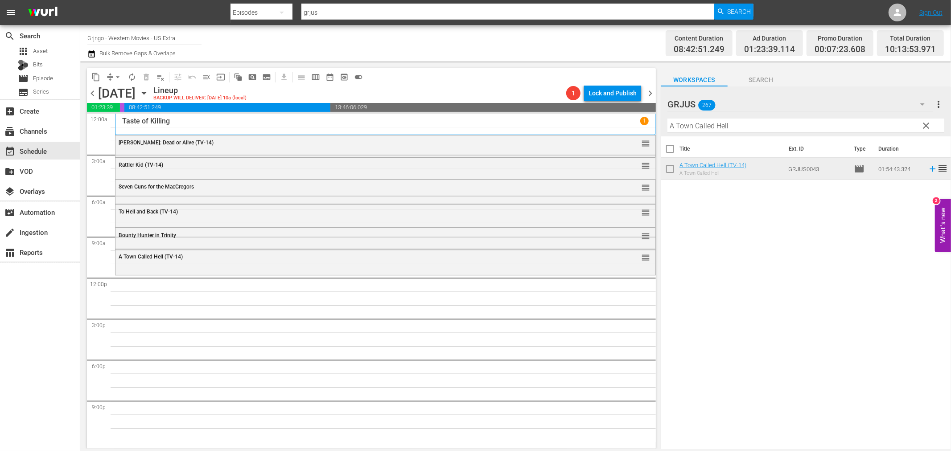
drag, startPoint x: 927, startPoint y: 125, endPoint x: 758, endPoint y: 134, distance: 168.8
click at [927, 125] on span "clear" at bounding box center [926, 125] width 11 height 11
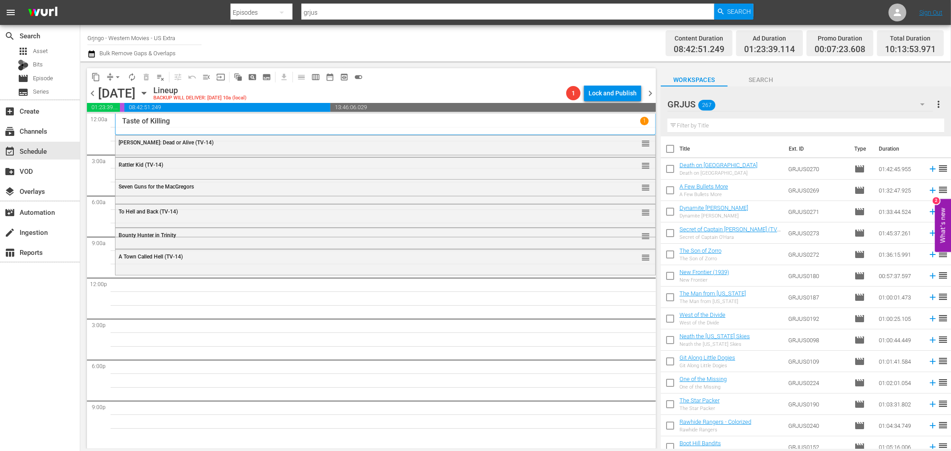
click at [744, 126] on input "text" at bounding box center [806, 126] width 277 height 14
paste input "El Rojo"
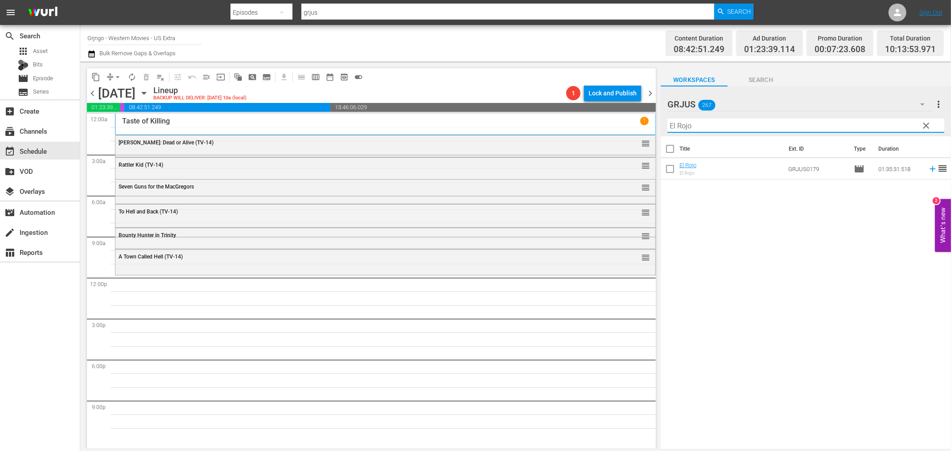
type input "El Rojo"
click at [928, 167] on icon at bounding box center [933, 169] width 10 height 10
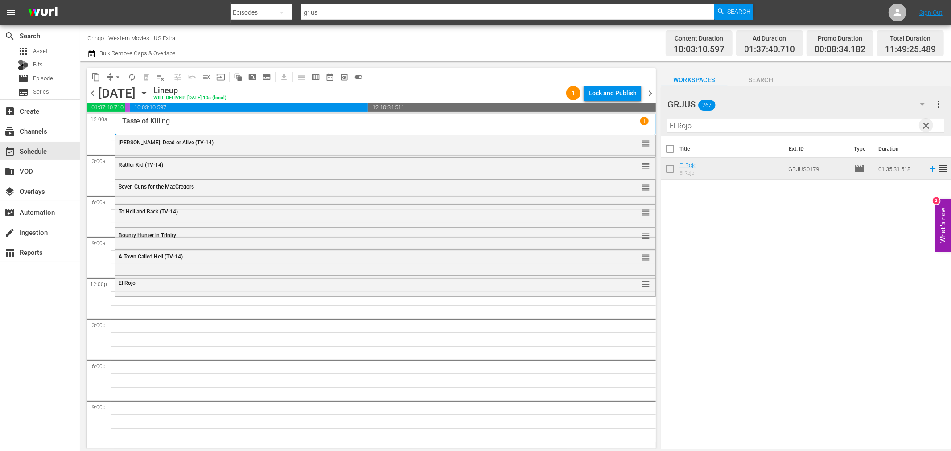
drag, startPoint x: 925, startPoint y: 124, endPoint x: 651, endPoint y: 128, distance: 273.4
click at [925, 124] on span "clear" at bounding box center [926, 125] width 11 height 11
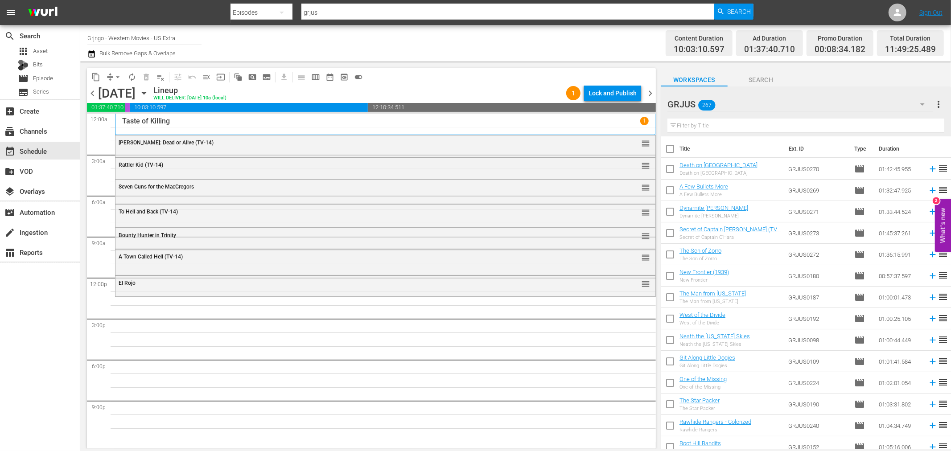
click at [681, 124] on input "text" at bounding box center [806, 126] width 277 height 14
paste input "More Dollars for the MacGregors"
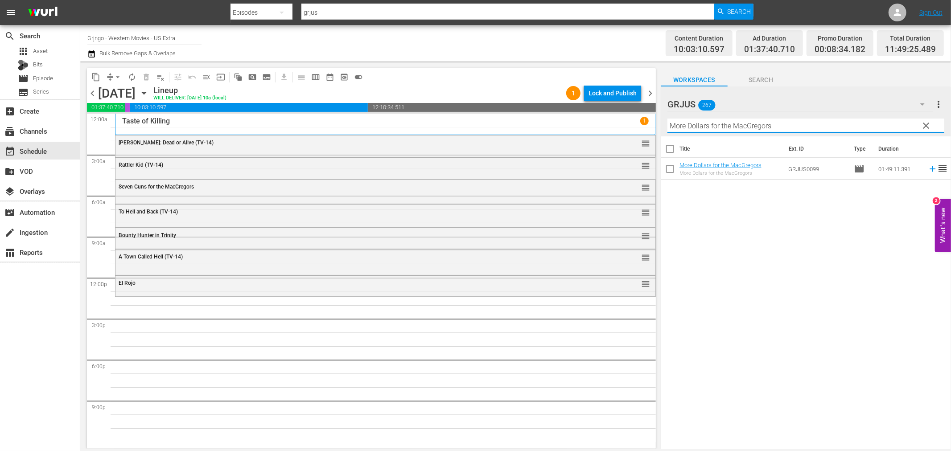
type input "More Dollars for the MacGregors"
click at [928, 170] on icon at bounding box center [933, 169] width 10 height 10
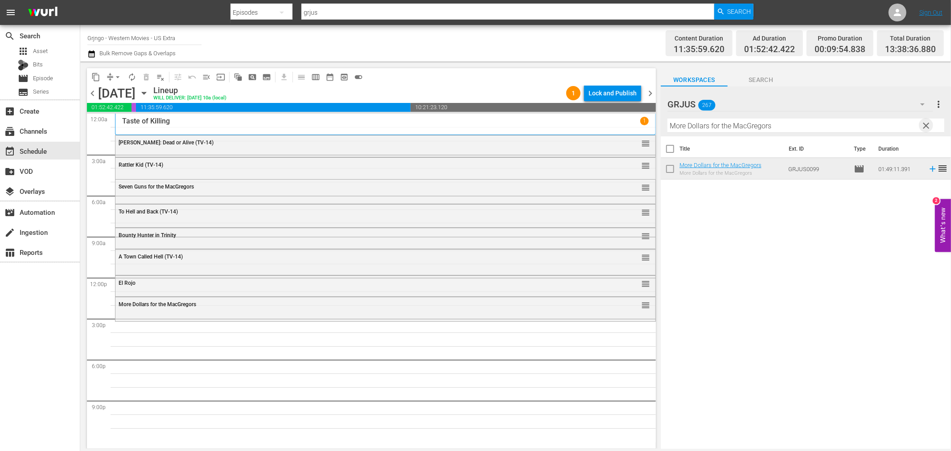
click at [923, 122] on span "clear" at bounding box center [926, 125] width 11 height 11
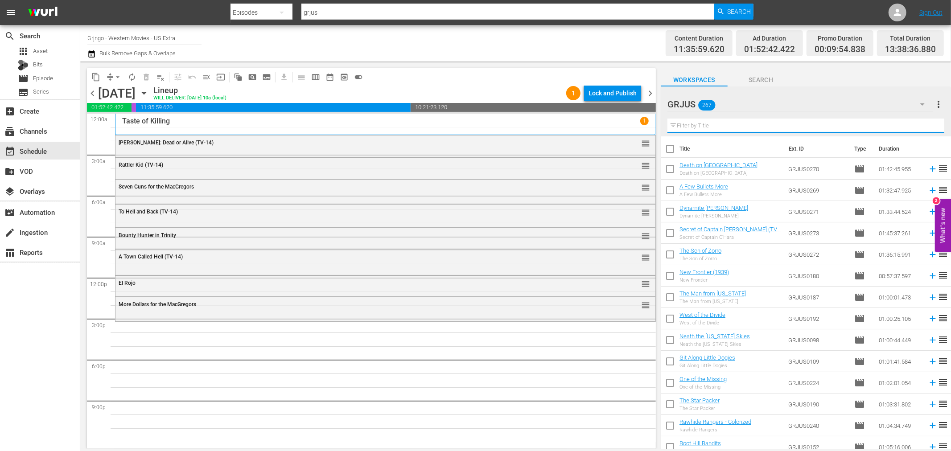
click at [681, 128] on input "text" at bounding box center [806, 126] width 277 height 14
paste input "There's a Noose Waiting for You Trinity!"
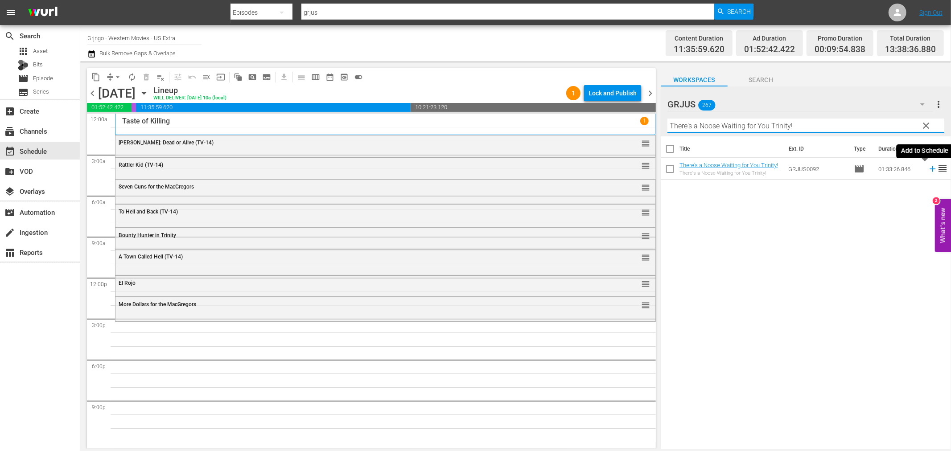
type input "There's a Noose Waiting for You Trinity!"
click at [928, 168] on icon at bounding box center [933, 169] width 10 height 10
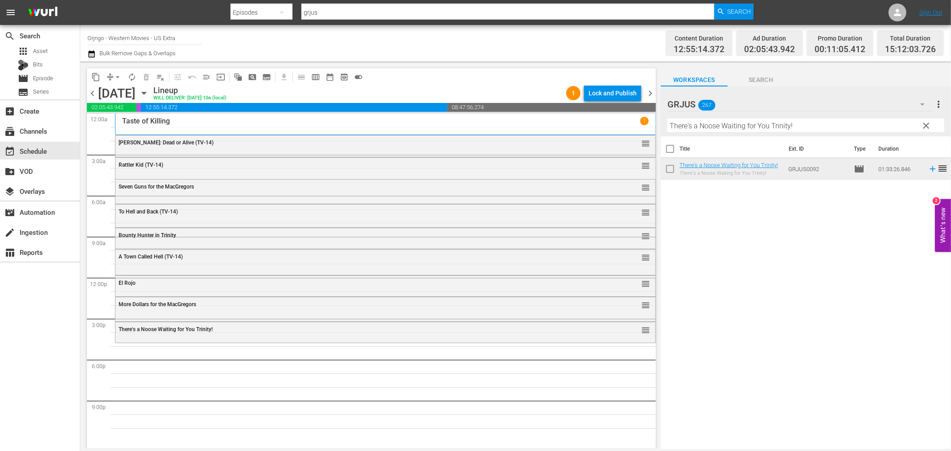
drag, startPoint x: 924, startPoint y: 121, endPoint x: 743, endPoint y: 133, distance: 181.4
click at [925, 121] on span "clear" at bounding box center [926, 125] width 11 height 11
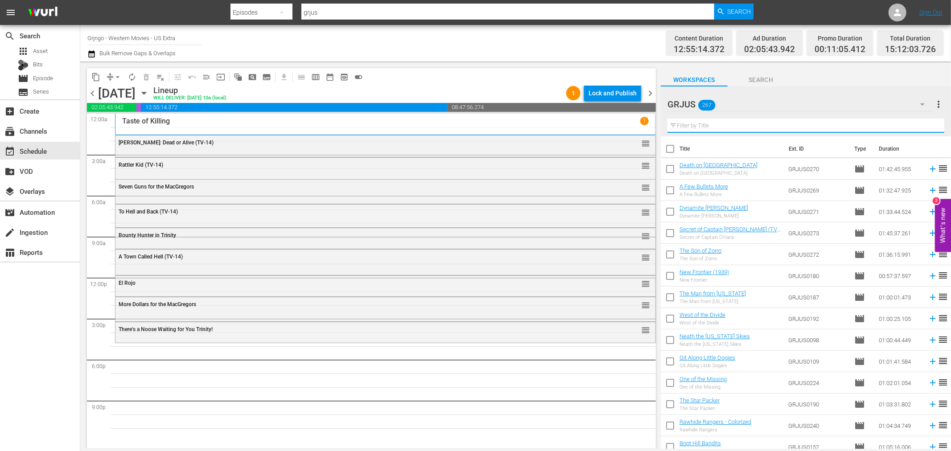
paste input "[MEDICAL_DATA] at [GEOGRAPHIC_DATA]"
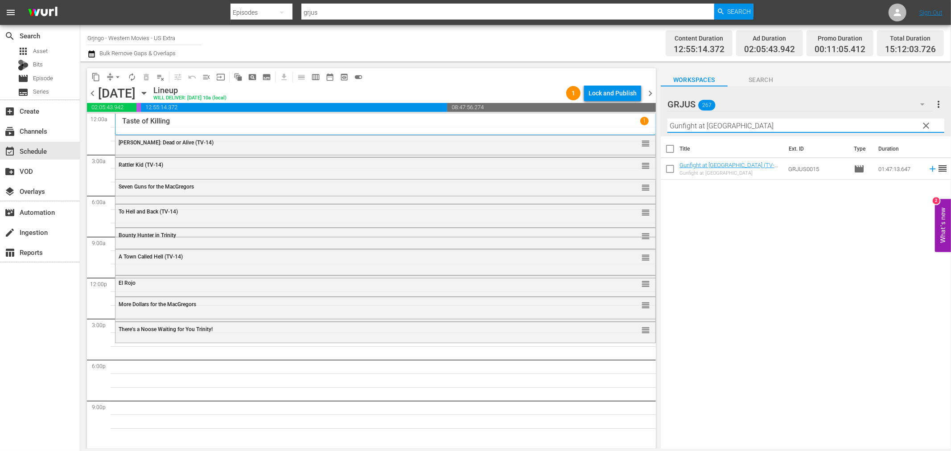
type input "[MEDICAL_DATA] at [GEOGRAPHIC_DATA]"
click at [928, 171] on icon at bounding box center [933, 169] width 10 height 10
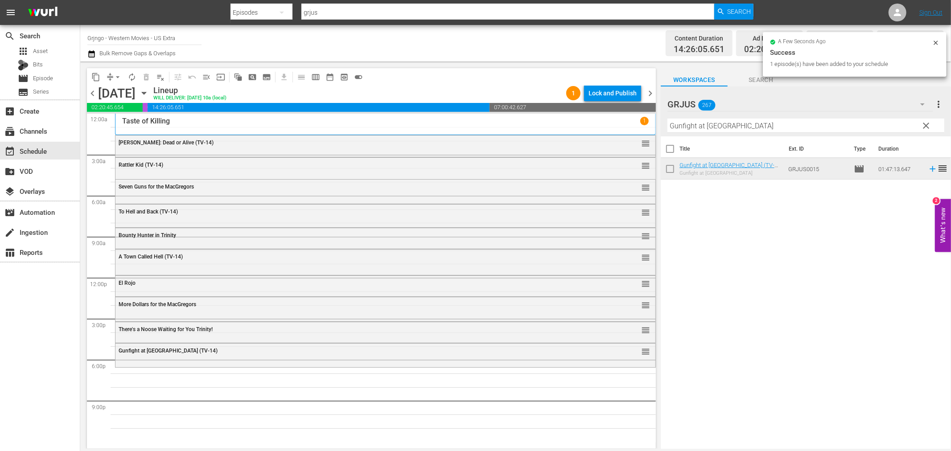
drag, startPoint x: 925, startPoint y: 127, endPoint x: 717, endPoint y: 118, distance: 207.6
click at [925, 127] on span "clear" at bounding box center [926, 125] width 11 height 11
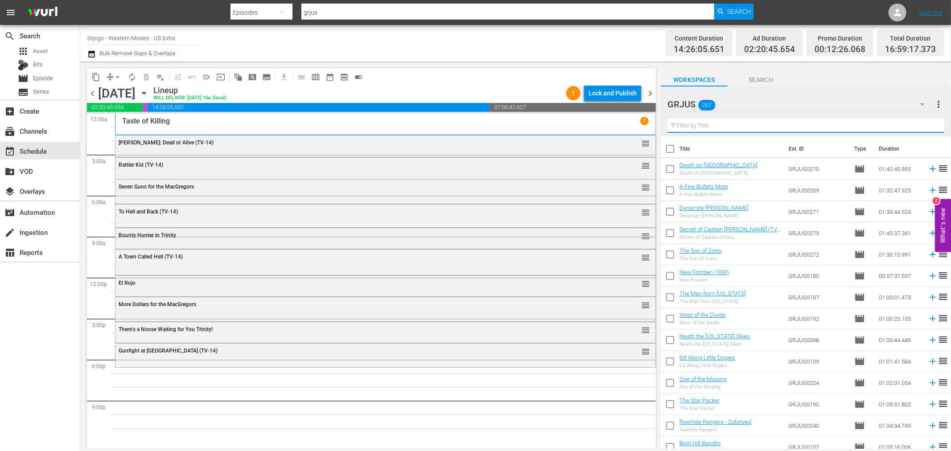
paste input "They Call [GEOGRAPHIC_DATA]"
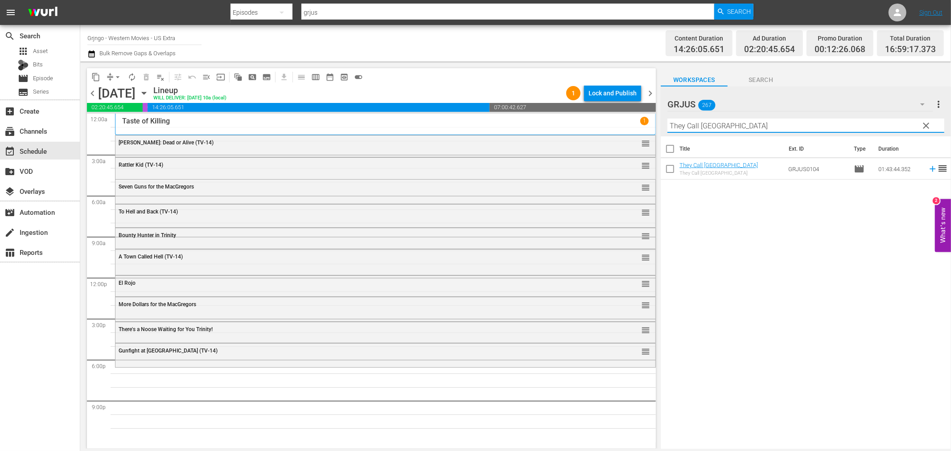
type input "They Call [GEOGRAPHIC_DATA]"
click at [928, 172] on icon at bounding box center [933, 169] width 10 height 10
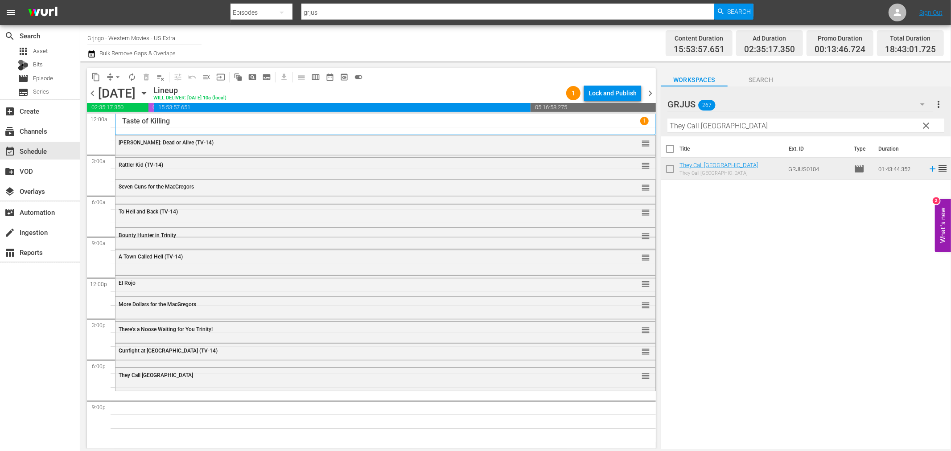
click at [925, 123] on span "clear" at bounding box center [926, 125] width 11 height 11
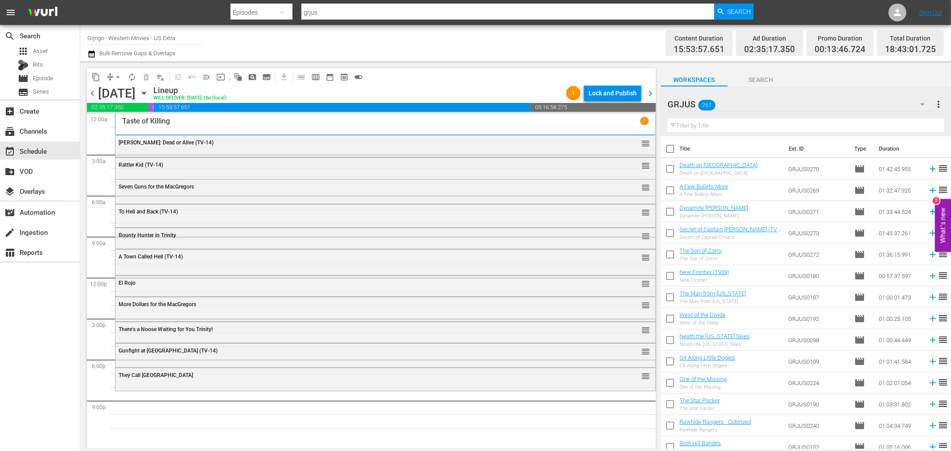
click at [783, 125] on input "text" at bounding box center [806, 126] width 277 height 14
paste input "Shadow of Sartana"
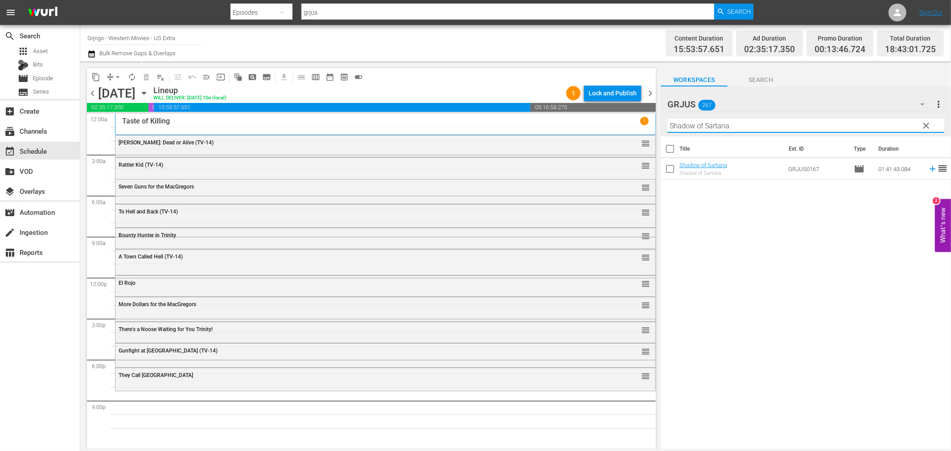
type input "Shadow of Sartana"
click at [928, 168] on icon at bounding box center [933, 169] width 10 height 10
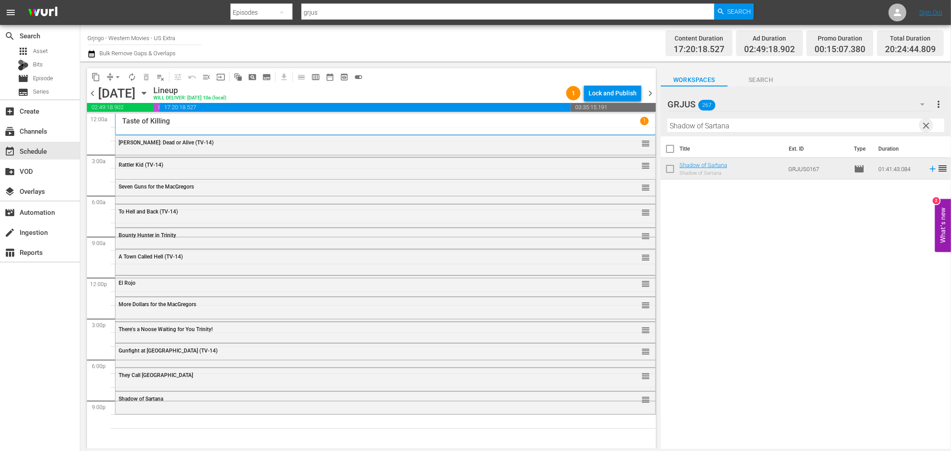
click at [926, 123] on span "clear" at bounding box center [926, 125] width 11 height 11
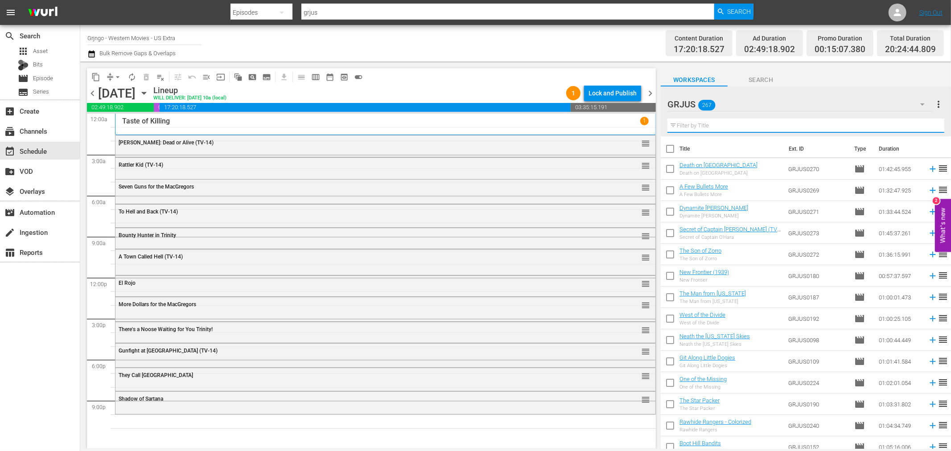
click at [724, 124] on input "text" at bounding box center [806, 126] width 277 height 14
paste input "$100,000 for [PERSON_NAME]"
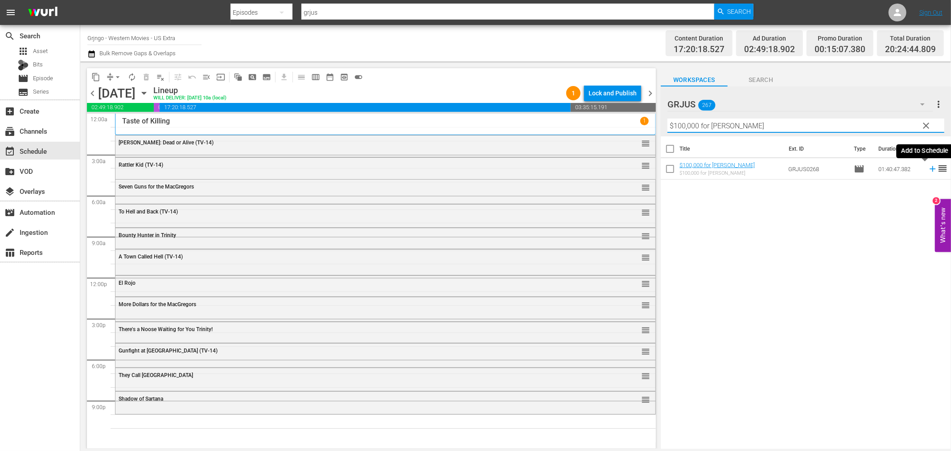
type input "$100,000 for [PERSON_NAME]"
click at [928, 172] on icon at bounding box center [933, 169] width 10 height 10
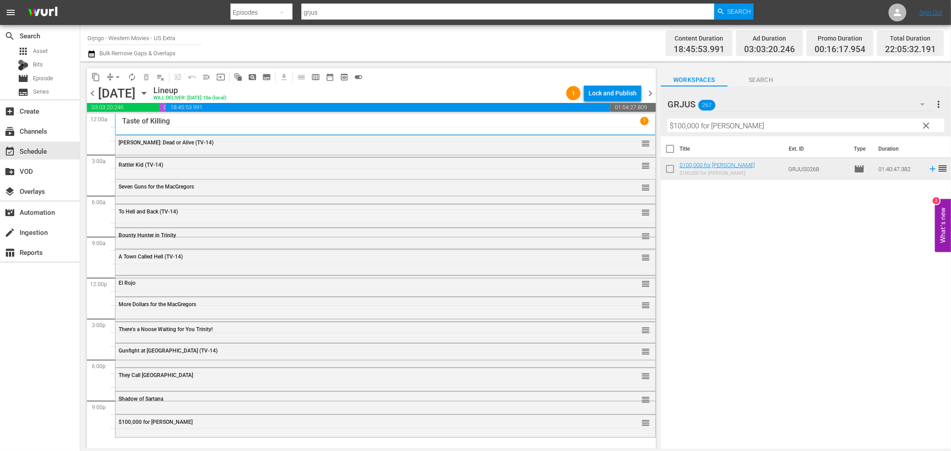
drag, startPoint x: 925, startPoint y: 125, endPoint x: 692, endPoint y: 132, distance: 232.9
click at [925, 125] on span "clear" at bounding box center [926, 125] width 11 height 11
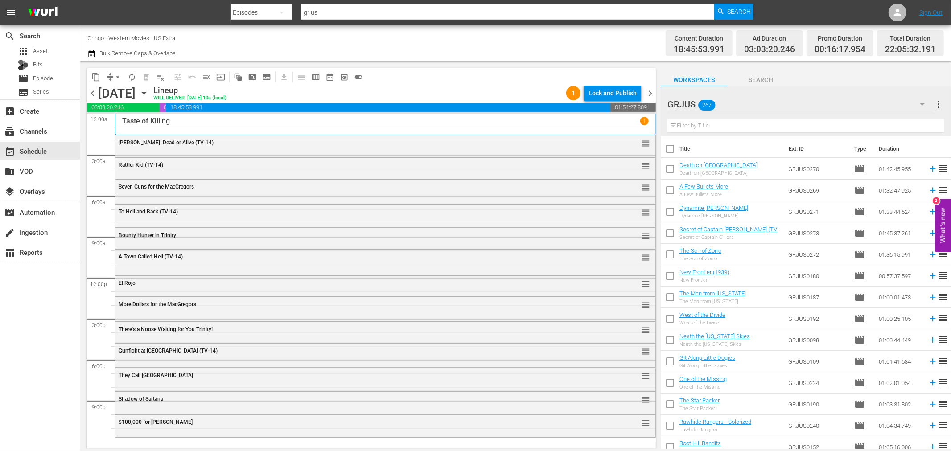
click at [694, 125] on input "text" at bounding box center [806, 126] width 277 height 14
paste input "Death on [GEOGRAPHIC_DATA]"
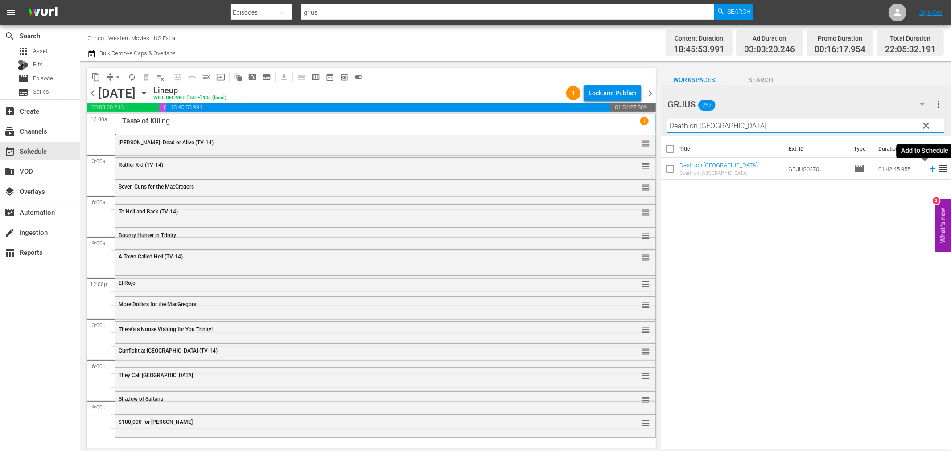
type input "Death on [GEOGRAPHIC_DATA]"
click at [928, 167] on icon at bounding box center [933, 169] width 10 height 10
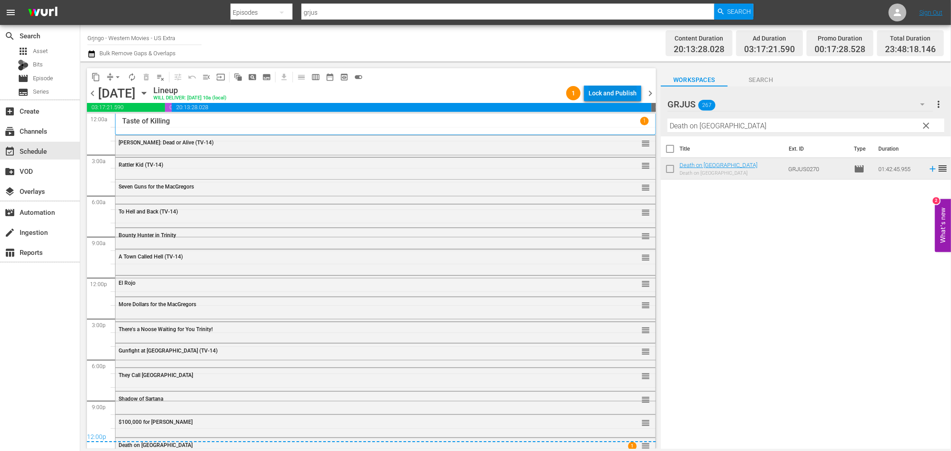
click at [598, 94] on div "Lock and Publish" at bounding box center [613, 93] width 48 height 16
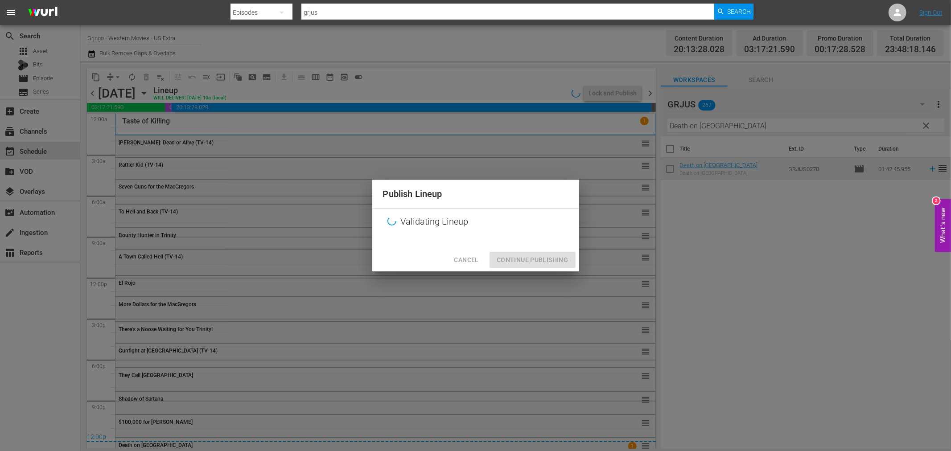
click at [560, 259] on div "Cancel Continue Publishing" at bounding box center [475, 260] width 207 height 24
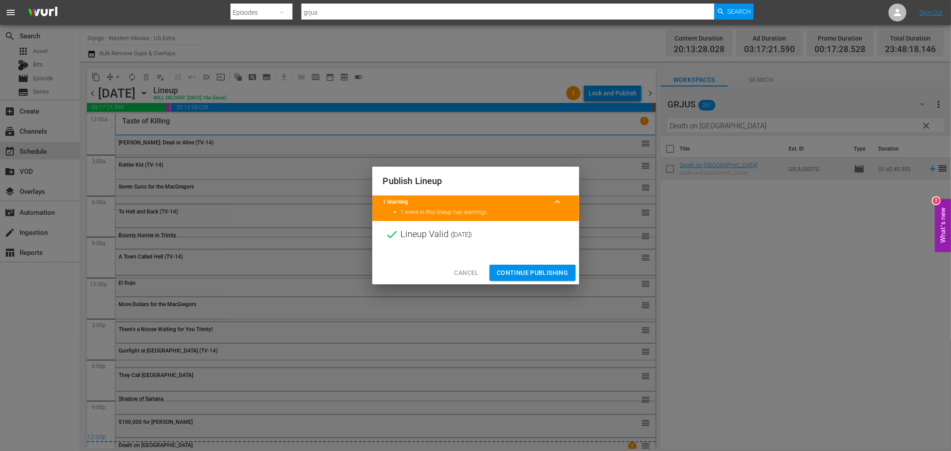
click at [551, 272] on span "Continue Publishing" at bounding box center [533, 273] width 72 height 11
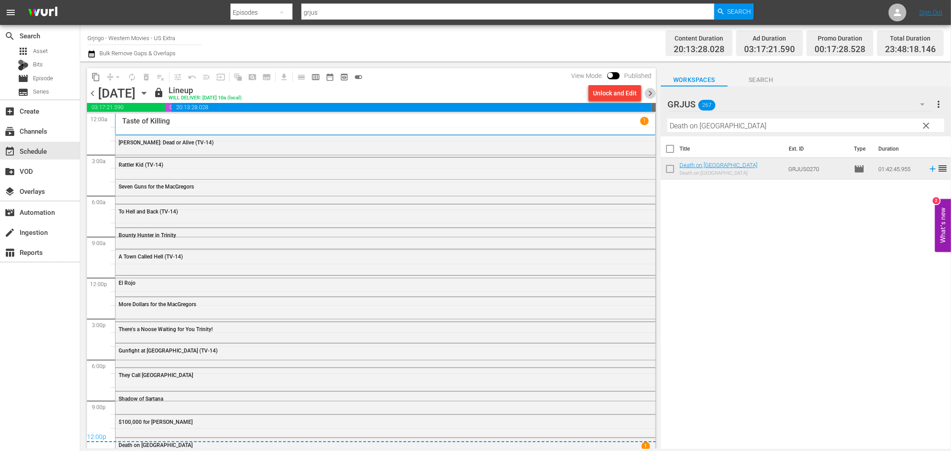
click at [652, 95] on span "chevron_right" at bounding box center [650, 93] width 11 height 11
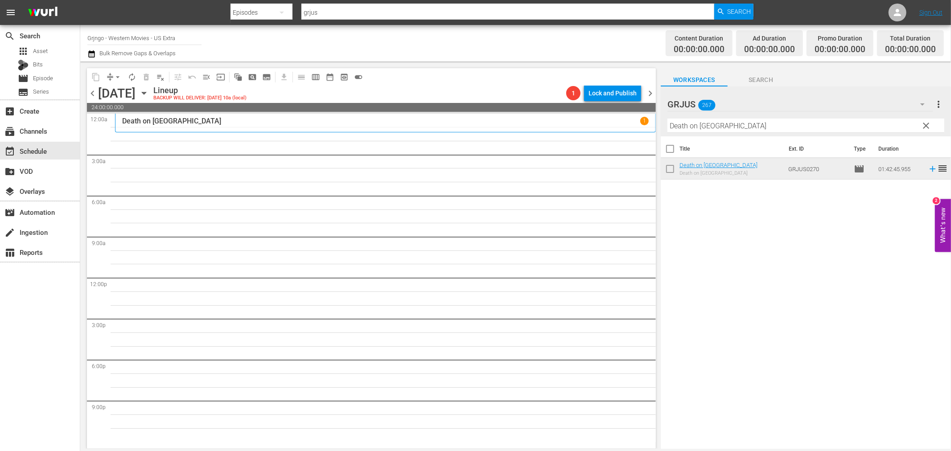
drag, startPoint x: 926, startPoint y: 124, endPoint x: 727, endPoint y: 119, distance: 198.5
click at [926, 124] on span "clear" at bounding box center [926, 125] width 11 height 11
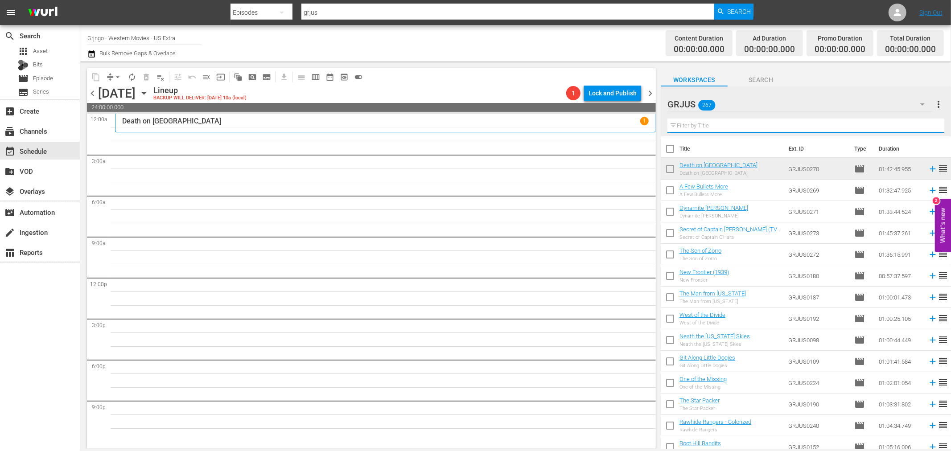
paste input "The Godless Ones"
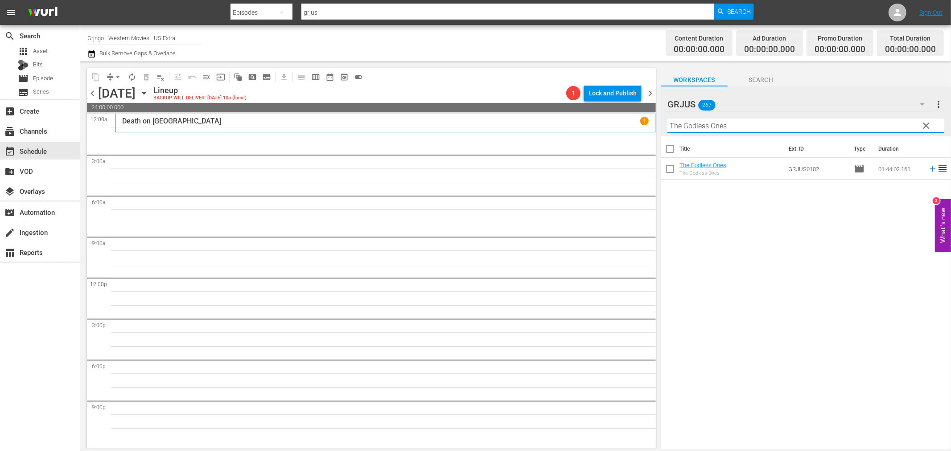
type input "The Godless Ones"
click at [928, 168] on icon at bounding box center [933, 169] width 10 height 10
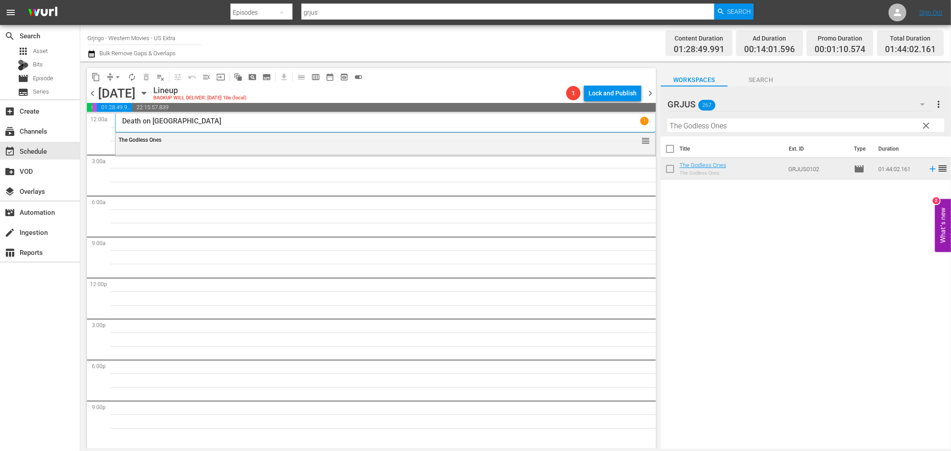
drag, startPoint x: 926, startPoint y: 123, endPoint x: 710, endPoint y: 125, distance: 215.9
click at [926, 123] on span "clear" at bounding box center [926, 125] width 11 height 11
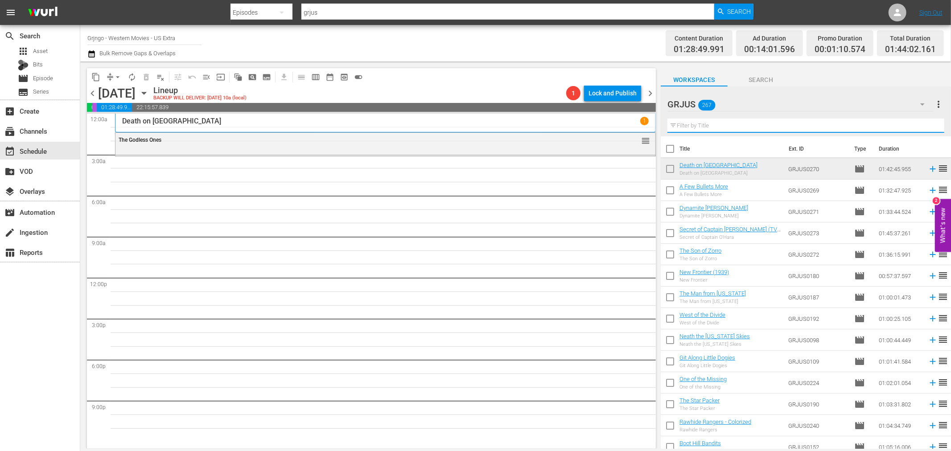
click at [708, 124] on input "text" at bounding box center [806, 126] width 277 height 14
paste input "Dead Men Don't Count"
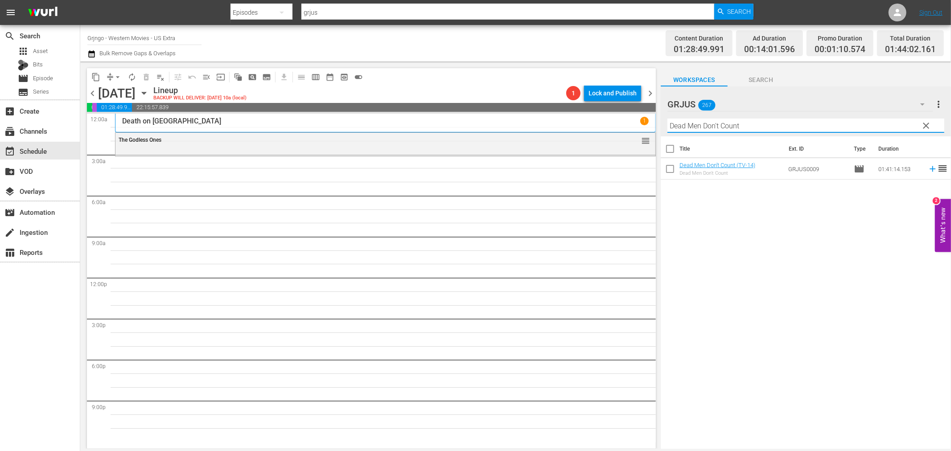
type input "Dead Men Don't Count"
click at [928, 168] on icon at bounding box center [933, 169] width 10 height 10
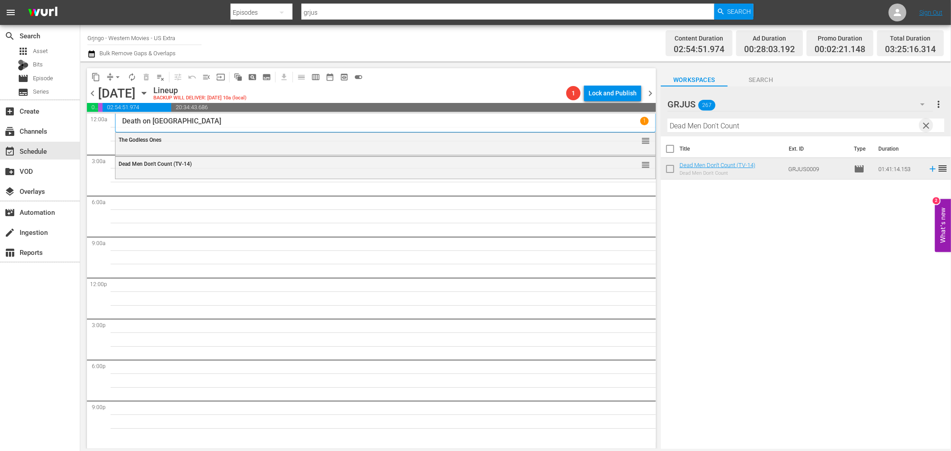
click at [929, 125] on span "clear" at bounding box center [926, 125] width 11 height 11
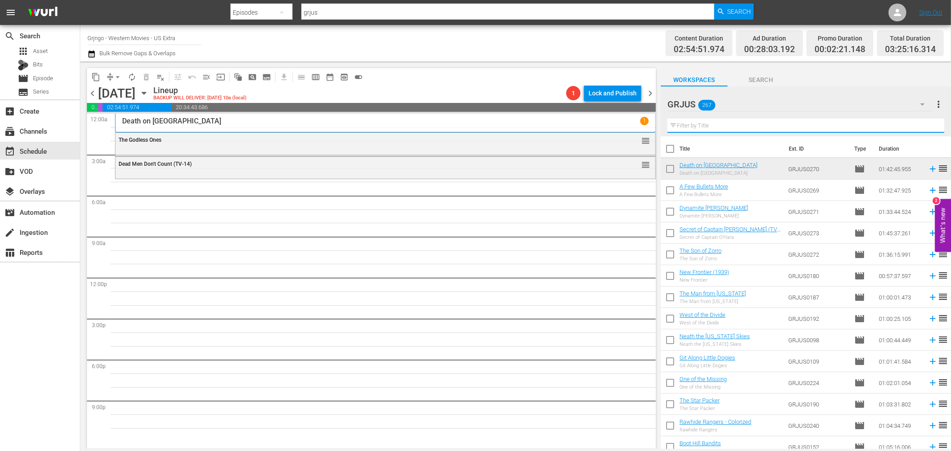
paste input "Django Meets [PERSON_NAME]"
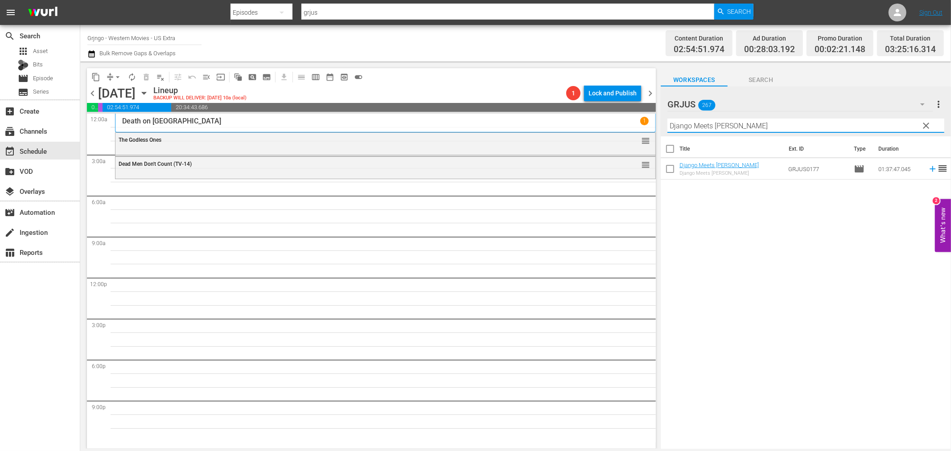
type input "Django Meets [PERSON_NAME]"
click at [928, 168] on icon at bounding box center [933, 169] width 10 height 10
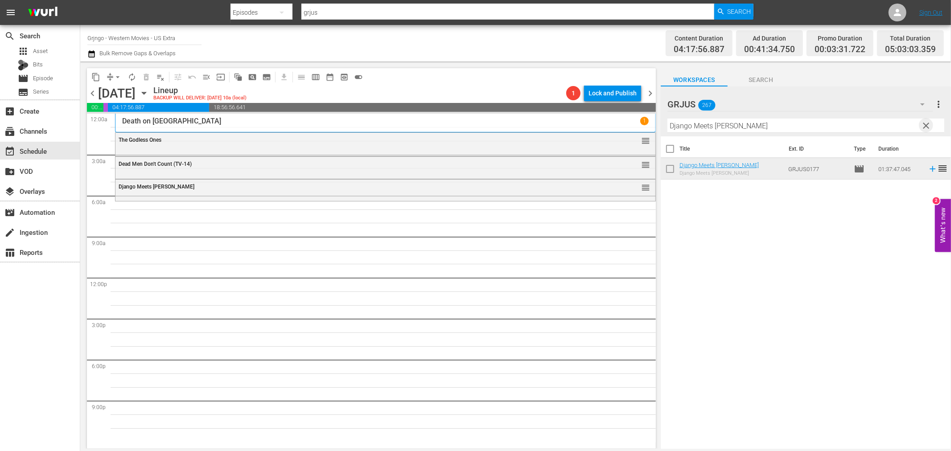
click at [925, 123] on span "clear" at bounding box center [926, 125] width 11 height 11
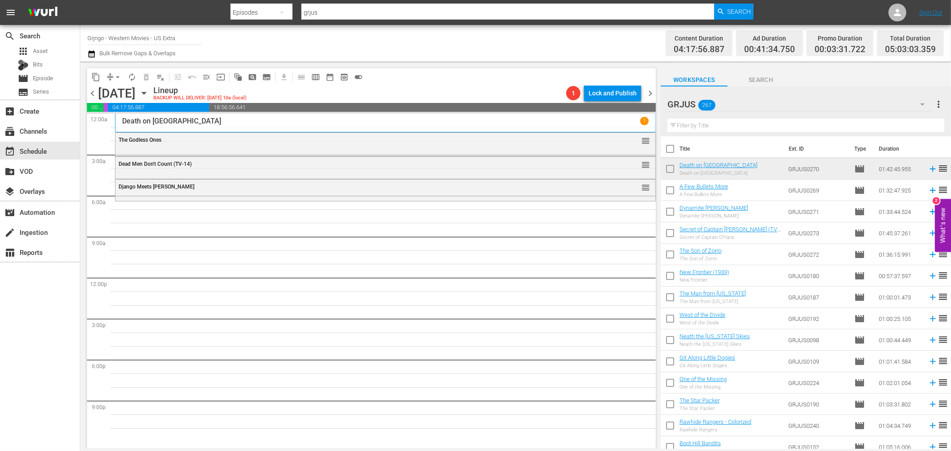
click at [727, 124] on input "text" at bounding box center [806, 126] width 277 height 14
paste input "Six Bounty Killers for a Massacre"
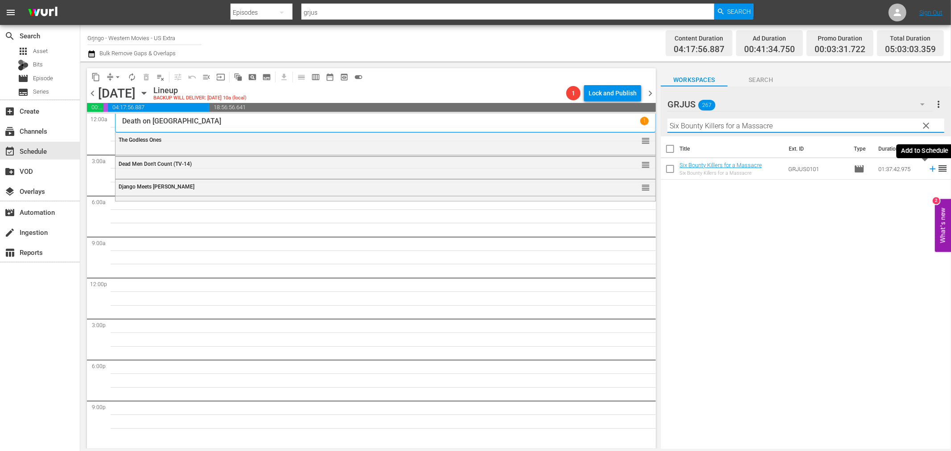
type input "Six Bounty Killers for a Massacre"
click at [928, 167] on icon at bounding box center [933, 169] width 10 height 10
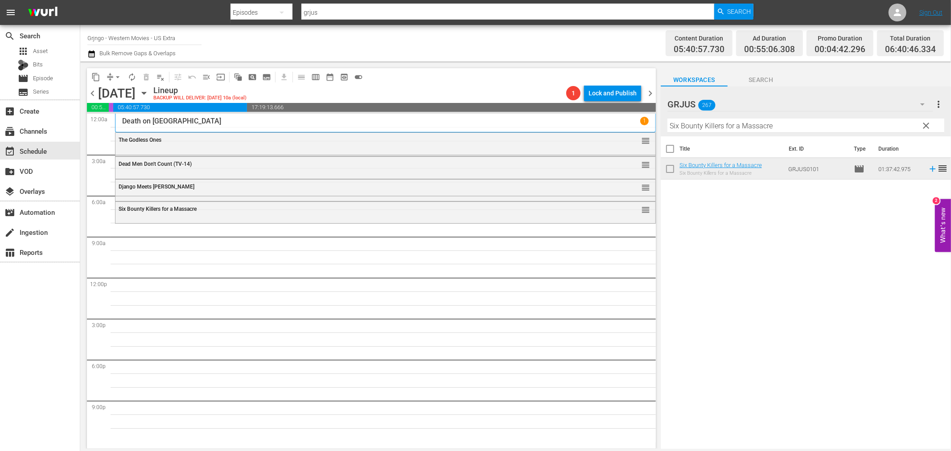
click at [925, 123] on span "clear" at bounding box center [926, 125] width 11 height 11
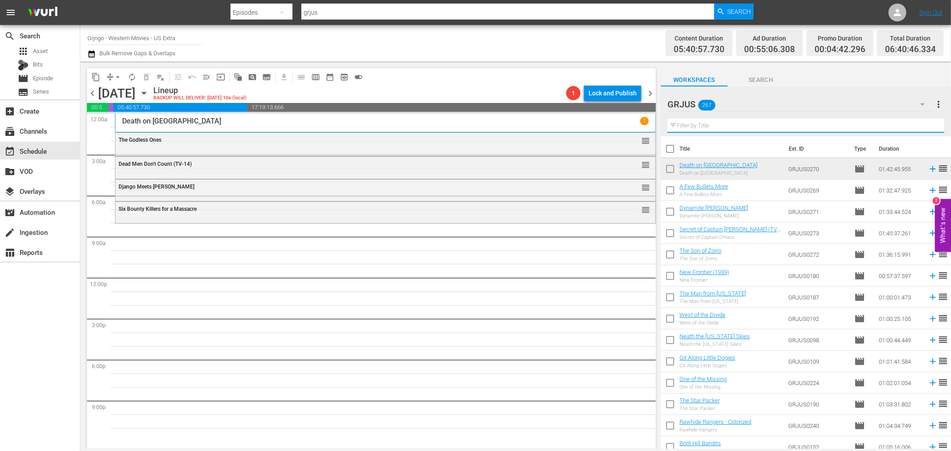
click at [694, 123] on input "text" at bounding box center [806, 126] width 277 height 14
paste input "10,000 Dollars for a Massacre"
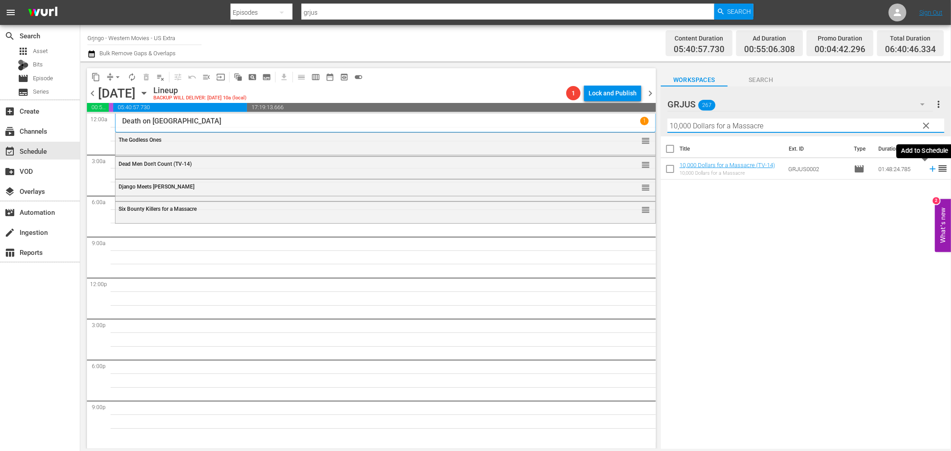
type input "10,000 Dollars for a Massacre"
click at [928, 167] on icon at bounding box center [933, 169] width 10 height 10
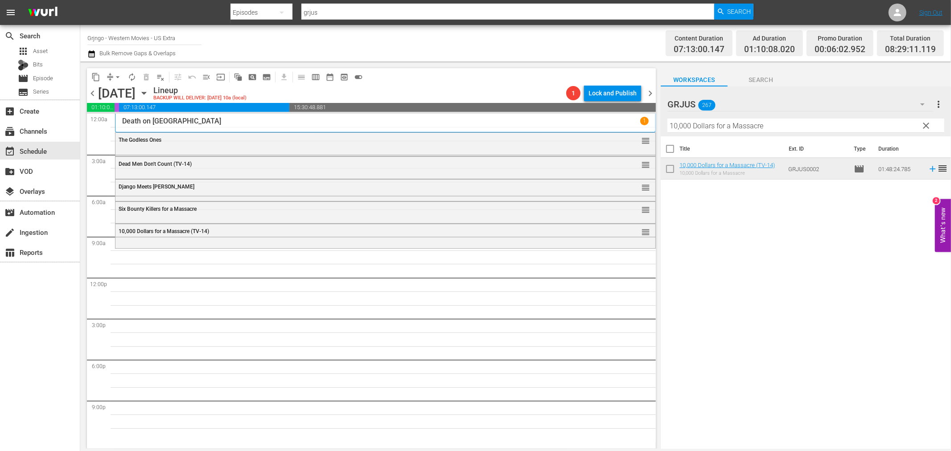
click at [926, 122] on span "clear" at bounding box center [926, 125] width 11 height 11
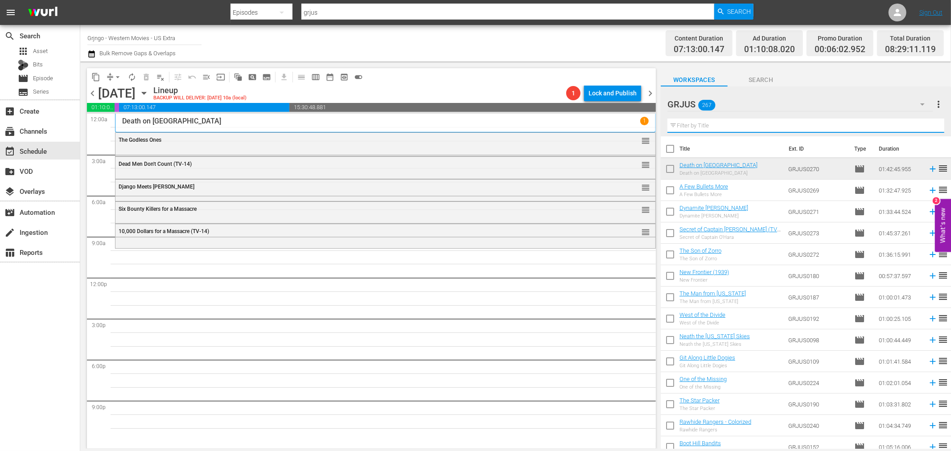
click at [690, 122] on input "text" at bounding box center [806, 126] width 277 height 14
paste input "Paid in Blood"
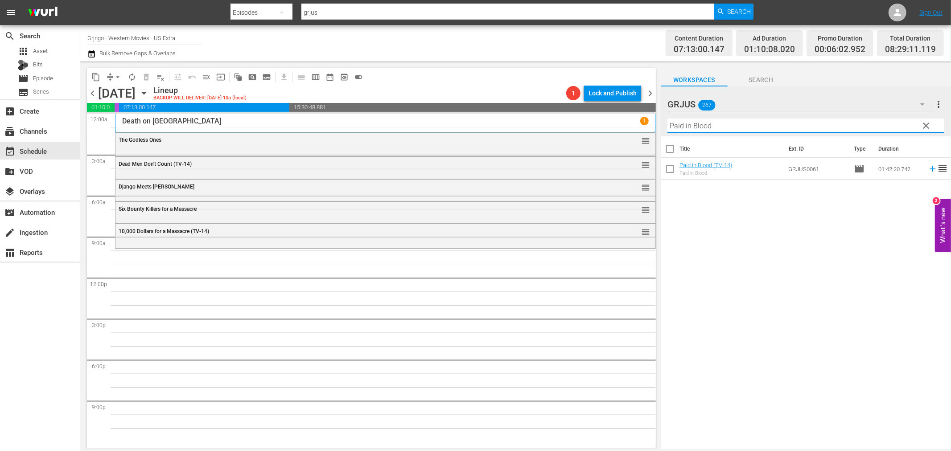
type input "Paid in Blood"
click at [928, 168] on icon at bounding box center [933, 169] width 10 height 10
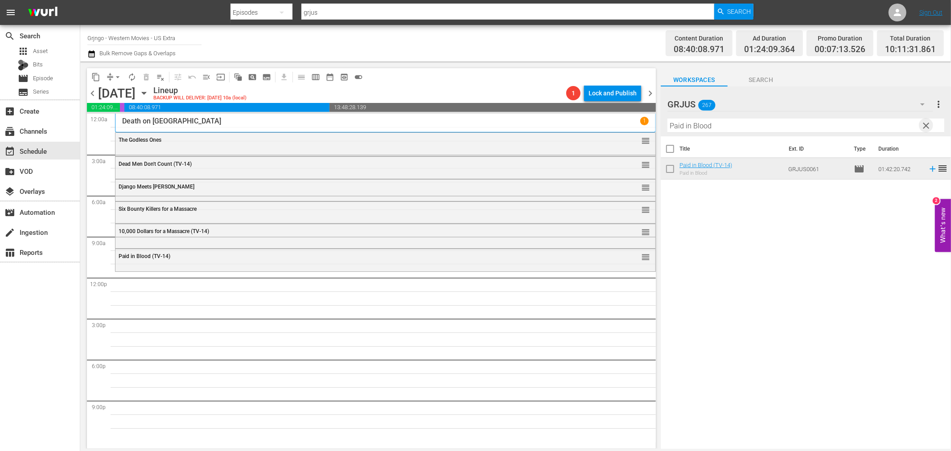
click at [926, 127] on span "clear" at bounding box center [926, 125] width 11 height 11
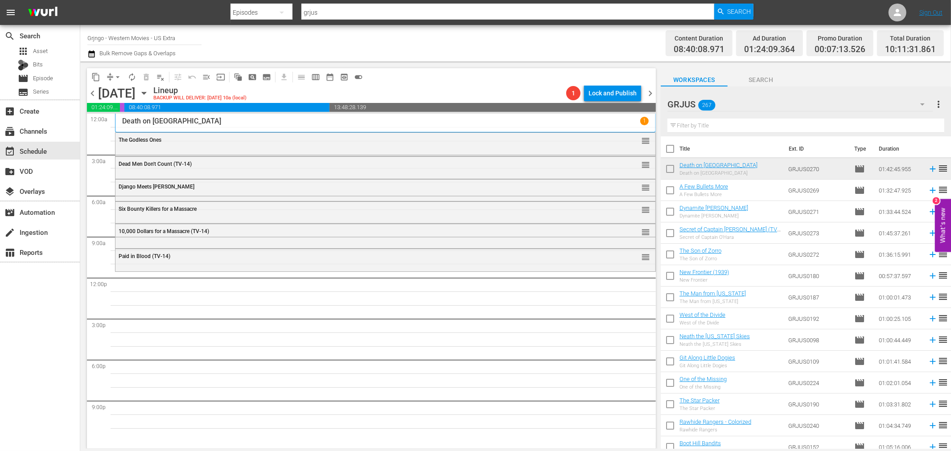
click at [733, 125] on input "text" at bounding box center [806, 126] width 277 height 14
paste input "Ultimate Gunfighter"
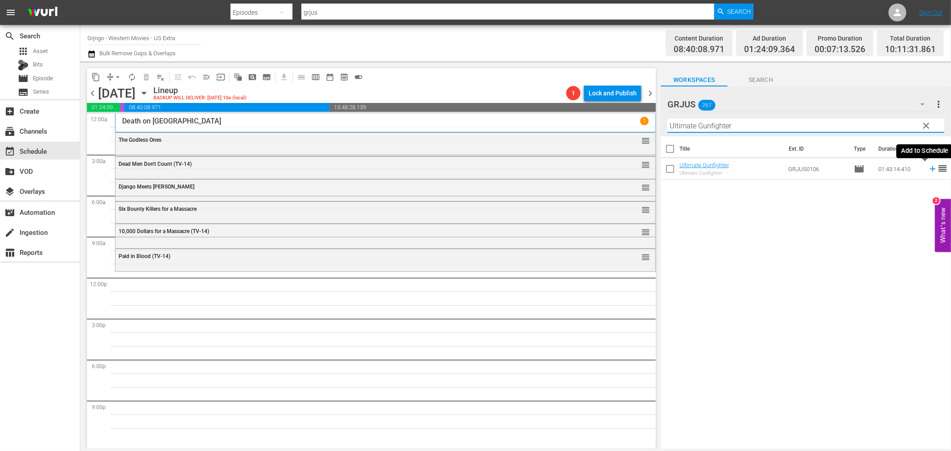
type input "Ultimate Gunfighter"
click at [928, 170] on icon at bounding box center [933, 169] width 10 height 10
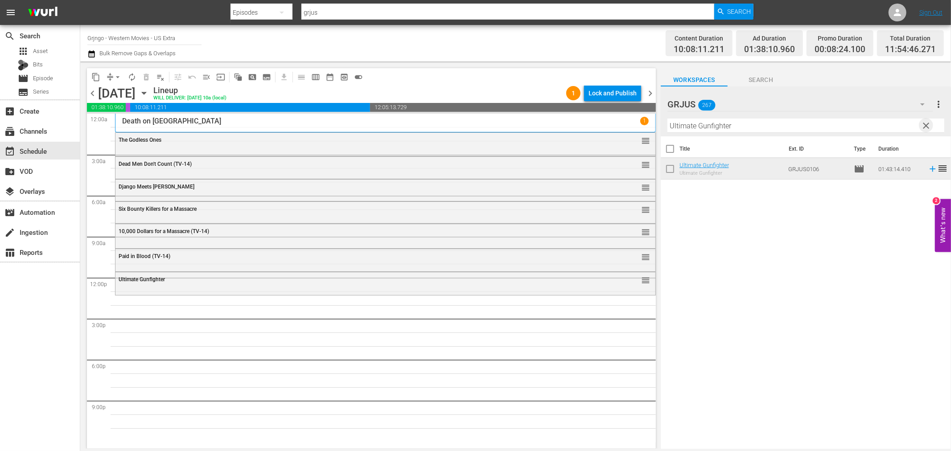
click at [923, 124] on span "clear" at bounding box center [926, 125] width 11 height 11
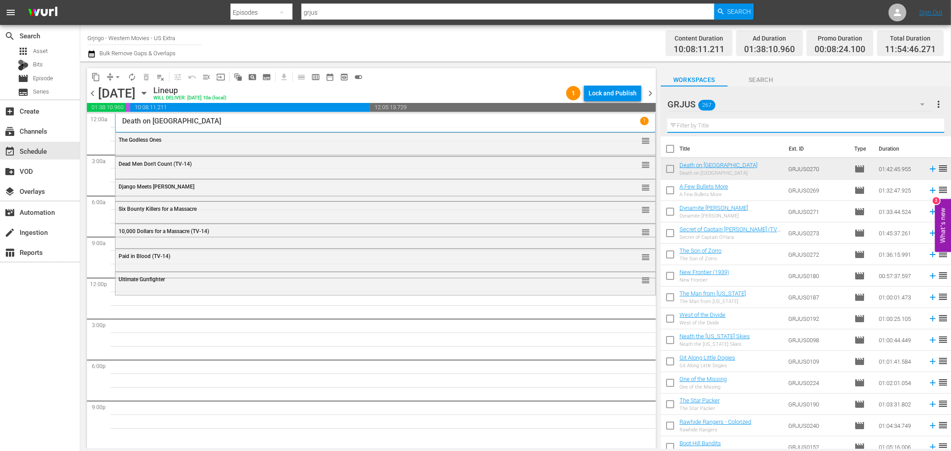
click at [694, 125] on input "text" at bounding box center [806, 126] width 277 height 14
paste input "A Coffin from [GEOGRAPHIC_DATA]"
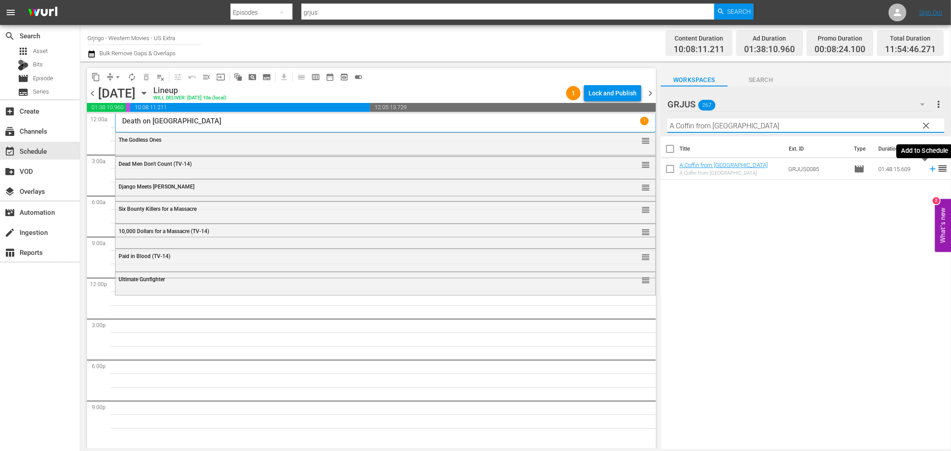
type input "A Coffin from [GEOGRAPHIC_DATA]"
click at [928, 170] on icon at bounding box center [933, 169] width 10 height 10
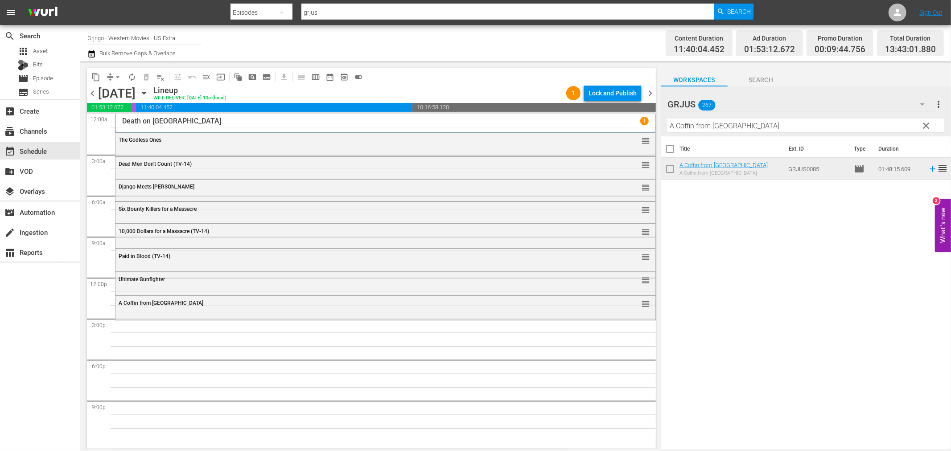
click at [926, 125] on span "clear" at bounding box center [926, 125] width 11 height 11
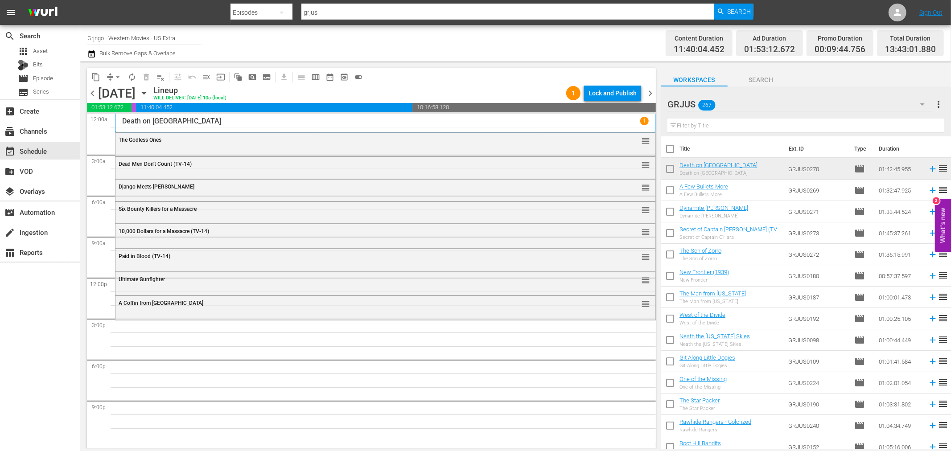
click at [724, 124] on input "text" at bounding box center [806, 126] width 277 height 14
paste input "A Few Bullets More"
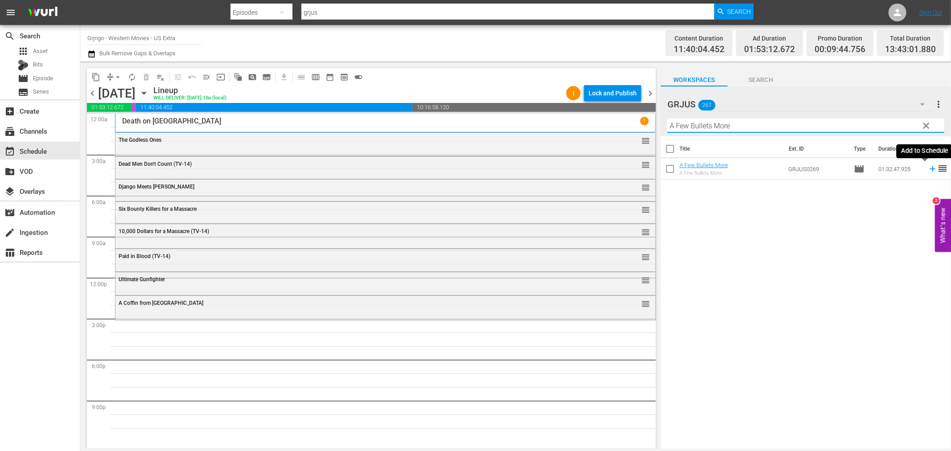
type input "A Few Bullets More"
click at [928, 167] on icon at bounding box center [933, 169] width 10 height 10
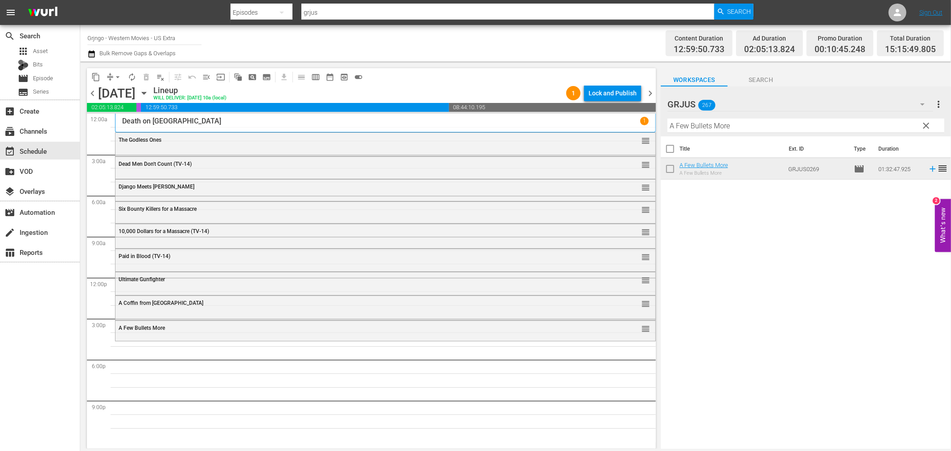
drag, startPoint x: 927, startPoint y: 125, endPoint x: 703, endPoint y: 127, distance: 223.5
click at [927, 125] on span "clear" at bounding box center [926, 125] width 11 height 11
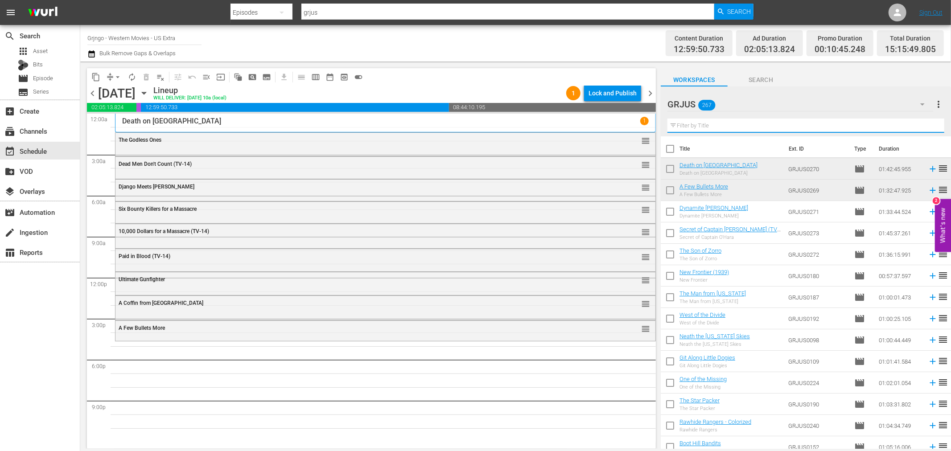
click at [703, 127] on input "text" at bounding box center [806, 126] width 277 height 14
paste input "[US_STATE]"
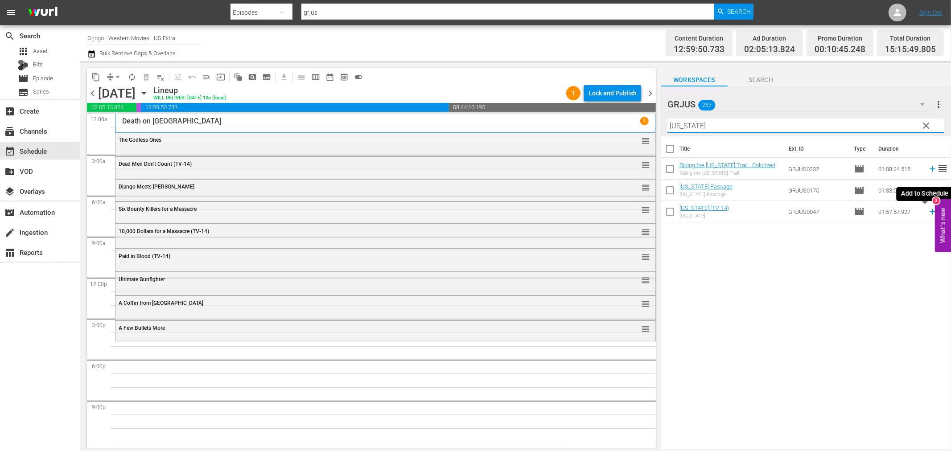
type input "[US_STATE]"
click at [928, 210] on icon at bounding box center [933, 212] width 10 height 10
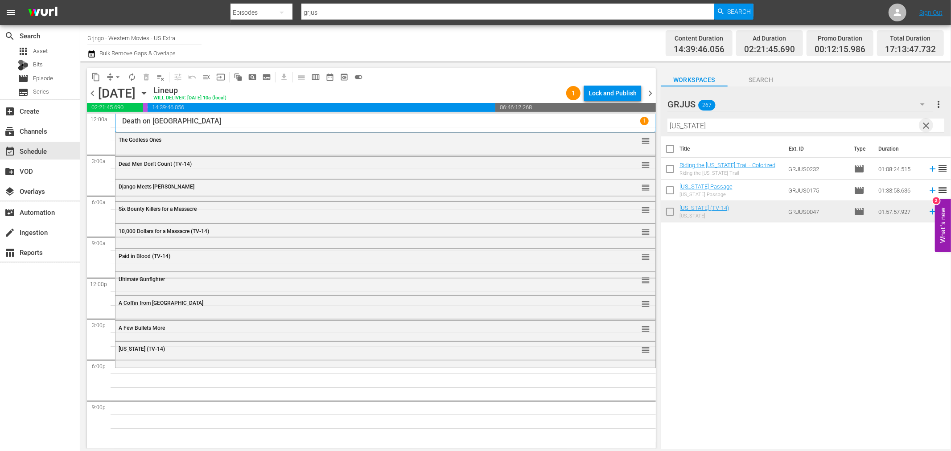
drag, startPoint x: 929, startPoint y: 124, endPoint x: 683, endPoint y: 120, distance: 245.8
click at [929, 124] on span "clear" at bounding box center [926, 125] width 11 height 11
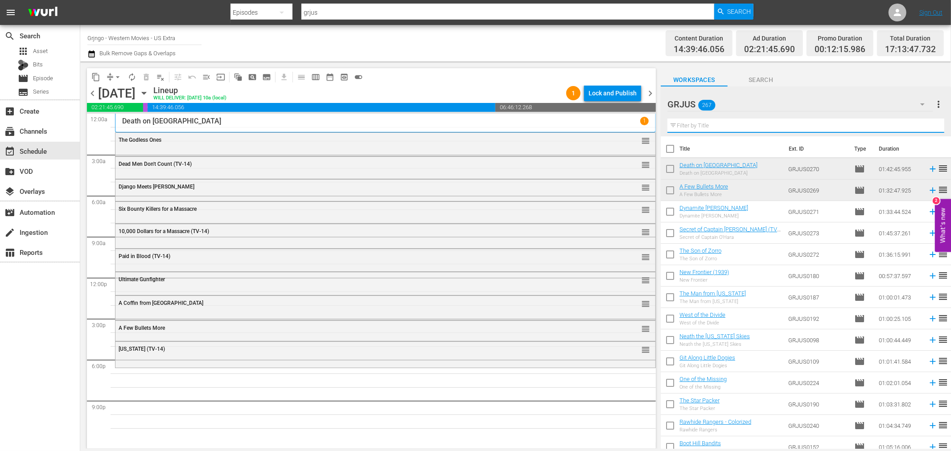
click at [689, 124] on input "text" at bounding box center [806, 126] width 277 height 14
paste input "And the Crows Will Dig Your Grave"
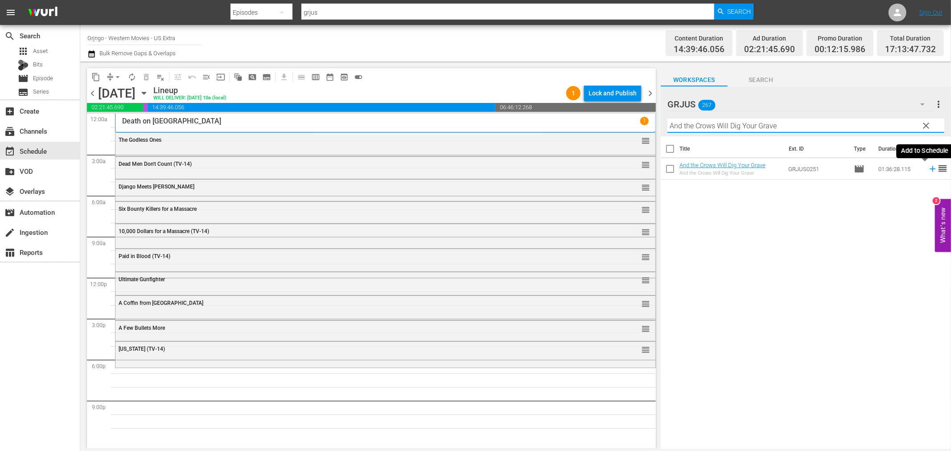
type input "And the Crows Will Dig Your Grave"
click at [930, 169] on icon at bounding box center [933, 169] width 6 height 6
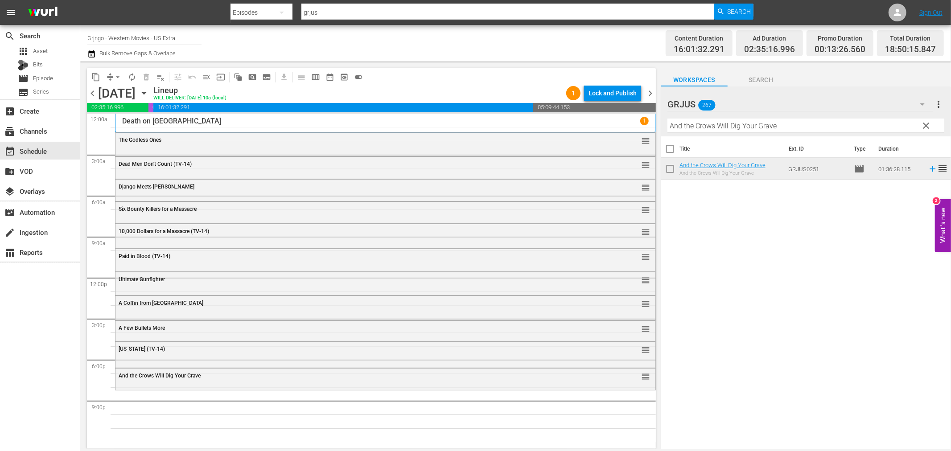
drag, startPoint x: 924, startPoint y: 125, endPoint x: 689, endPoint y: 121, distance: 234.6
click at [924, 125] on span "clear" at bounding box center [926, 125] width 11 height 11
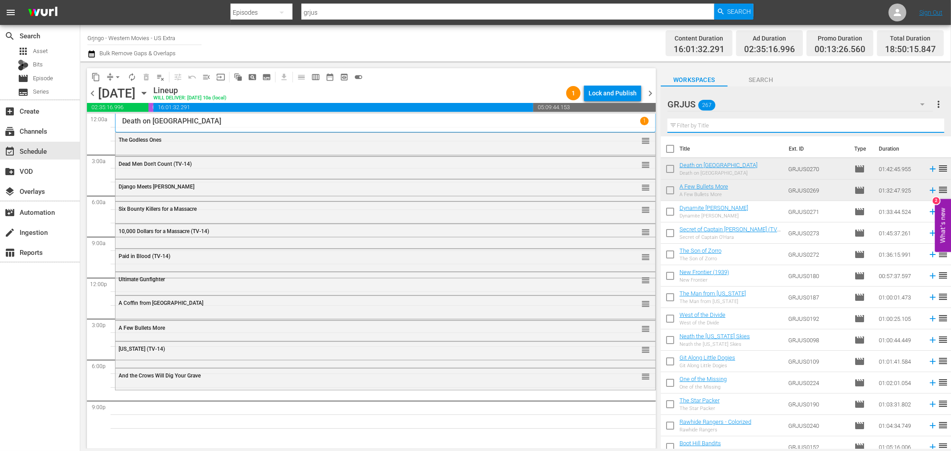
click at [689, 121] on input "text" at bounding box center [806, 126] width 277 height 14
paste input "[PERSON_NAME] the Last Killer"
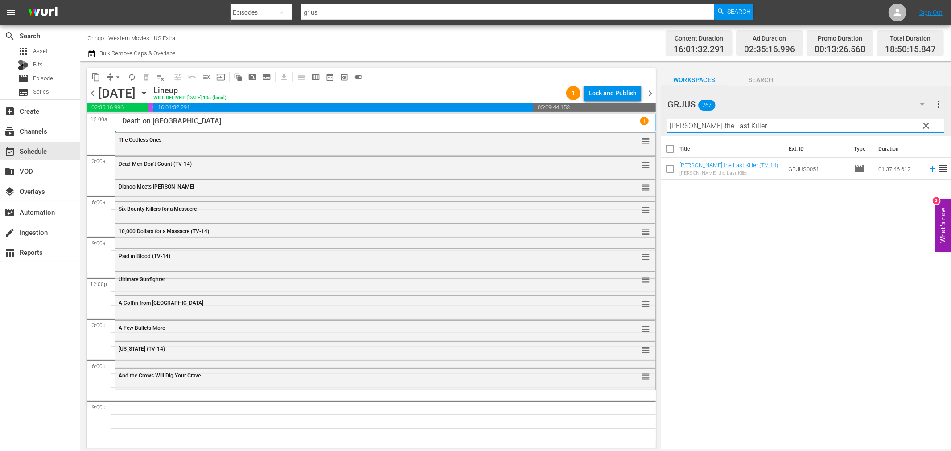
type input "[PERSON_NAME] the Last Killer"
click at [930, 169] on icon at bounding box center [933, 169] width 6 height 6
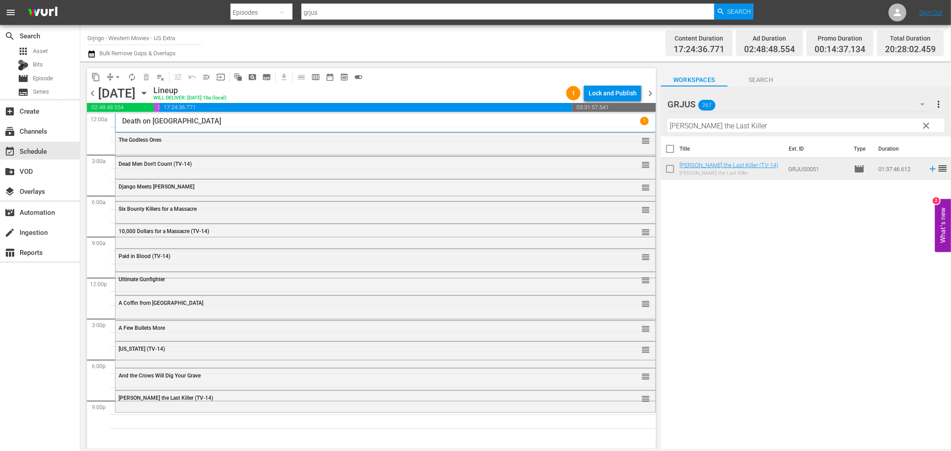
drag, startPoint x: 921, startPoint y: 125, endPoint x: 843, endPoint y: 119, distance: 78.3
click at [916, 123] on div "GRJUS 267 GRJUS more_vert clear Filter by Title Django the Last Killer" at bounding box center [806, 112] width 290 height 50
click at [691, 125] on input "[PERSON_NAME] the Last Killer" at bounding box center [806, 126] width 277 height 14
drag, startPoint x: 691, startPoint y: 125, endPoint x: 929, endPoint y: 124, distance: 237.7
click at [923, 124] on span "clear" at bounding box center [926, 125] width 11 height 11
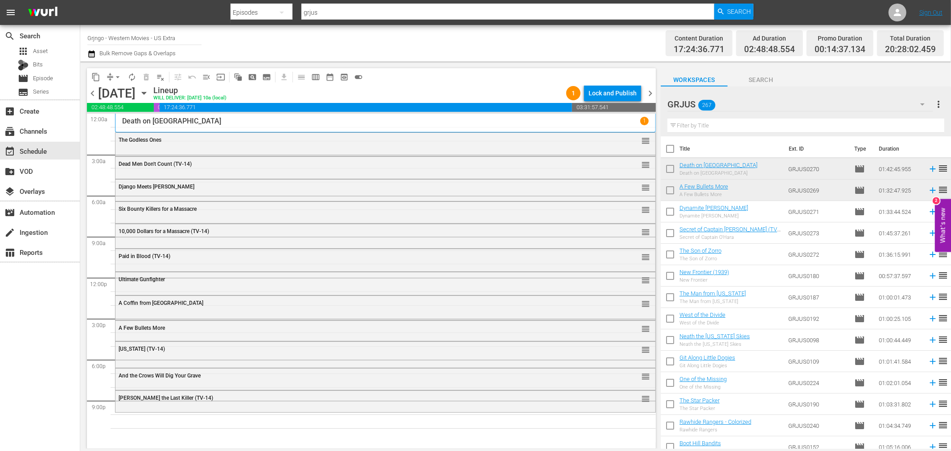
click at [807, 112] on hr at bounding box center [801, 111] width 266 height 0
click at [798, 127] on input "text" at bounding box center [806, 126] width 277 height 14
paste input "Compañeros!"
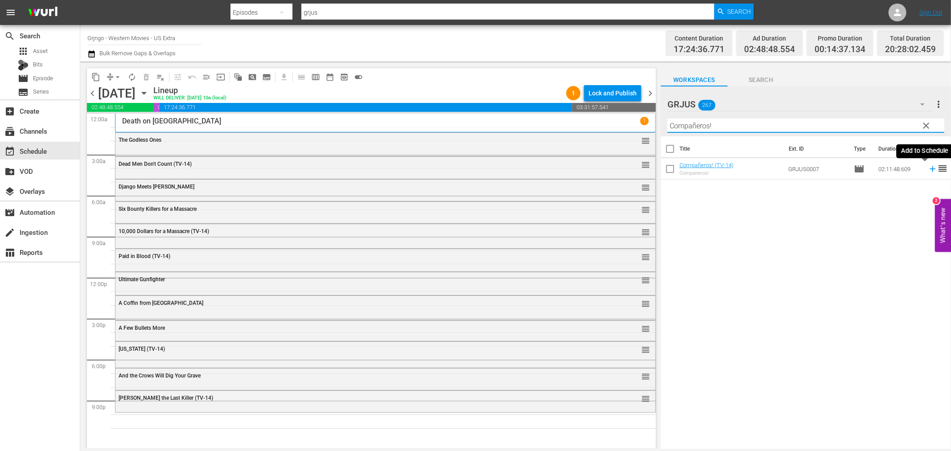
type input "Compañeros!"
click at [930, 169] on icon at bounding box center [933, 169] width 6 height 6
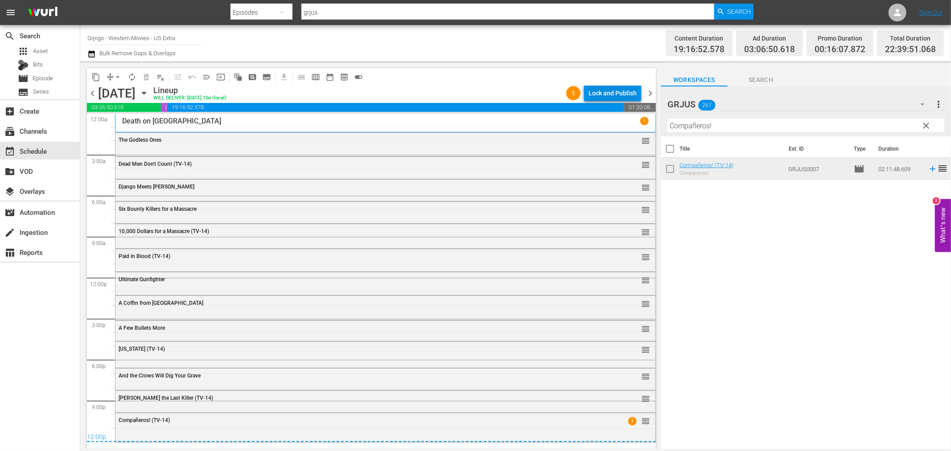
click at [596, 91] on div "Lock and Publish" at bounding box center [613, 93] width 48 height 16
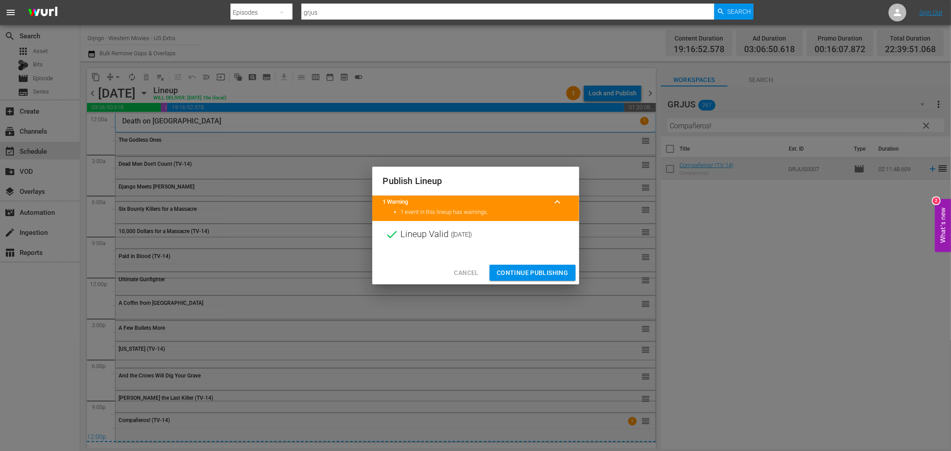
click at [534, 269] on span "Continue Publishing" at bounding box center [533, 273] width 72 height 11
